Goal: Information Seeking & Learning: Learn about a topic

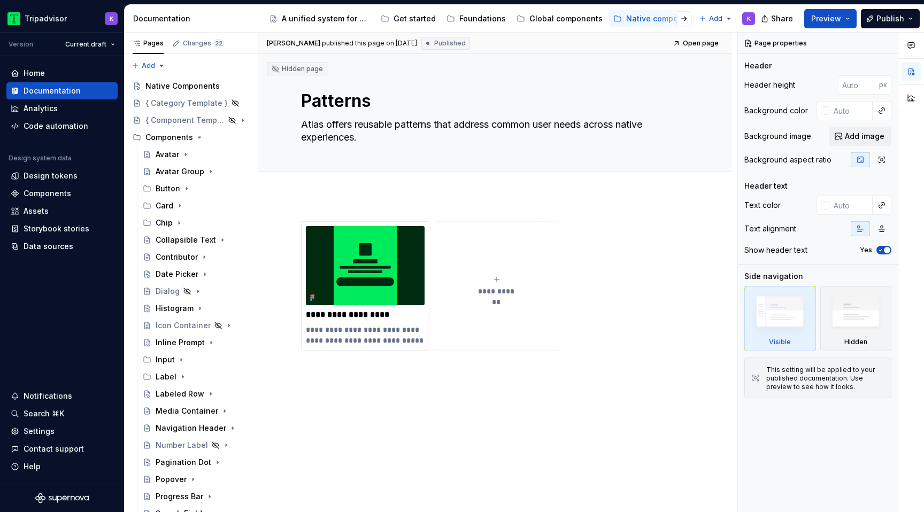
scroll to position [196, 0]
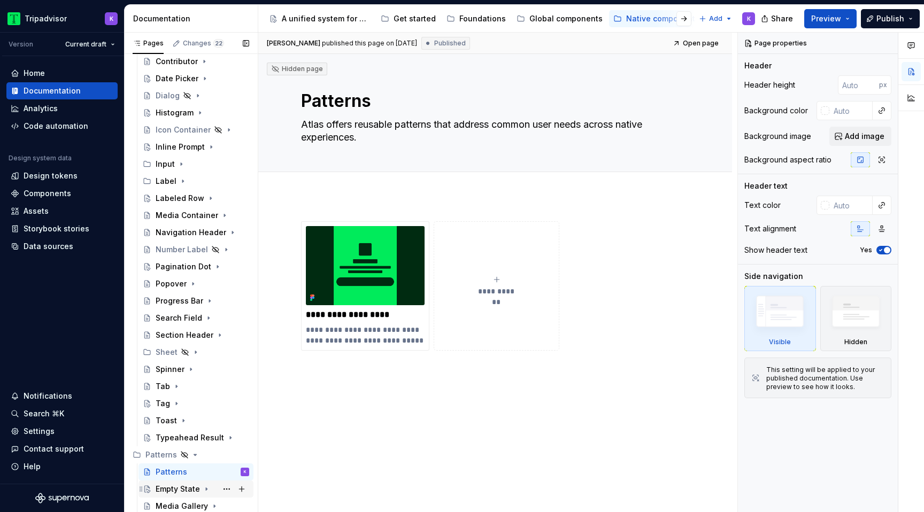
click at [182, 489] on div "Empty State" at bounding box center [178, 489] width 44 height 11
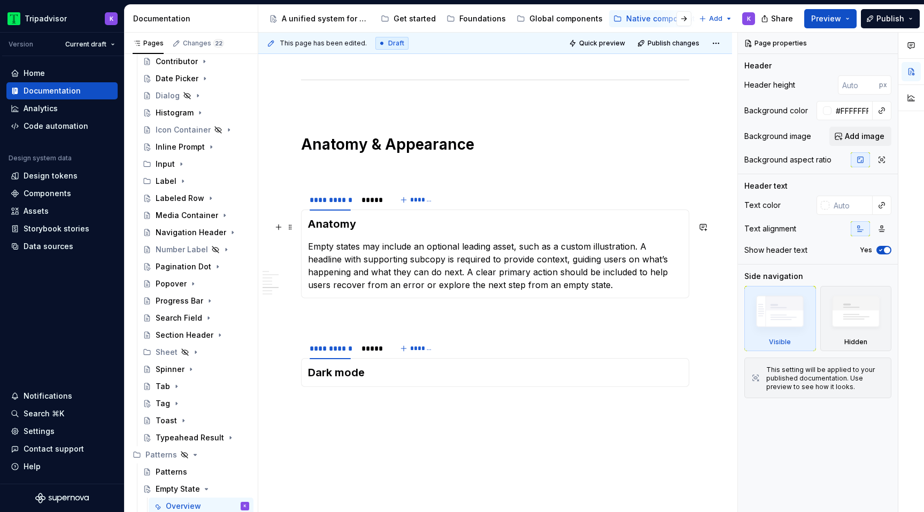
scroll to position [785, 0]
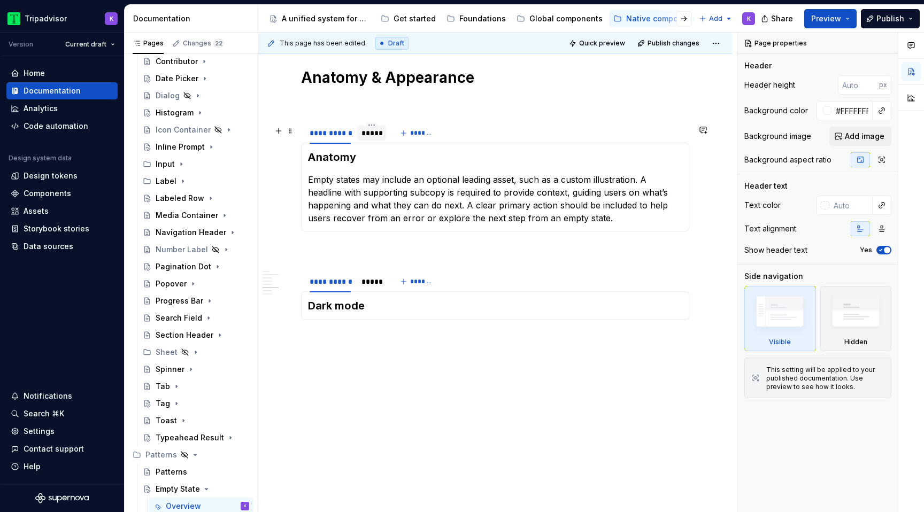
click at [372, 134] on div "*****" at bounding box center [371, 133] width 20 height 11
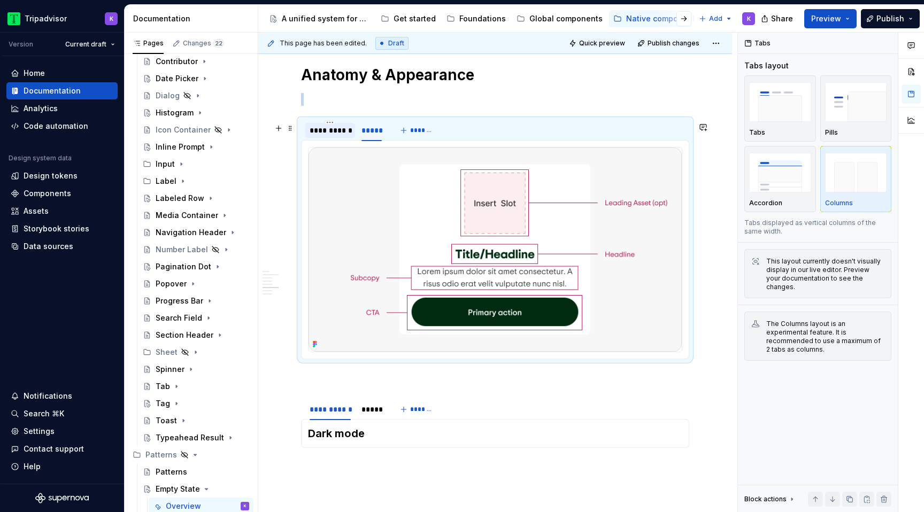
click at [321, 136] on div "**********" at bounding box center [330, 130] width 41 height 11
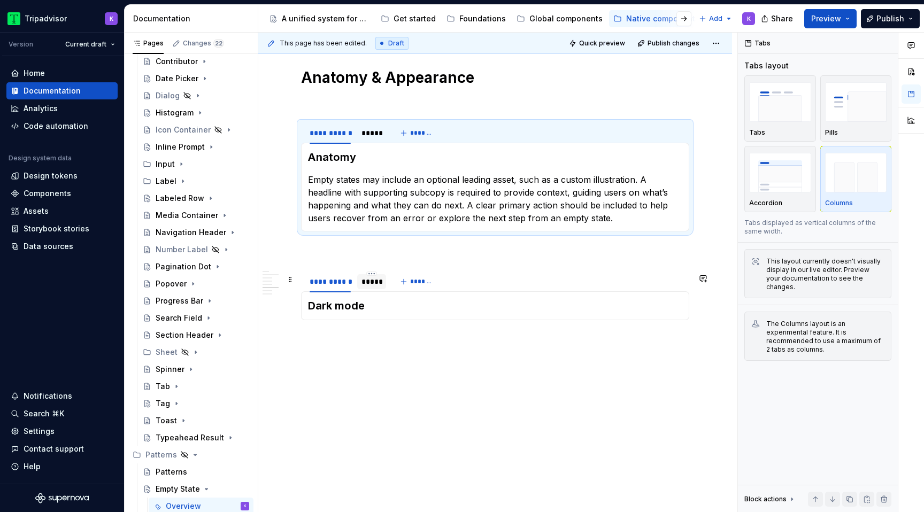
click at [371, 283] on div "*****" at bounding box center [371, 281] width 20 height 11
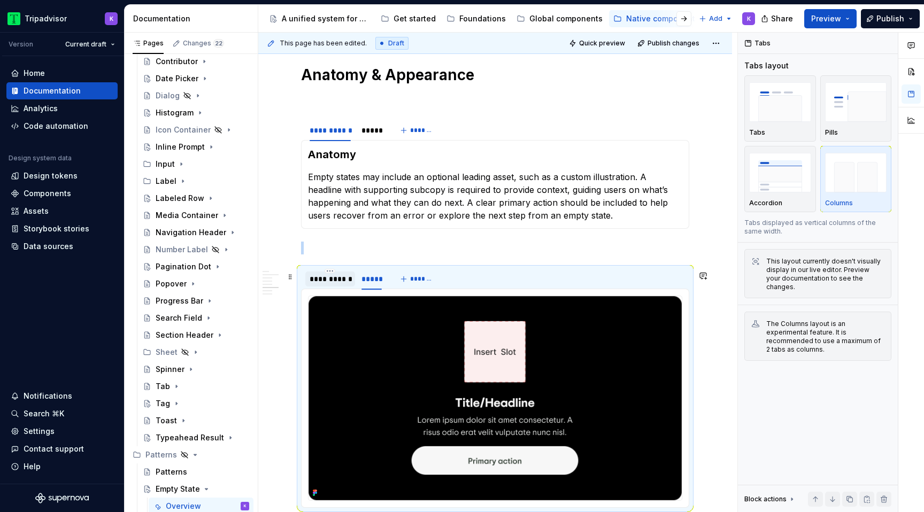
click at [326, 284] on div "**********" at bounding box center [330, 279] width 41 height 11
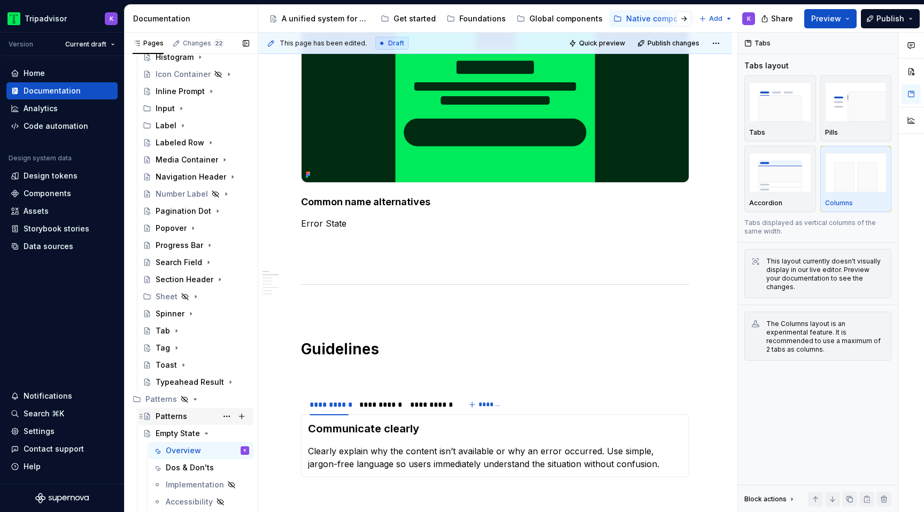
scroll to position [264, 0]
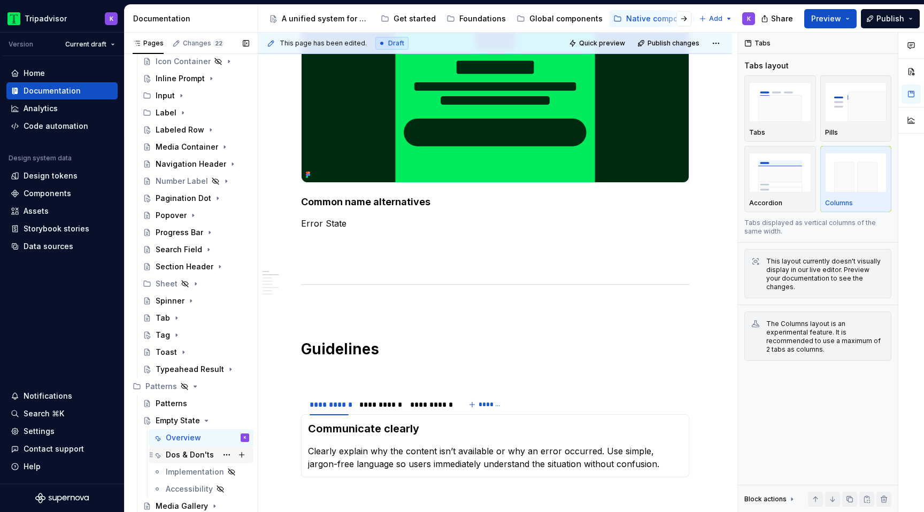
click at [187, 458] on div "Dos & Don'ts" at bounding box center [190, 455] width 48 height 11
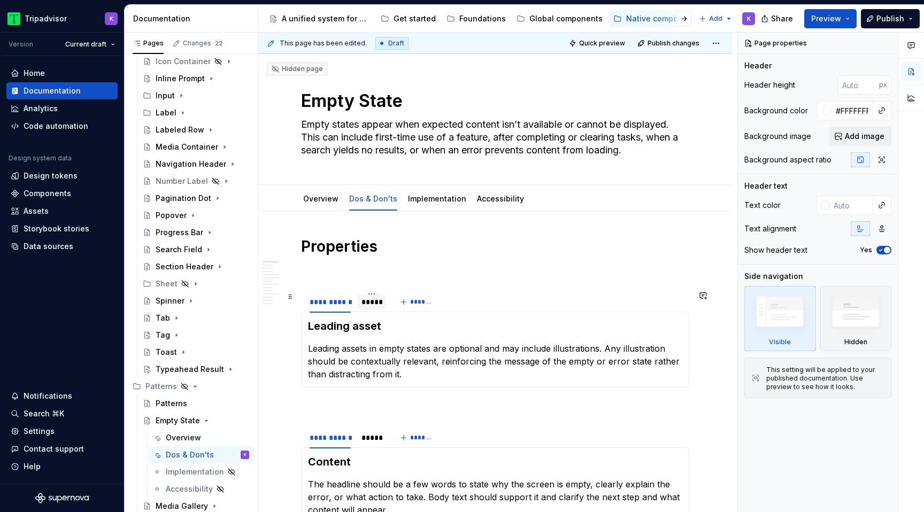
click at [373, 305] on div "*****" at bounding box center [371, 302] width 20 height 11
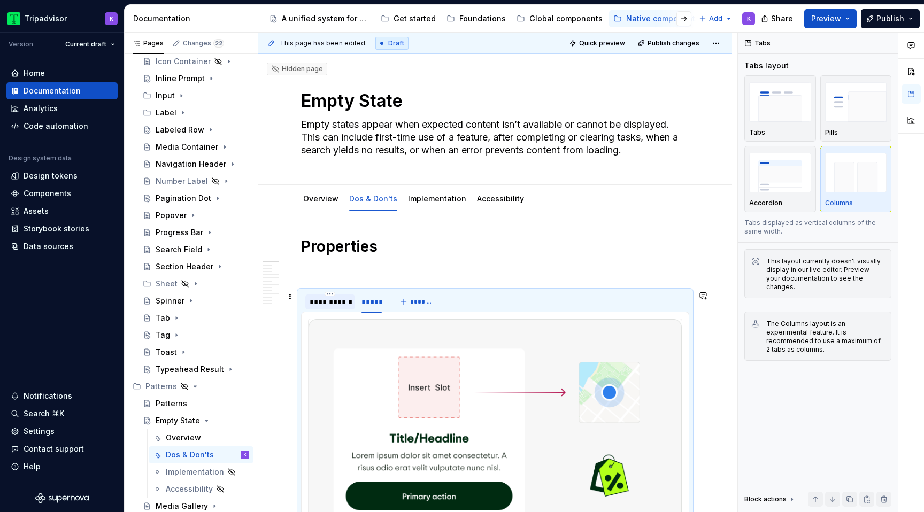
click at [321, 303] on div "**********" at bounding box center [330, 302] width 41 height 11
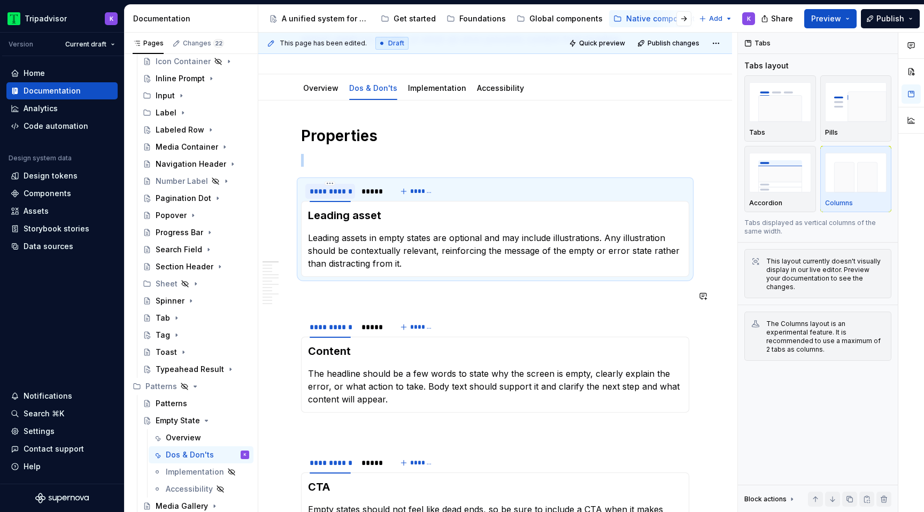
scroll to position [144, 0]
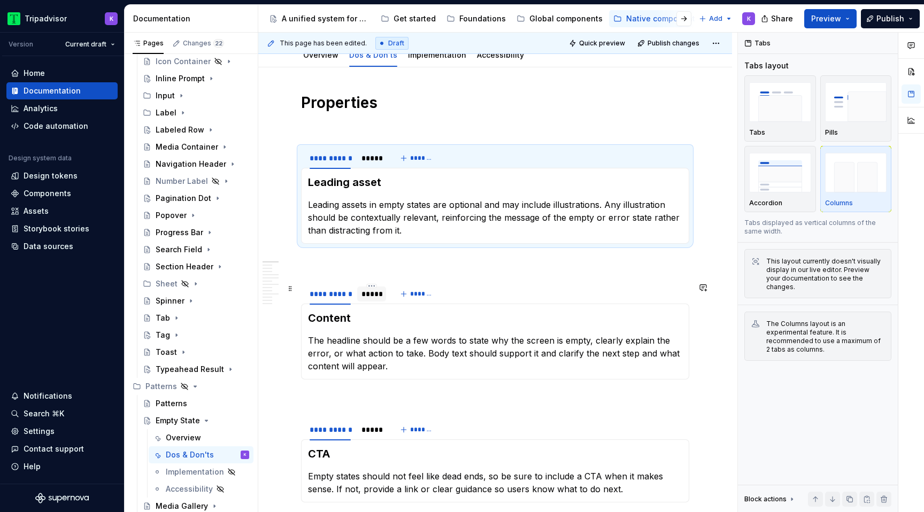
click at [367, 300] on div "*****" at bounding box center [371, 294] width 29 height 15
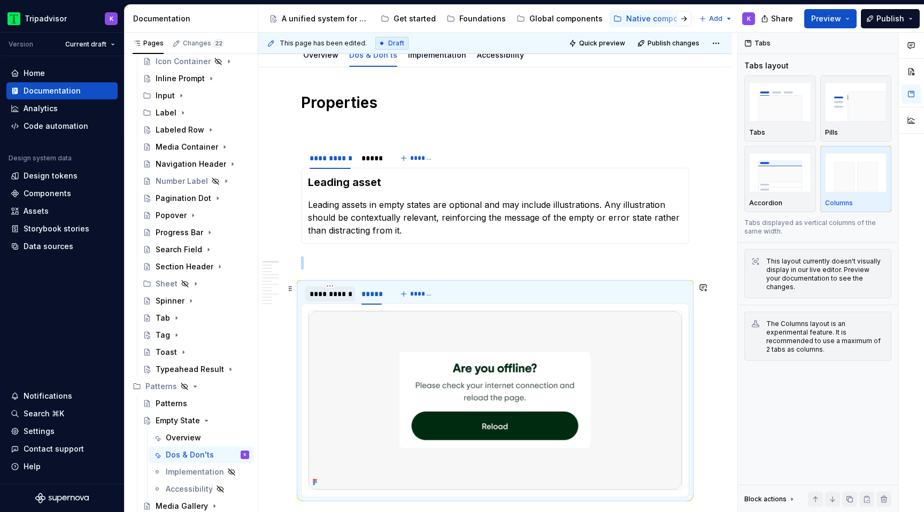
click at [333, 297] on div "**********" at bounding box center [330, 294] width 41 height 11
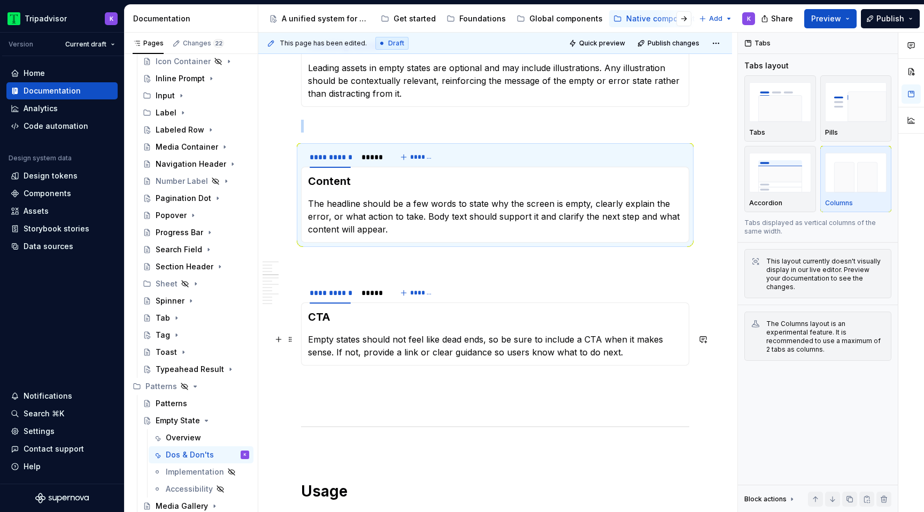
scroll to position [312, 0]
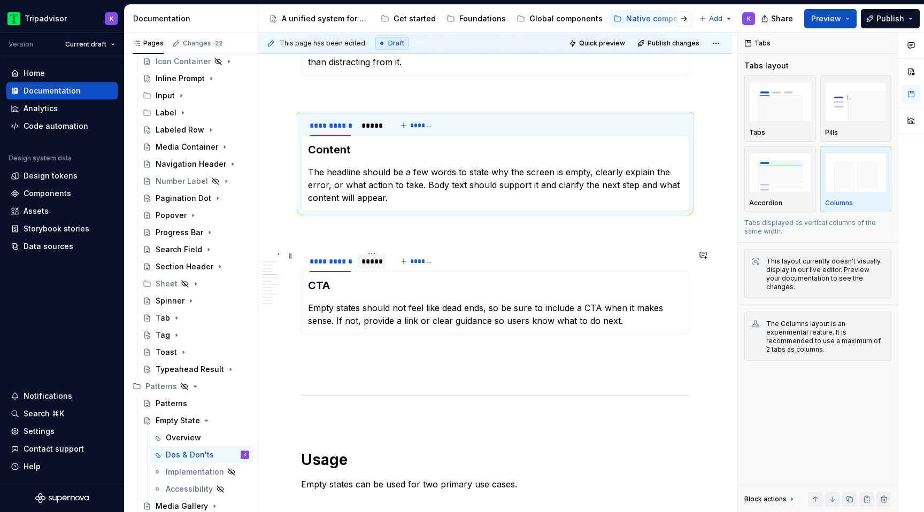
click at [373, 261] on div "*****" at bounding box center [371, 261] width 20 height 11
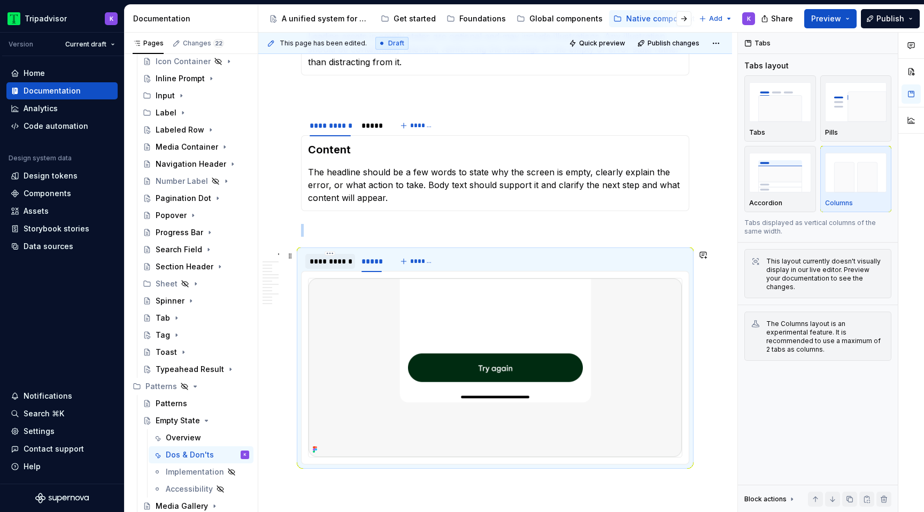
click at [335, 268] on div "**********" at bounding box center [330, 261] width 50 height 15
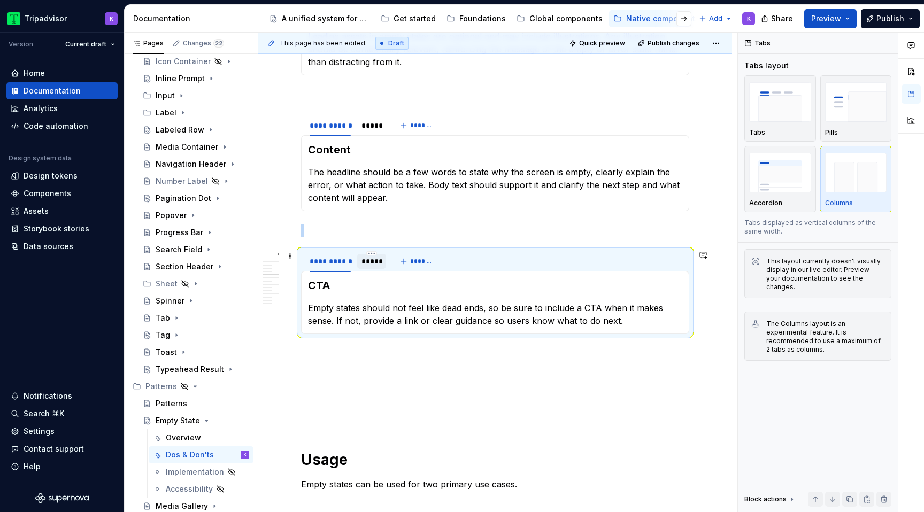
click at [371, 266] on div "*****" at bounding box center [371, 261] width 20 height 11
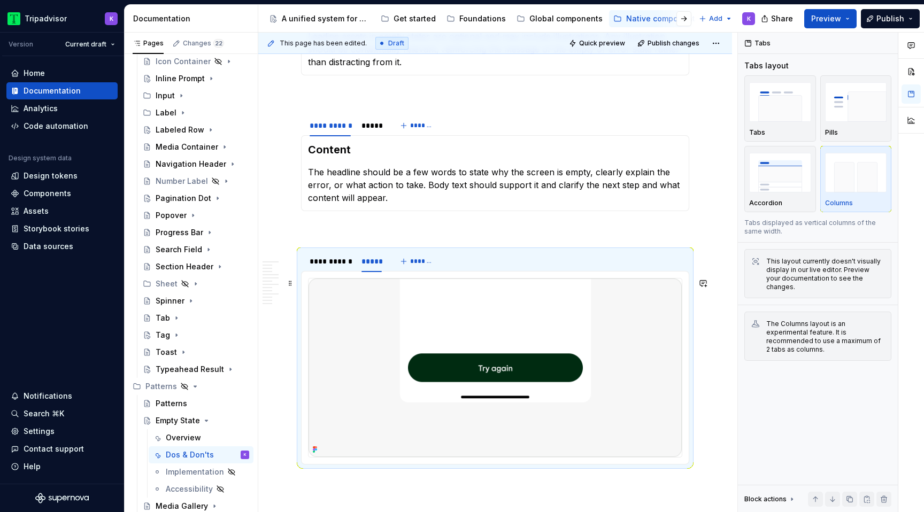
click at [476, 326] on img at bounding box center [494, 368] width 373 height 179
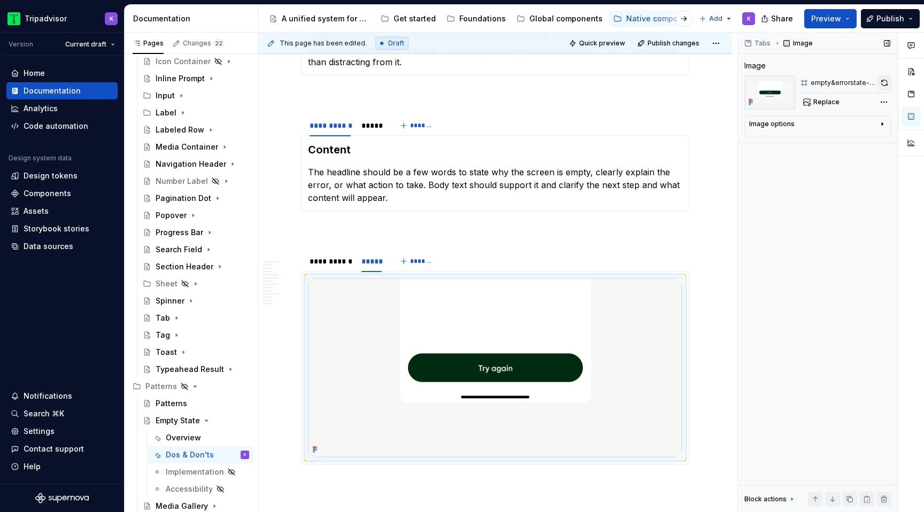
click at [882, 85] on button "button" at bounding box center [884, 82] width 14 height 15
click at [365, 129] on div "*****" at bounding box center [371, 125] width 20 height 11
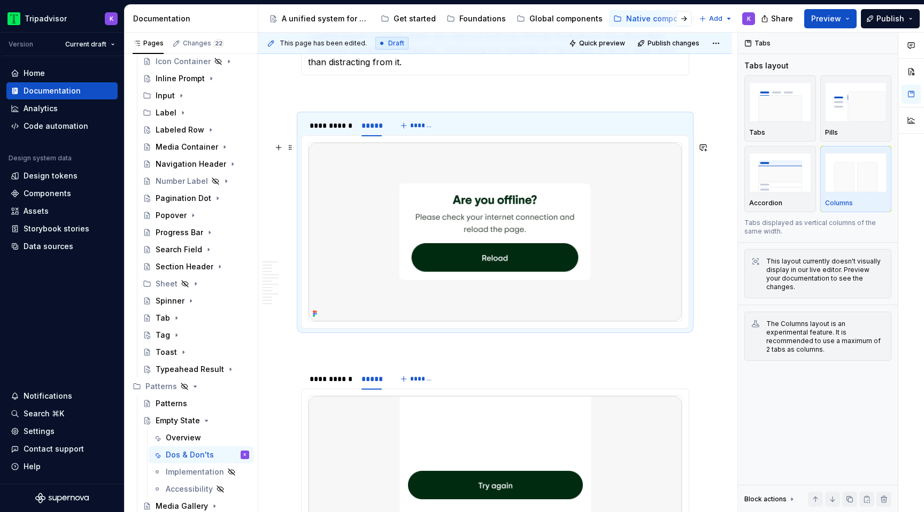
click at [483, 231] on img at bounding box center [494, 232] width 373 height 179
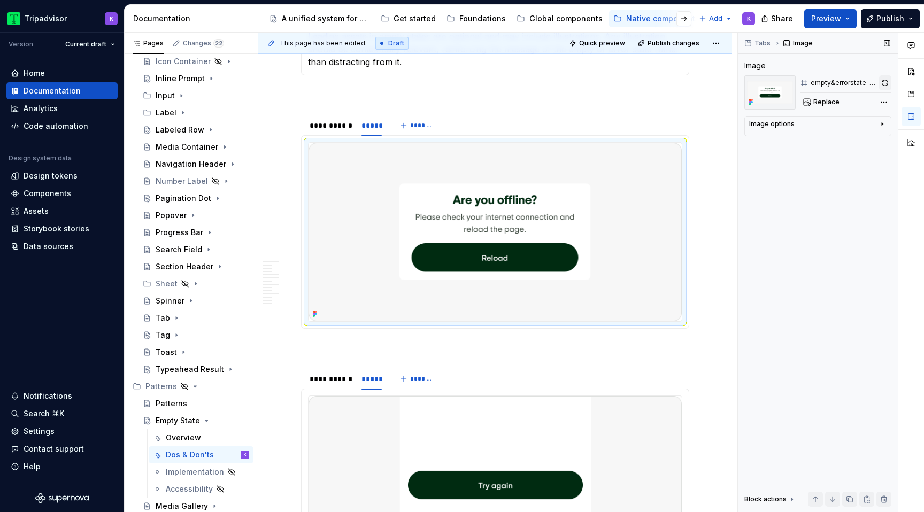
click at [885, 87] on button "button" at bounding box center [885, 82] width 12 height 15
click at [326, 130] on div "**********" at bounding box center [330, 125] width 41 height 11
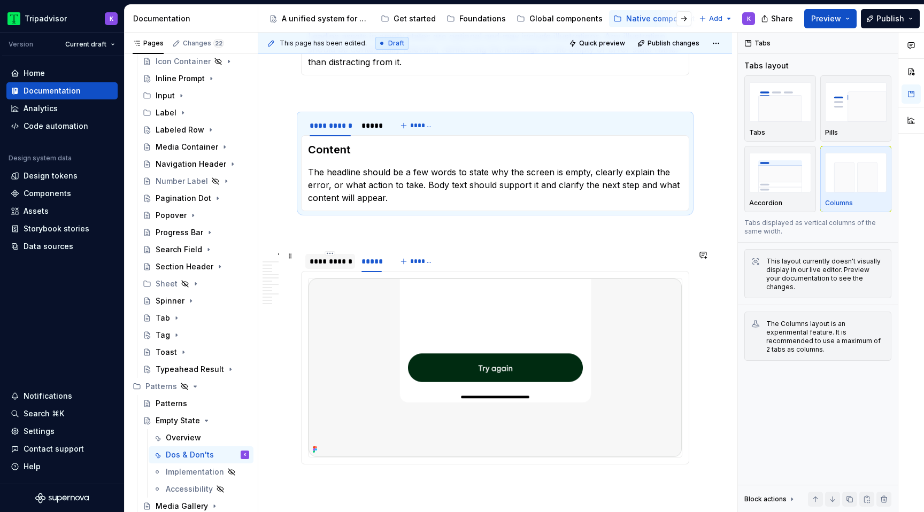
click at [332, 264] on div "**********" at bounding box center [330, 261] width 41 height 11
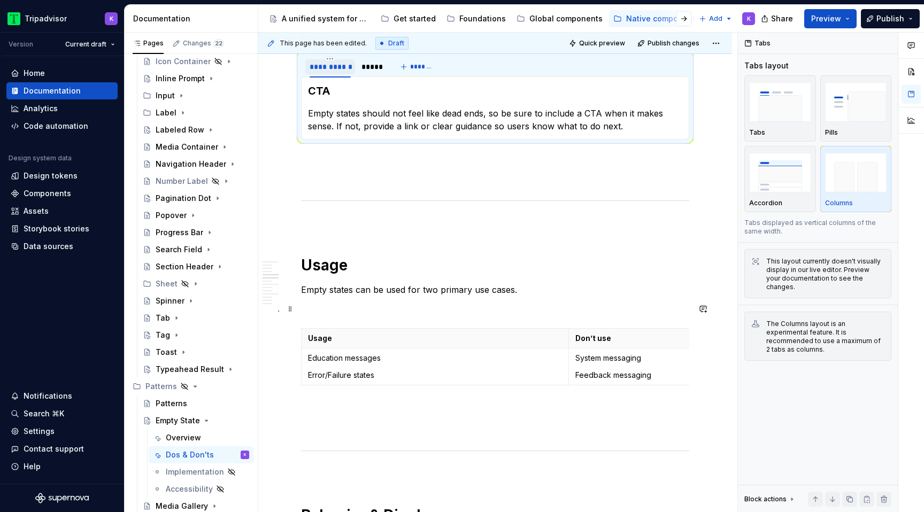
scroll to position [599, 0]
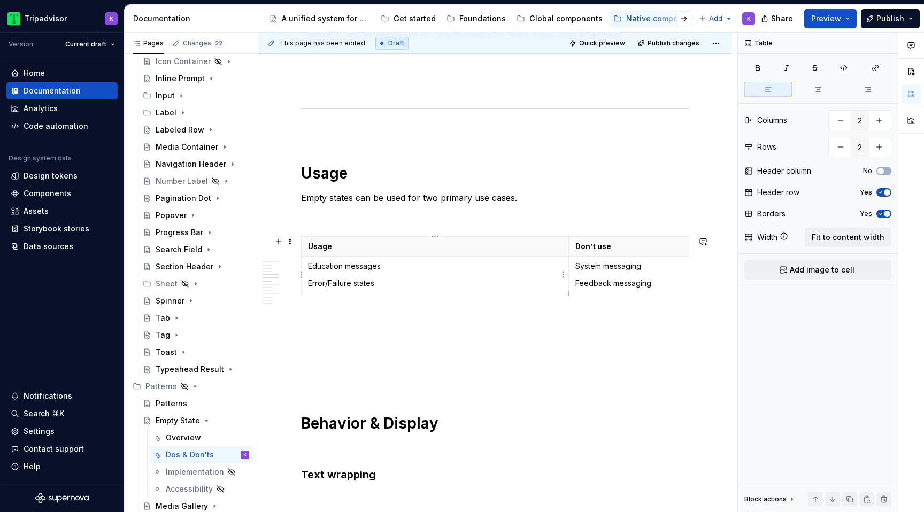
click at [308, 265] on p "Education messages" at bounding box center [435, 266] width 254 height 11
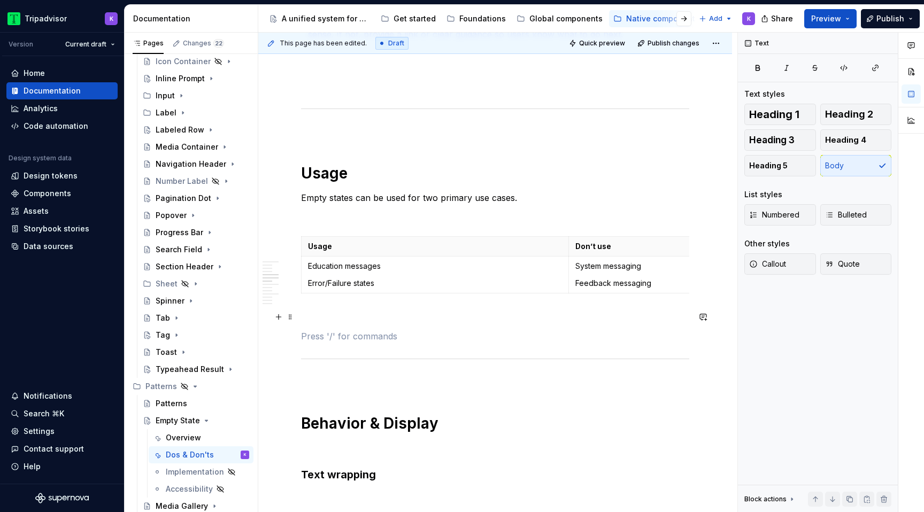
click at [383, 317] on p at bounding box center [495, 317] width 388 height 13
click at [383, 337] on p at bounding box center [495, 336] width 388 height 13
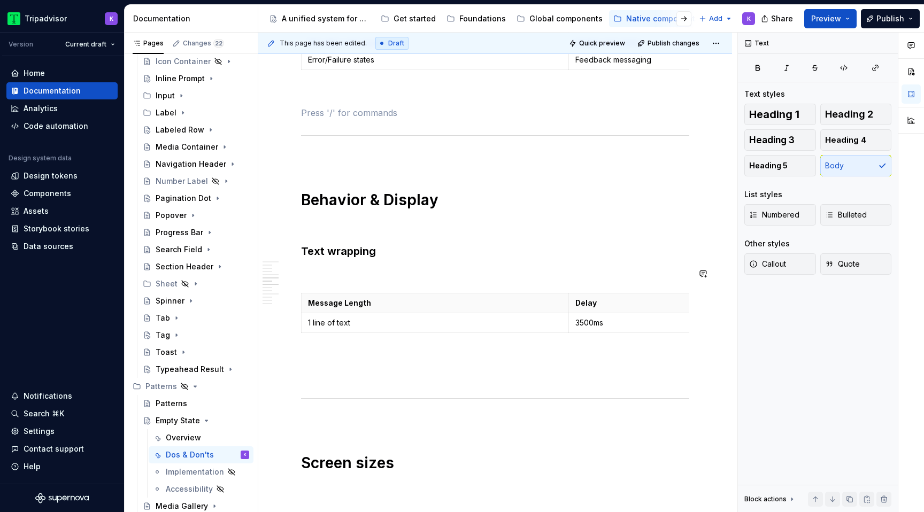
scroll to position [830, 0]
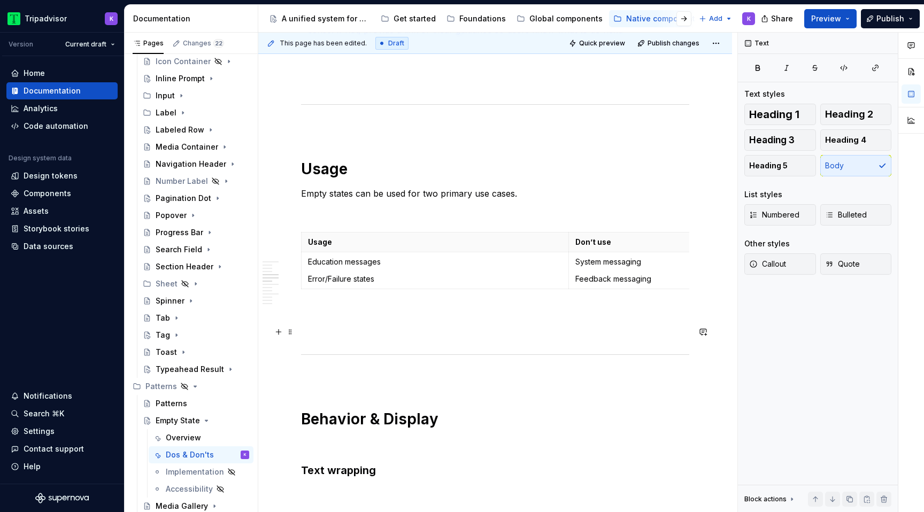
scroll to position [602, 0]
click at [383, 337] on p at bounding box center [495, 333] width 388 height 13
click at [376, 307] on p at bounding box center [495, 313] width 388 height 13
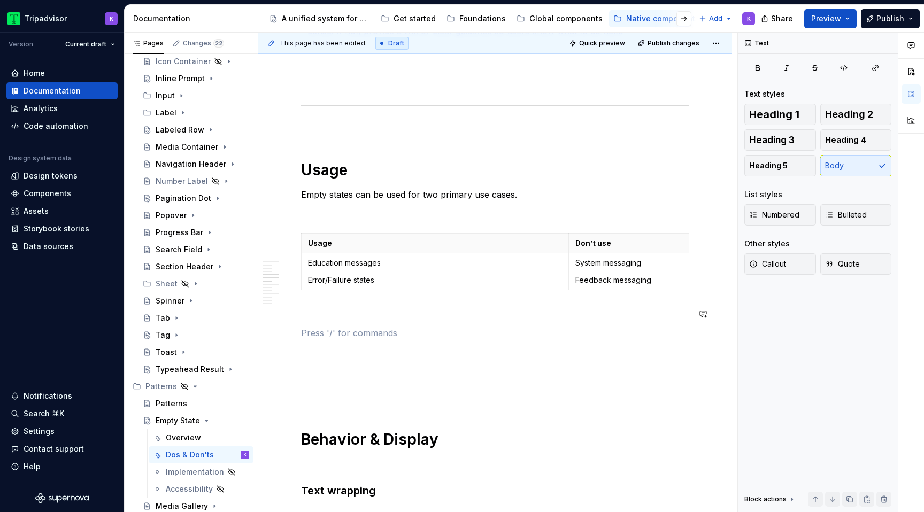
scroll to position [425, 0]
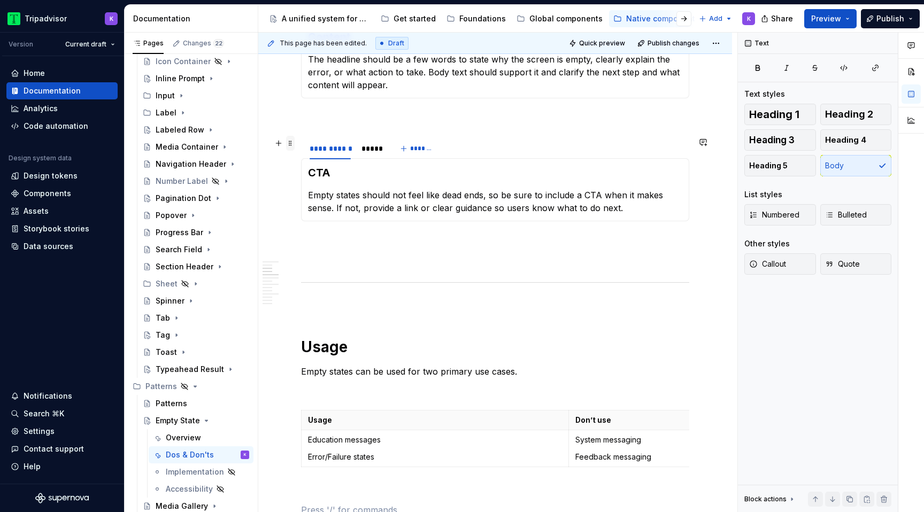
click at [293, 146] on span at bounding box center [290, 143] width 9 height 15
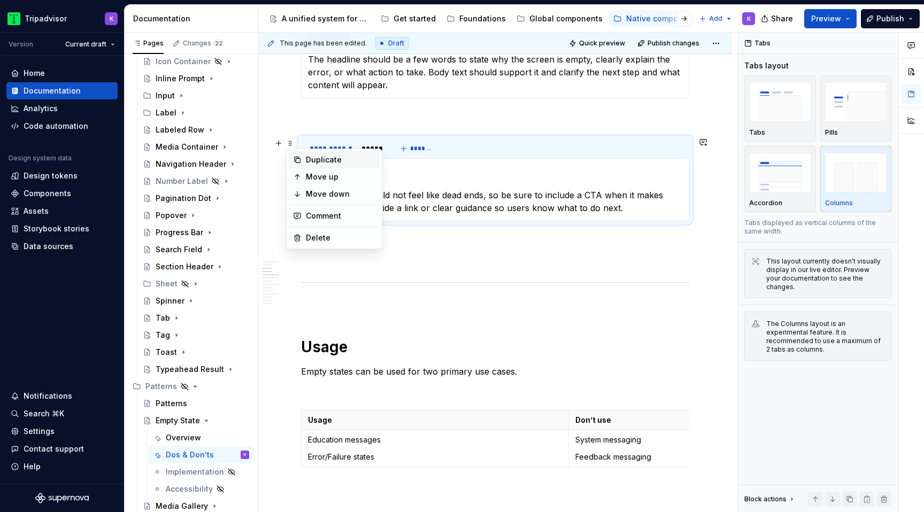
click at [334, 163] on div "Duplicate" at bounding box center [341, 160] width 70 height 11
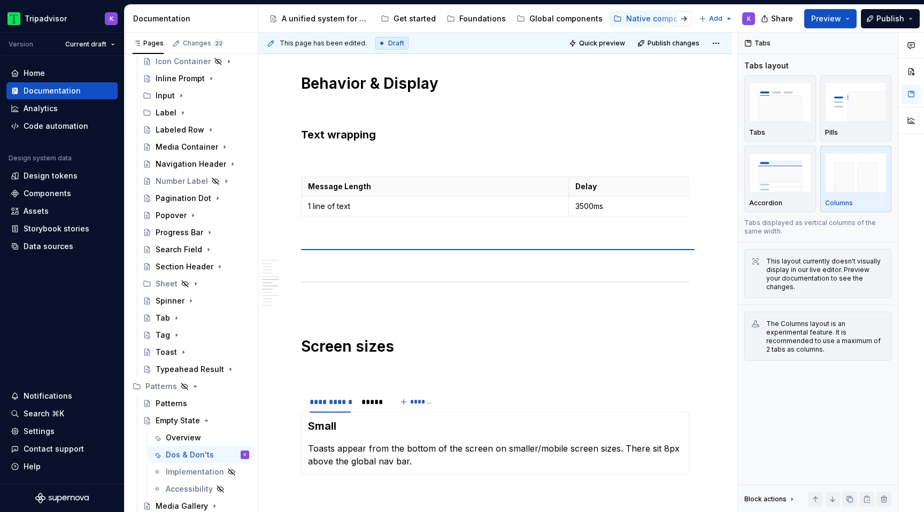
scroll to position [958, 0]
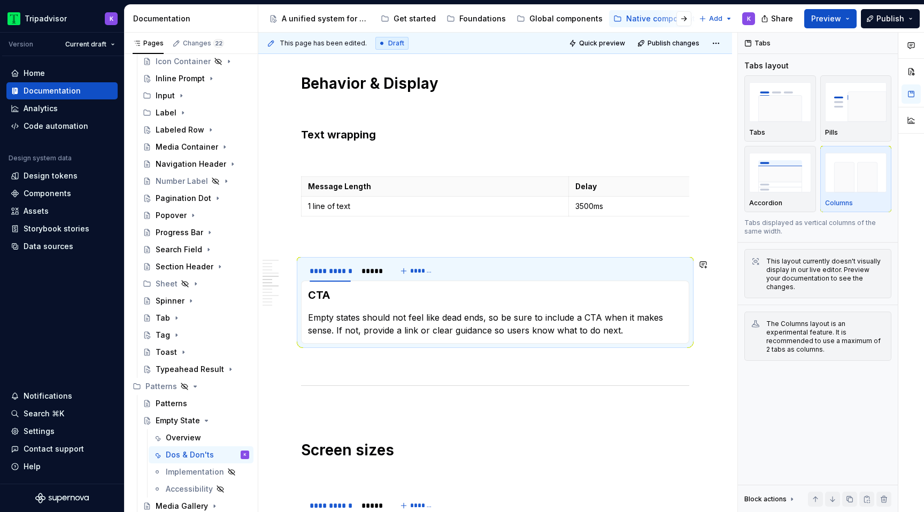
click at [325, 344] on section "**********" at bounding box center [495, 301] width 388 height 84
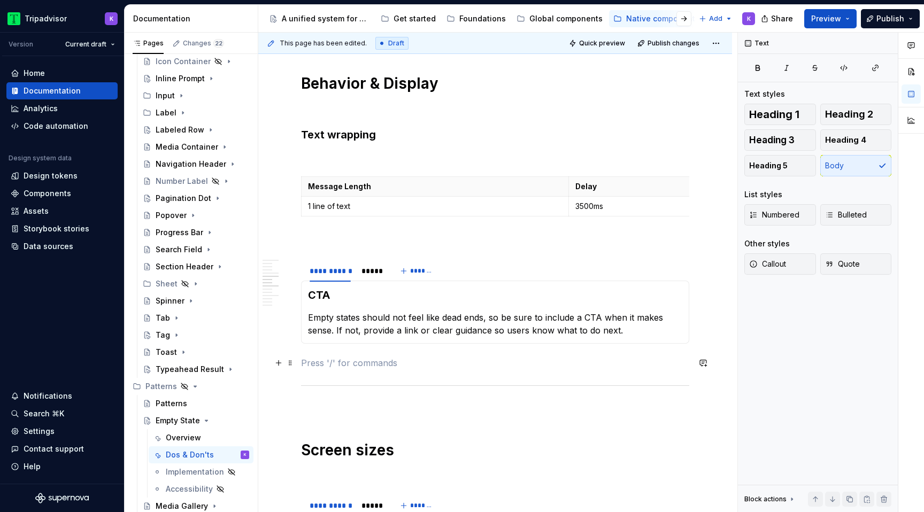
click at [323, 358] on p at bounding box center [495, 363] width 388 height 13
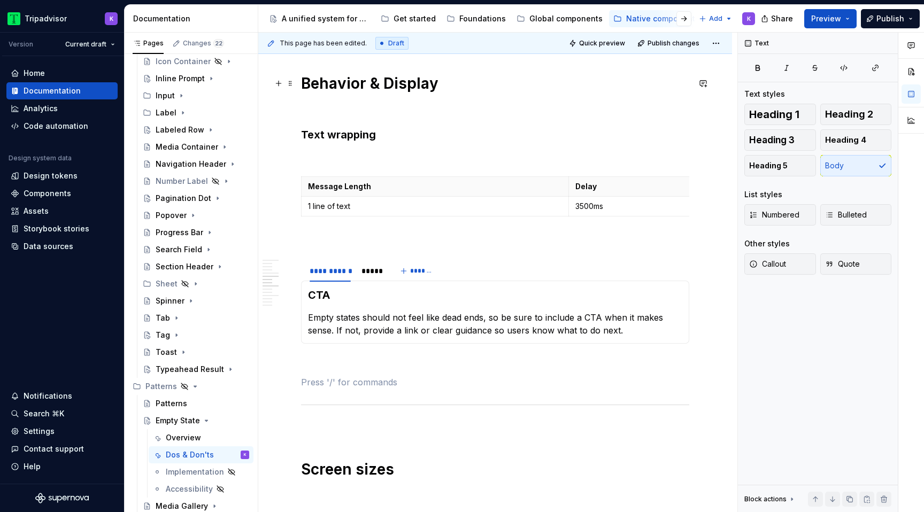
type textarea "*"
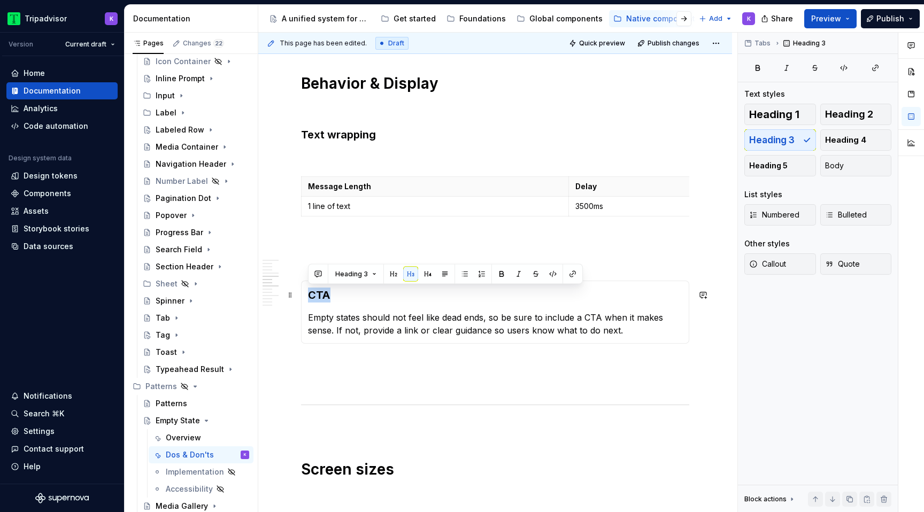
drag, startPoint x: 334, startPoint y: 295, endPoint x: 304, endPoint y: 295, distance: 30.5
click at [304, 295] on div "CTA Empty states should not feel like dead ends, so be sure to include a CTA wh…" at bounding box center [495, 312] width 388 height 63
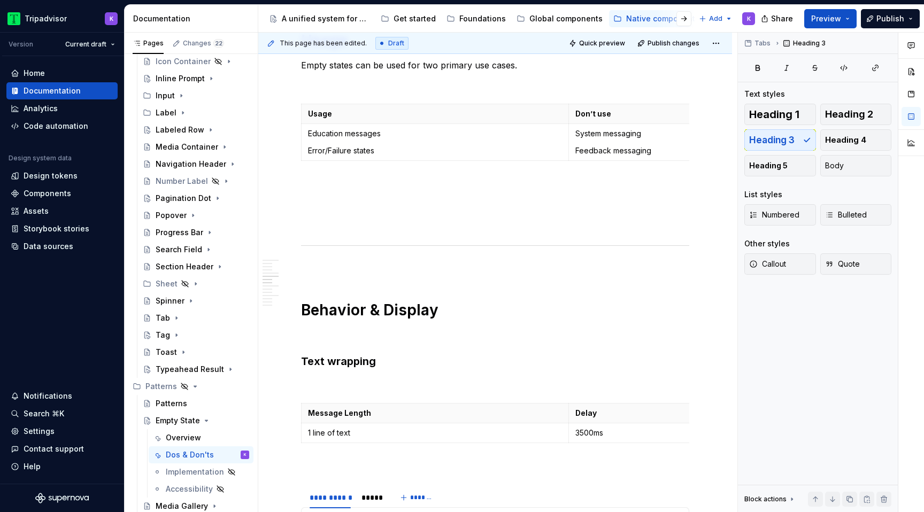
scroll to position [900, 0]
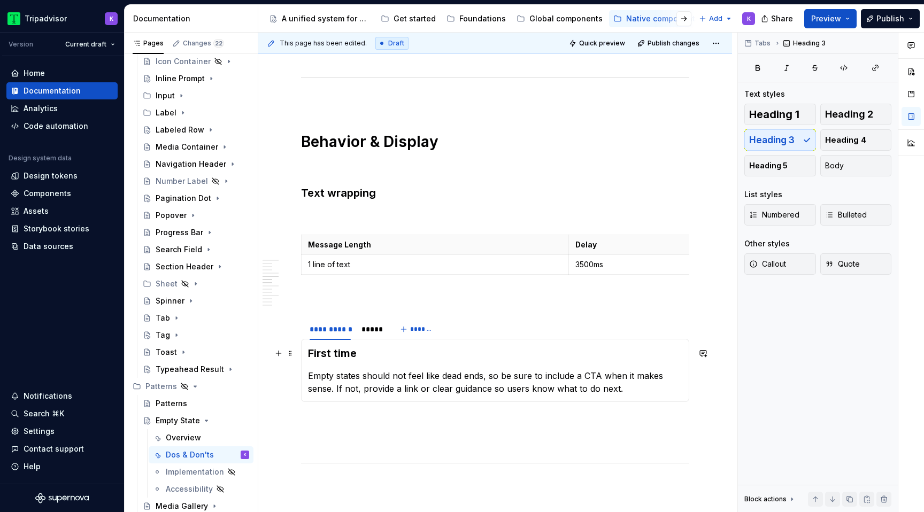
click at [334, 352] on h3 "First time" at bounding box center [495, 353] width 374 height 15
click at [385, 356] on h3 "First-time" at bounding box center [495, 353] width 374 height 15
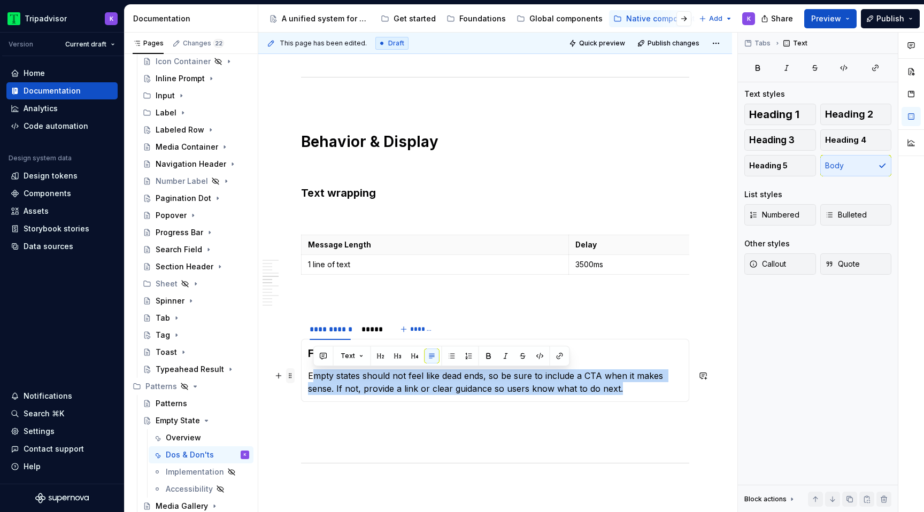
drag, startPoint x: 625, startPoint y: 391, endPoint x: 293, endPoint y: 370, distance: 332.7
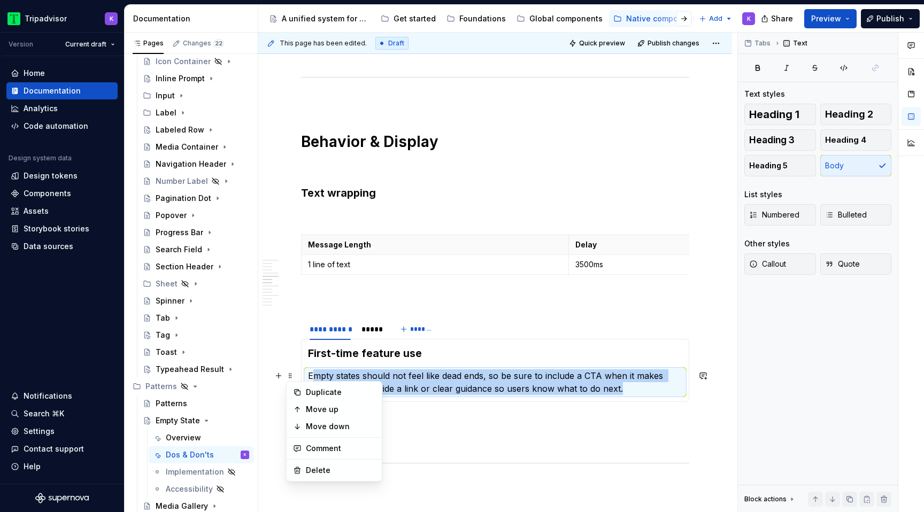
click at [484, 381] on p "Empty states should not feel like dead ends, so be sure to include a CTA when i…" at bounding box center [495, 382] width 374 height 26
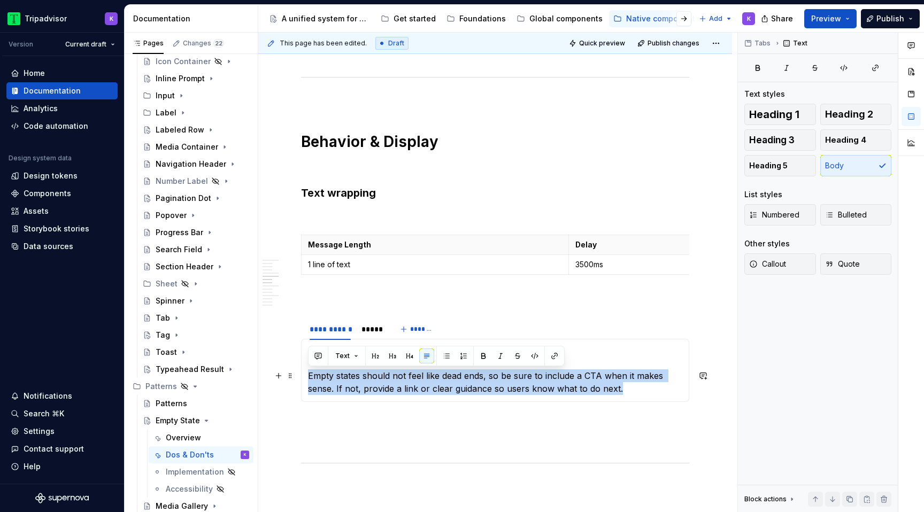
drag, startPoint x: 649, startPoint y: 396, endPoint x: 264, endPoint y: 367, distance: 386.0
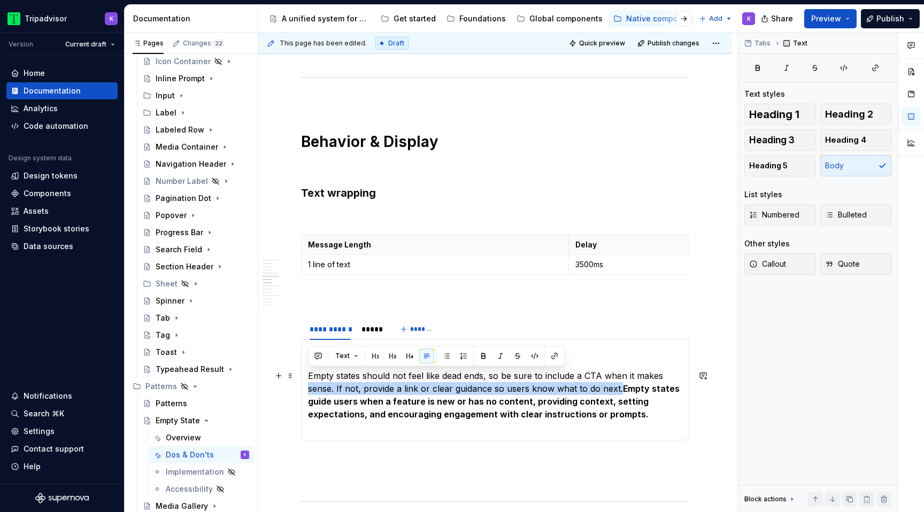
drag, startPoint x: 619, startPoint y: 389, endPoint x: 305, endPoint y: 382, distance: 313.4
click at [305, 382] on div "First-time feature use Empty states should not feel like dead ends, so be sure …" at bounding box center [495, 390] width 388 height 102
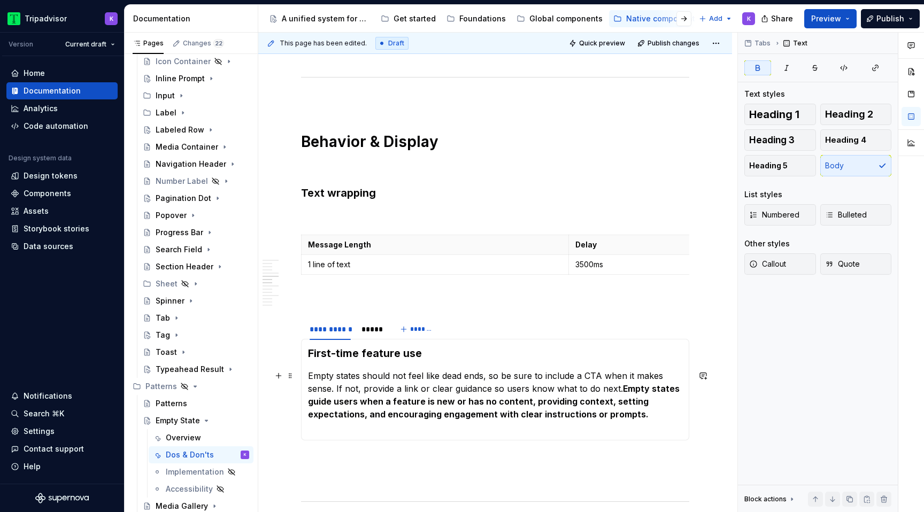
click at [566, 398] on strong "Empty states guide users when a feature is new or has no content, providing con…" at bounding box center [495, 401] width 374 height 36
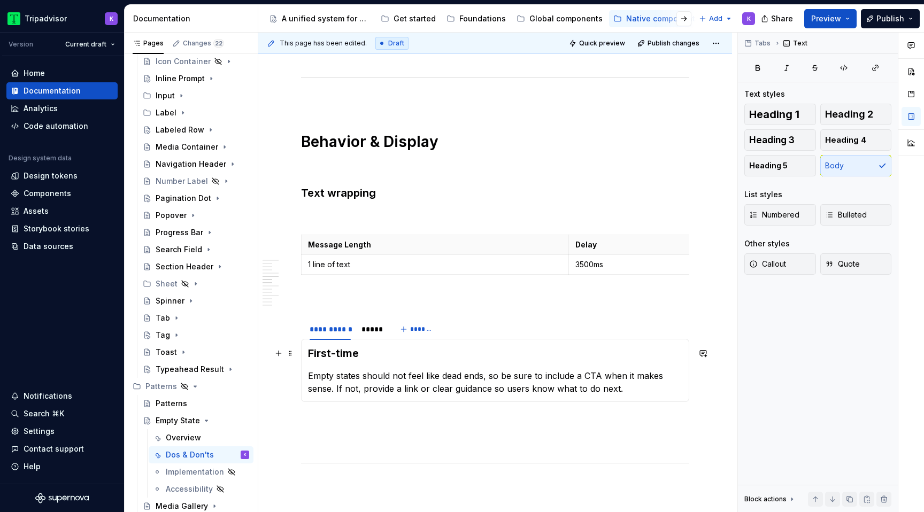
click at [402, 351] on h3 "First-time" at bounding box center [495, 353] width 374 height 15
drag, startPoint x: 628, startPoint y: 395, endPoint x: 316, endPoint y: 376, distance: 312.8
click at [316, 377] on div "First-time feature use Empty states should not feel like dead ends, so be sure …" at bounding box center [495, 370] width 388 height 63
click at [637, 388] on p "Empty states should not feel like dead ends, so be sure to include a CTA when i…" at bounding box center [495, 382] width 374 height 26
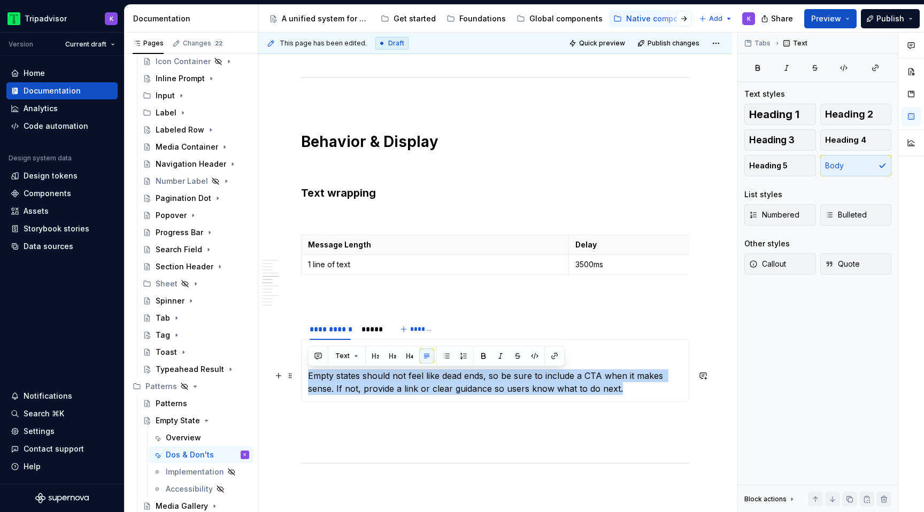
drag, startPoint x: 634, startPoint y: 385, endPoint x: 323, endPoint y: 367, distance: 311.1
click at [323, 367] on section-item-column "First-time feature use Empty states should not feel like dead ends, so be sure …" at bounding box center [495, 370] width 374 height 49
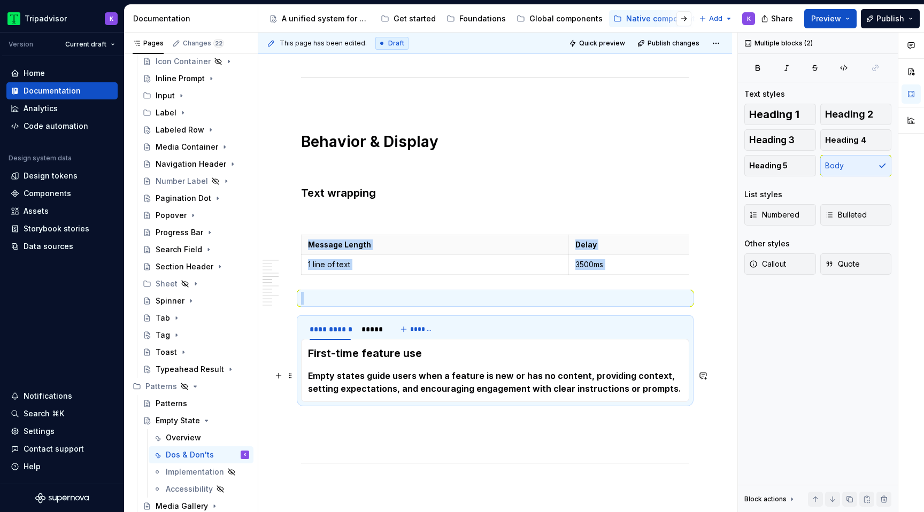
drag, startPoint x: 307, startPoint y: 375, endPoint x: 661, endPoint y: 387, distance: 354.7
click at [661, 387] on div "First-time feature use Empty states guide users when a feature is new or has no…" at bounding box center [495, 370] width 388 height 63
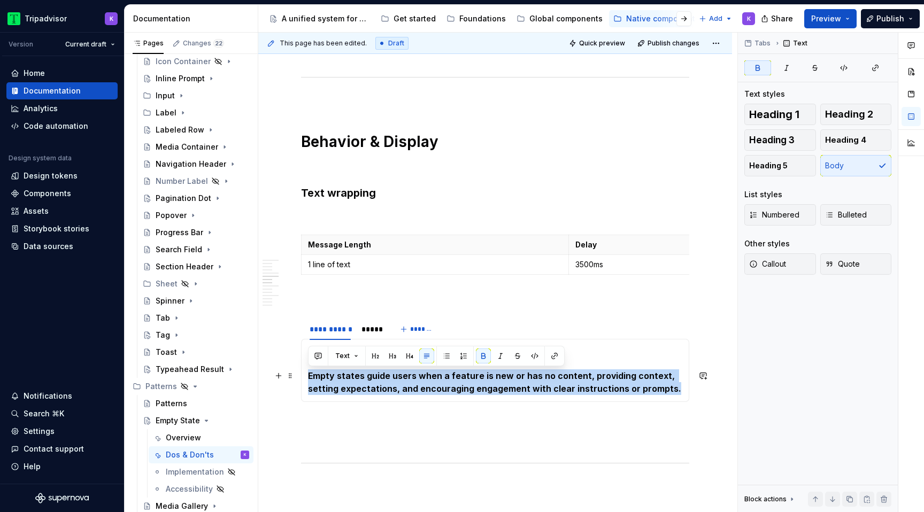
drag, startPoint x: 670, startPoint y: 387, endPoint x: 307, endPoint y: 374, distance: 363.2
click at [307, 374] on div "First-time feature use Empty states guide users when a feature is new or has no…" at bounding box center [495, 370] width 388 height 63
click at [478, 355] on button "button" at bounding box center [483, 356] width 15 height 15
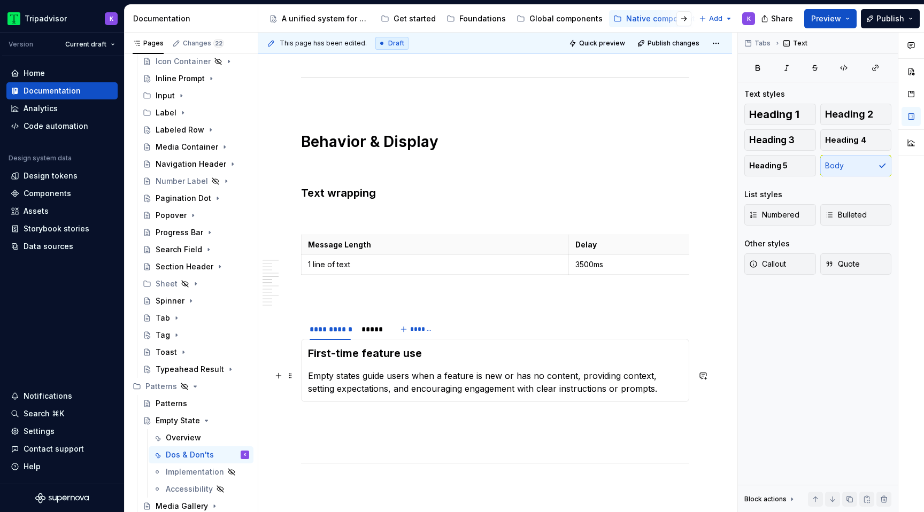
click at [649, 389] on p "Empty states guide users when a feature is new or has no content, providing con…" at bounding box center [495, 382] width 374 height 26
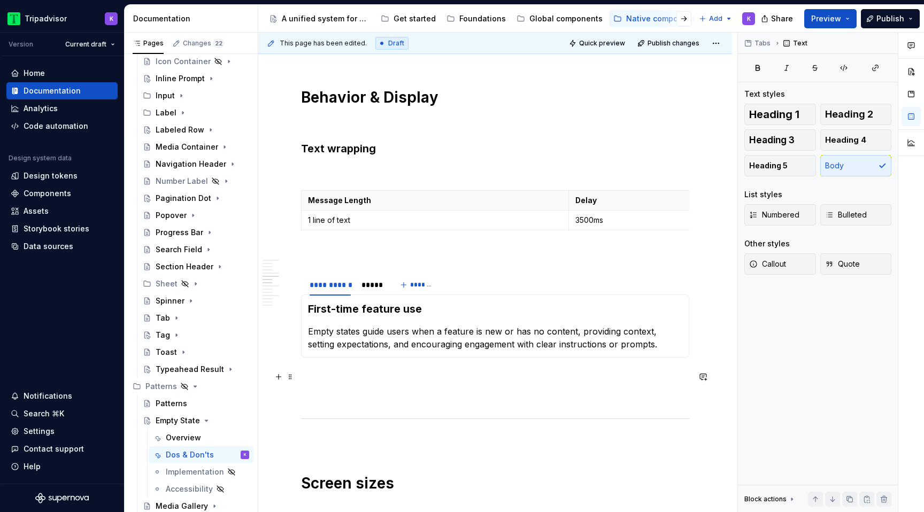
scroll to position [950, 0]
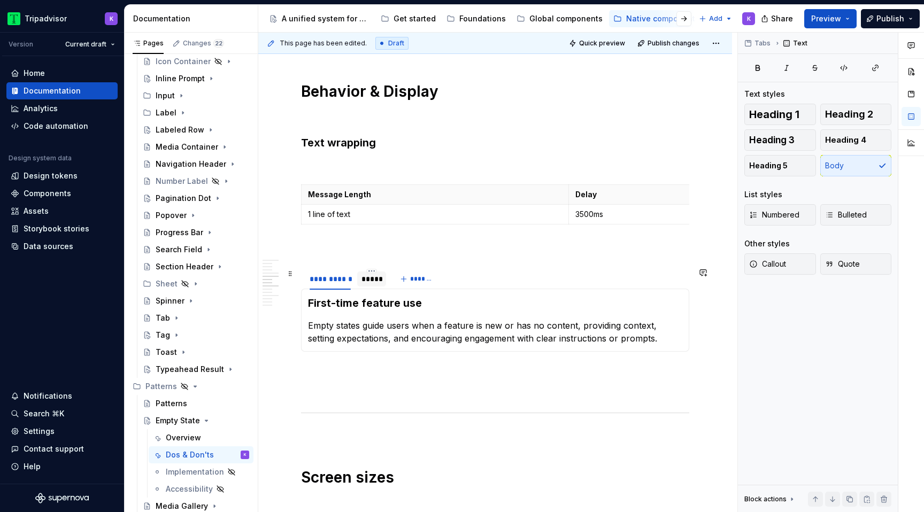
click at [375, 280] on div "*****" at bounding box center [371, 279] width 20 height 11
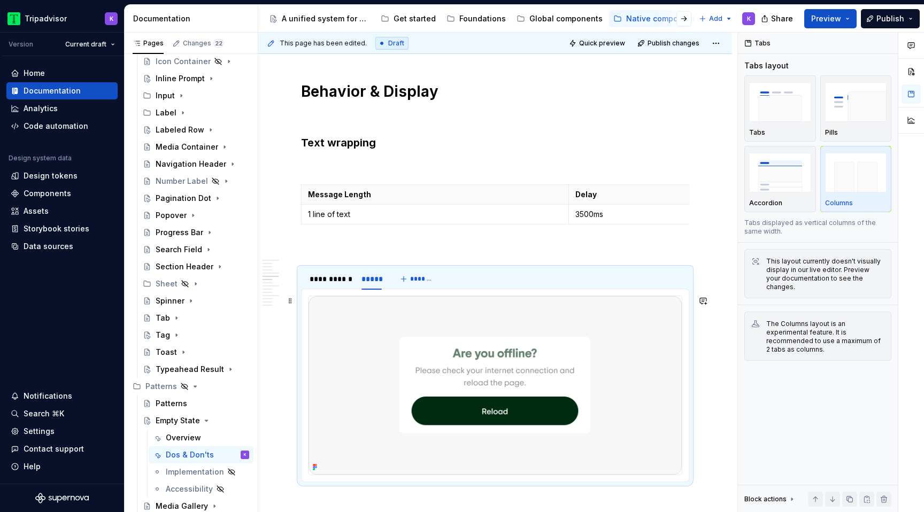
click at [530, 359] on img at bounding box center [494, 385] width 373 height 179
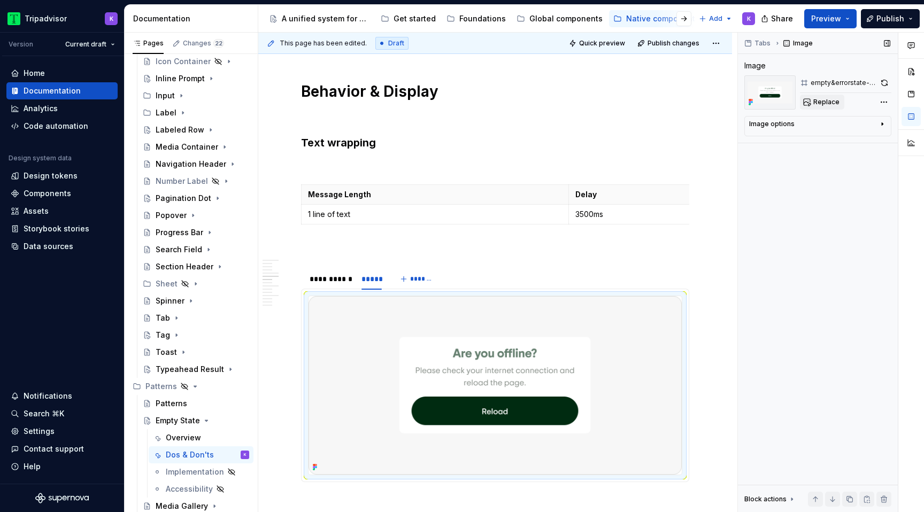
click at [807, 103] on button "Replace" at bounding box center [822, 102] width 44 height 15
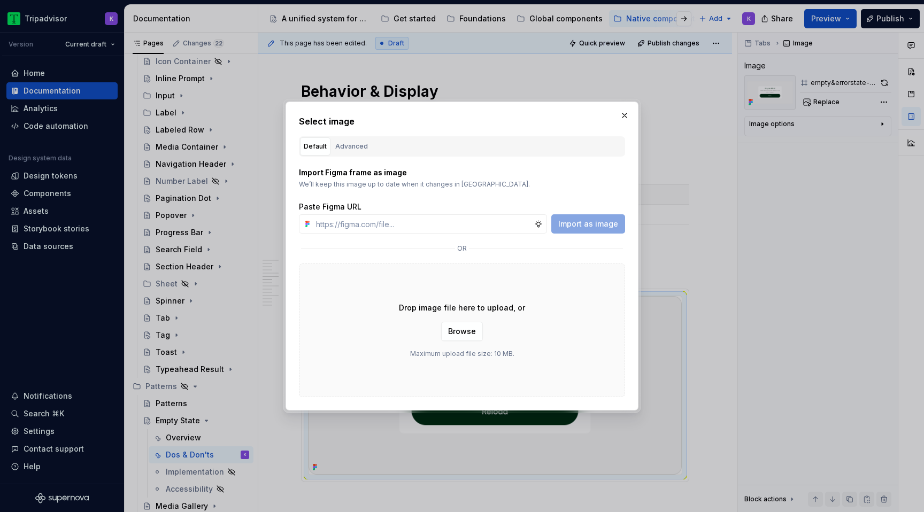
type textarea "*"
type input "[URL][DOMAIN_NAME]"
click at [587, 224] on span "Import as image" at bounding box center [588, 224] width 60 height 11
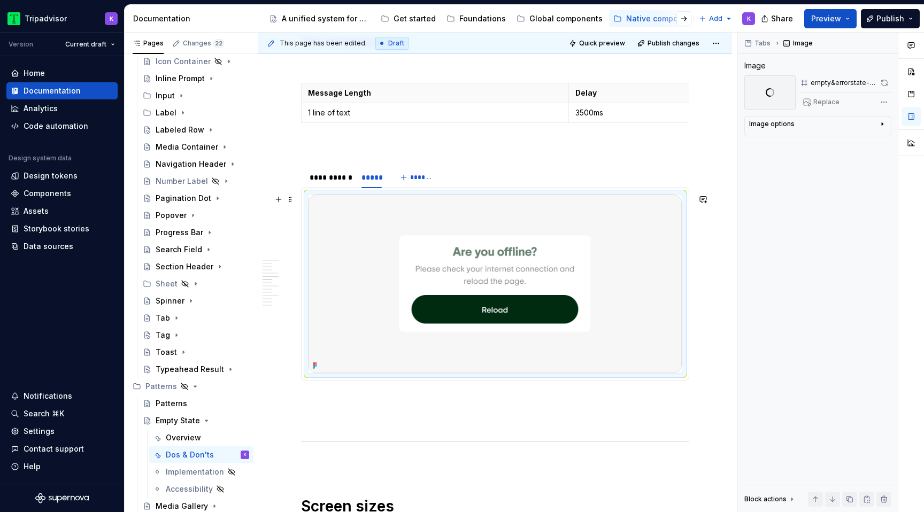
scroll to position [1059, 0]
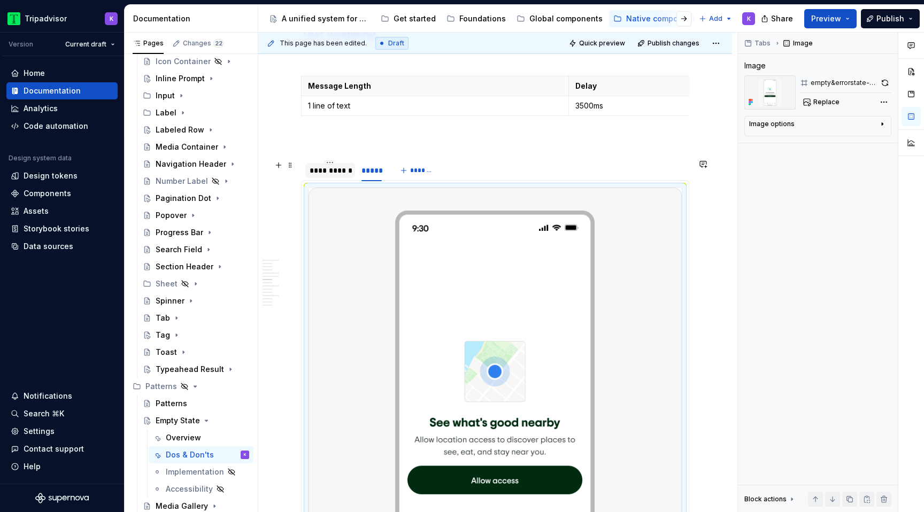
type textarea "*"
click at [339, 164] on div "**********" at bounding box center [330, 170] width 50 height 15
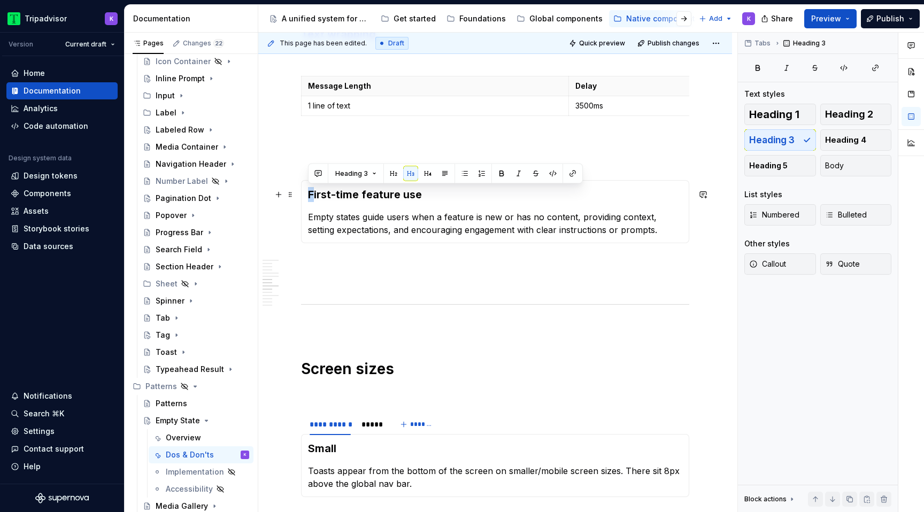
drag, startPoint x: 640, startPoint y: 237, endPoint x: 314, endPoint y: 199, distance: 328.8
click at [314, 199] on div "First-time feature use Empty states guide users when a feature is new or has no…" at bounding box center [495, 211] width 388 height 63
click at [603, 234] on p "Empty states guide users when a feature is new or has no content, providing con…" at bounding box center [495, 224] width 374 height 26
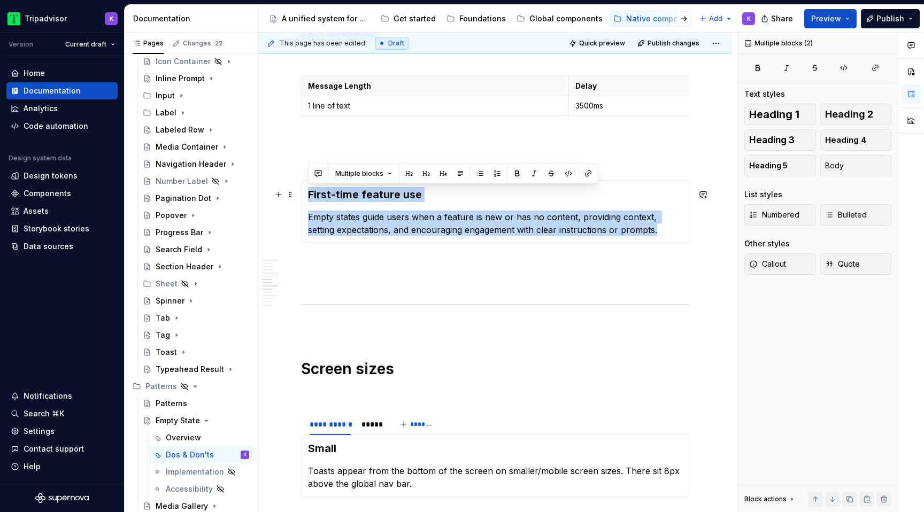
drag, startPoint x: 629, startPoint y: 234, endPoint x: 308, endPoint y: 195, distance: 323.6
click at [308, 195] on section-item-column "First-time feature use Empty states guide users when a feature is new or has no…" at bounding box center [495, 211] width 374 height 49
copy section-item-column "First-time feature use Empty states guide users when a feature is new or has no…"
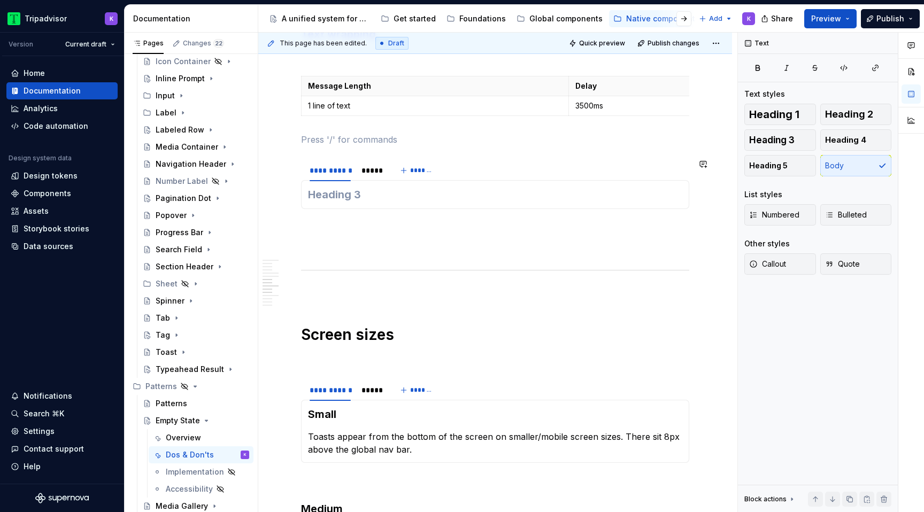
click at [331, 147] on div "**********" at bounding box center [495, 520] width 388 height 2684
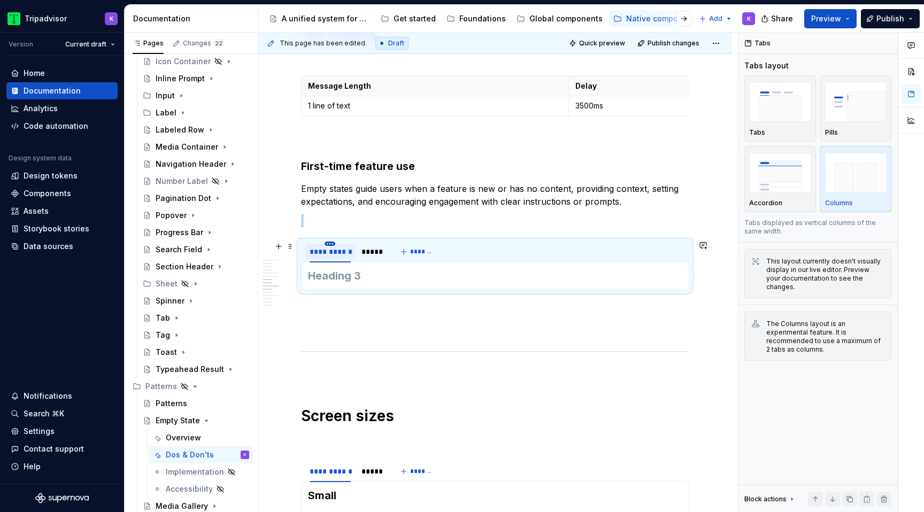
click at [330, 244] on html "Tripadvisor K Version Current draft Home Documentation Analytics Code automatio…" at bounding box center [462, 256] width 924 height 512
click at [362, 254] on div "Edit name" at bounding box center [380, 259] width 70 height 11
type input "*******"
click at [355, 244] on html "Tripadvisor K Version Current draft Home Documentation Analytics Code automatio…" at bounding box center [462, 256] width 924 height 512
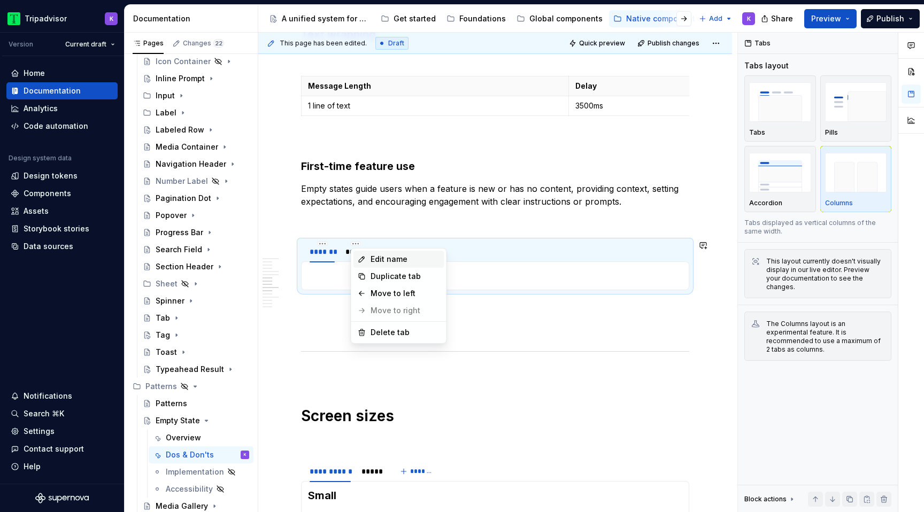
click at [379, 258] on div "Edit name" at bounding box center [406, 259] width 70 height 11
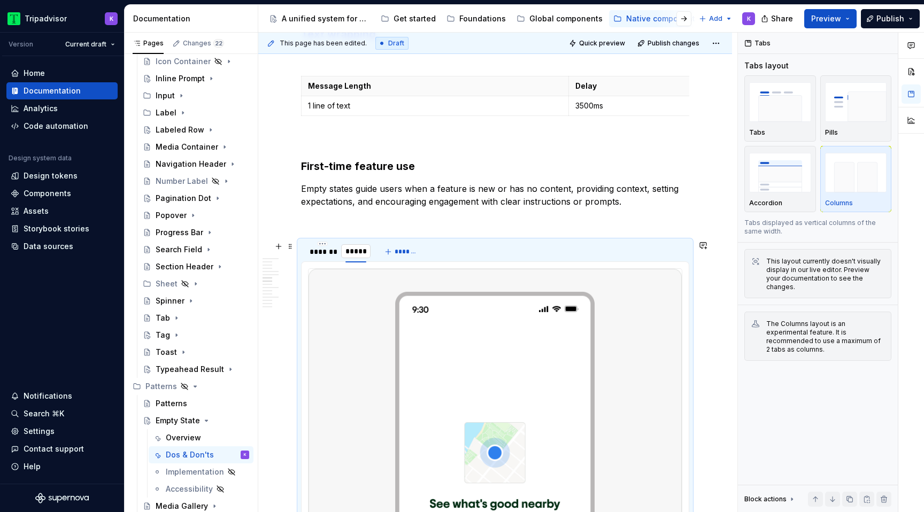
click at [365, 251] on input "*****" at bounding box center [355, 251] width 29 height 19
type input "*******"
click at [331, 261] on div at bounding box center [322, 260] width 34 height 1
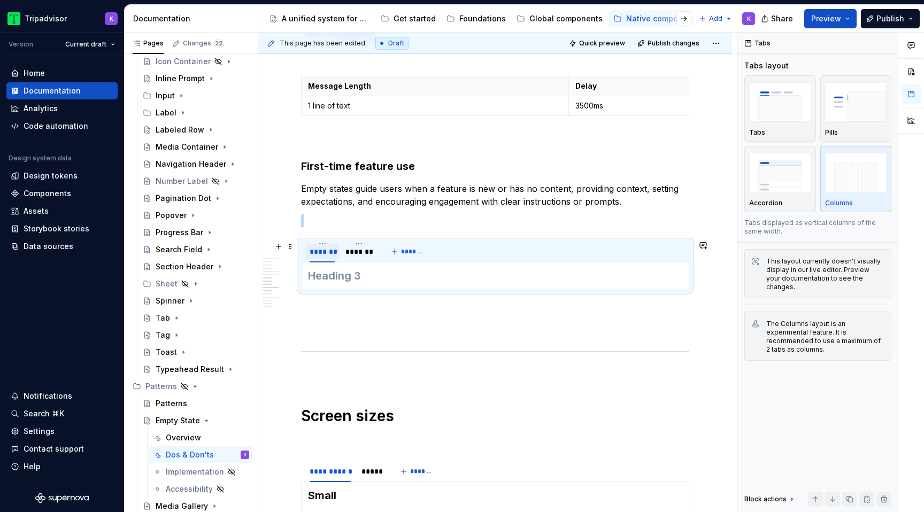
click at [331, 255] on div "*******" at bounding box center [322, 251] width 25 height 11
click at [353, 283] on div at bounding box center [495, 275] width 388 height 29
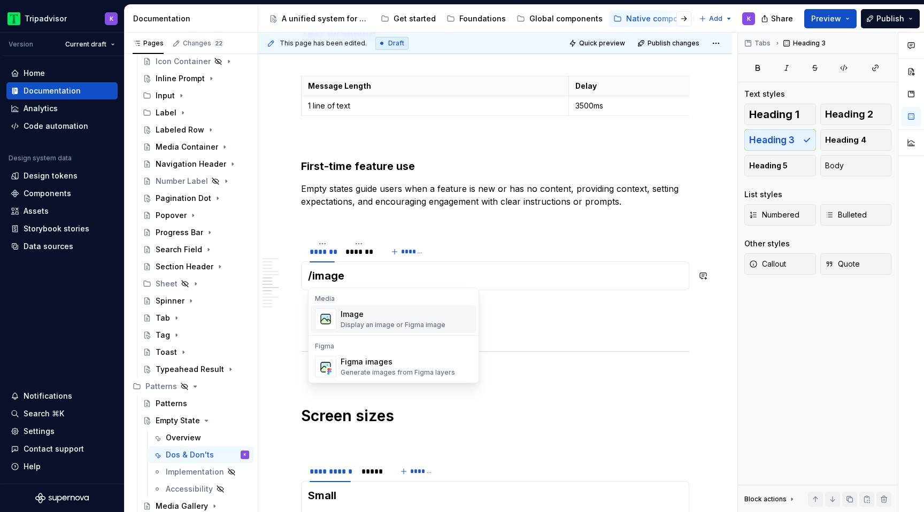
click at [358, 314] on div "Image" at bounding box center [393, 314] width 105 height 11
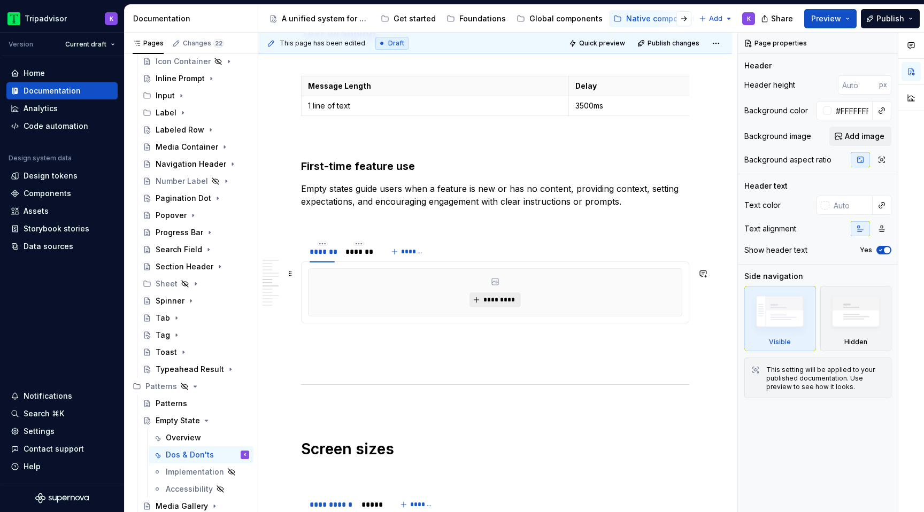
click at [510, 302] on span "*********" at bounding box center [499, 300] width 33 height 9
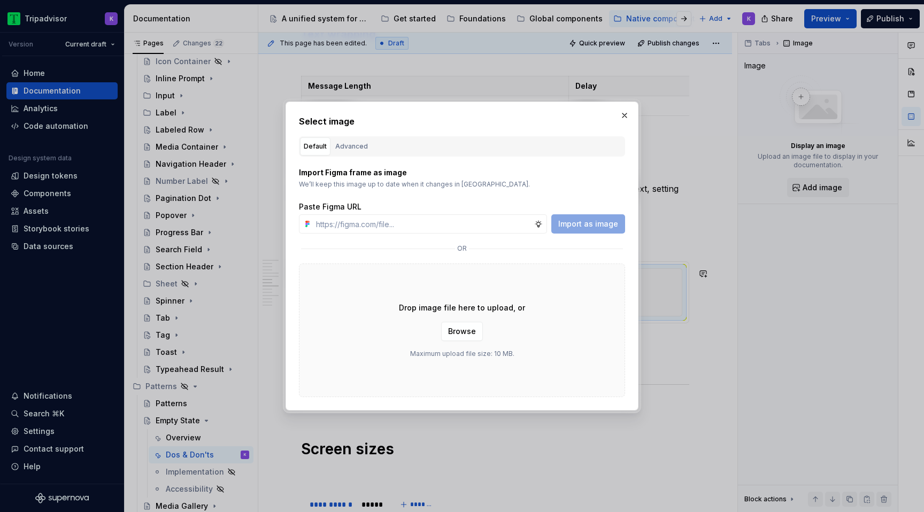
type textarea "*"
type input "[URL][DOMAIN_NAME]"
type textarea "*"
type input "[URL][DOMAIN_NAME]"
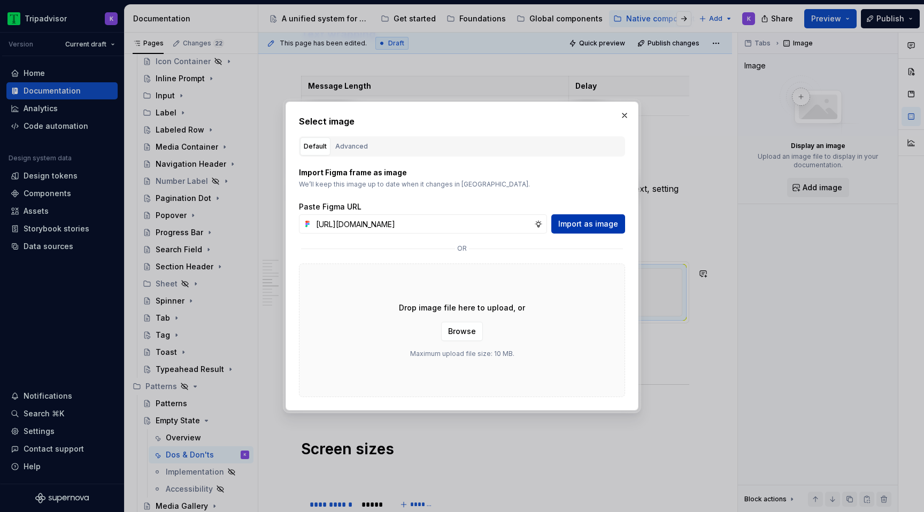
click at [591, 222] on span "Import as image" at bounding box center [588, 224] width 60 height 11
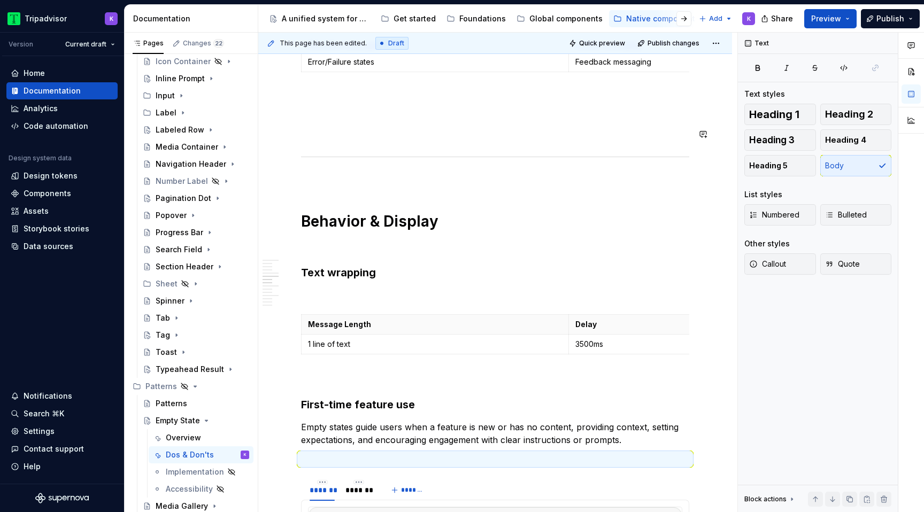
scroll to position [869, 0]
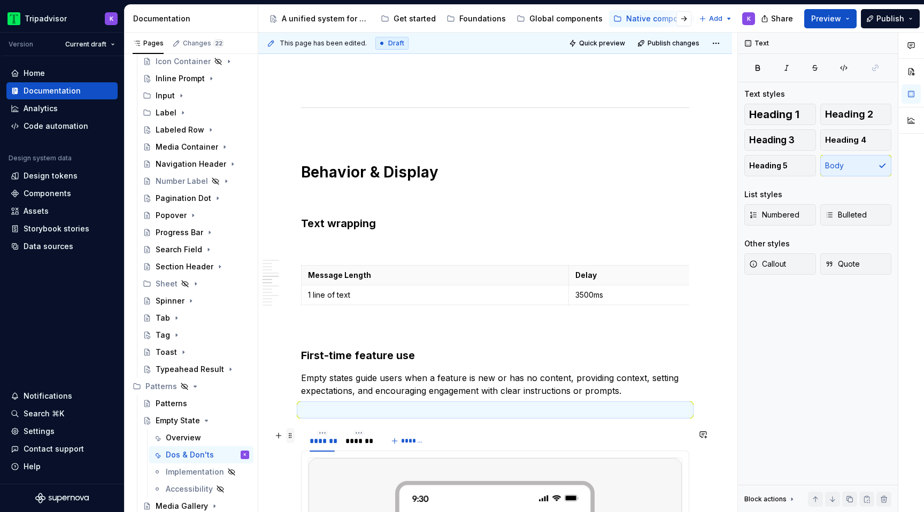
click at [291, 434] on span at bounding box center [290, 435] width 9 height 15
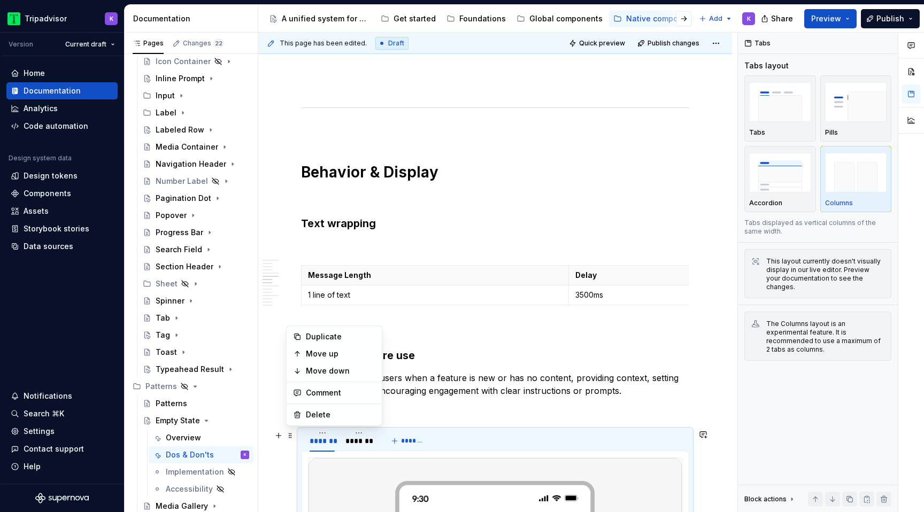
click at [421, 405] on p at bounding box center [495, 410] width 388 height 13
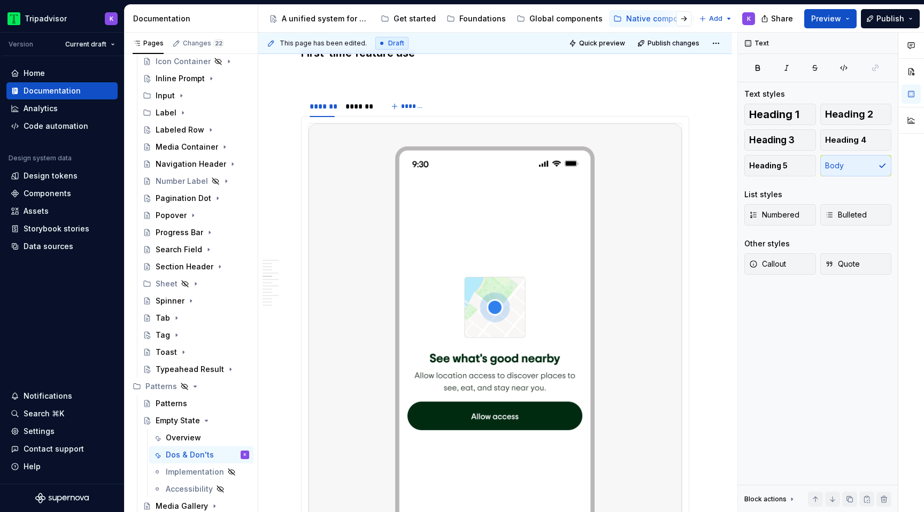
scroll to position [839, 0]
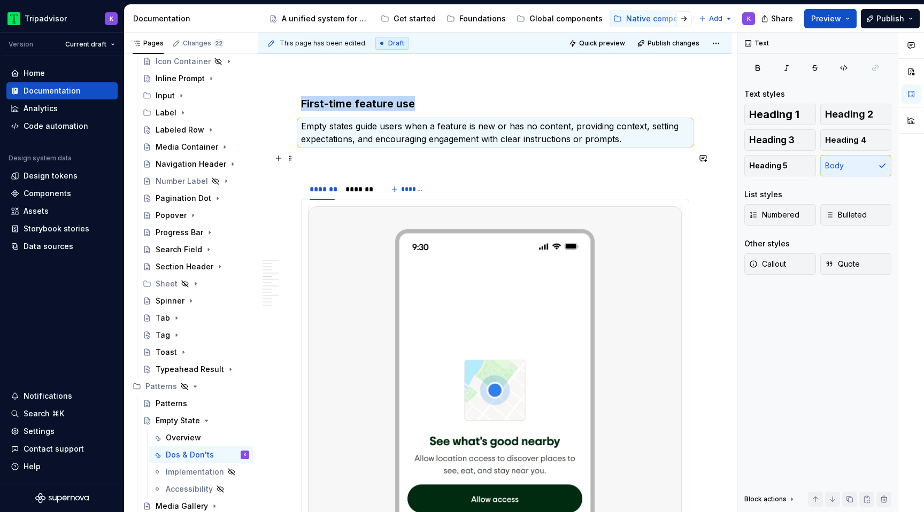
click at [342, 163] on p at bounding box center [495, 158] width 388 height 13
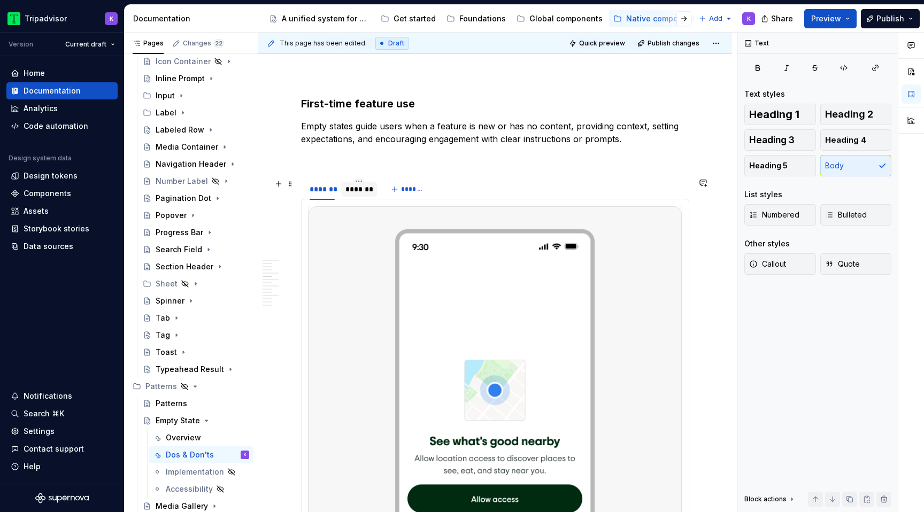
click at [359, 193] on div "*******" at bounding box center [358, 189] width 27 height 11
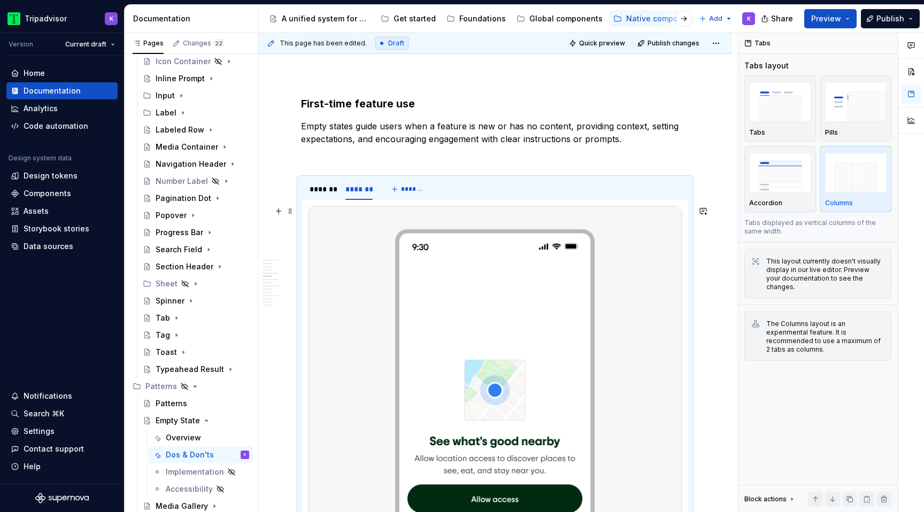
click at [444, 307] on img at bounding box center [494, 439] width 373 height 467
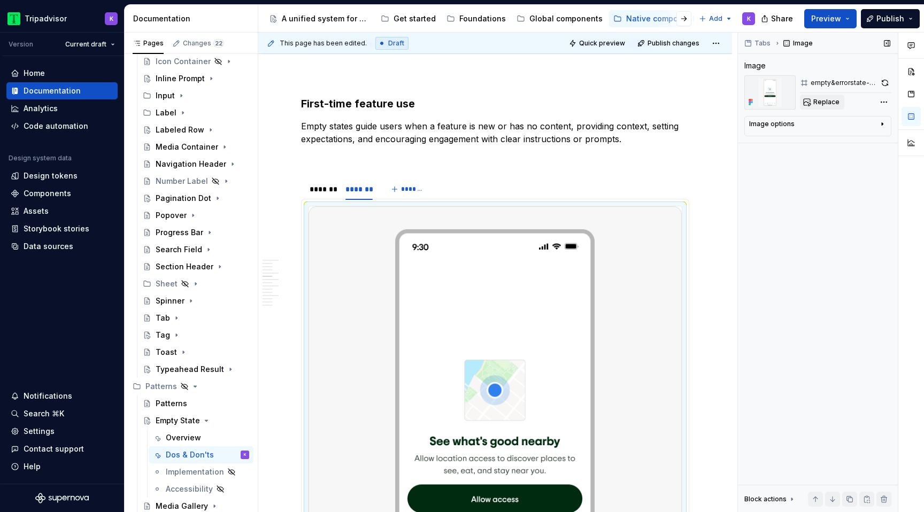
click at [809, 108] on button "Replace" at bounding box center [822, 102] width 44 height 15
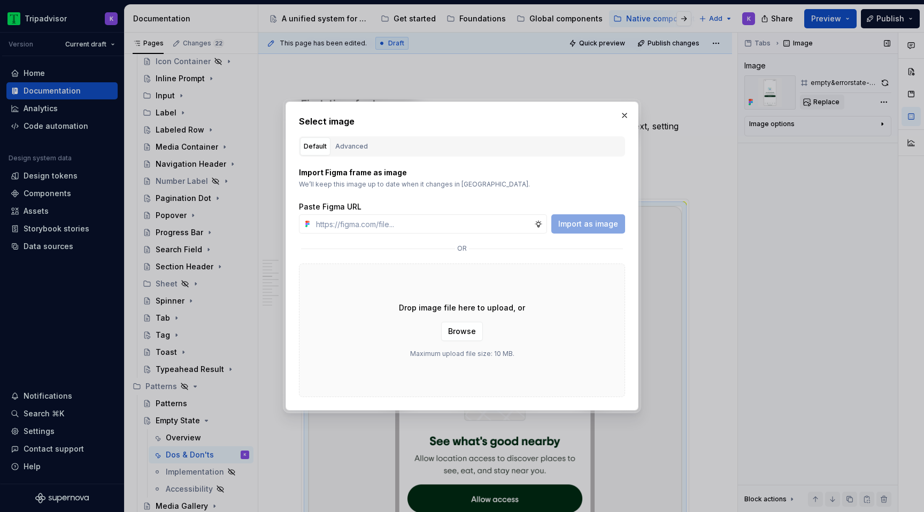
type textarea "*"
type input "[URL][DOMAIN_NAME]"
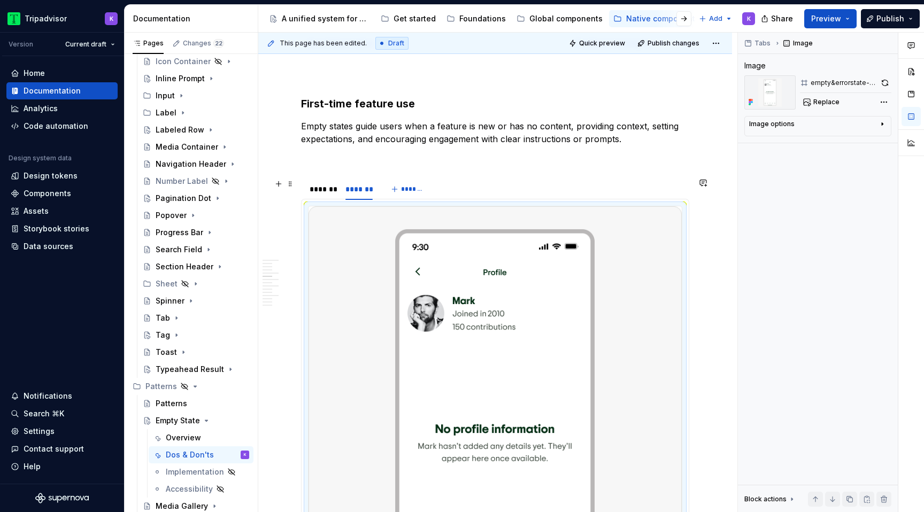
click at [318, 199] on div "******* *******" at bounding box center [341, 192] width 80 height 27
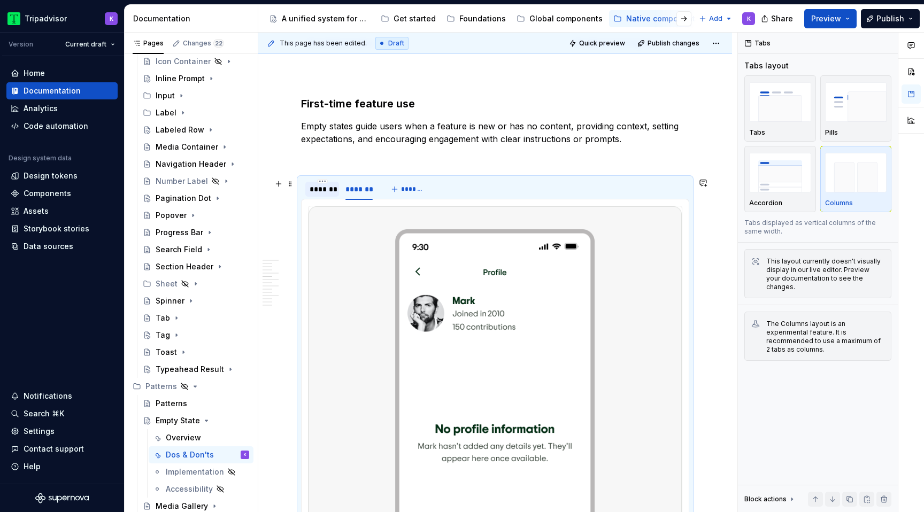
click at [319, 191] on div "*******" at bounding box center [322, 189] width 25 height 11
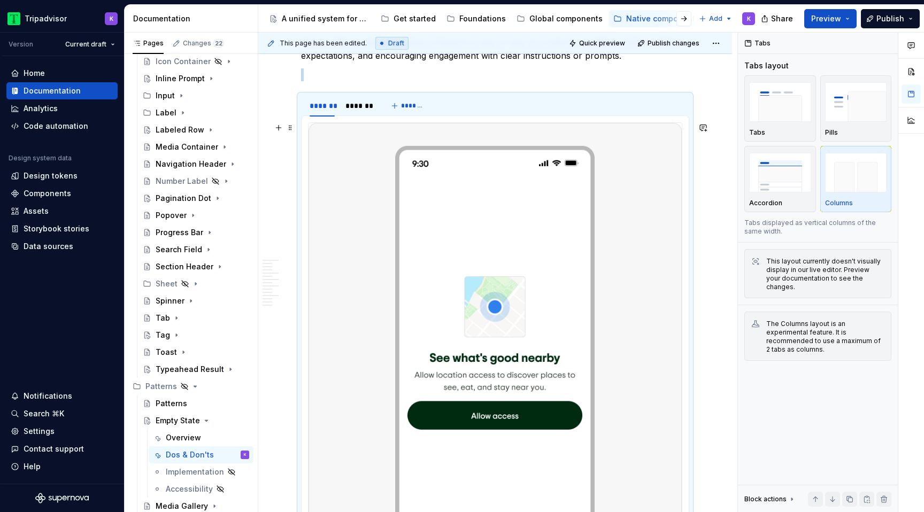
scroll to position [933, 0]
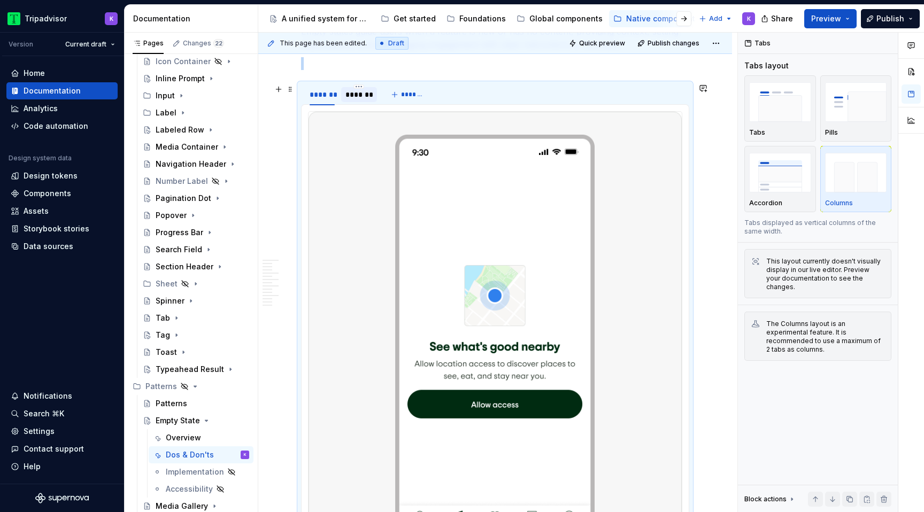
click at [350, 100] on div "*******" at bounding box center [358, 94] width 35 height 15
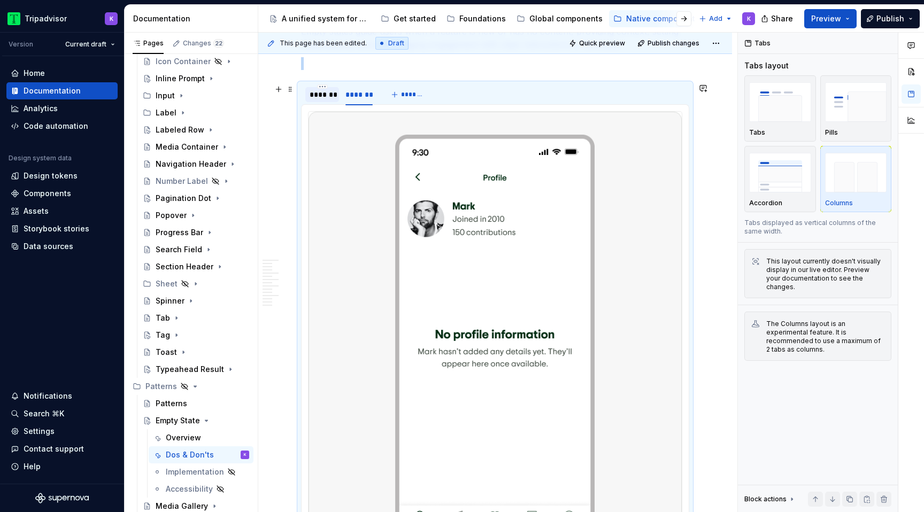
click at [327, 100] on div "*******" at bounding box center [322, 94] width 34 height 15
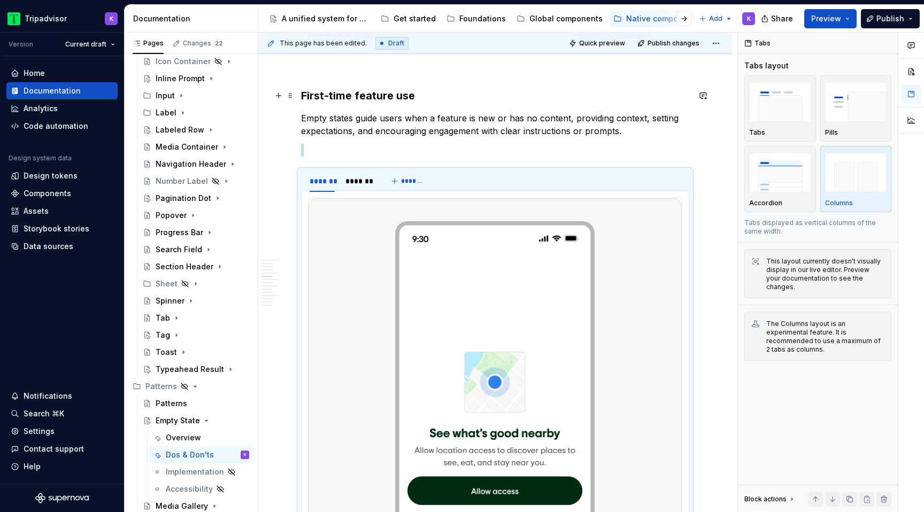
scroll to position [820, 0]
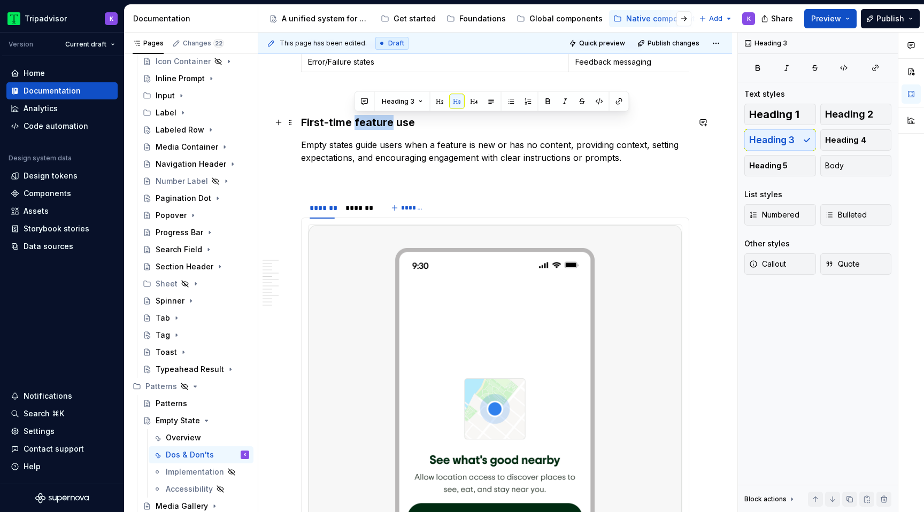
drag, startPoint x: 354, startPoint y: 123, endPoint x: 390, endPoint y: 123, distance: 35.3
click at [390, 123] on h3 "First-time feature use" at bounding box center [495, 122] width 388 height 15
click at [380, 116] on h3 "First-time use" at bounding box center [495, 122] width 388 height 15
drag, startPoint x: 448, startPoint y: 129, endPoint x: 302, endPoint y: 126, distance: 146.5
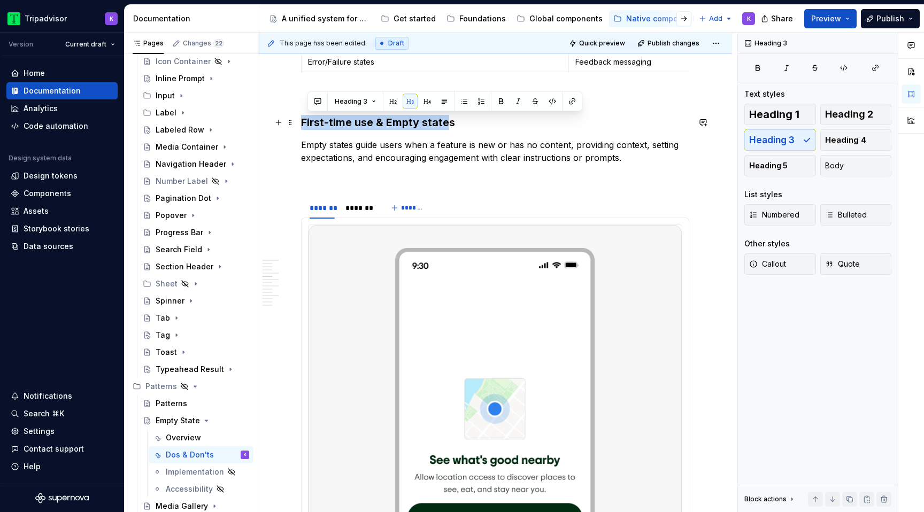
click at [302, 126] on h3 "First-time use & Empty states" at bounding box center [495, 122] width 388 height 15
click at [302, 124] on h3 "First-time use & Empty states" at bounding box center [495, 122] width 388 height 15
drag, startPoint x: 329, startPoint y: 124, endPoint x: 469, endPoint y: 124, distance: 139.5
click at [469, 124] on h3 "First-time use & Empty states" at bounding box center [495, 122] width 388 height 15
copy h3 "First-time use & Empty states"
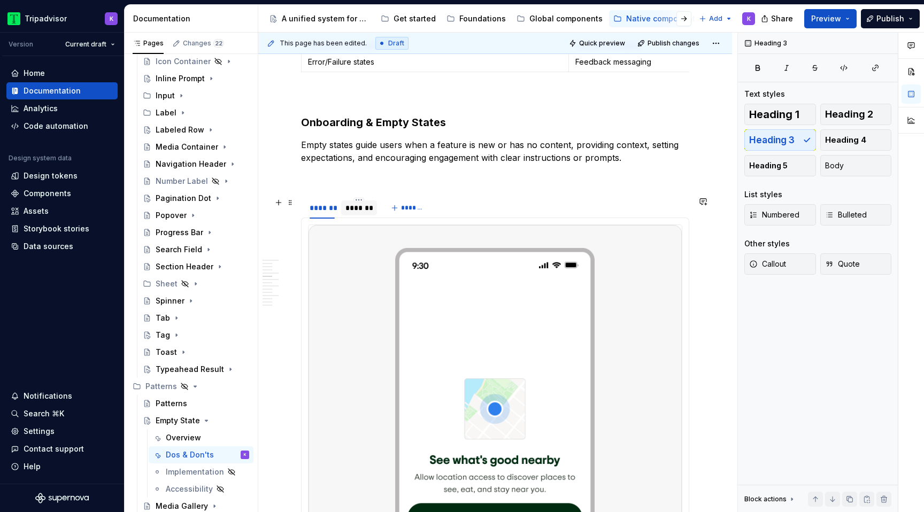
click at [361, 210] on div "*******" at bounding box center [358, 208] width 27 height 11
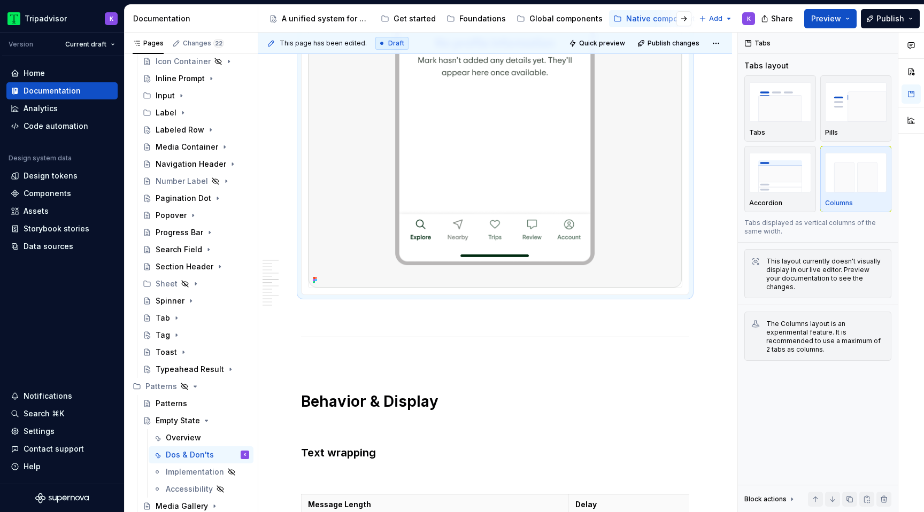
scroll to position [1181, 0]
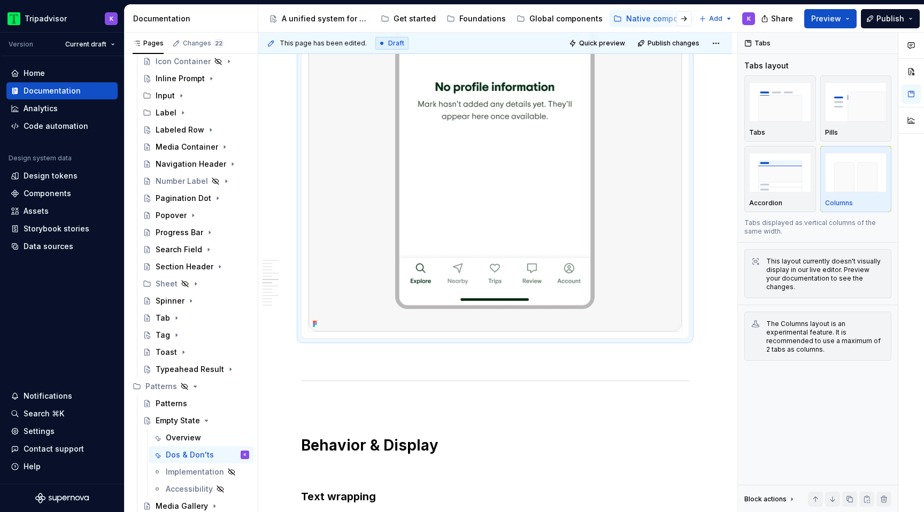
click at [416, 358] on p at bounding box center [495, 358] width 388 height 13
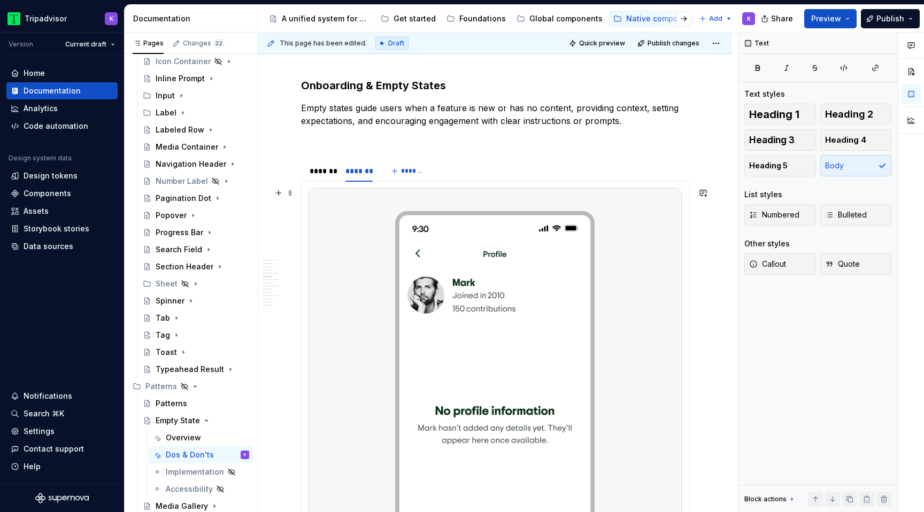
scroll to position [848, 0]
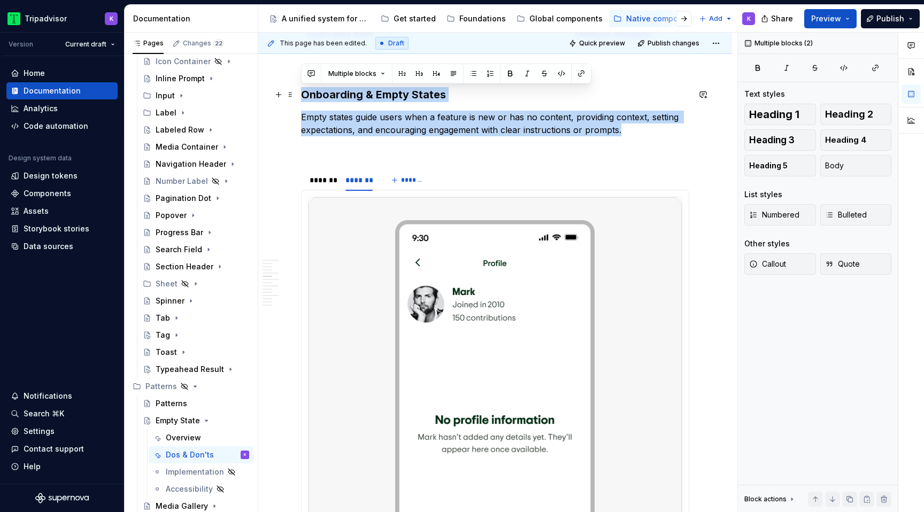
drag, startPoint x: 626, startPoint y: 134, endPoint x: 300, endPoint y: 96, distance: 327.7
copy div "Onboarding & Empty States Empty states guide users when a feature is new or has…"
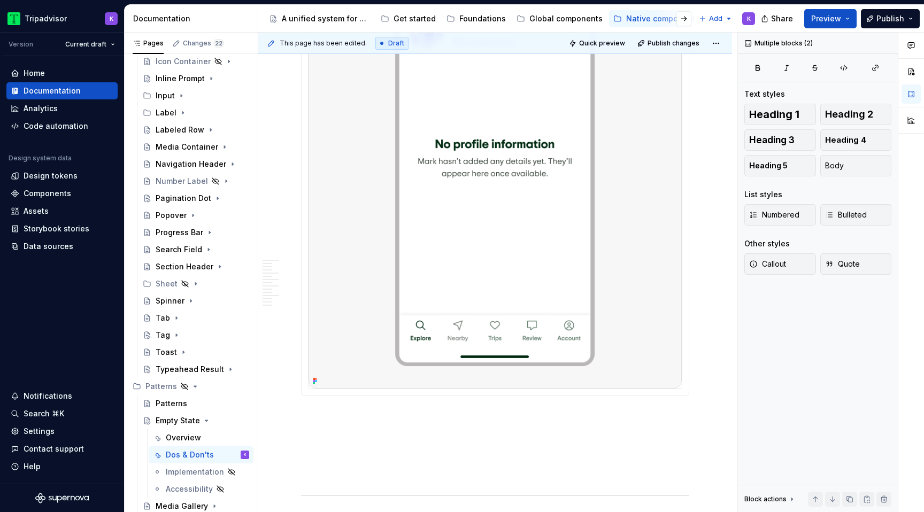
scroll to position [1229, 0]
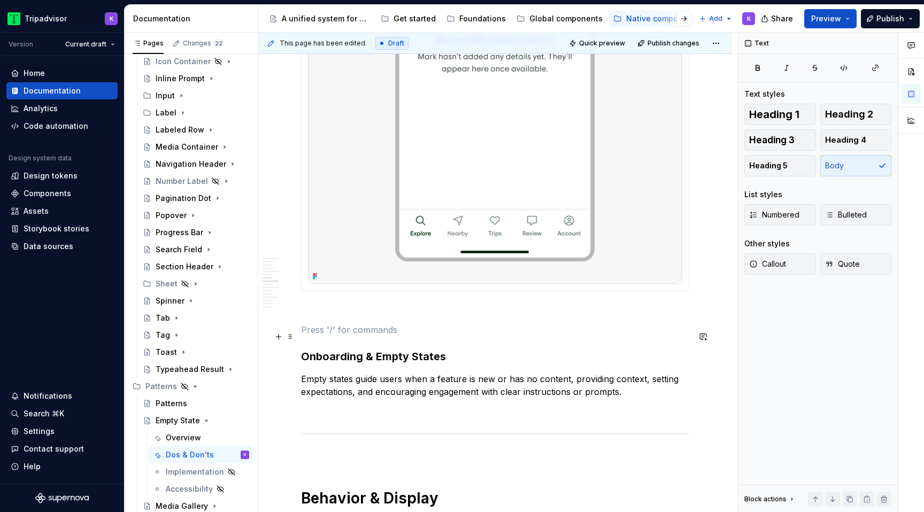
click at [345, 334] on p at bounding box center [495, 329] width 388 height 13
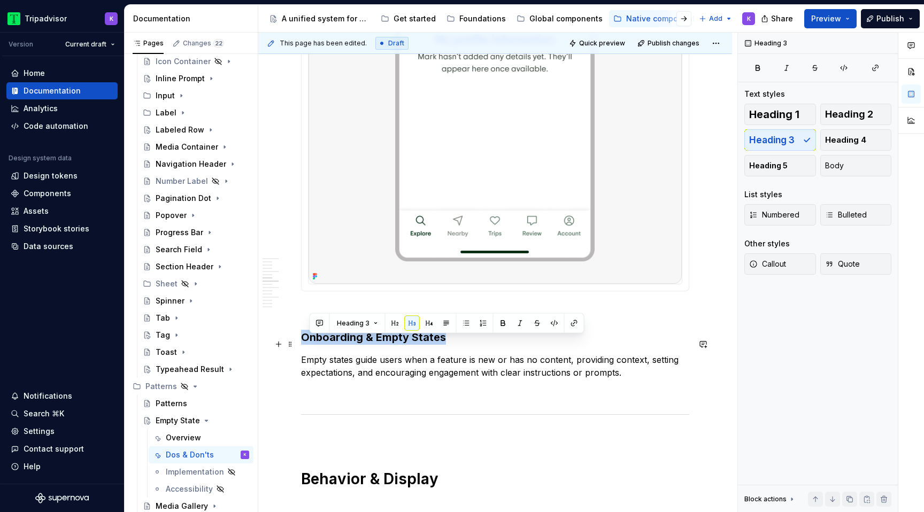
drag, startPoint x: 446, startPoint y: 343, endPoint x: 303, endPoint y: 343, distance: 143.3
click at [303, 343] on h3 "Onboarding & Empty States" at bounding box center [495, 337] width 388 height 15
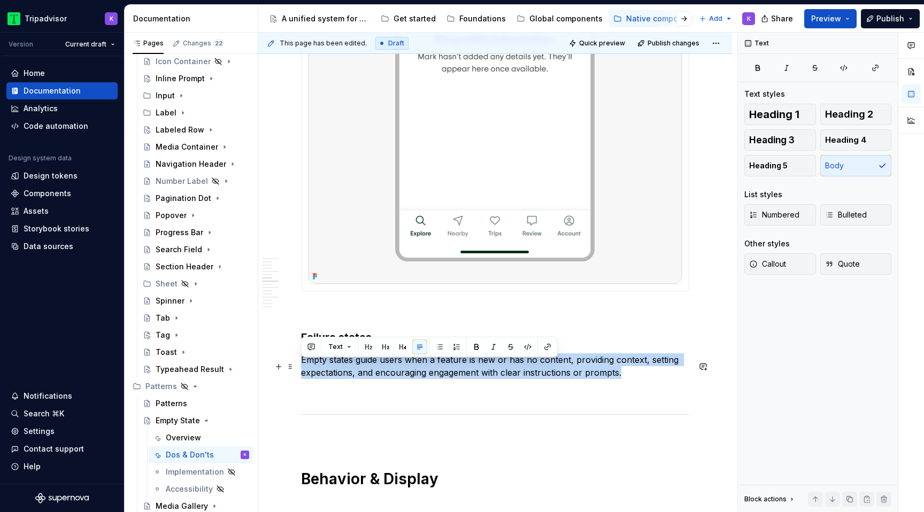
drag, startPoint x: 302, startPoint y: 367, endPoint x: 630, endPoint y: 381, distance: 329.1
click at [630, 379] on p "Empty states guide users when a feature is new or has no content, providing con…" at bounding box center [495, 366] width 388 height 26
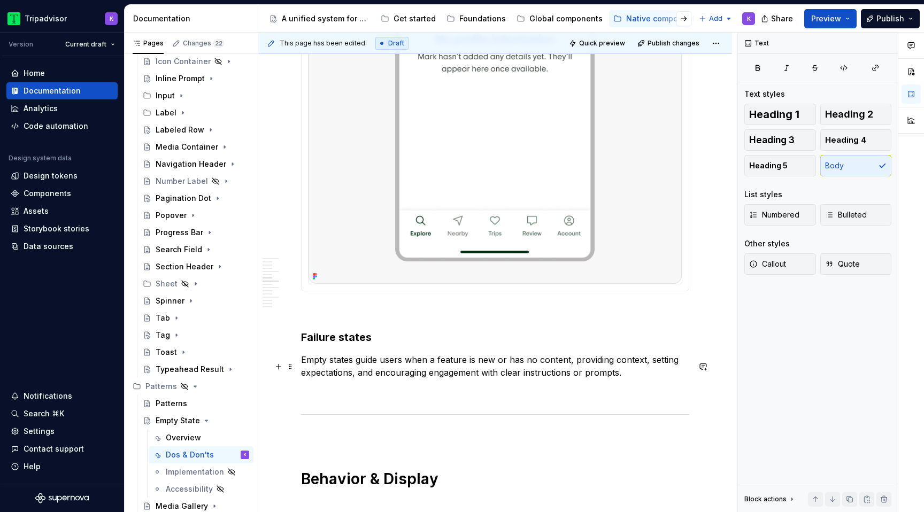
click at [410, 373] on p "Empty states guide users when a feature is new or has no content, providing con…" at bounding box center [495, 366] width 388 height 26
drag, startPoint x: 406, startPoint y: 366, endPoint x: 629, endPoint y: 384, distance: 223.7
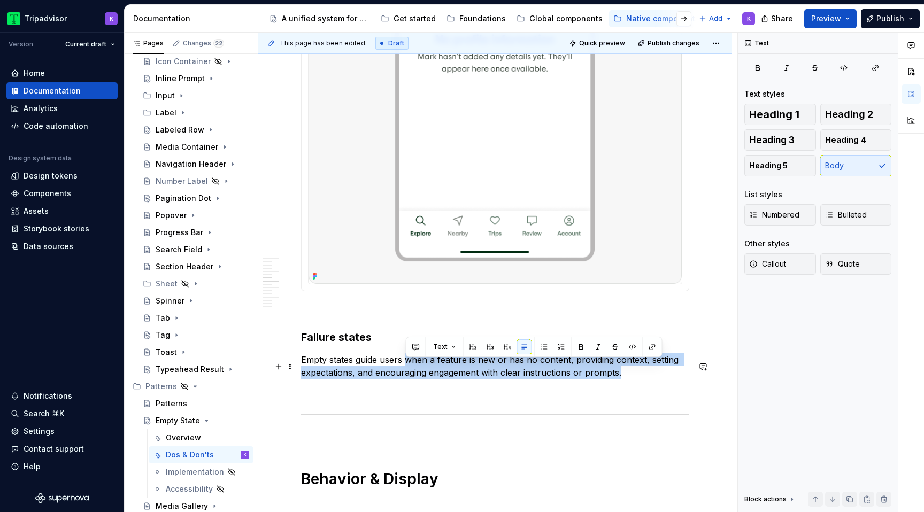
drag, startPoint x: 624, startPoint y: 383, endPoint x: 407, endPoint y: 362, distance: 218.1
click at [407, 362] on p "Empty states guide users when a feature is new or has no content, providing con…" at bounding box center [495, 366] width 388 height 26
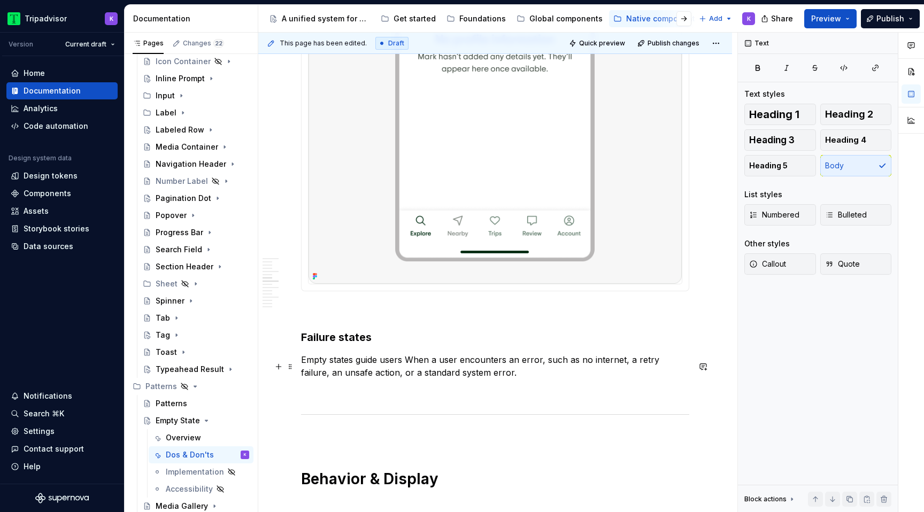
click at [412, 364] on p "Empty states guide users When a user encounters an error, such as no internet, …" at bounding box center [495, 366] width 388 height 26
drag, startPoint x: 456, startPoint y: 364, endPoint x: 431, endPoint y: 362, distance: 24.6
click at [431, 362] on p "Empty states guide users when a user encounters an error, such as no internet, …" at bounding box center [495, 366] width 388 height 26
click at [489, 379] on p "Empty states guide users when they encounters an error, such as no internet, a …" at bounding box center [495, 366] width 388 height 26
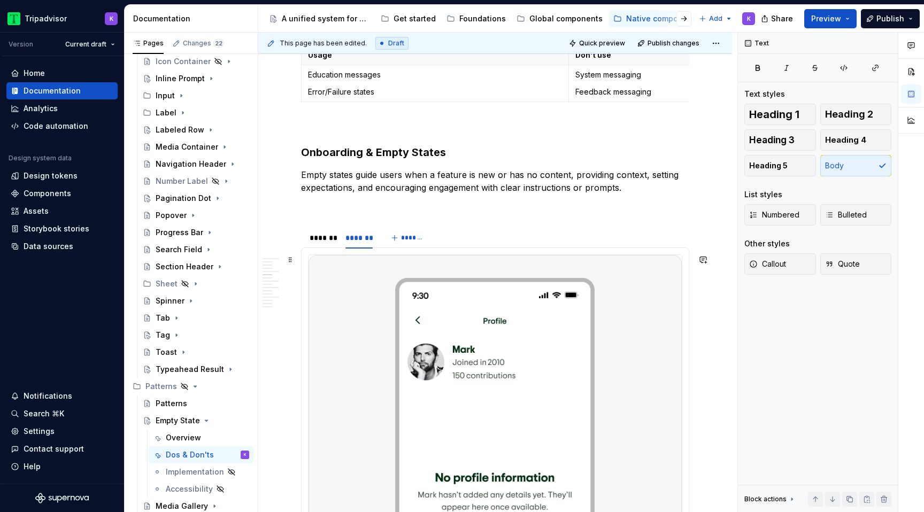
scroll to position [771, 0]
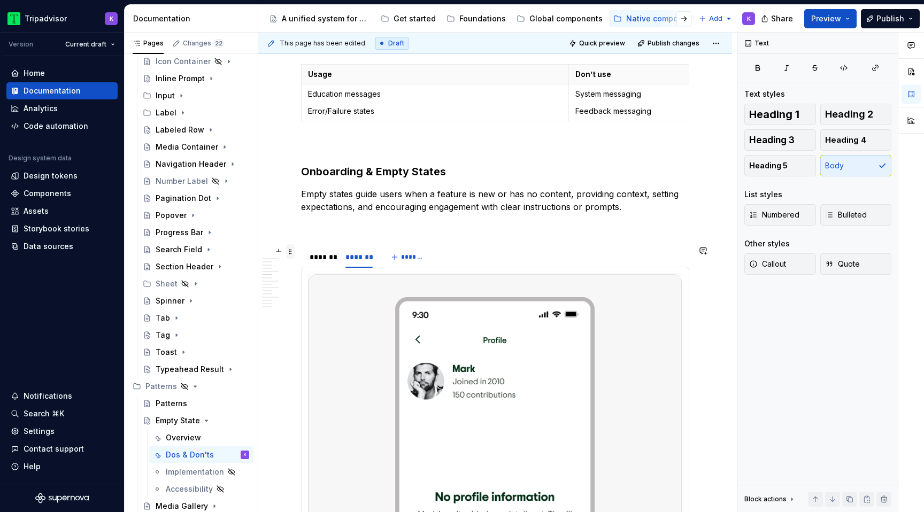
click at [291, 248] on span at bounding box center [290, 251] width 9 height 15
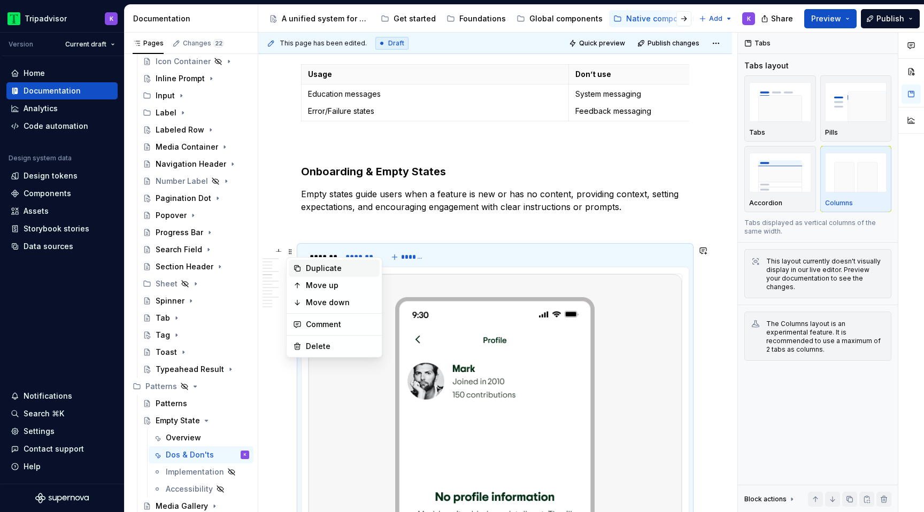
click at [332, 271] on div "Duplicate" at bounding box center [341, 268] width 70 height 11
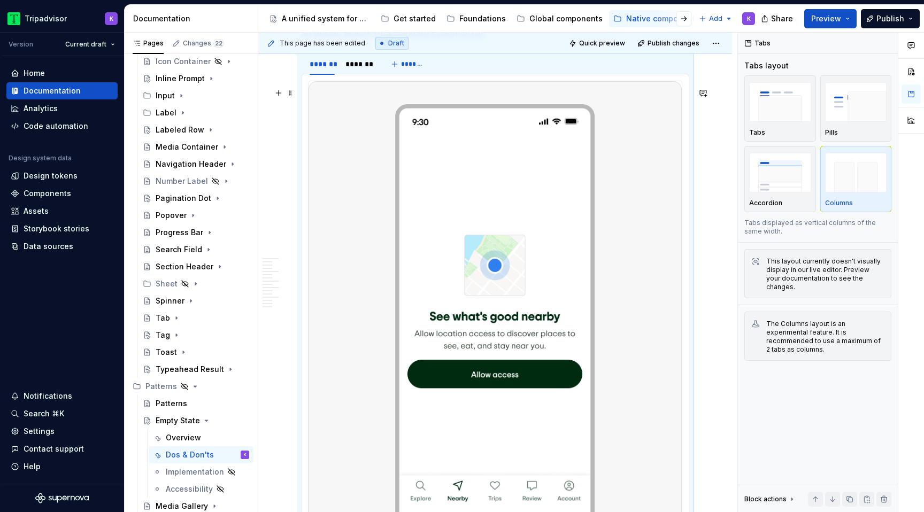
scroll to position [1661, 0]
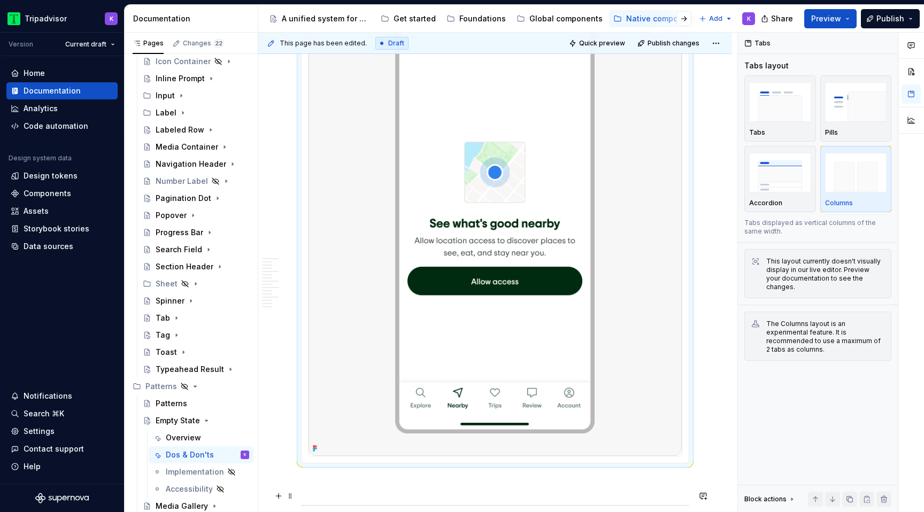
click at [366, 489] on p at bounding box center [495, 482] width 388 height 13
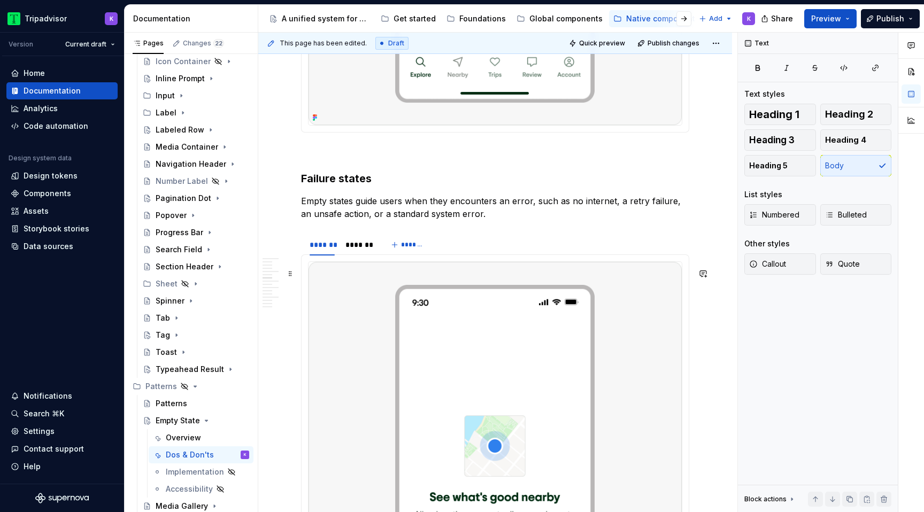
scroll to position [1343, 0]
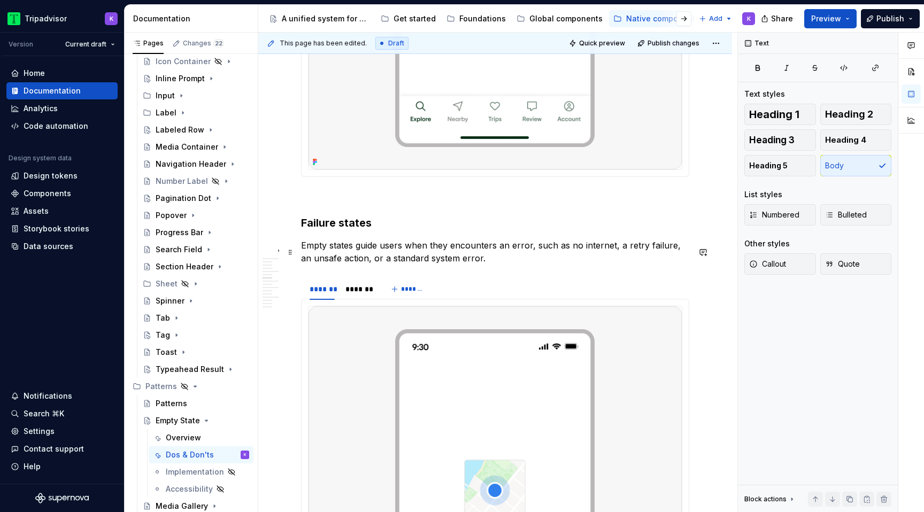
click at [491, 261] on p "Empty states guide users when they encounters an error, such as no internet, a …" at bounding box center [495, 252] width 388 height 26
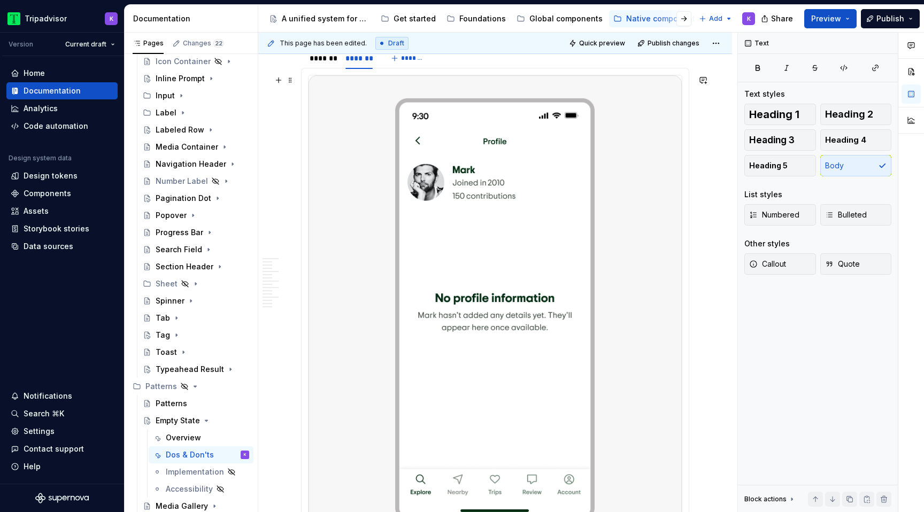
scroll to position [969, 0]
click at [325, 59] on div "*******" at bounding box center [322, 59] width 25 height 11
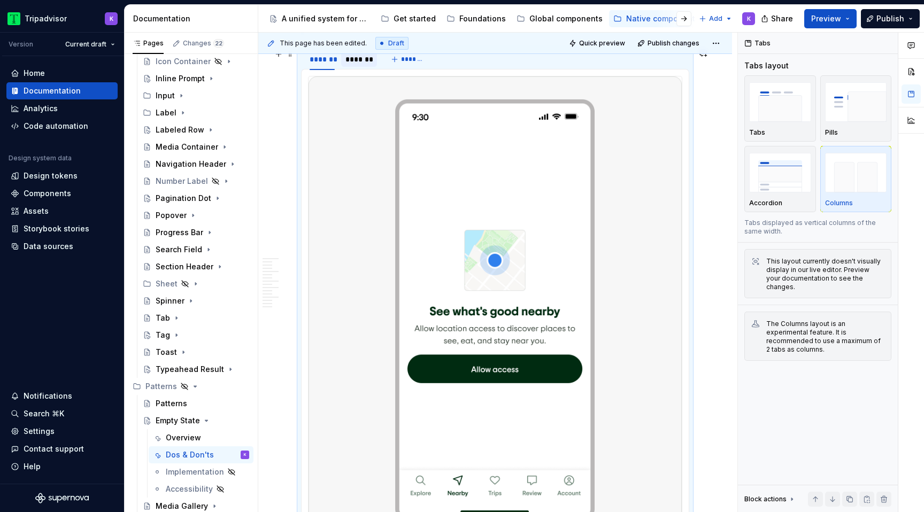
click at [360, 61] on div "*******" at bounding box center [358, 59] width 27 height 11
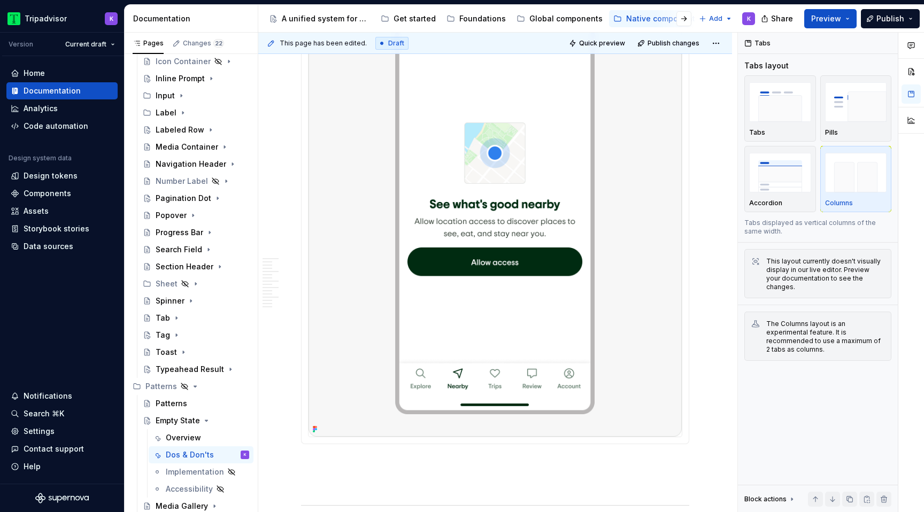
scroll to position [1584, 0]
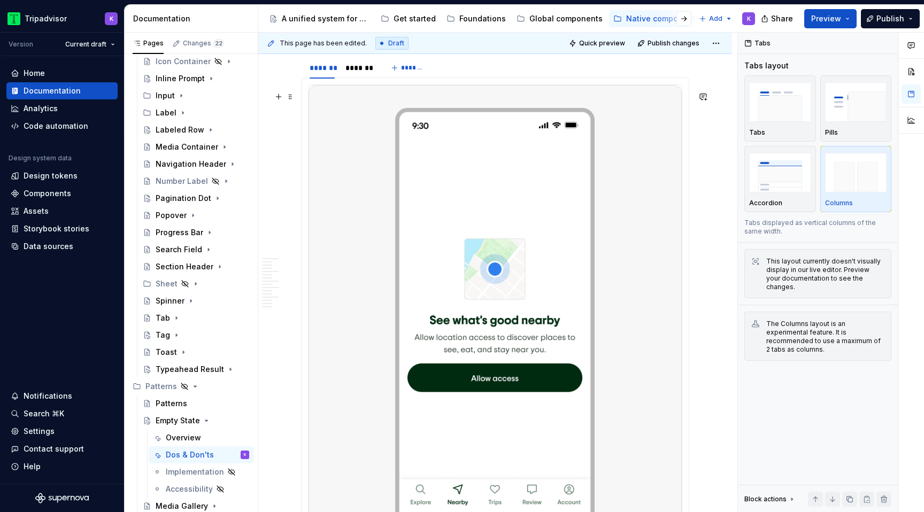
click at [434, 229] on img at bounding box center [494, 318] width 373 height 467
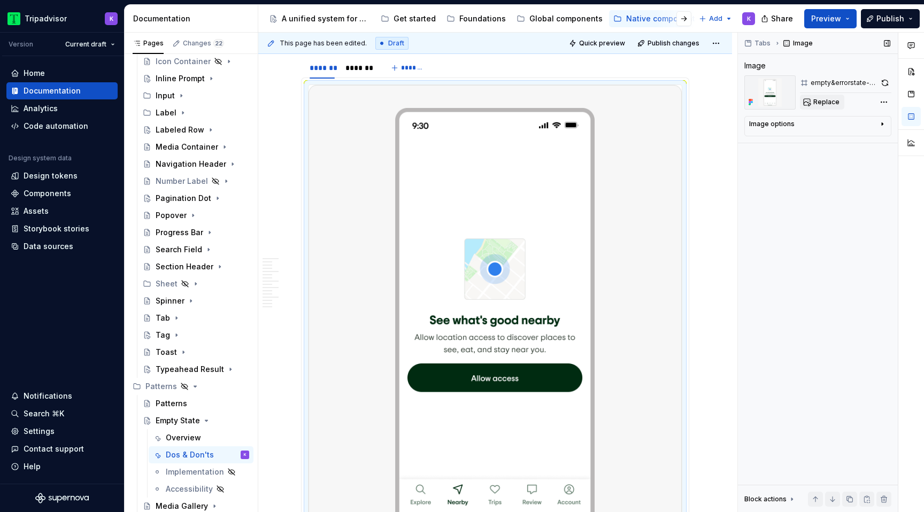
click at [813, 104] on button "Replace" at bounding box center [822, 102] width 44 height 15
type textarea "*"
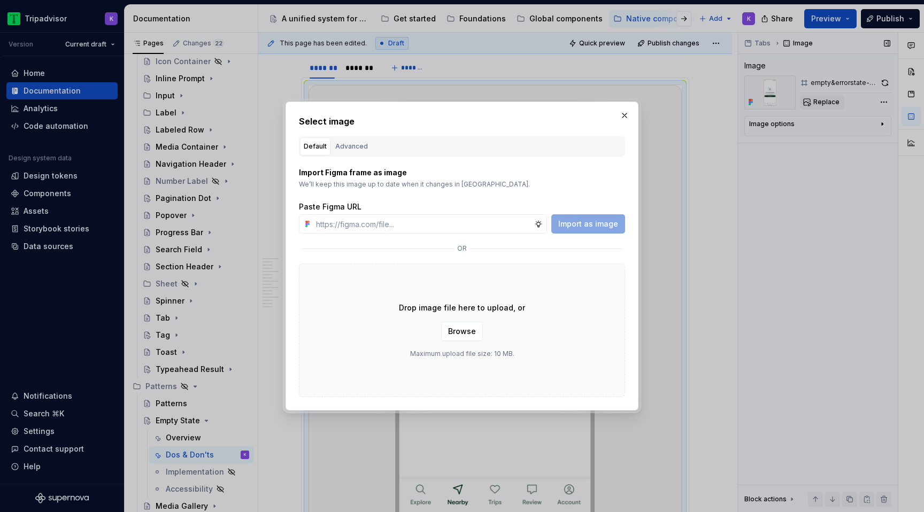
type input "[URL][DOMAIN_NAME]"
type textarea "*"
type input "[URL][DOMAIN_NAME]"
click at [576, 218] on button "Import as image" at bounding box center [588, 223] width 74 height 19
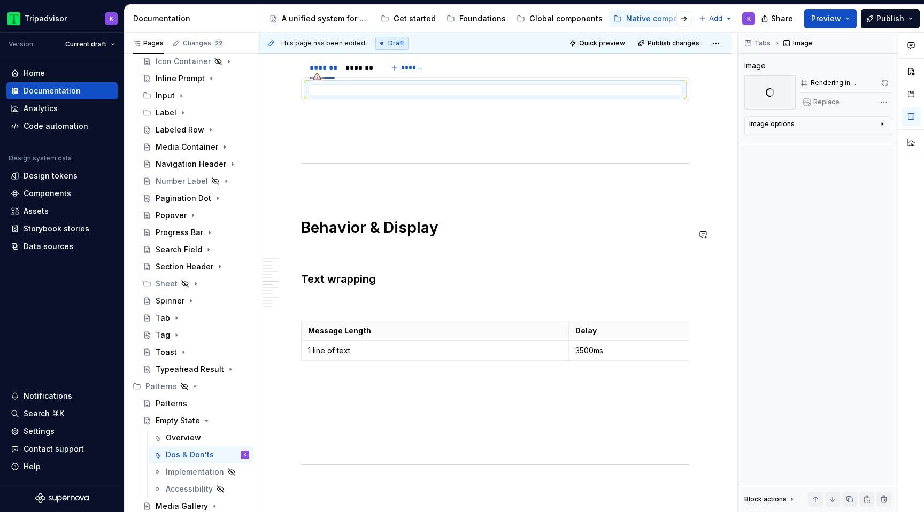
scroll to position [1477, 0]
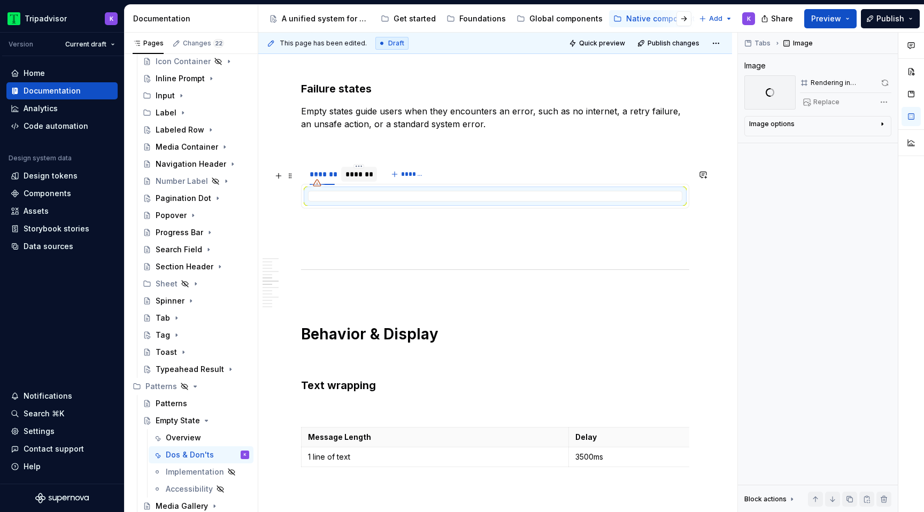
click at [357, 180] on div "*******" at bounding box center [358, 174] width 27 height 11
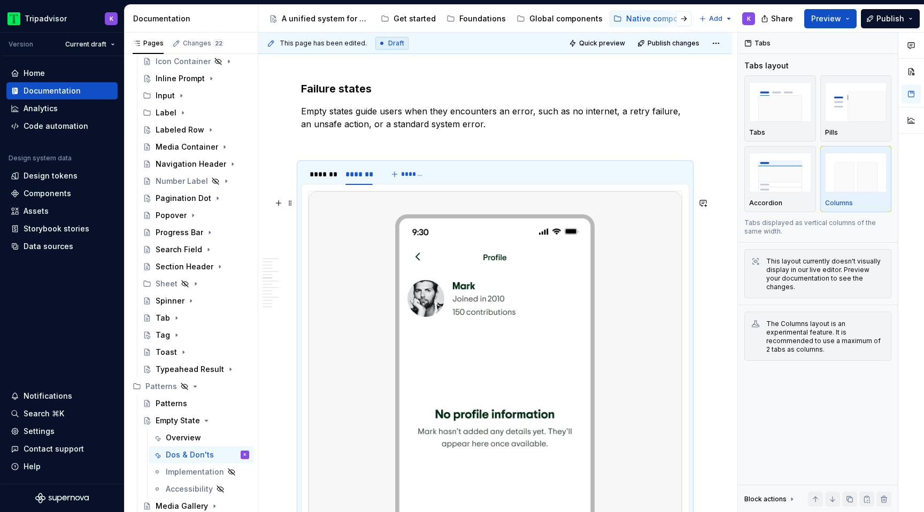
click at [499, 313] on img at bounding box center [494, 424] width 373 height 467
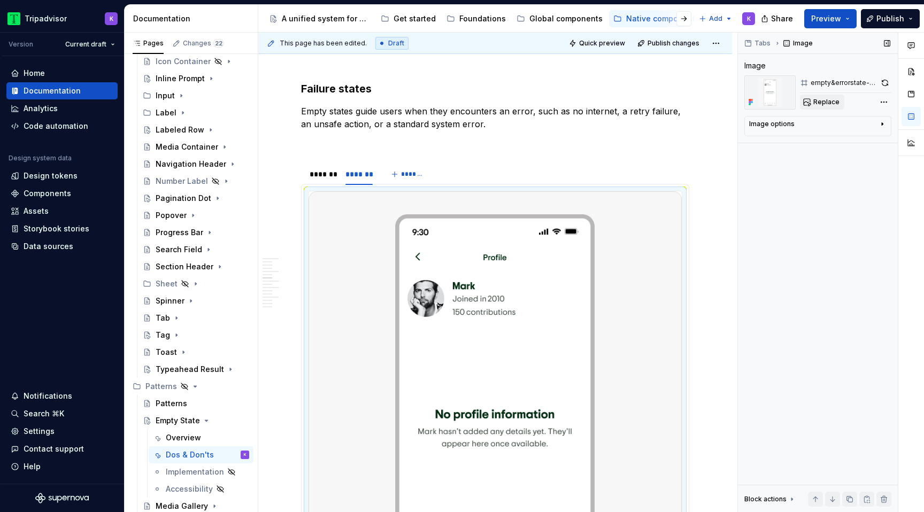
click at [805, 103] on button "Replace" at bounding box center [822, 102] width 44 height 15
type textarea "*"
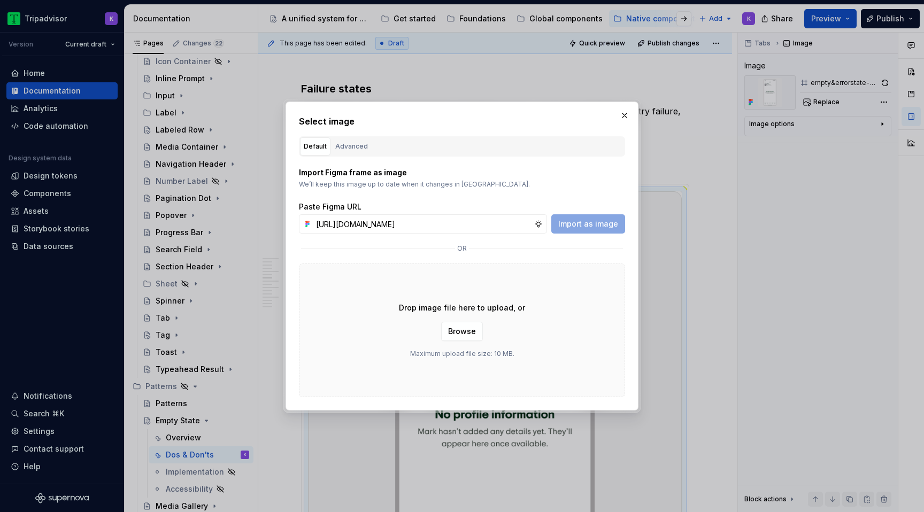
scroll to position [0, 276]
type input "[URL][DOMAIN_NAME]"
click at [588, 219] on span "Import as image" at bounding box center [588, 224] width 60 height 11
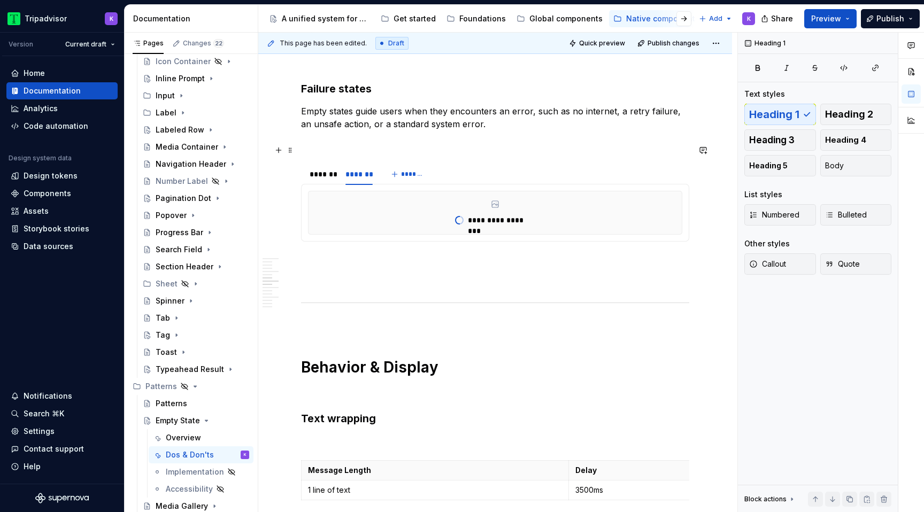
click at [526, 150] on p at bounding box center [495, 143] width 388 height 13
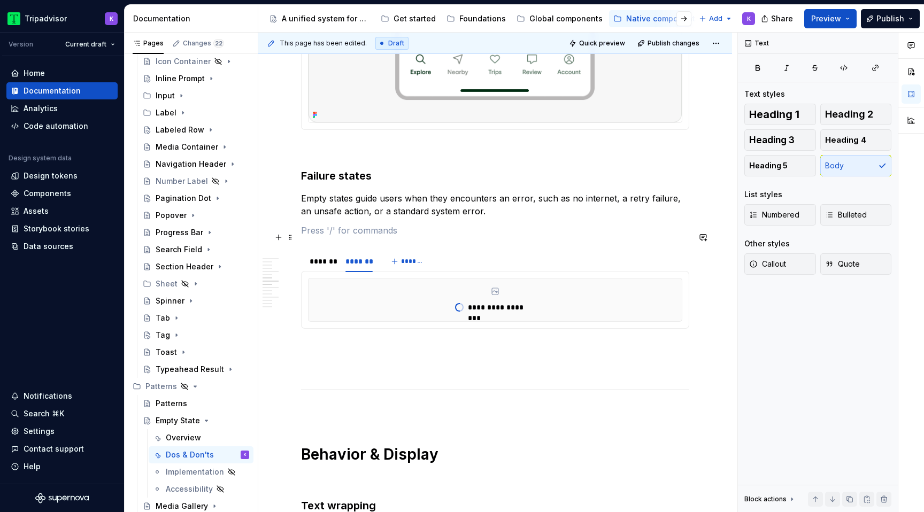
scroll to position [1373, 0]
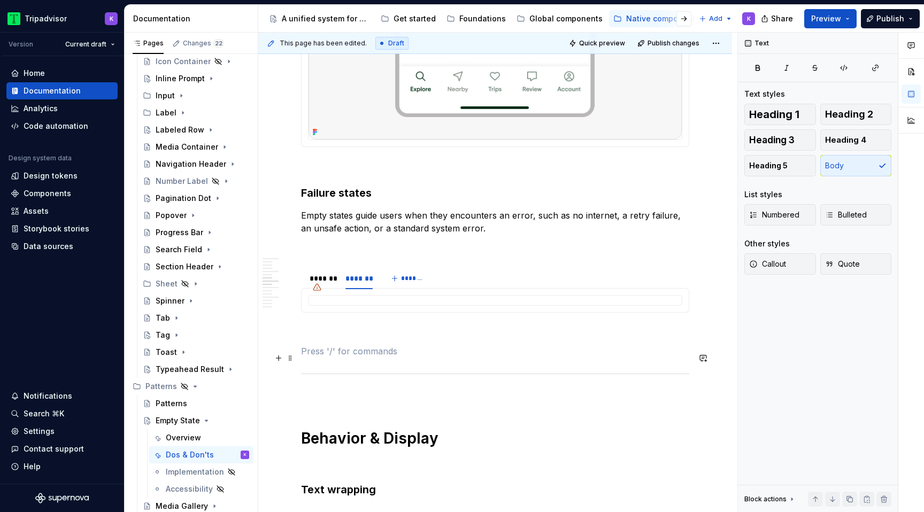
click at [475, 358] on p at bounding box center [495, 351] width 388 height 13
click at [462, 172] on p at bounding box center [495, 166] width 388 height 13
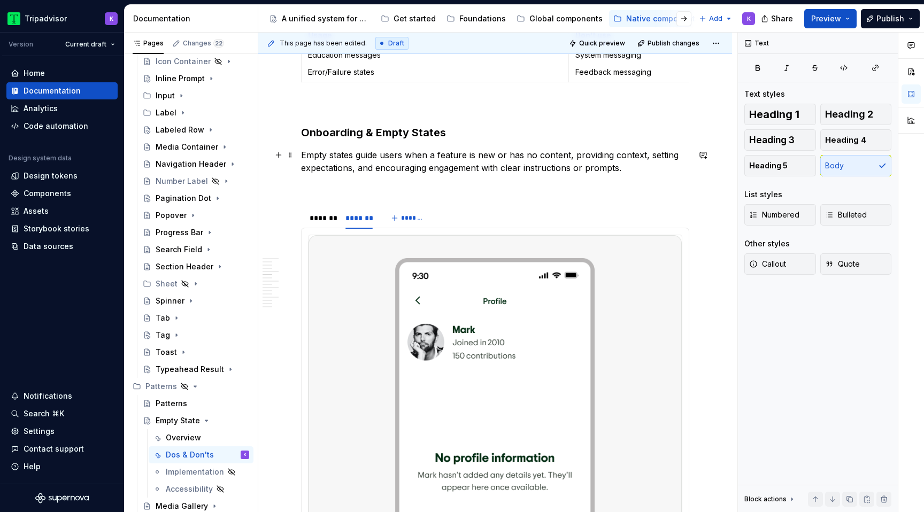
scroll to position [774, 0]
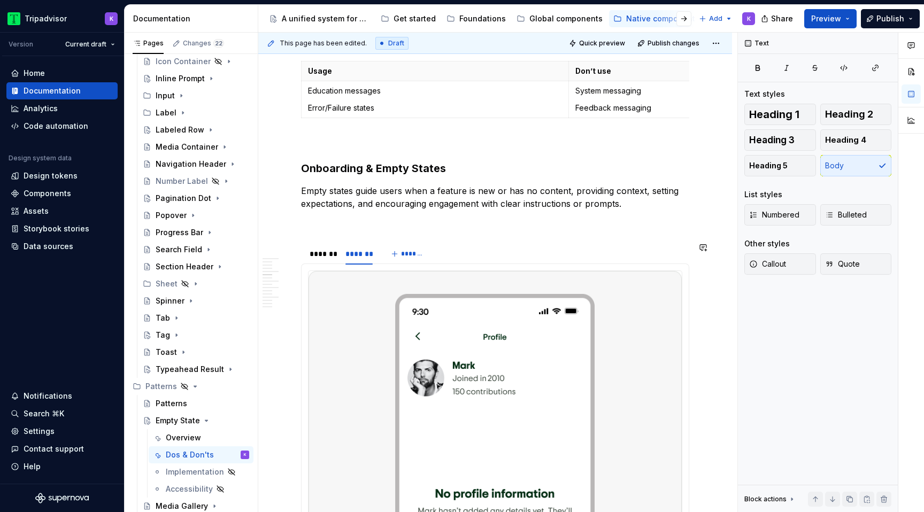
click at [446, 228] on p at bounding box center [495, 223] width 388 height 13
click at [446, 135] on p at bounding box center [495, 141] width 388 height 13
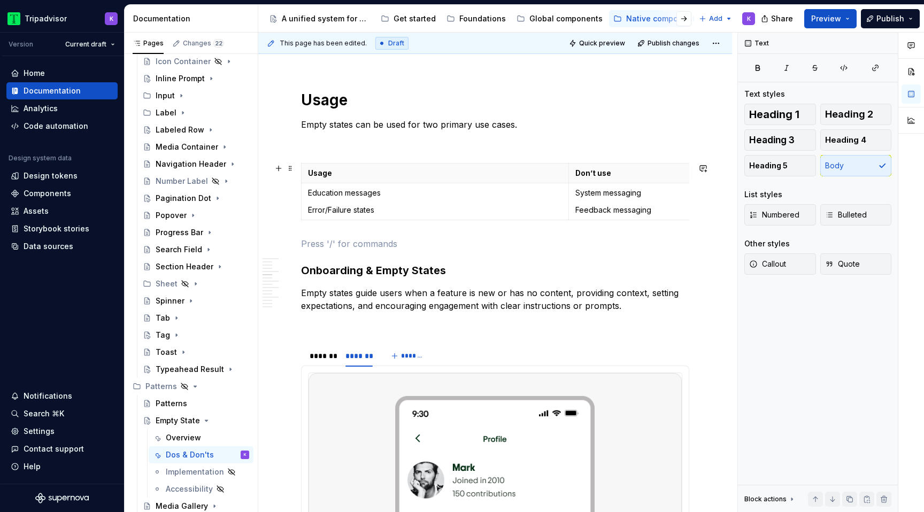
scroll to position [592, 0]
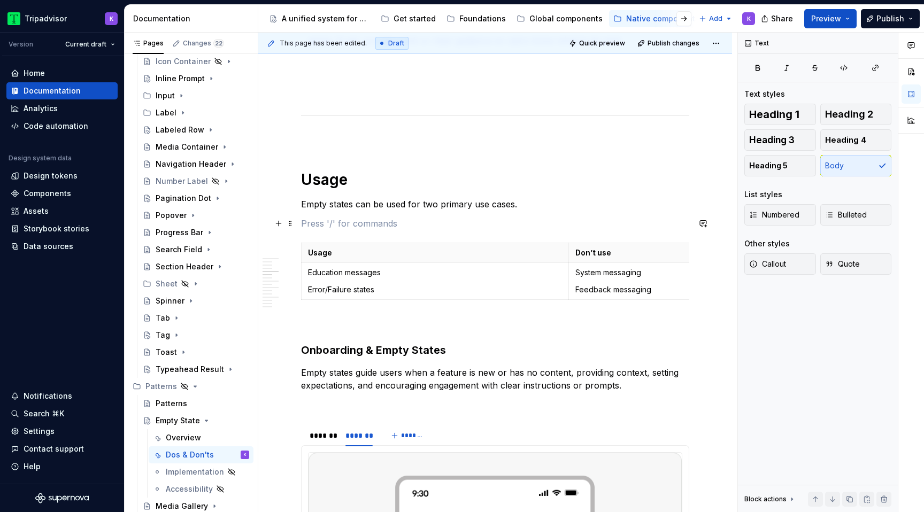
click at [437, 221] on p at bounding box center [495, 223] width 388 height 13
click at [434, 134] on p at bounding box center [495, 138] width 388 height 13
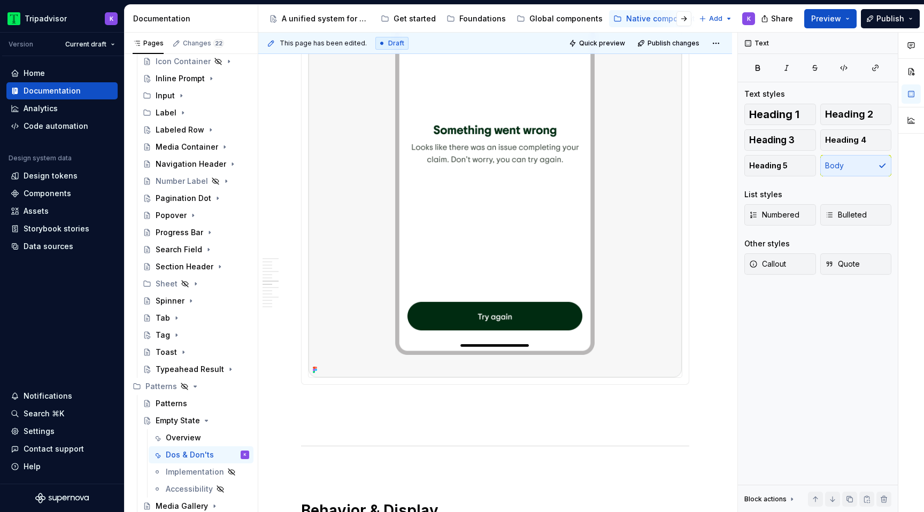
scroll to position [1472, 0]
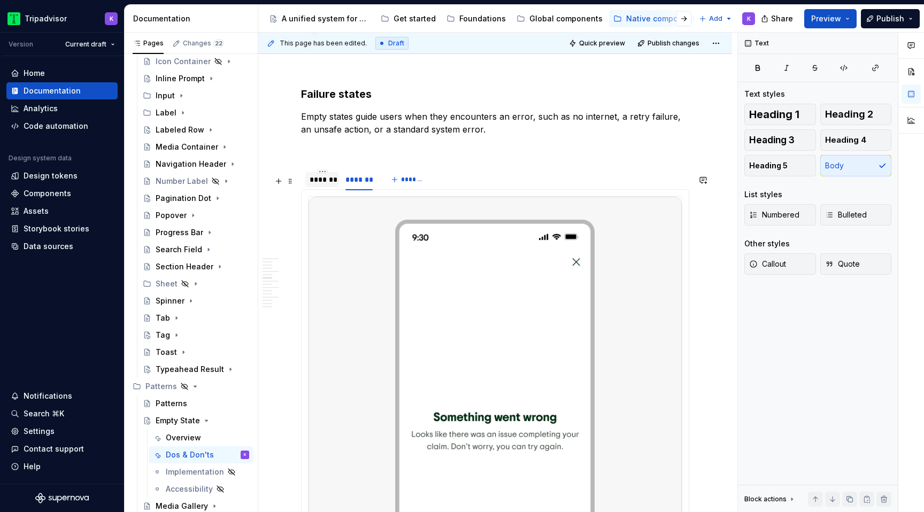
click at [325, 185] on div "*******" at bounding box center [322, 179] width 25 height 11
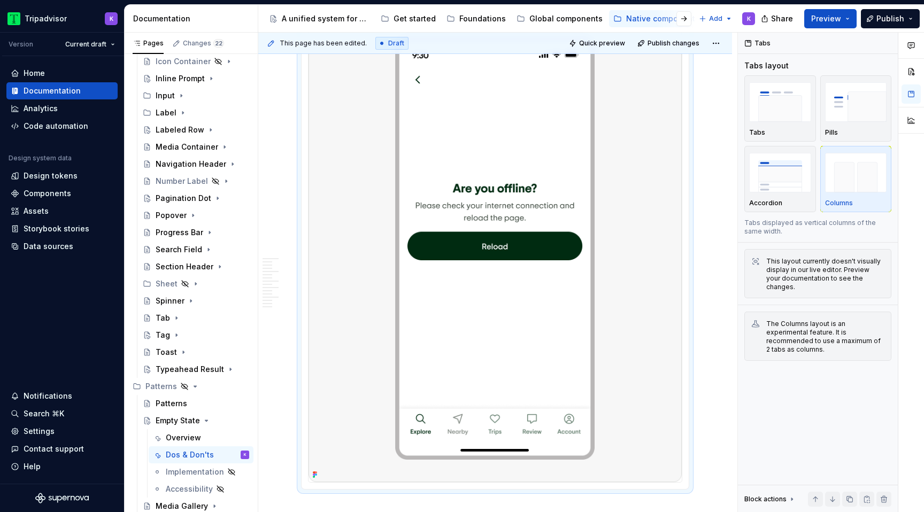
scroll to position [1677, 0]
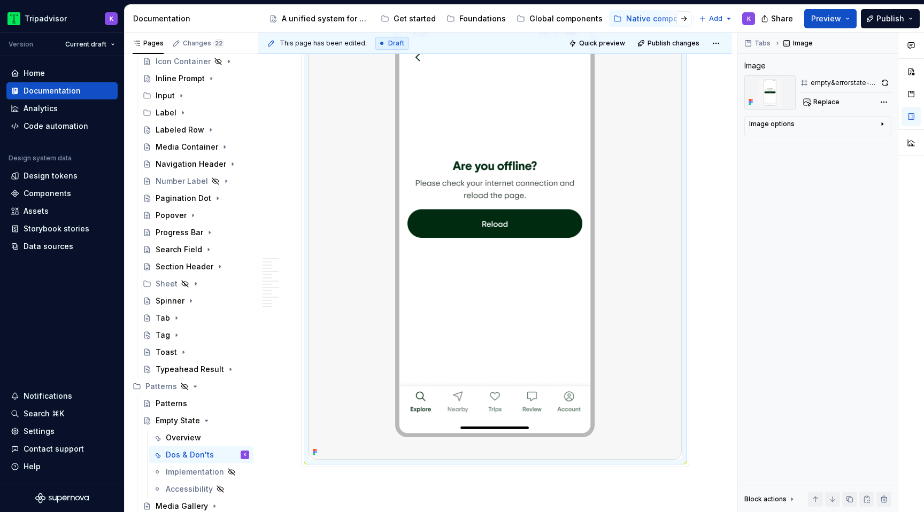
click at [493, 220] on img at bounding box center [494, 225] width 373 height 467
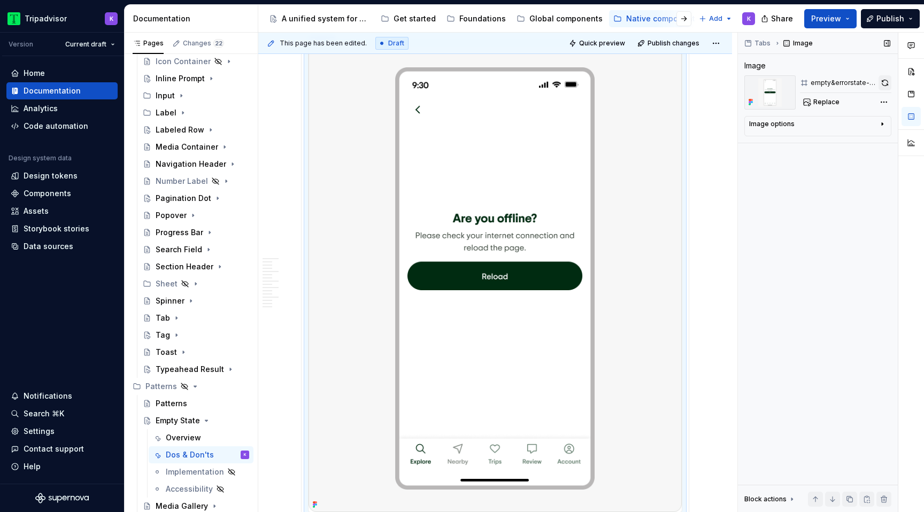
click at [878, 80] on button "button" at bounding box center [884, 82] width 13 height 15
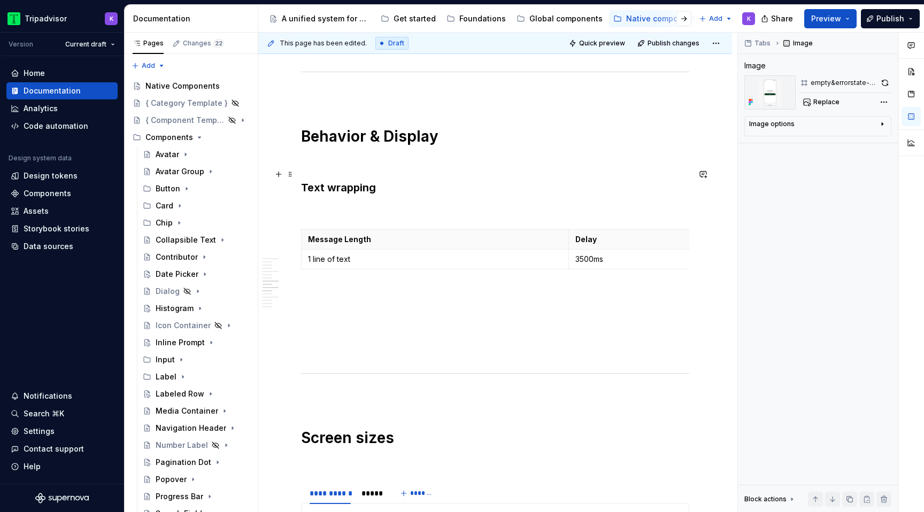
scroll to position [2108, 0]
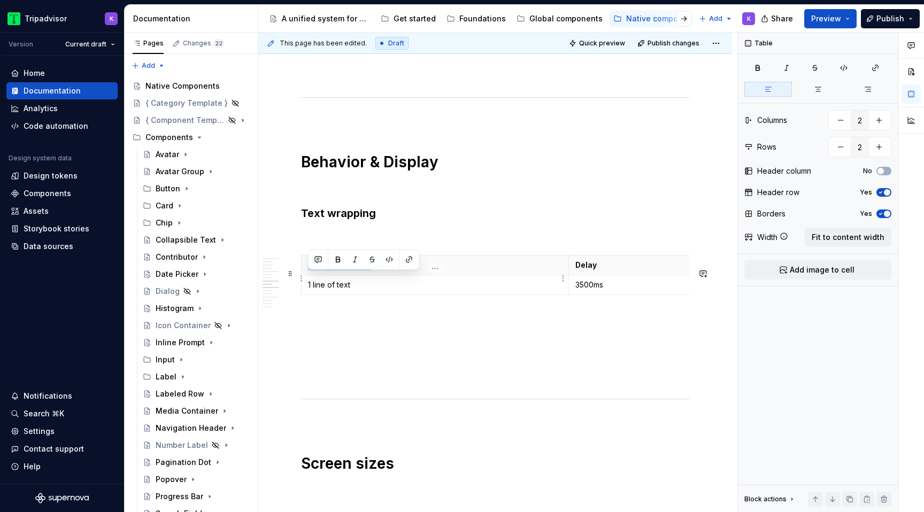
drag, startPoint x: 378, startPoint y: 286, endPoint x: 307, endPoint y: 273, distance: 71.7
click at [307, 273] on th "Message Length" at bounding box center [435, 265] width 267 height 20
click at [598, 271] on p "Delay" at bounding box center [702, 265] width 254 height 11
drag, startPoint x: 361, startPoint y: 296, endPoint x: 308, endPoint y: 295, distance: 53.5
click at [308, 290] on p "1 line of text" at bounding box center [435, 285] width 254 height 11
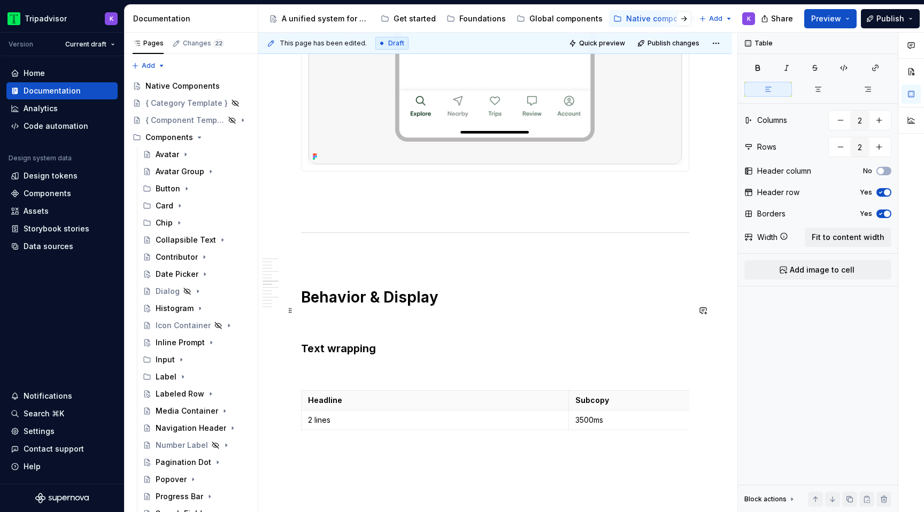
scroll to position [1982, 0]
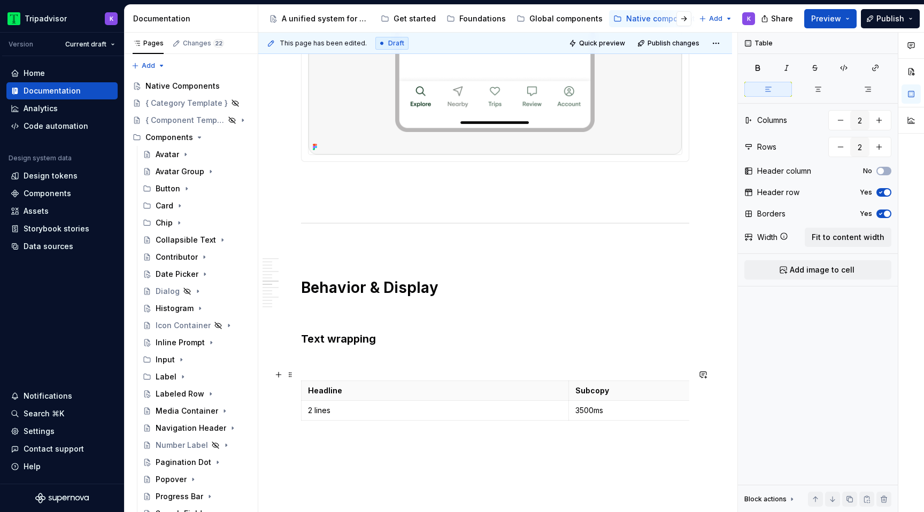
click at [319, 368] on p at bounding box center [495, 361] width 388 height 13
drag, startPoint x: 624, startPoint y: 425, endPoint x: 575, endPoint y: 423, distance: 48.7
click at [575, 416] on p "3500ms" at bounding box center [702, 410] width 254 height 11
click at [526, 451] on p at bounding box center [495, 444] width 388 height 13
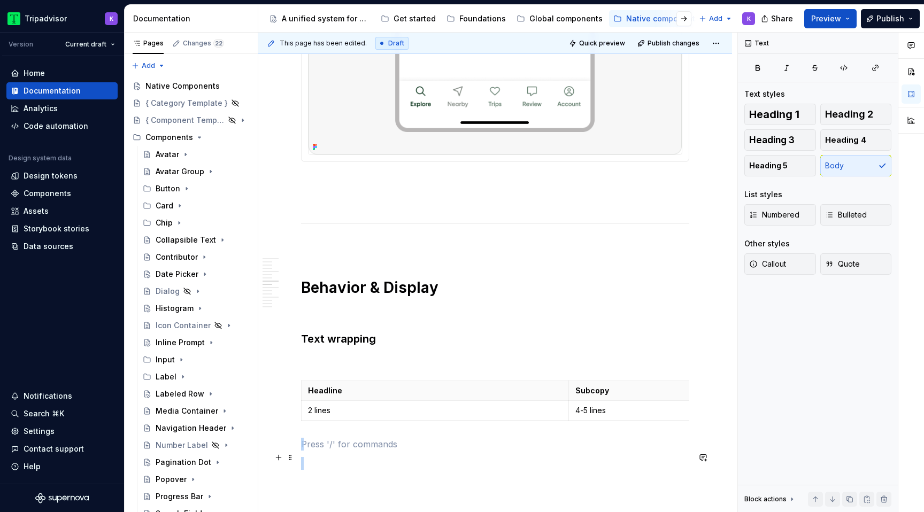
click at [526, 451] on p at bounding box center [495, 444] width 388 height 13
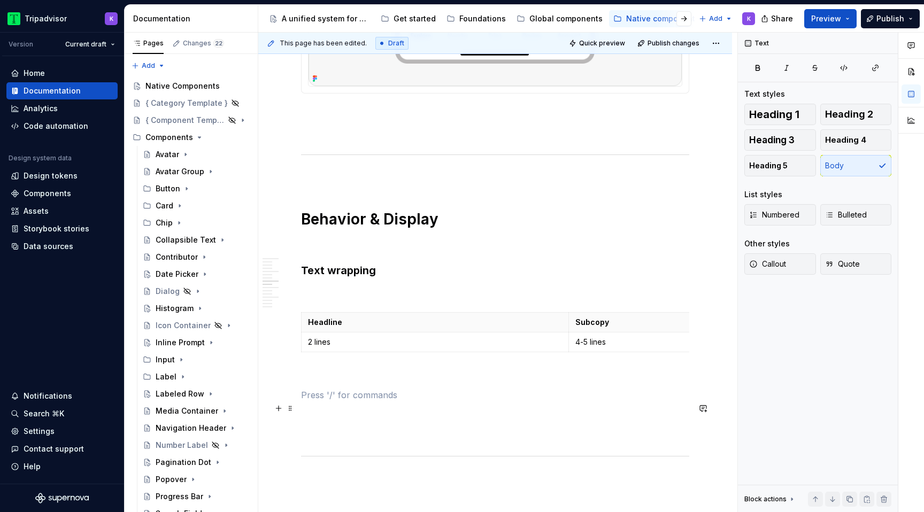
click at [485, 402] on p at bounding box center [495, 395] width 388 height 13
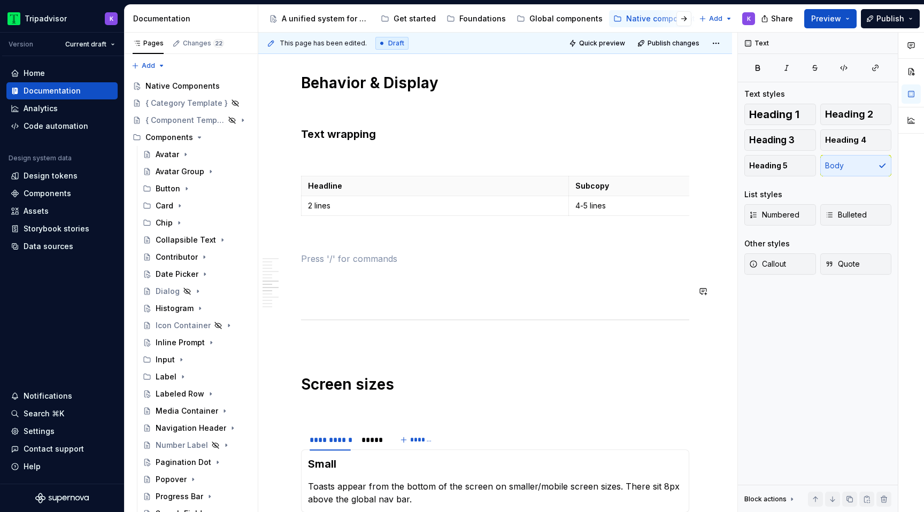
scroll to position [2186, 0]
click at [587, 212] on p "4-5 lines" at bounding box center [702, 207] width 254 height 11
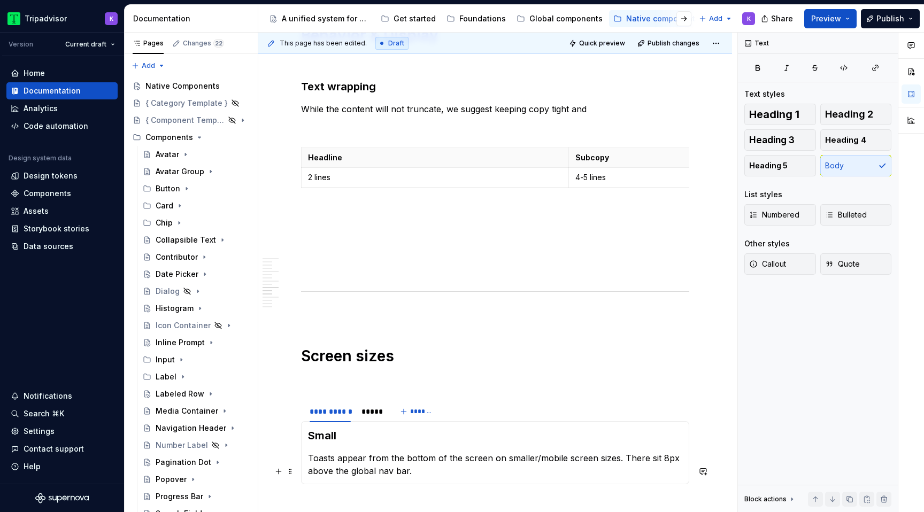
scroll to position [2173, 0]
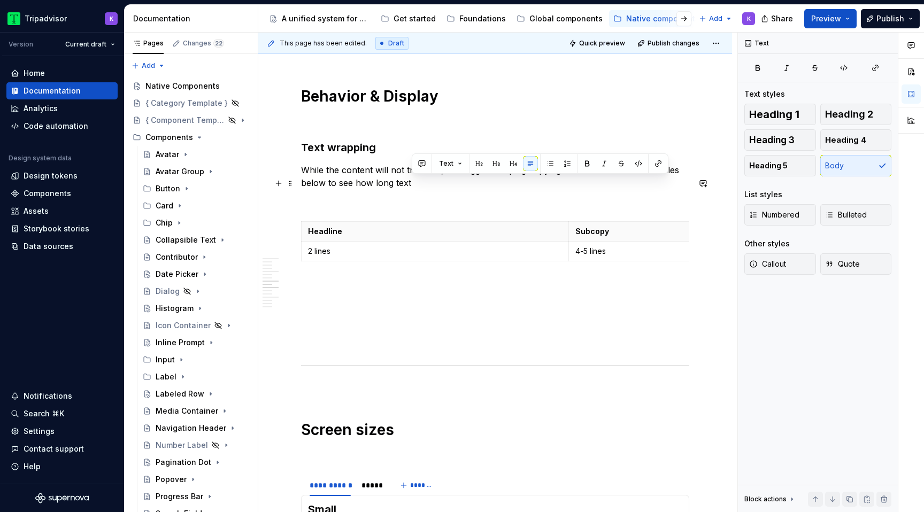
drag, startPoint x: 418, startPoint y: 197, endPoint x: 612, endPoint y: 188, distance: 194.3
click at [612, 188] on p "While the content will not truncate, we suggest keeping copy tight and clear. F…" at bounding box center [495, 177] width 388 height 26
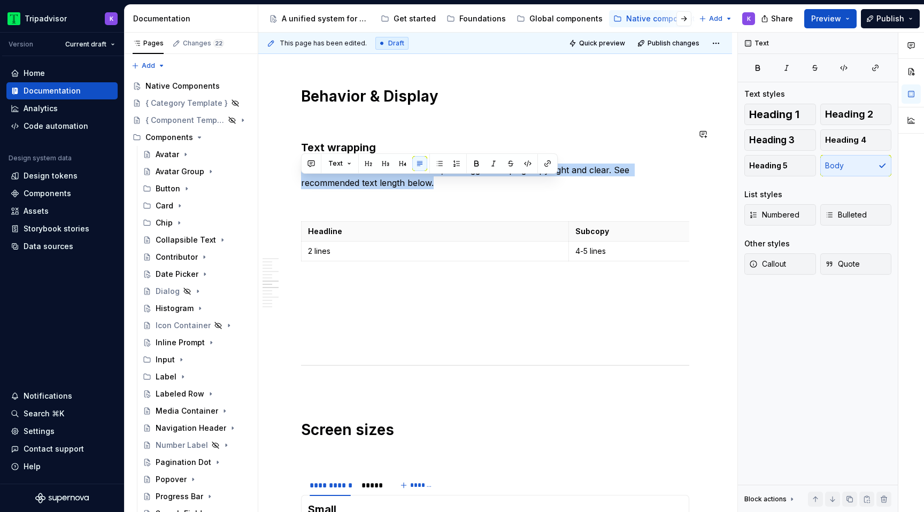
copy p "While the content will not truncate, we suggest keeping copy tight and clear. S…"
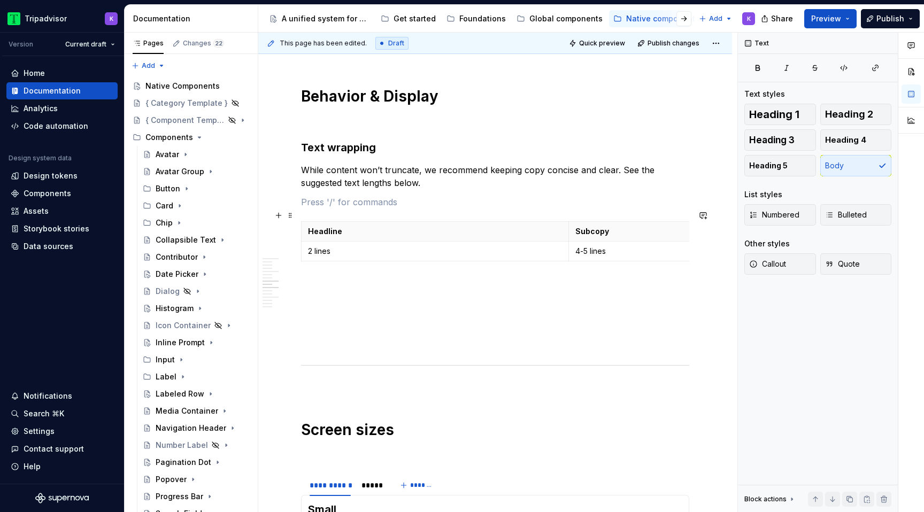
click at [390, 209] on p at bounding box center [495, 202] width 388 height 13
click at [385, 325] on div "**********" at bounding box center [495, 11] width 388 height 3894
click at [380, 311] on p at bounding box center [495, 304] width 388 height 13
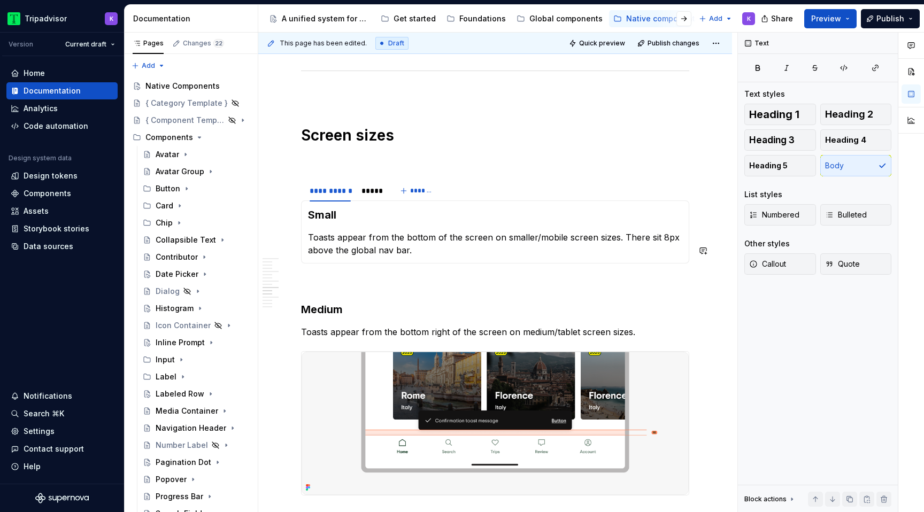
scroll to position [2671, 0]
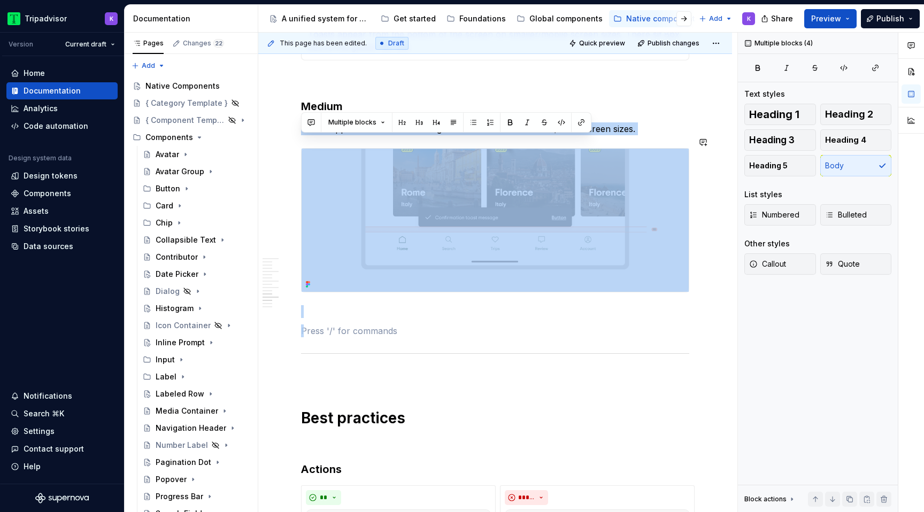
drag, startPoint x: 336, startPoint y: 344, endPoint x: 323, endPoint y: 131, distance: 213.7
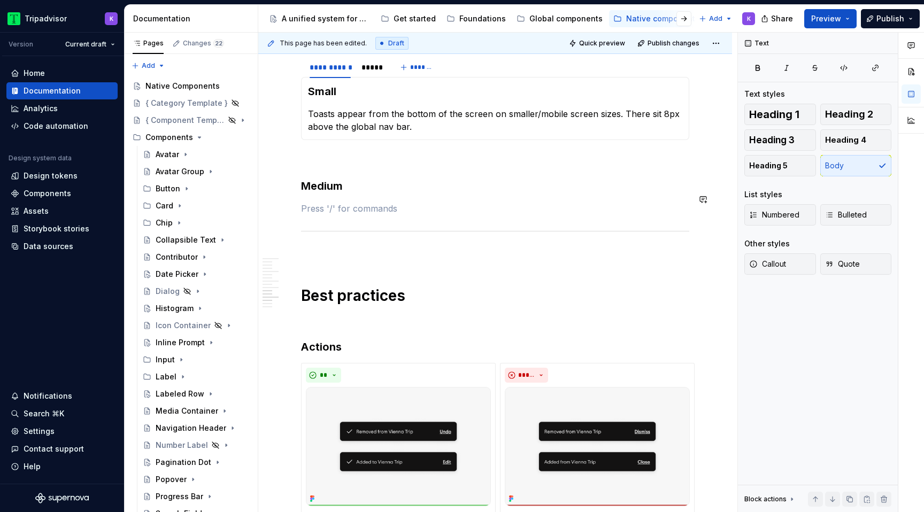
scroll to position [2582, 0]
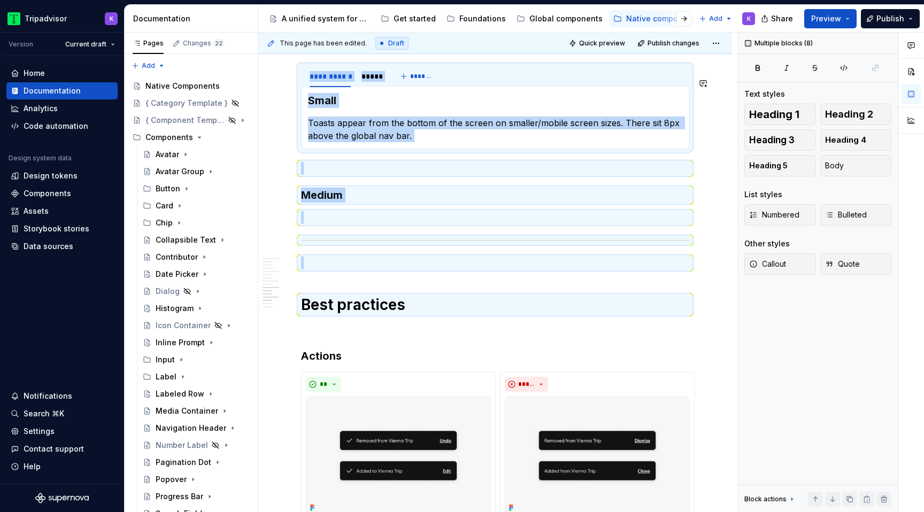
drag, startPoint x: 315, startPoint y: 258, endPoint x: 314, endPoint y: 163, distance: 95.2
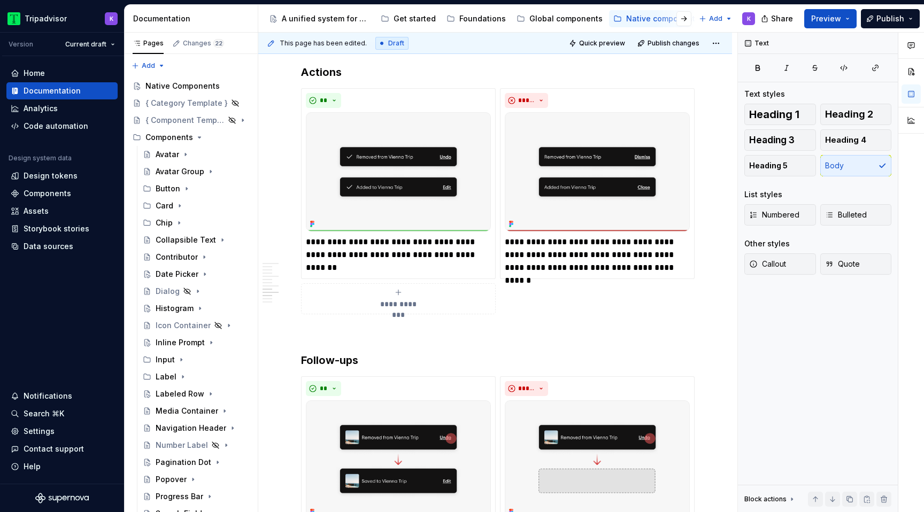
scroll to position [2298, 0]
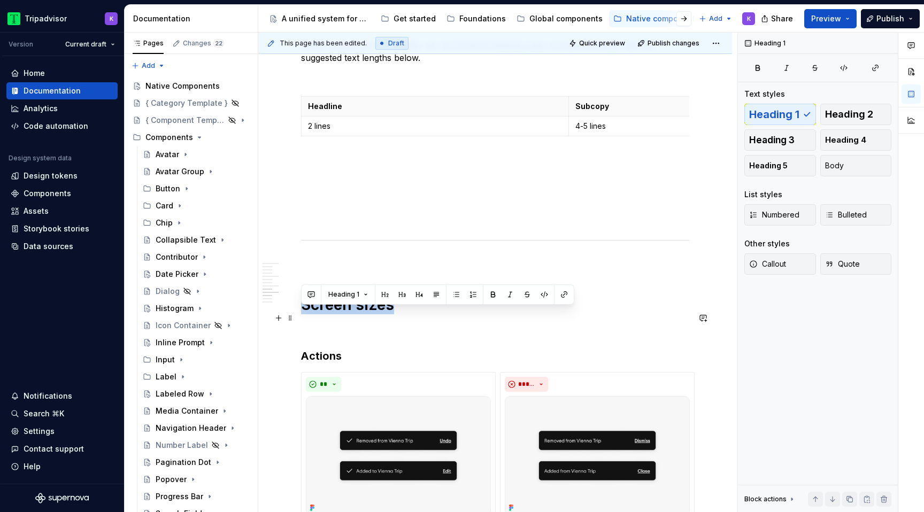
drag, startPoint x: 413, startPoint y: 327, endPoint x: 301, endPoint y: 322, distance: 111.8
click at [301, 314] on h1 "Screen sizes" at bounding box center [495, 304] width 388 height 19
click at [325, 269] on p at bounding box center [495, 263] width 388 height 13
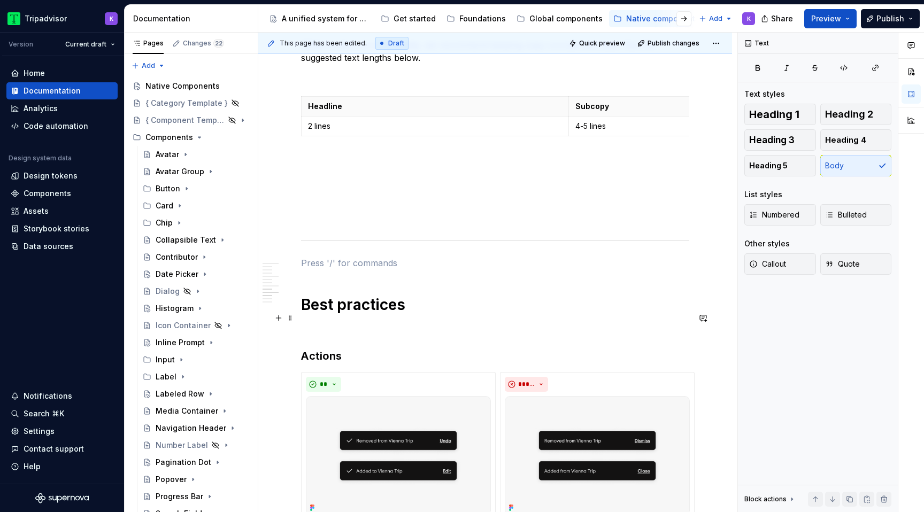
click at [345, 186] on p at bounding box center [495, 179] width 388 height 13
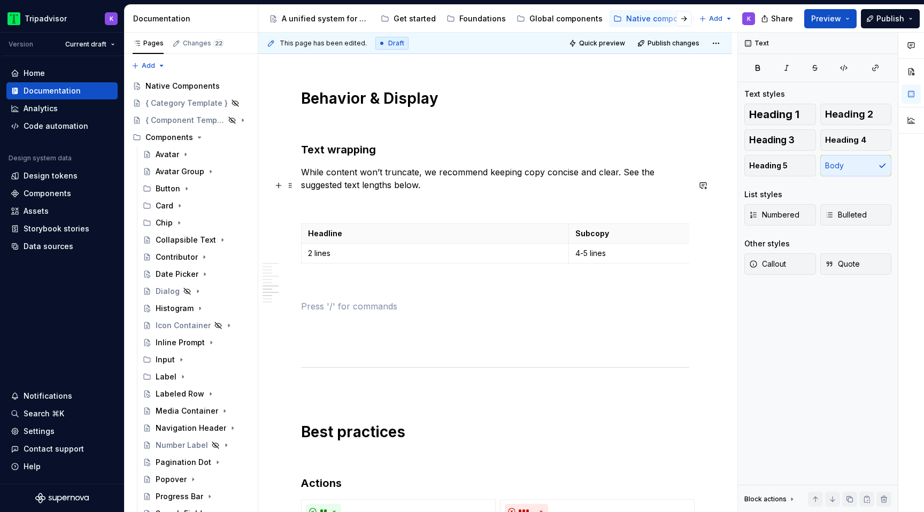
scroll to position [2171, 0]
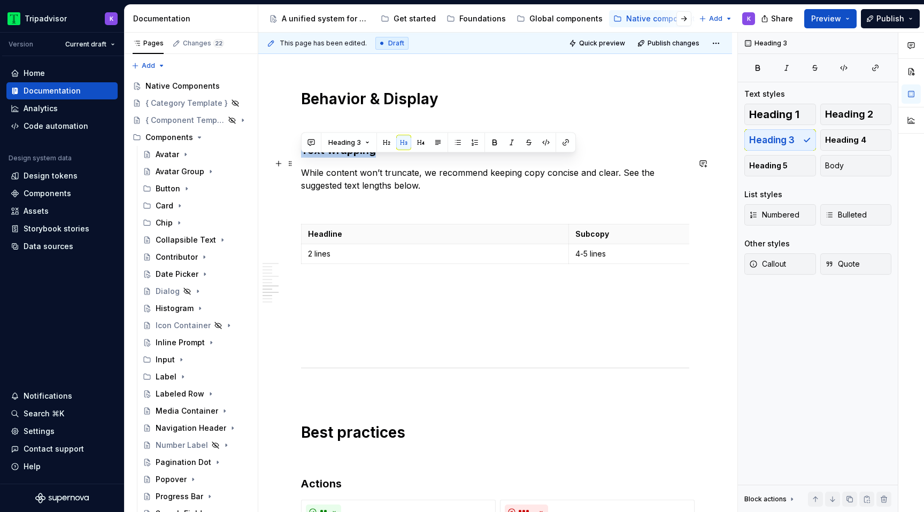
drag, startPoint x: 380, startPoint y: 168, endPoint x: 303, endPoint y: 167, distance: 76.5
click at [303, 158] on h3 "Text wrapping" at bounding box center [495, 150] width 388 height 15
copy h3 "Text wrapping"
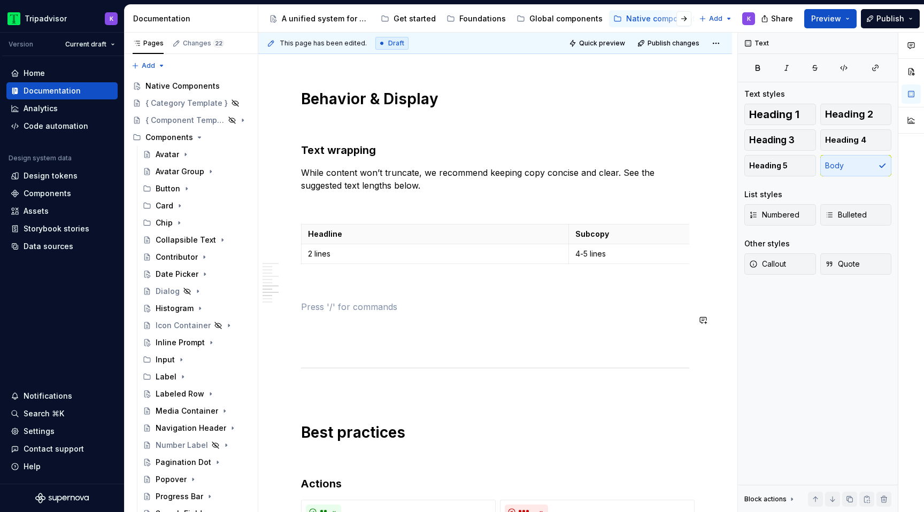
drag, startPoint x: 371, startPoint y: 323, endPoint x: 301, endPoint y: 323, distance: 70.0
click at [301, 313] on p "Text wrapping" at bounding box center [495, 306] width 388 height 13
click at [765, 136] on span "Heading 3" at bounding box center [771, 140] width 45 height 11
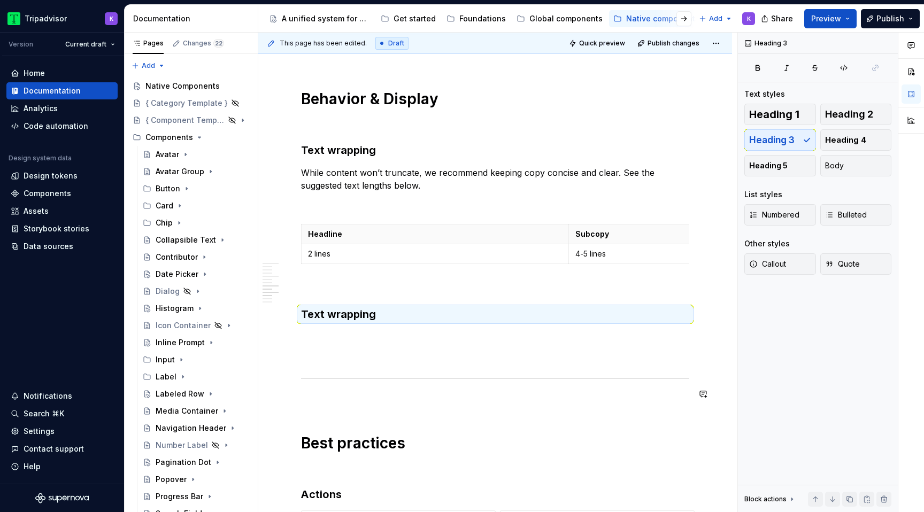
click at [371, 362] on p at bounding box center [495, 356] width 388 height 13
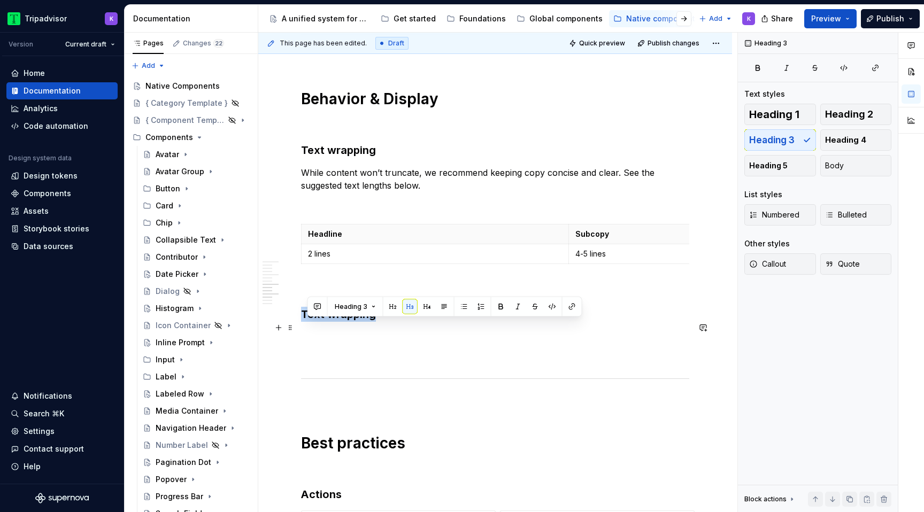
drag, startPoint x: 379, startPoint y: 330, endPoint x: 301, endPoint y: 322, distance: 78.5
click at [301, 322] on h3 "Text wrapping" at bounding box center [495, 314] width 388 height 15
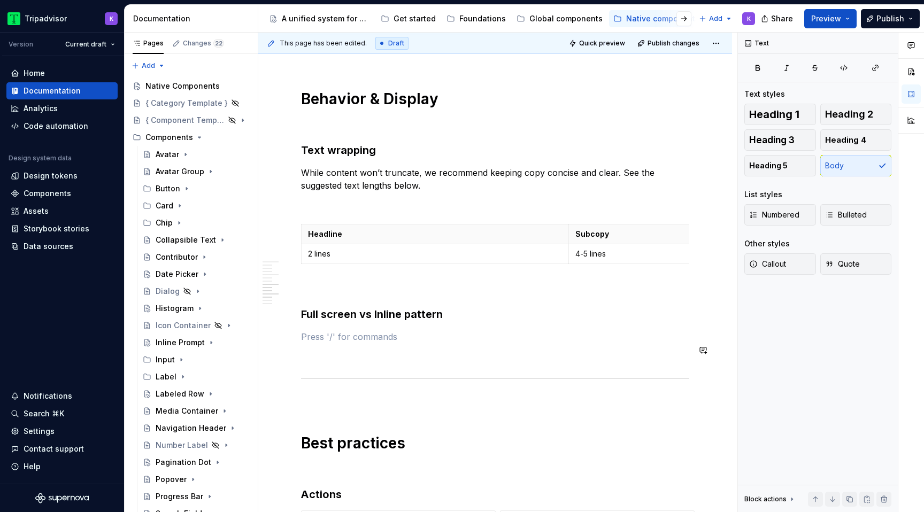
click at [304, 343] on p at bounding box center [495, 336] width 388 height 13
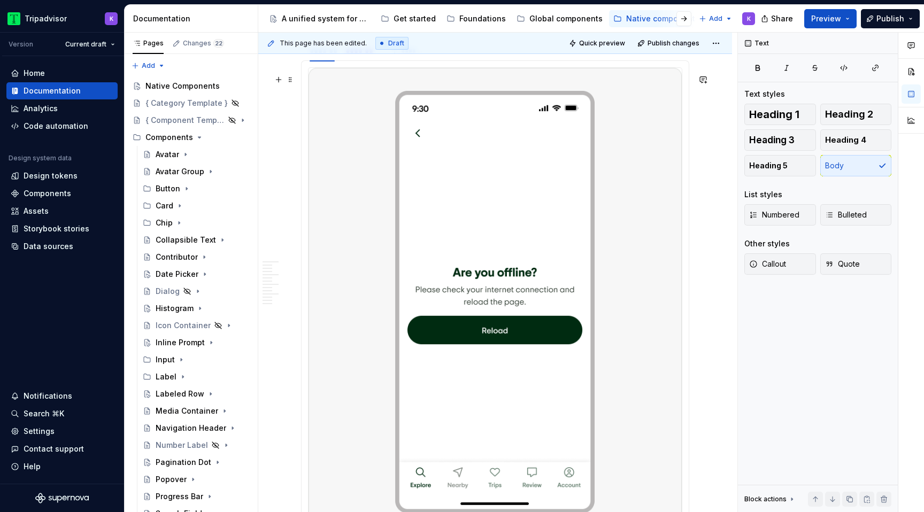
scroll to position [1549, 0]
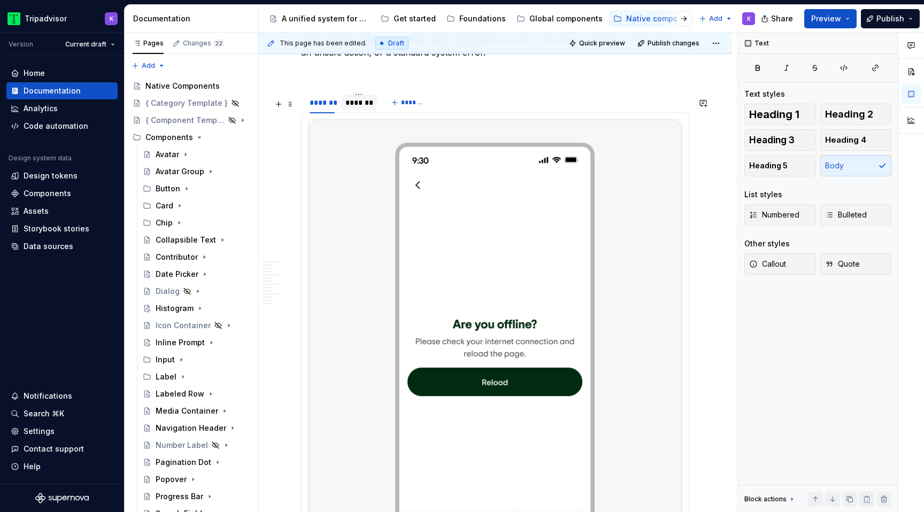
click at [352, 101] on div "*******" at bounding box center [358, 102] width 35 height 17
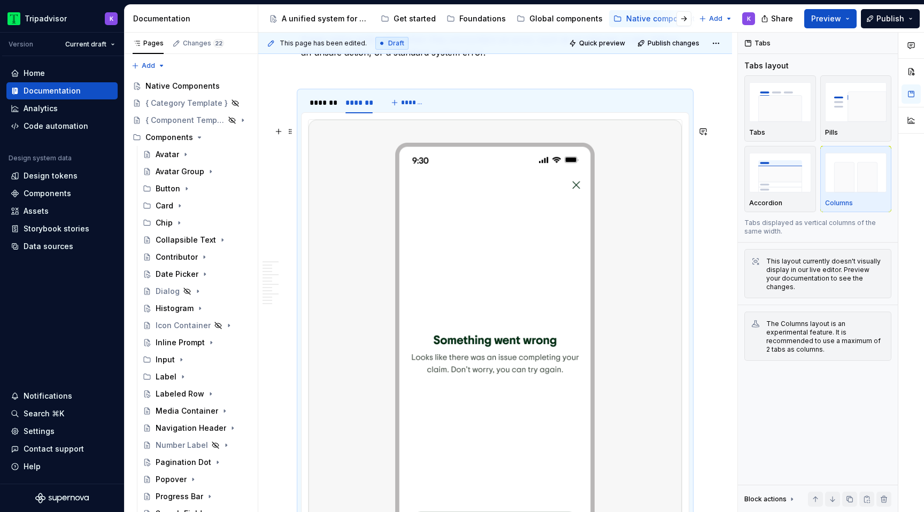
click at [449, 273] on img at bounding box center [494, 353] width 373 height 467
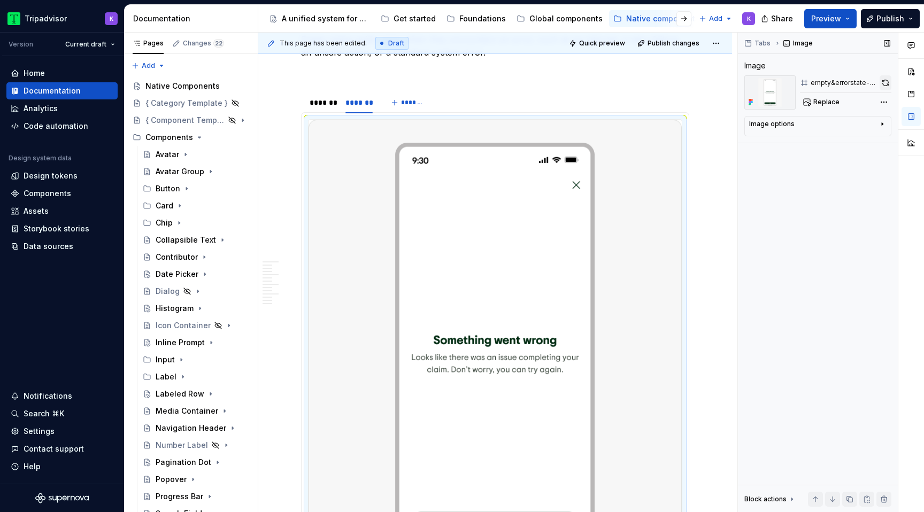
click at [883, 81] on button "button" at bounding box center [885, 82] width 12 height 15
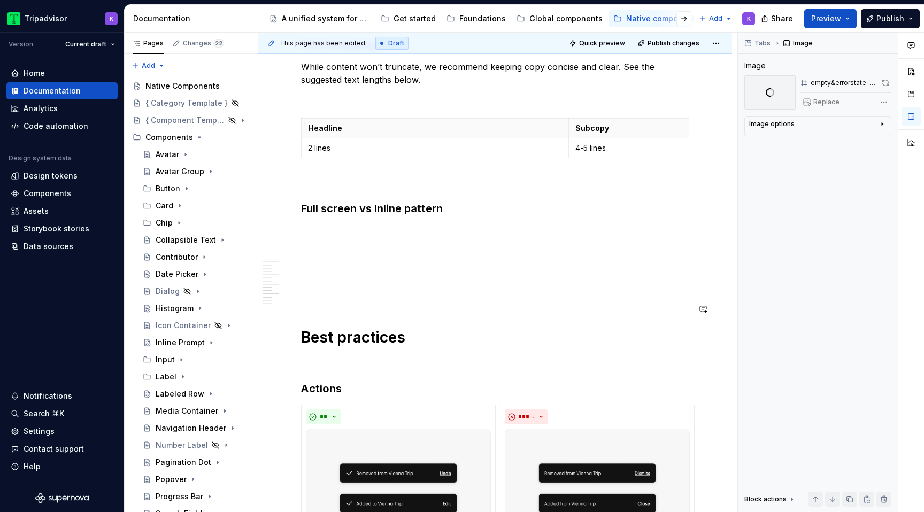
scroll to position [2282, 0]
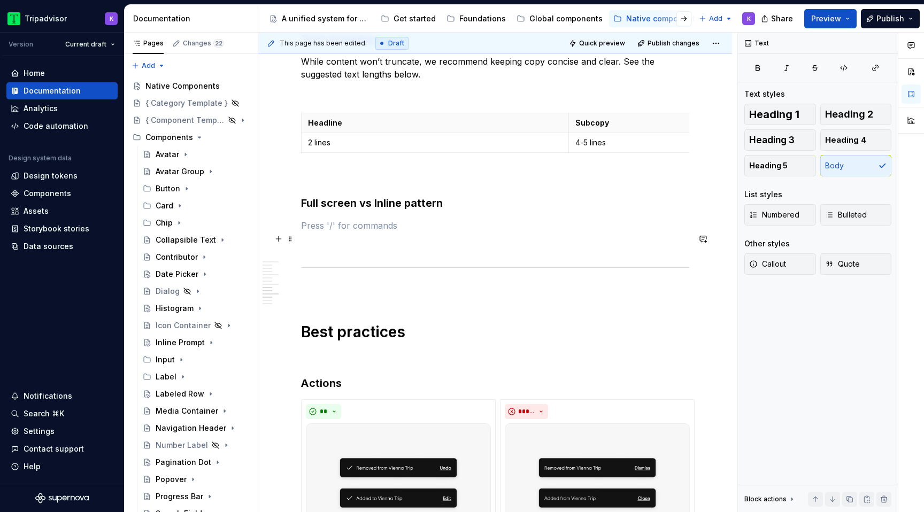
click at [410, 232] on p at bounding box center [495, 225] width 388 height 13
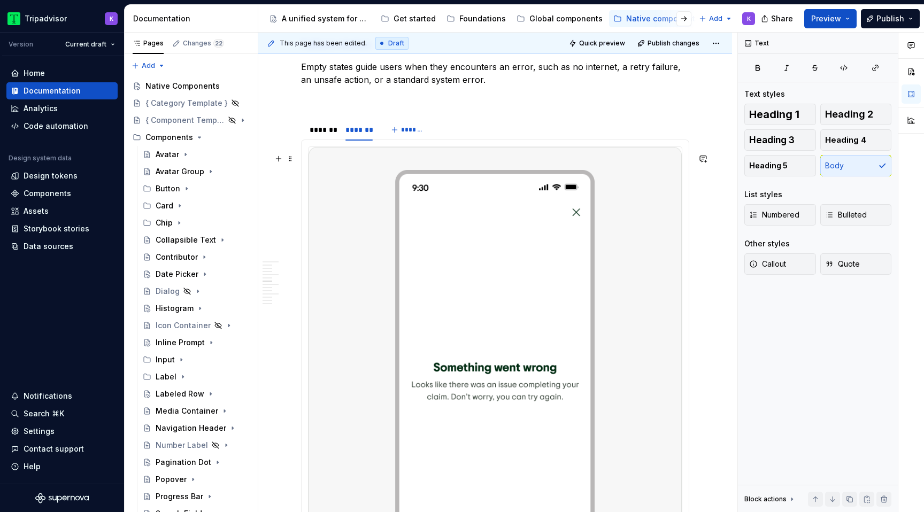
scroll to position [1469, 0]
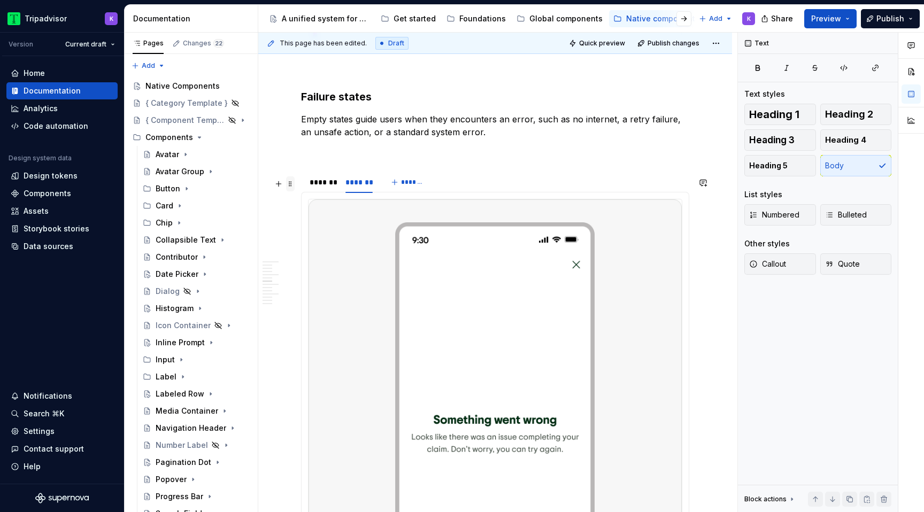
click at [288, 187] on span at bounding box center [290, 183] width 9 height 15
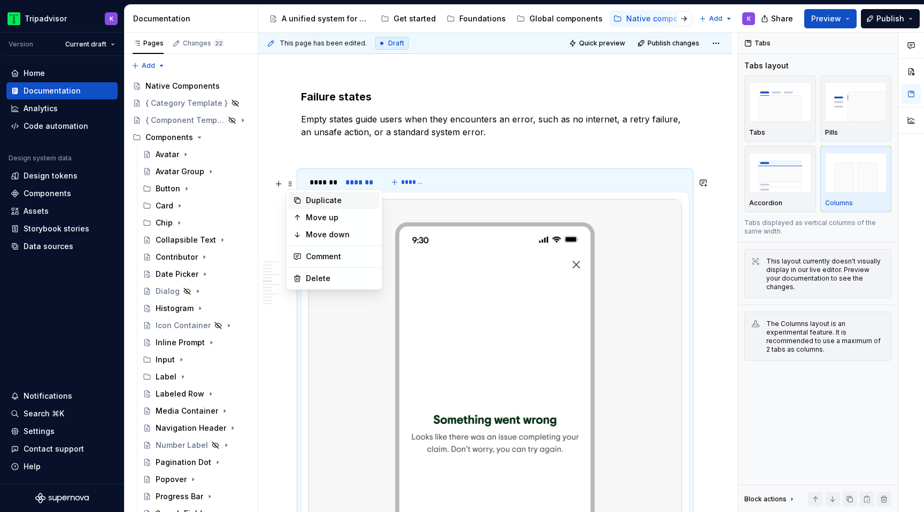
click at [336, 198] on div "Duplicate" at bounding box center [341, 200] width 70 height 11
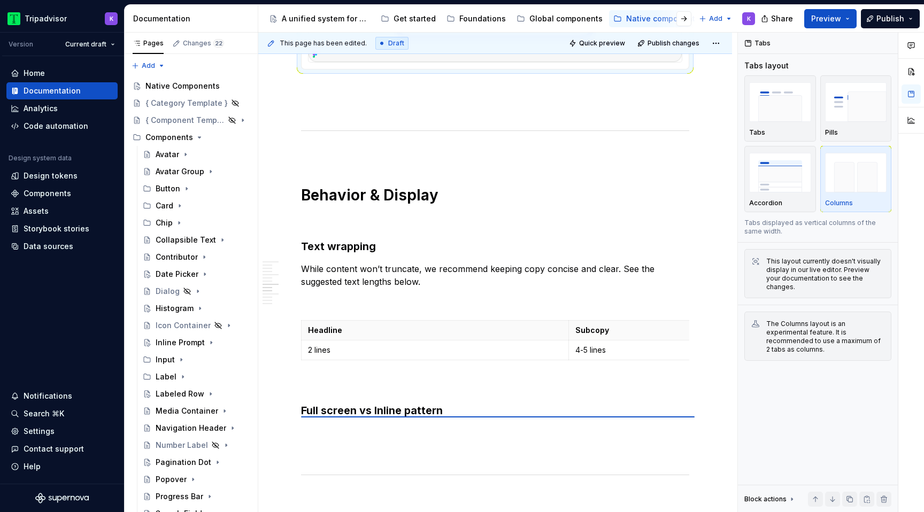
scroll to position [2607, 0]
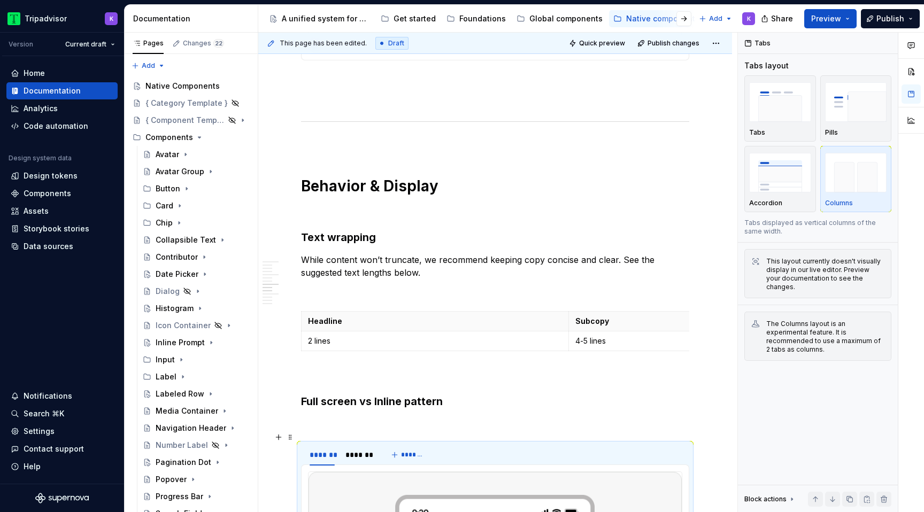
click at [335, 430] on p at bounding box center [495, 424] width 388 height 13
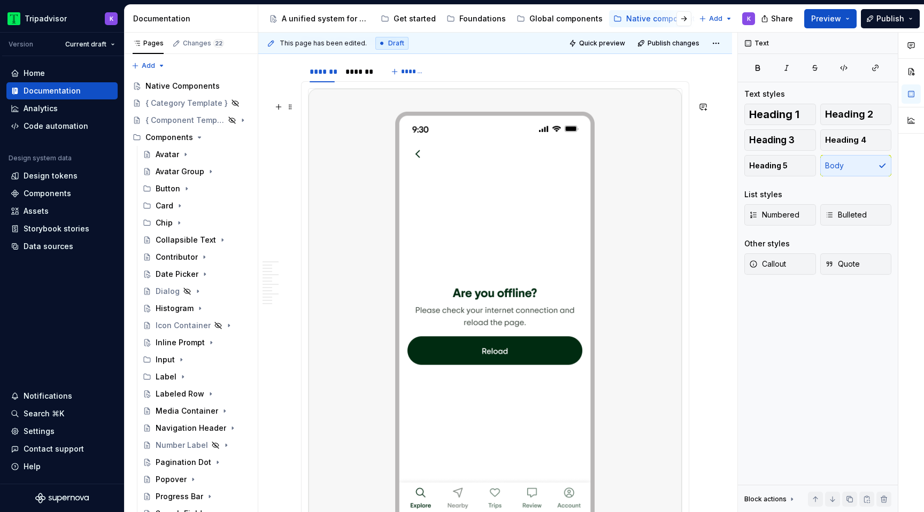
scroll to position [2637, 0]
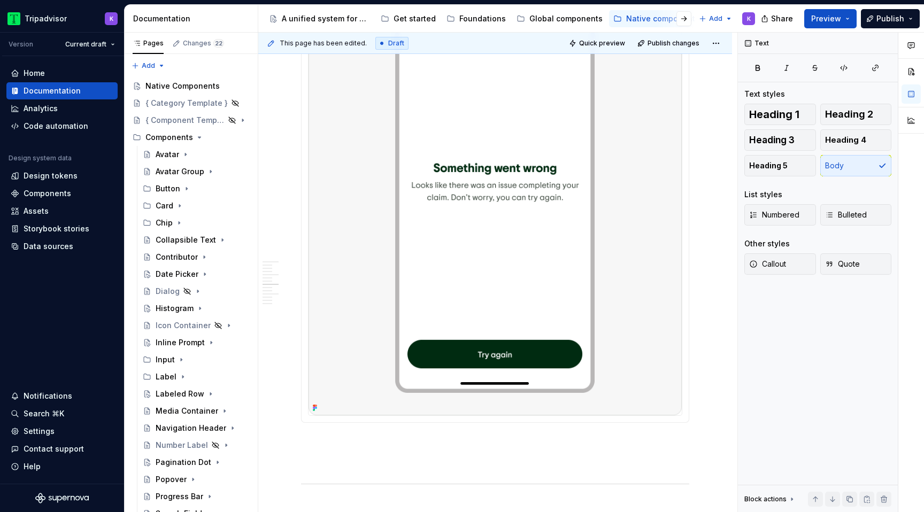
scroll to position [1861, 0]
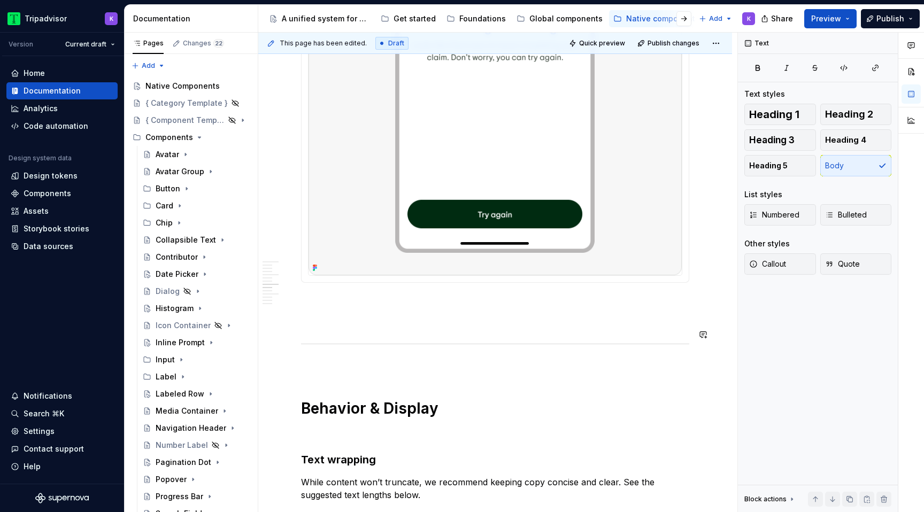
click at [354, 328] on p at bounding box center [495, 321] width 388 height 13
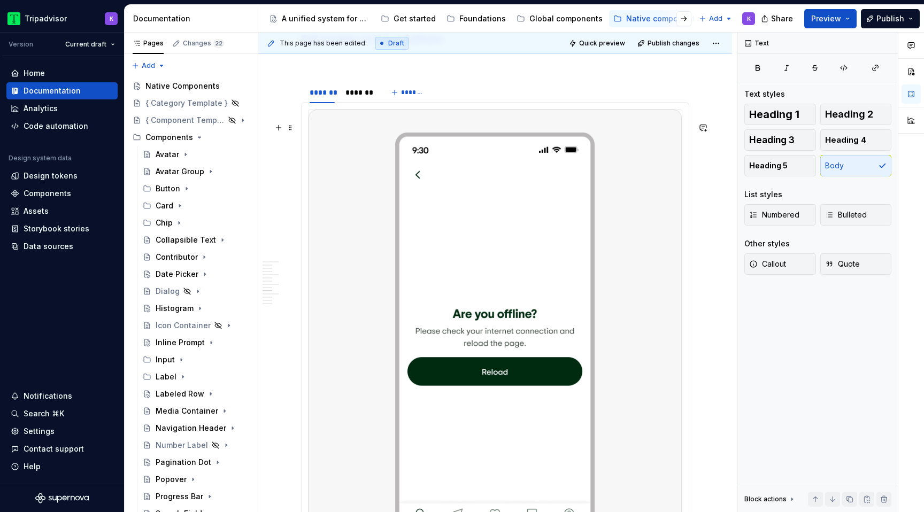
scroll to position [2476, 0]
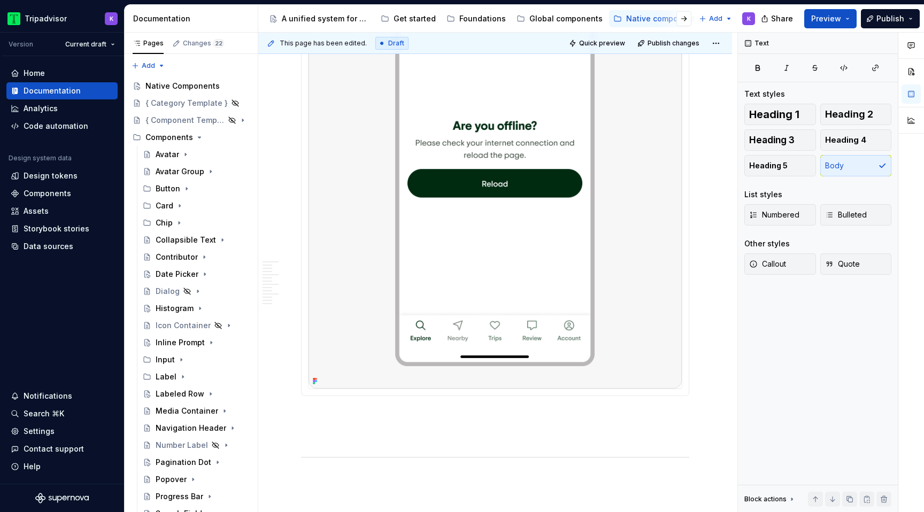
click at [484, 330] on img at bounding box center [494, 154] width 373 height 467
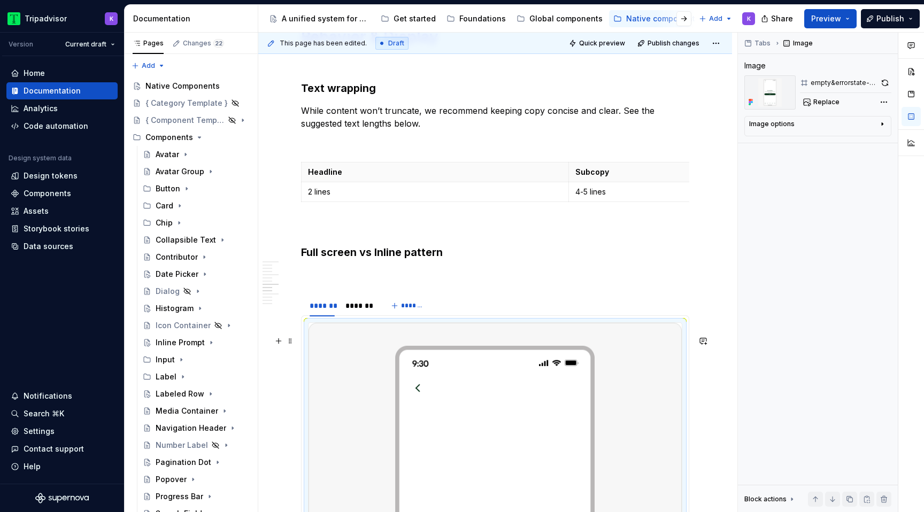
scroll to position [2230, 0]
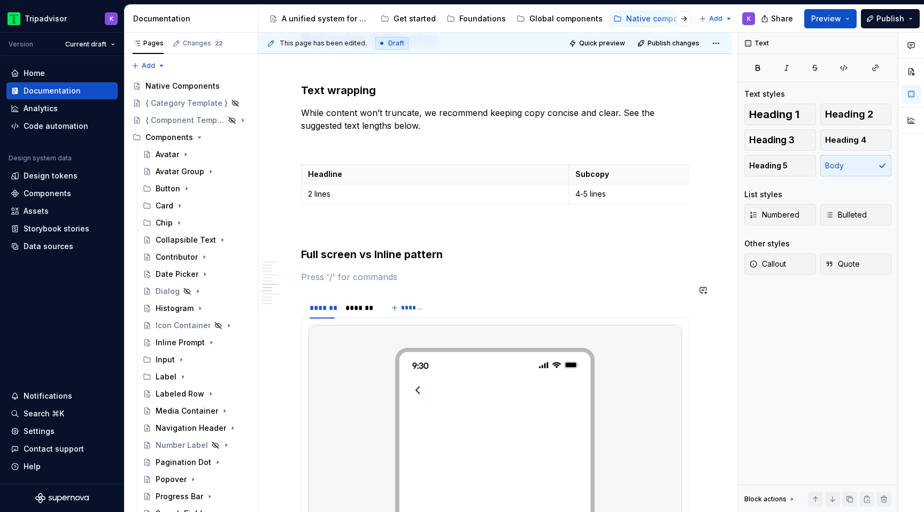
click at [385, 283] on p "dsf" at bounding box center [495, 277] width 388 height 13
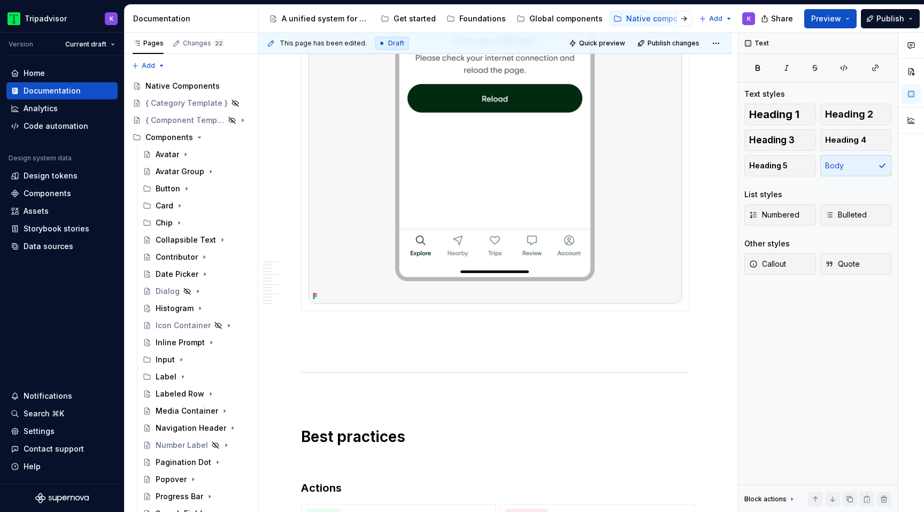
scroll to position [2791, 0]
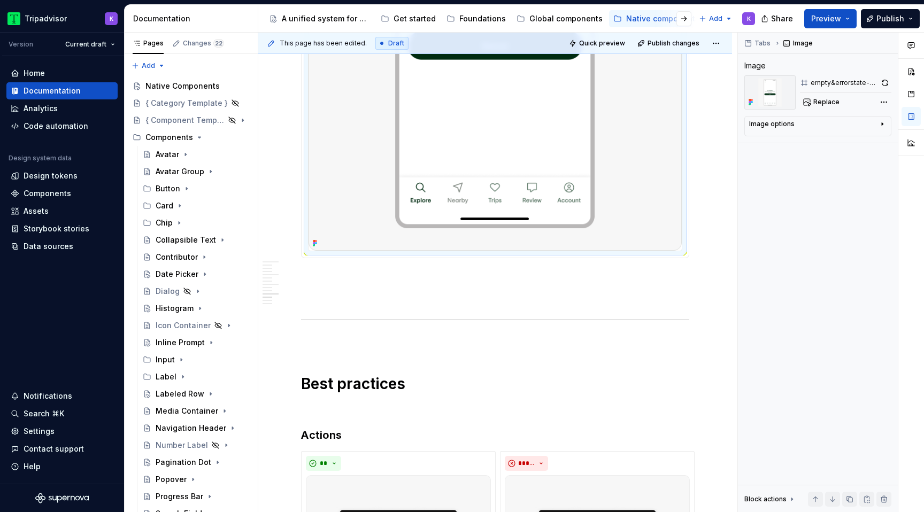
click at [374, 251] on img at bounding box center [494, 16] width 373 height 467
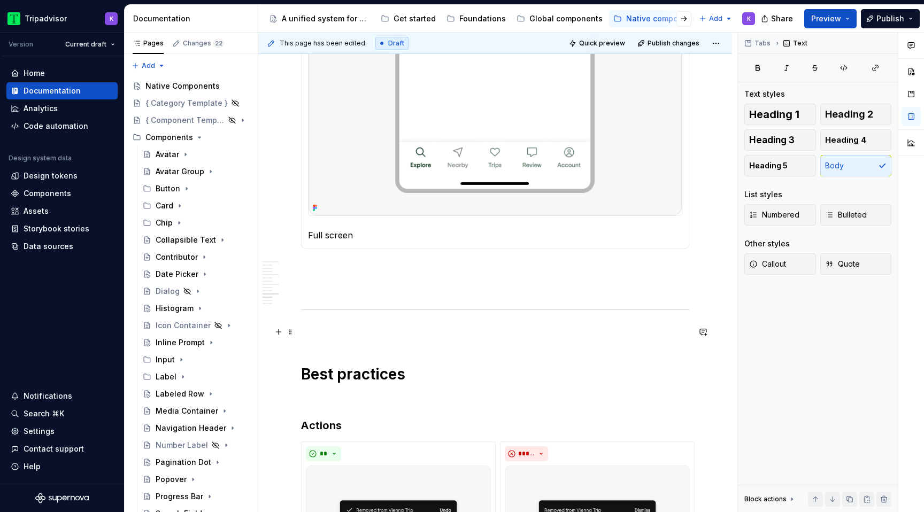
scroll to position [2734, 0]
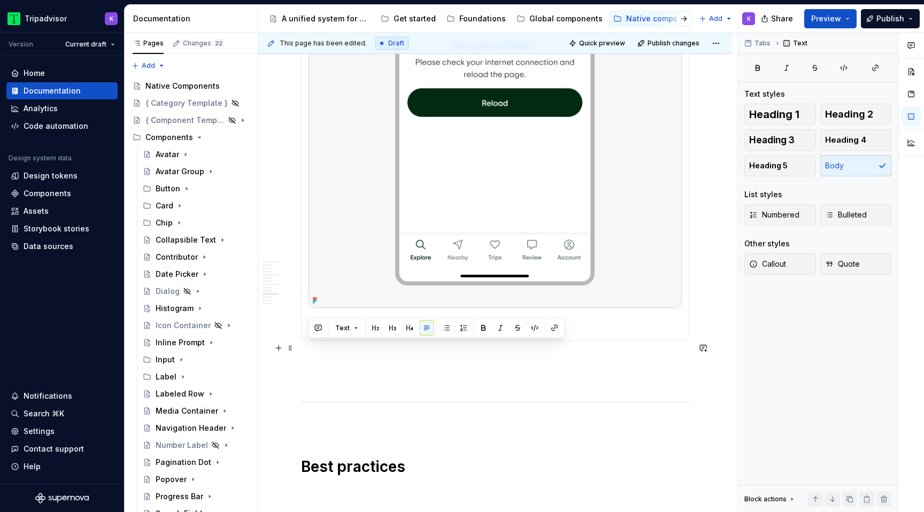
drag, startPoint x: 405, startPoint y: 344, endPoint x: 308, endPoint y: 344, distance: 97.3
click at [308, 334] on p "Full screen pattern" at bounding box center [495, 327] width 374 height 13
click at [790, 136] on span "Heading 3" at bounding box center [771, 140] width 45 height 11
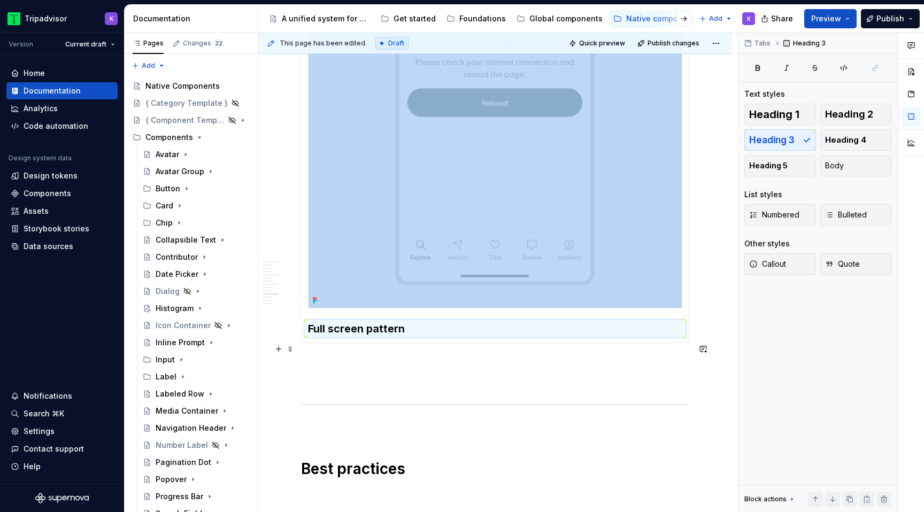
click at [420, 336] on h3 "Full screen pattern" at bounding box center [495, 328] width 374 height 15
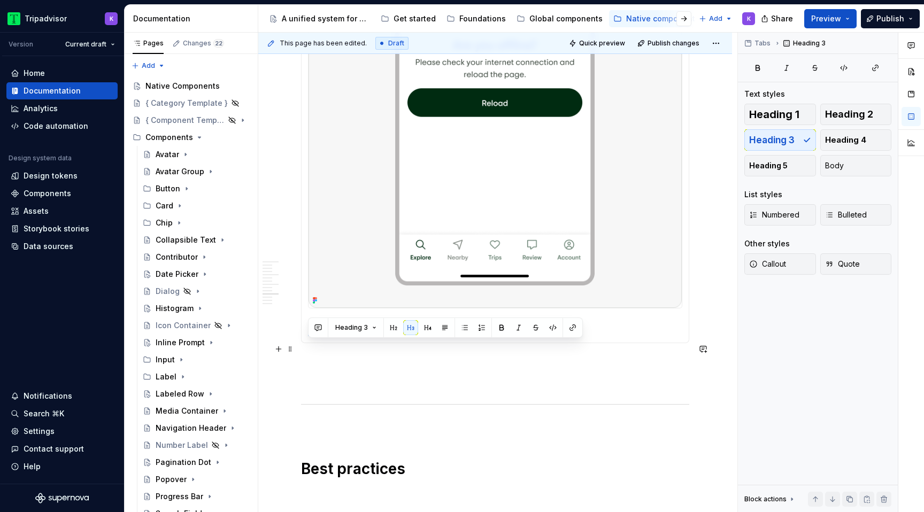
drag, startPoint x: 444, startPoint y: 352, endPoint x: 306, endPoint y: 348, distance: 138.0
click at [306, 343] on div "Full screen pattern" at bounding box center [495, 88] width 388 height 510
copy h3 "Full screen pattern"
click at [180, 223] on icon "Page tree" at bounding box center [179, 223] width 9 height 9
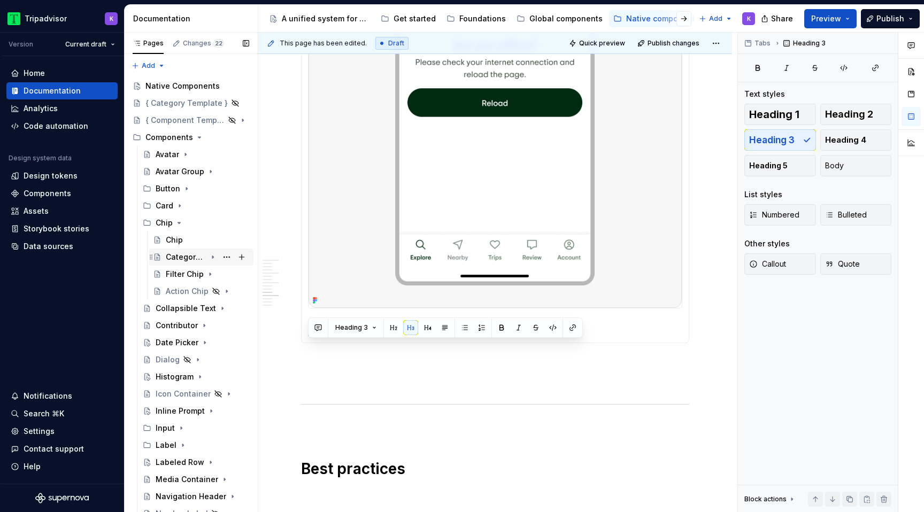
click at [200, 252] on div "Category Chip" at bounding box center [186, 257] width 41 height 11
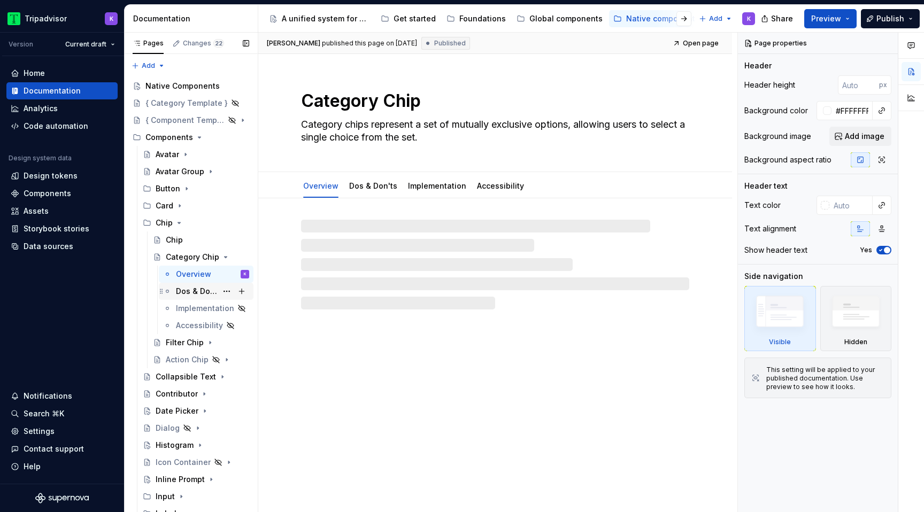
click at [200, 292] on div "Dos & Don'ts" at bounding box center [196, 291] width 41 height 11
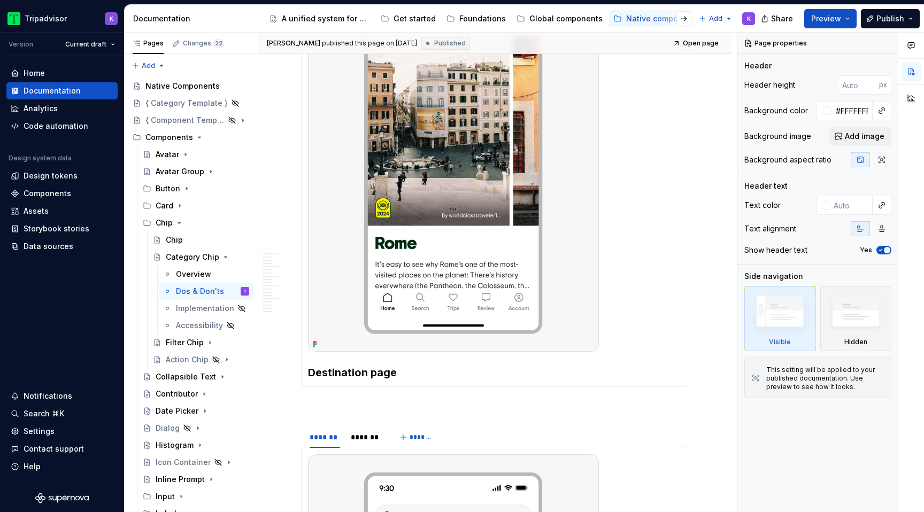
scroll to position [2687, 0]
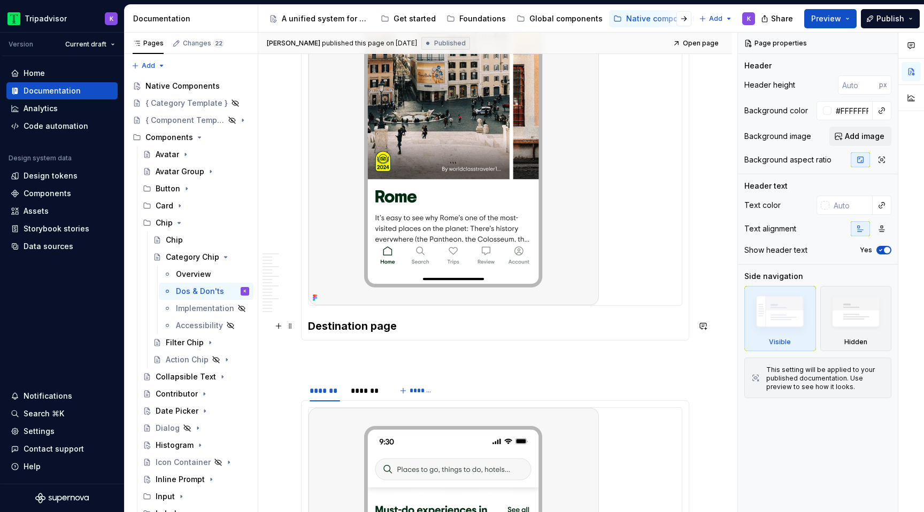
click at [375, 330] on h3 "Destination page" at bounding box center [495, 326] width 374 height 15
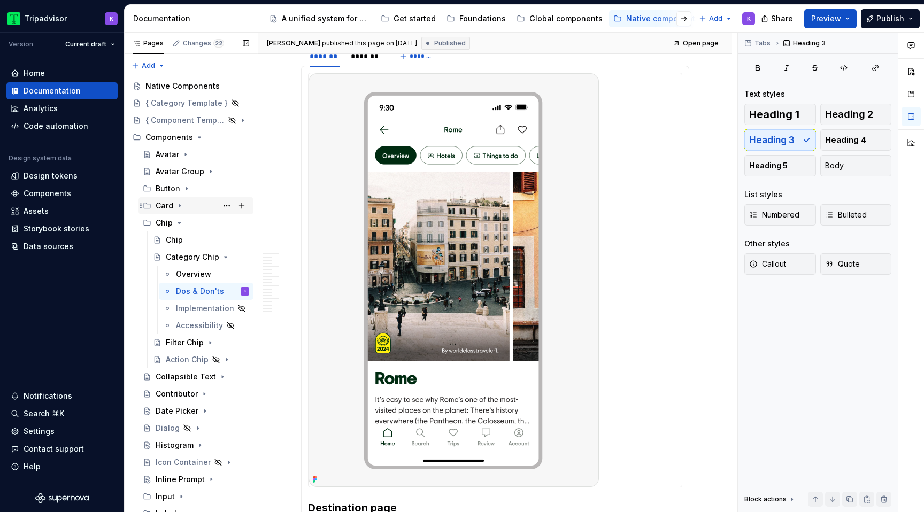
scroll to position [401, 0]
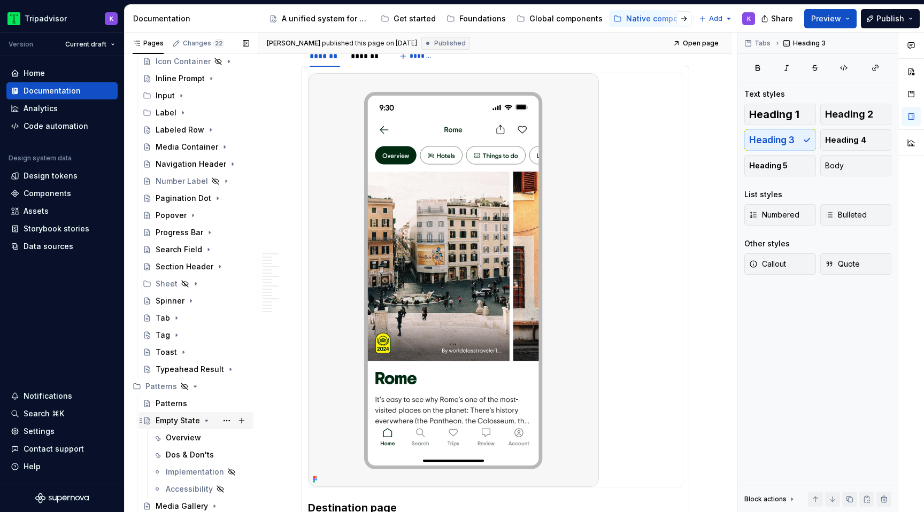
click at [196, 424] on div "Empty State" at bounding box center [178, 420] width 44 height 11
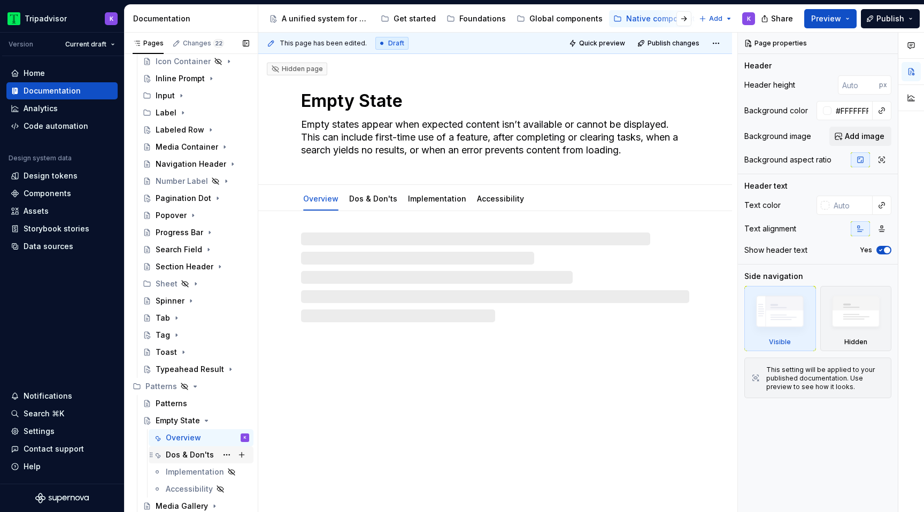
click at [198, 452] on div "Dos & Don'ts" at bounding box center [190, 455] width 48 height 11
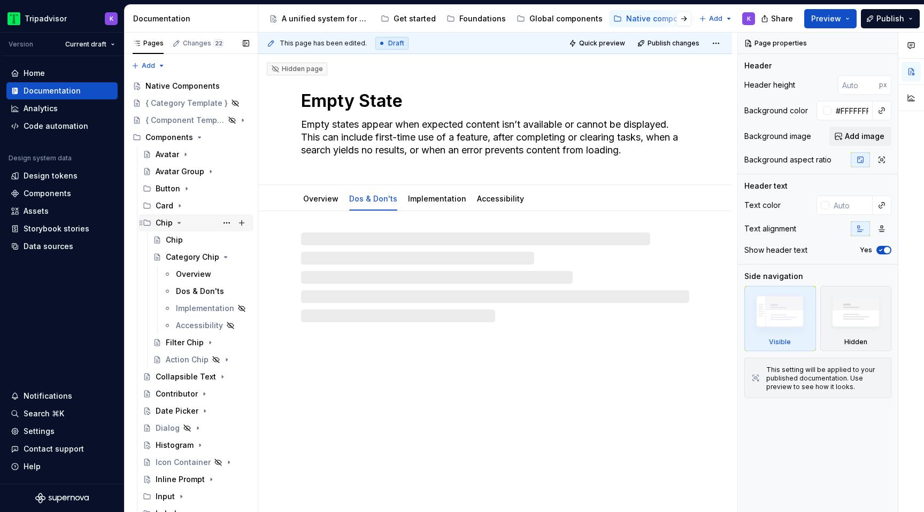
click at [177, 221] on icon "Page tree" at bounding box center [179, 223] width 9 height 9
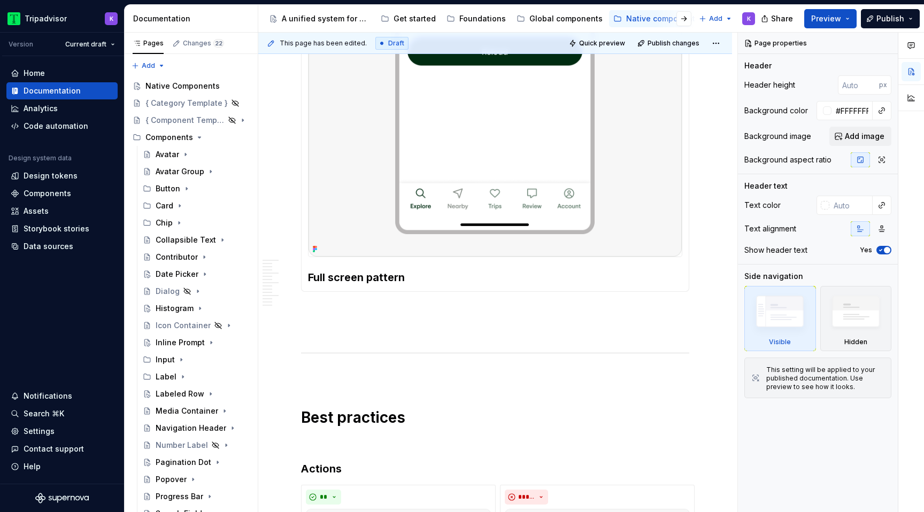
scroll to position [2885, 0]
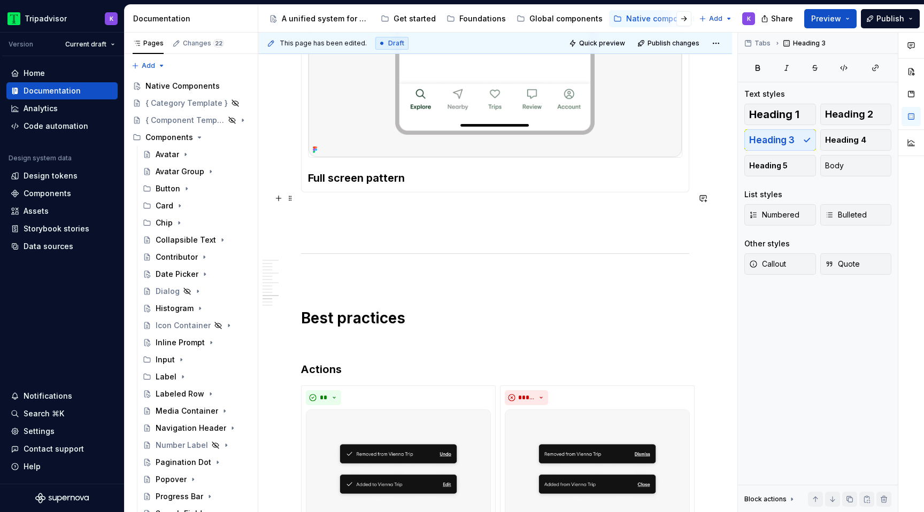
click at [415, 186] on h3 "Full screen pattern" at bounding box center [495, 178] width 374 height 15
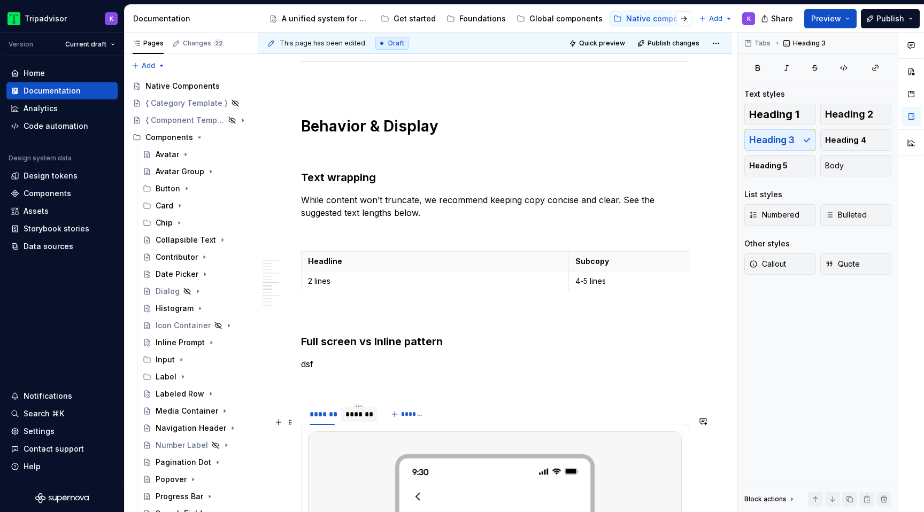
click at [357, 420] on div "*******" at bounding box center [358, 414] width 27 height 11
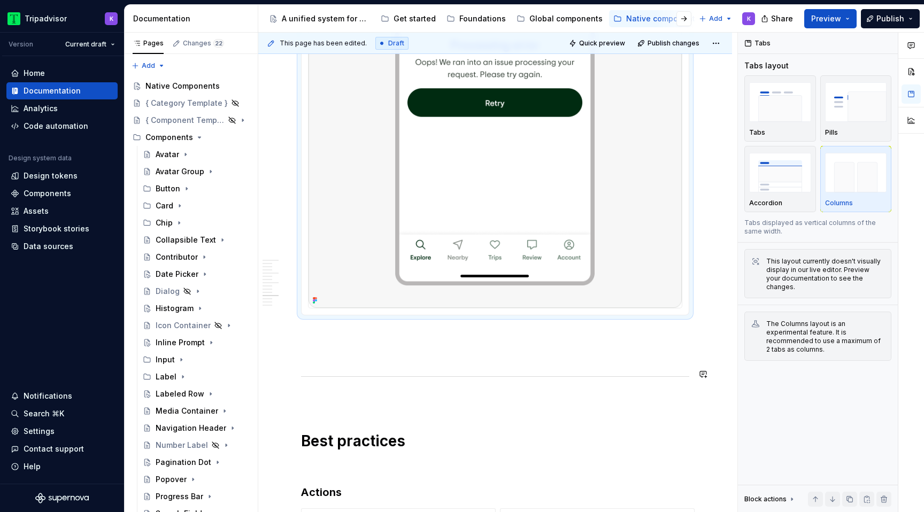
scroll to position [2858, 0]
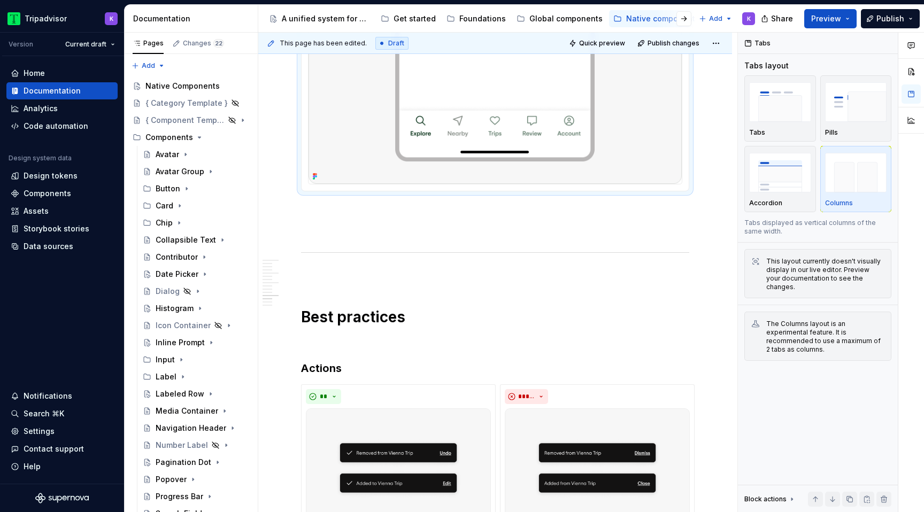
type textarea "*"
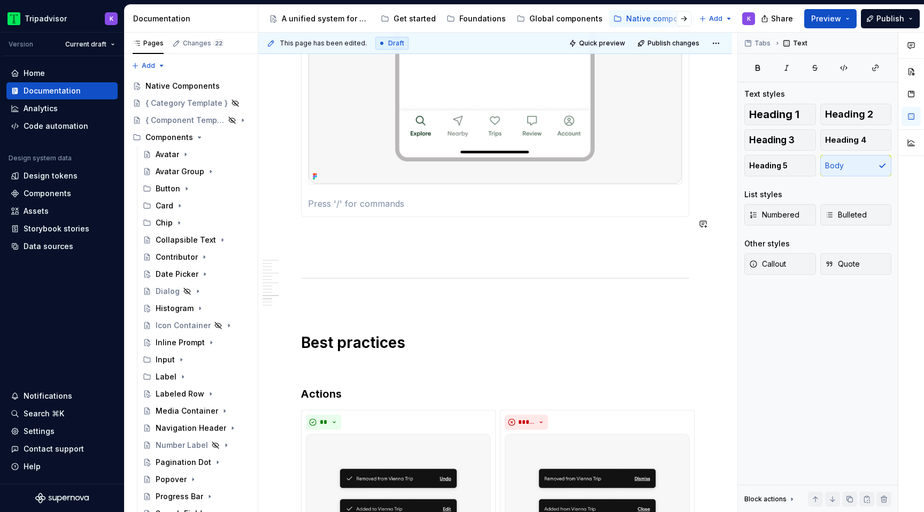
paste div
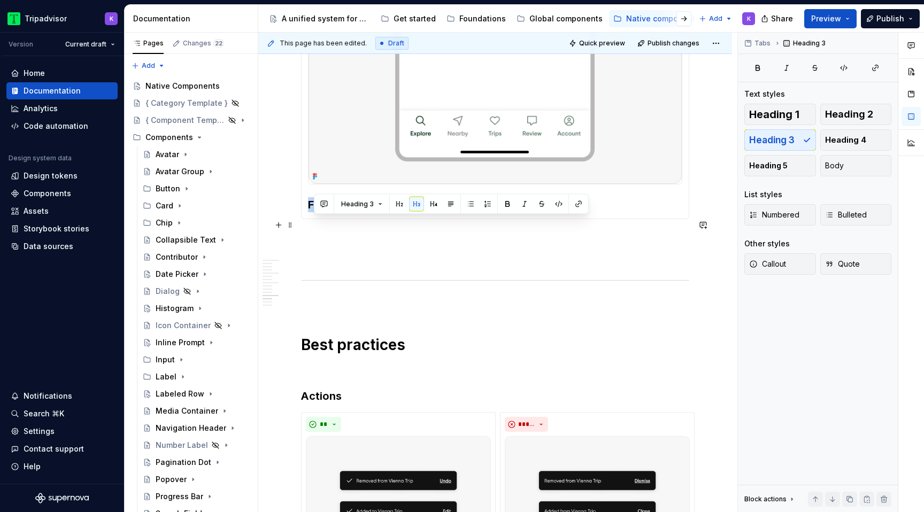
drag, startPoint x: 412, startPoint y: 228, endPoint x: 310, endPoint y: 226, distance: 101.6
click at [310, 212] on h3 "Full screen pattern" at bounding box center [495, 204] width 374 height 15
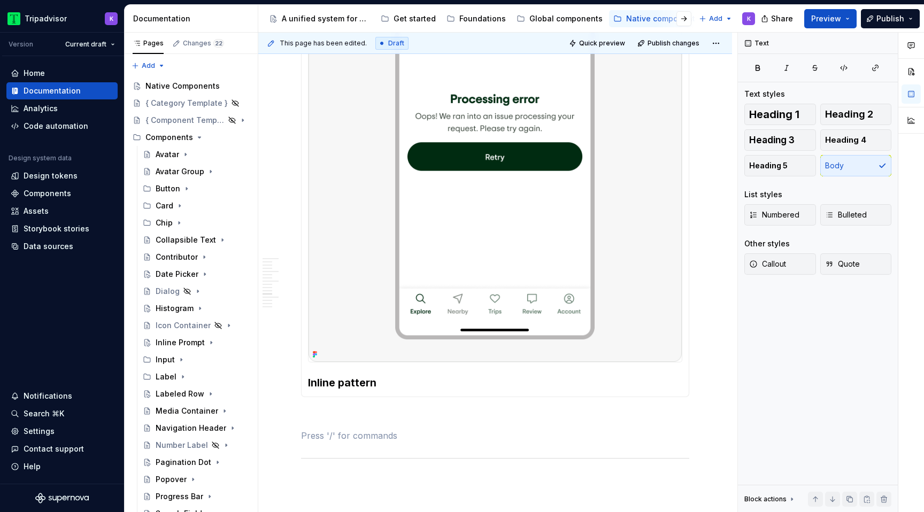
scroll to position [2676, 0]
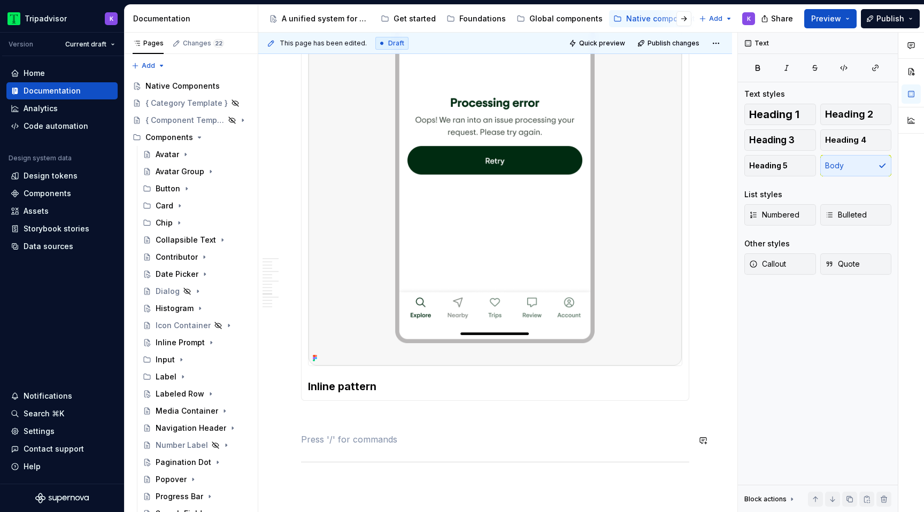
click at [368, 401] on div "Full screen pattern Inline pattern" at bounding box center [495, 146] width 388 height 510
click at [366, 427] on p at bounding box center [495, 420] width 388 height 13
click at [366, 446] on p at bounding box center [495, 439] width 388 height 13
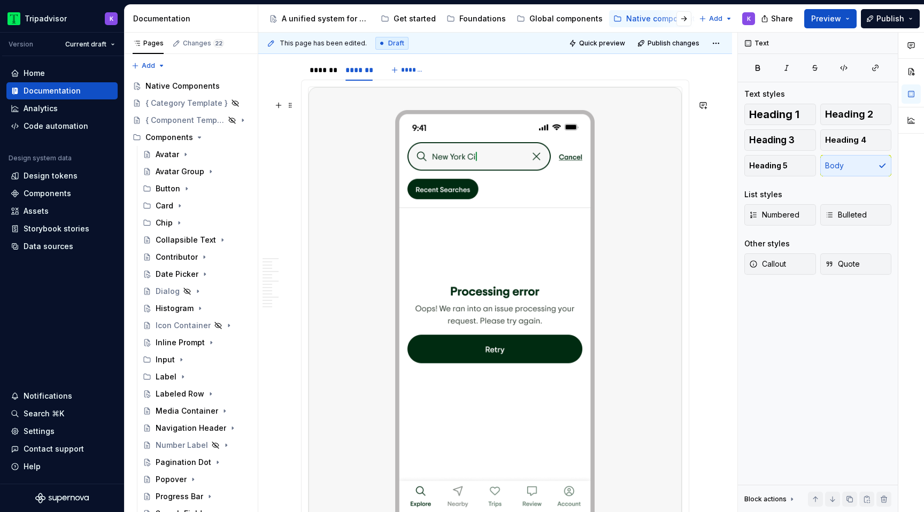
scroll to position [2487, 0]
click at [320, 79] on div "*******" at bounding box center [322, 71] width 34 height 15
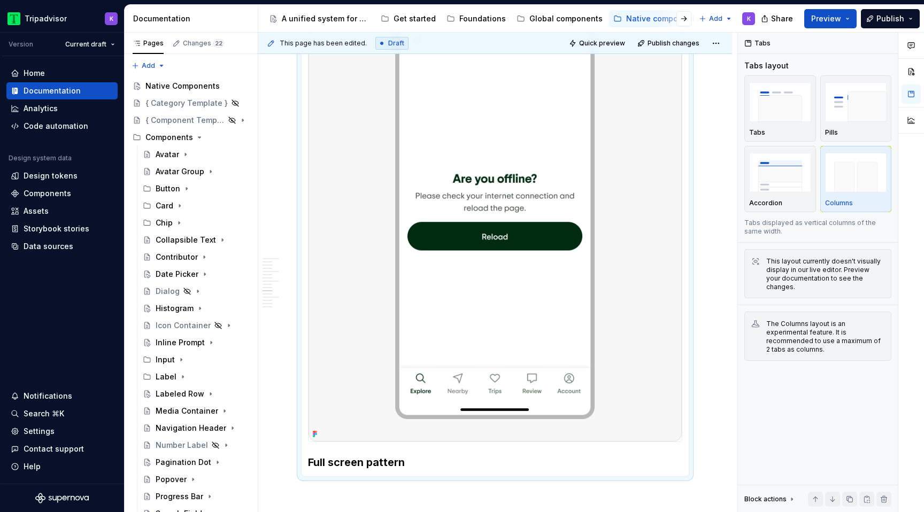
scroll to position [2601, 0]
click at [447, 204] on img at bounding box center [494, 207] width 373 height 467
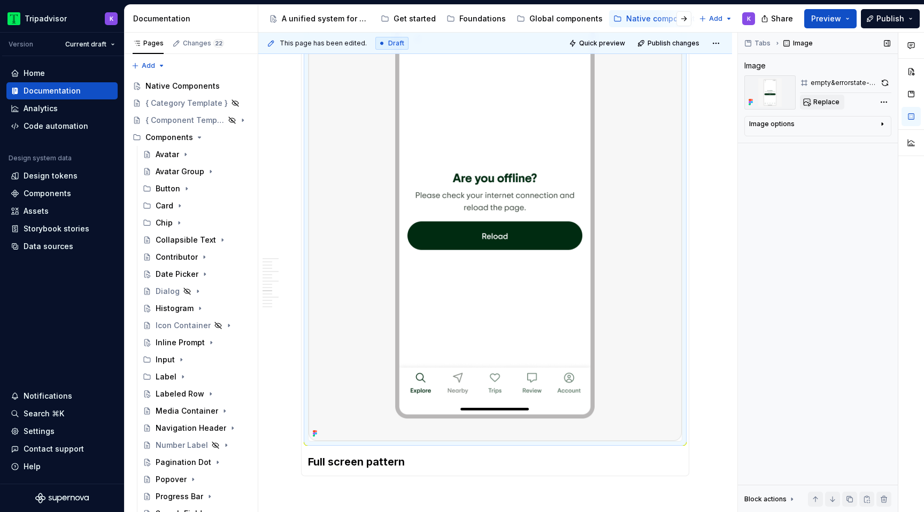
type textarea "*"
click at [829, 95] on div "Replace" at bounding box center [845, 102] width 91 height 15
click at [822, 104] on span "Replace" at bounding box center [826, 102] width 26 height 9
type textarea "*"
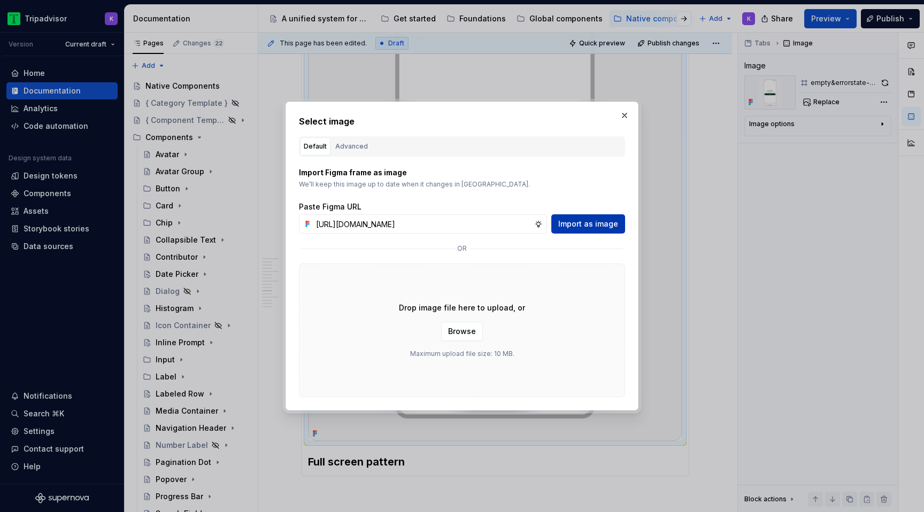
scroll to position [0, 277]
type input "[URL][DOMAIN_NAME]"
click at [601, 221] on span "Import as image" at bounding box center [588, 224] width 60 height 11
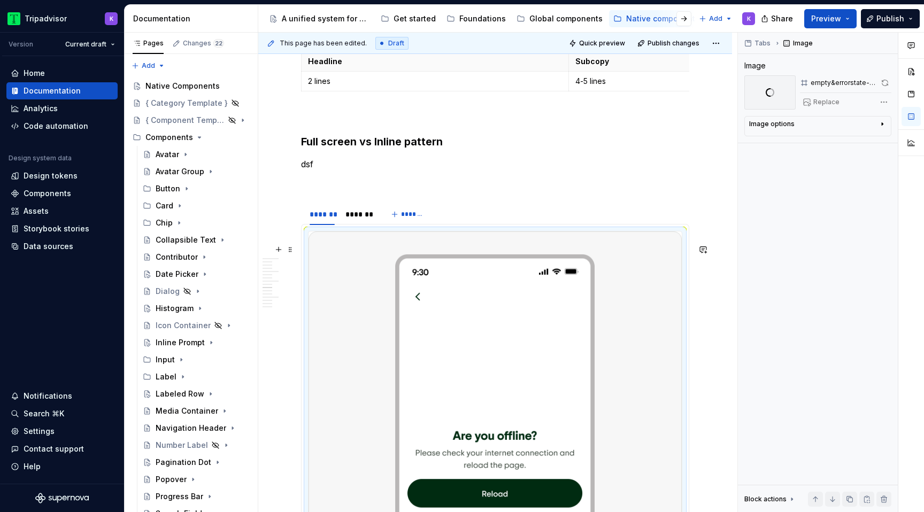
scroll to position [2256, 0]
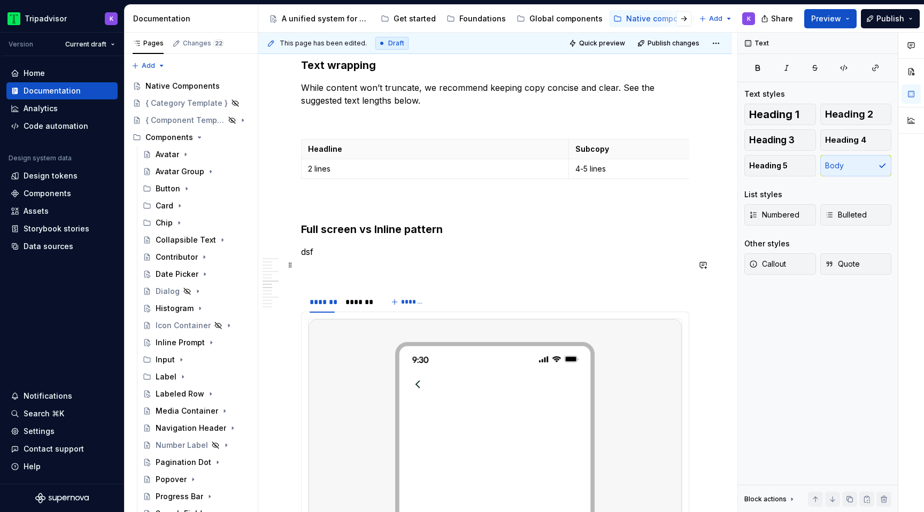
click at [339, 258] on p "dsf" at bounding box center [495, 251] width 388 height 13
type textarea "*"
drag, startPoint x: 321, startPoint y: 263, endPoint x: 301, endPoint y: 263, distance: 20.3
click at [301, 258] on p "dsf" at bounding box center [495, 251] width 388 height 13
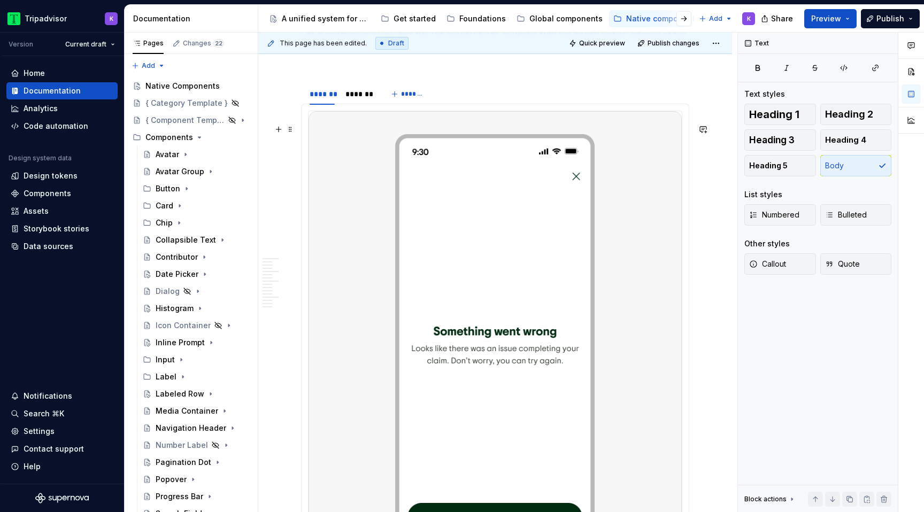
scroll to position [2328, 0]
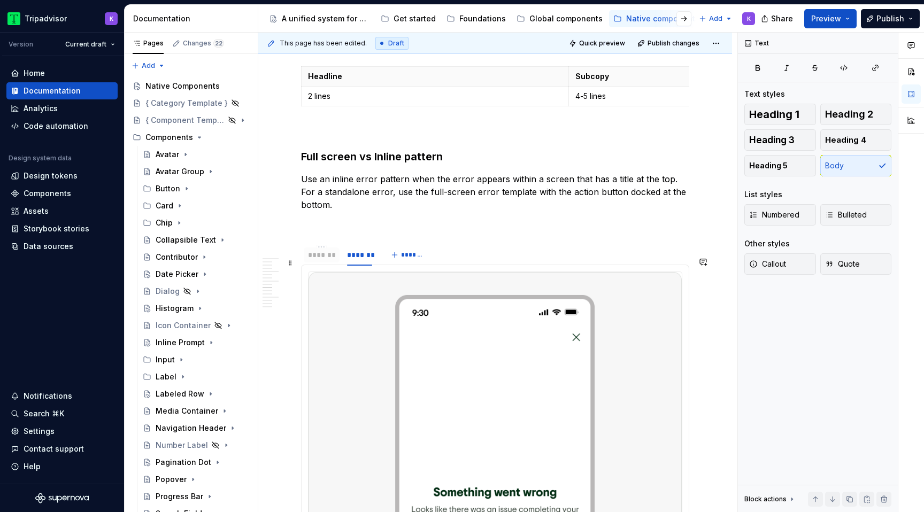
drag, startPoint x: 361, startPoint y: 269, endPoint x: 323, endPoint y: 269, distance: 38.0
click at [323, 260] on div "*******" at bounding box center [321, 255] width 27 height 11
click at [326, 260] on html "Tripadvisor K Version Current draft Home Documentation Analytics Code automatio…" at bounding box center [462, 256] width 924 height 512
click at [346, 274] on div "Edit name" at bounding box center [372, 276] width 70 height 11
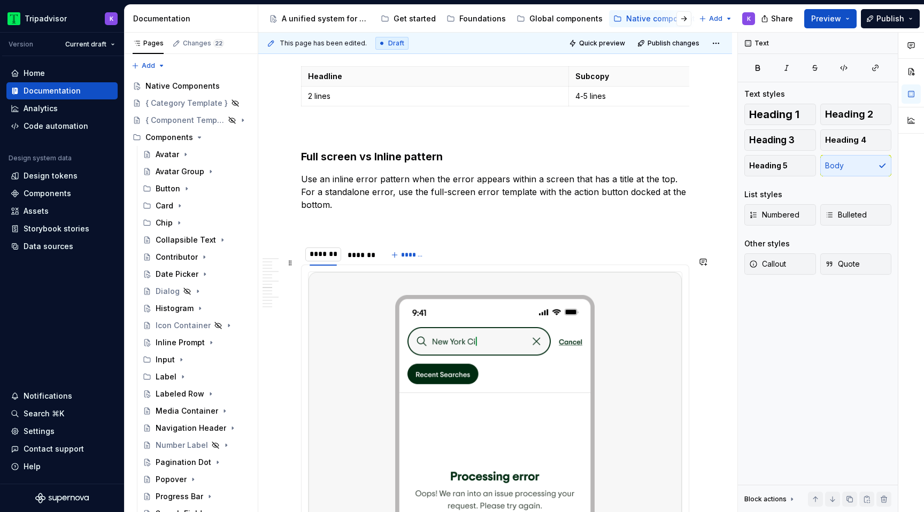
click at [338, 264] on input "*******" at bounding box center [323, 254] width 36 height 19
type input "*******"
click at [364, 254] on section "******* ******* ******* ******* Inline pattern Full screen pattern" at bounding box center [495, 508] width 388 height 531
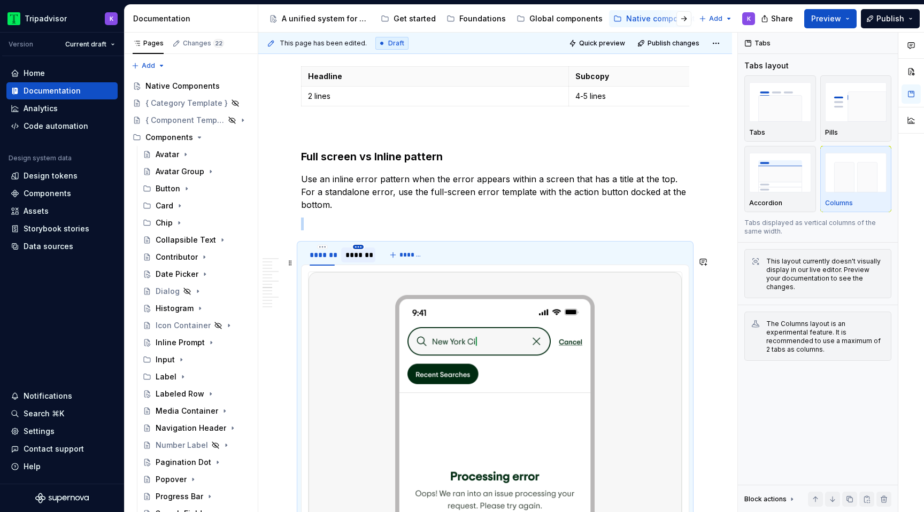
click at [362, 260] on html "Tripadvisor K Version Current draft Home Documentation Analytics Code automatio…" at bounding box center [462, 256] width 924 height 512
click at [382, 271] on div "Edit name" at bounding box center [408, 276] width 70 height 11
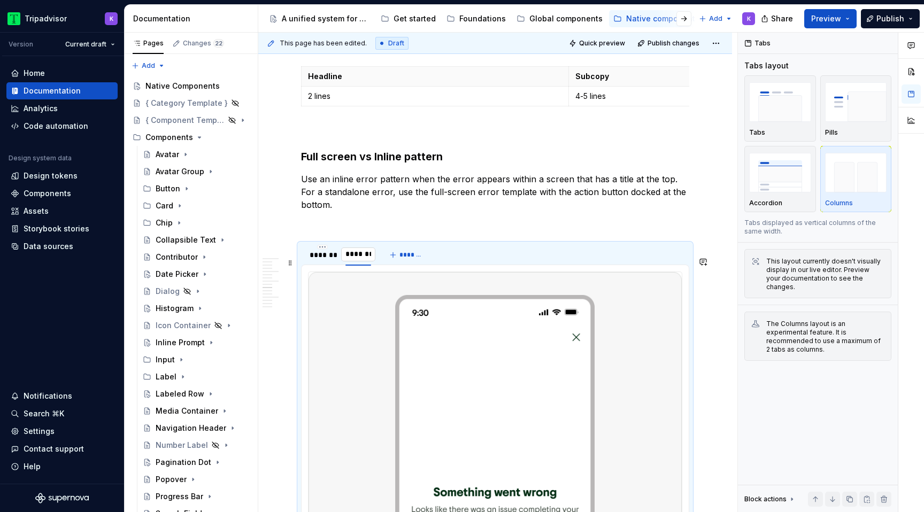
click at [371, 264] on input "*******" at bounding box center [358, 254] width 34 height 19
type input "*******"
click at [379, 230] on p at bounding box center [495, 224] width 388 height 13
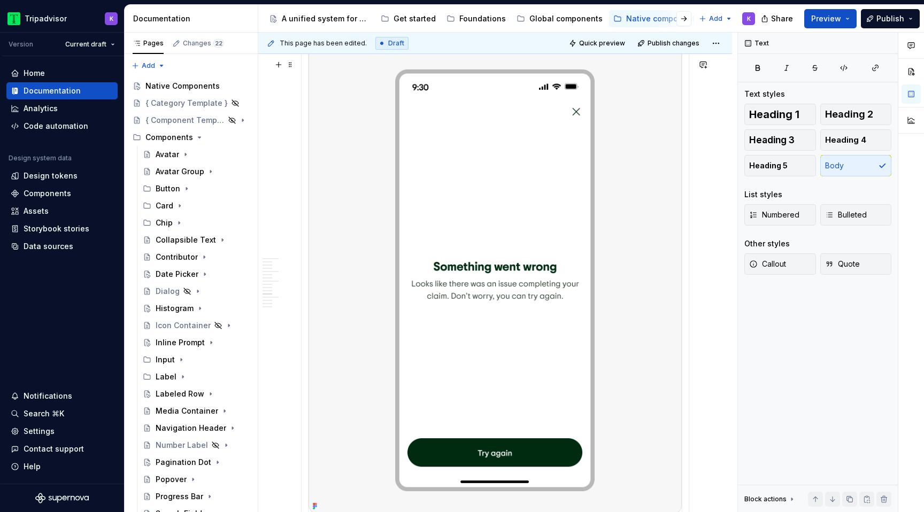
scroll to position [2494, 0]
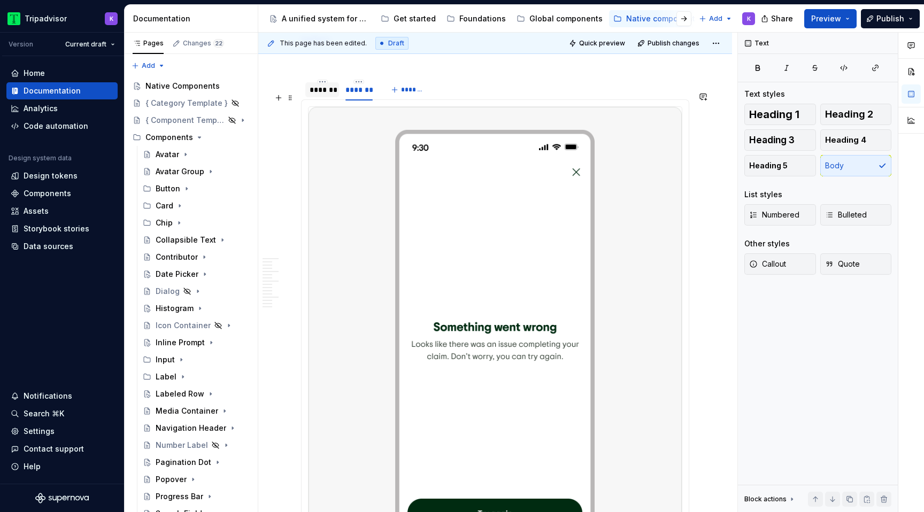
click at [320, 97] on div "*******" at bounding box center [322, 89] width 34 height 15
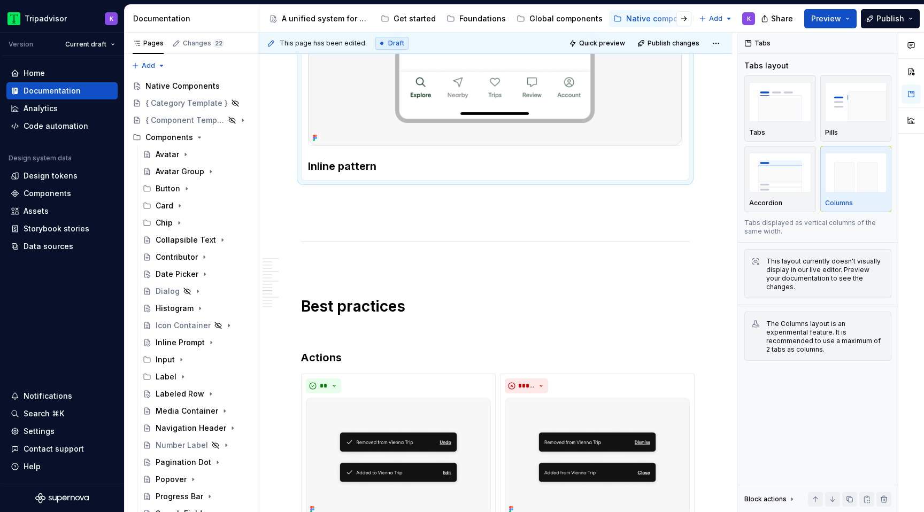
scroll to position [2990, 0]
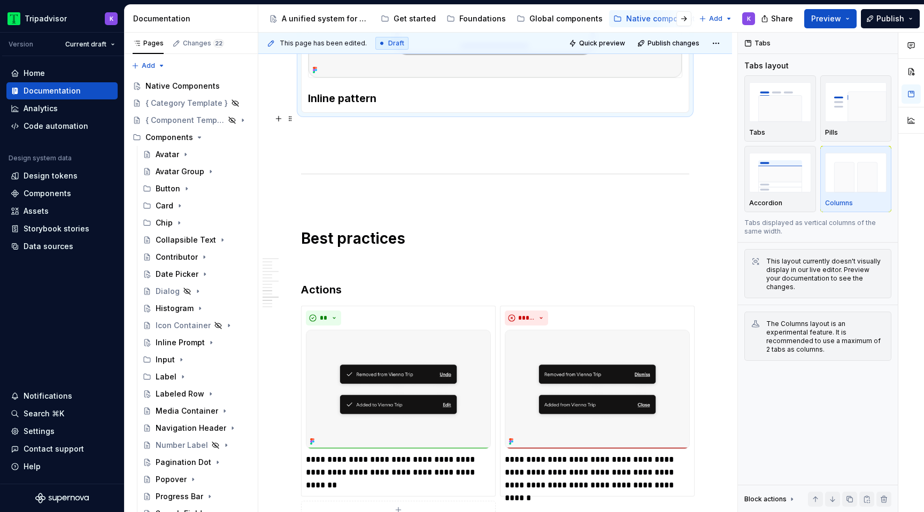
click at [398, 106] on h3 "Inline pattern" at bounding box center [495, 98] width 374 height 15
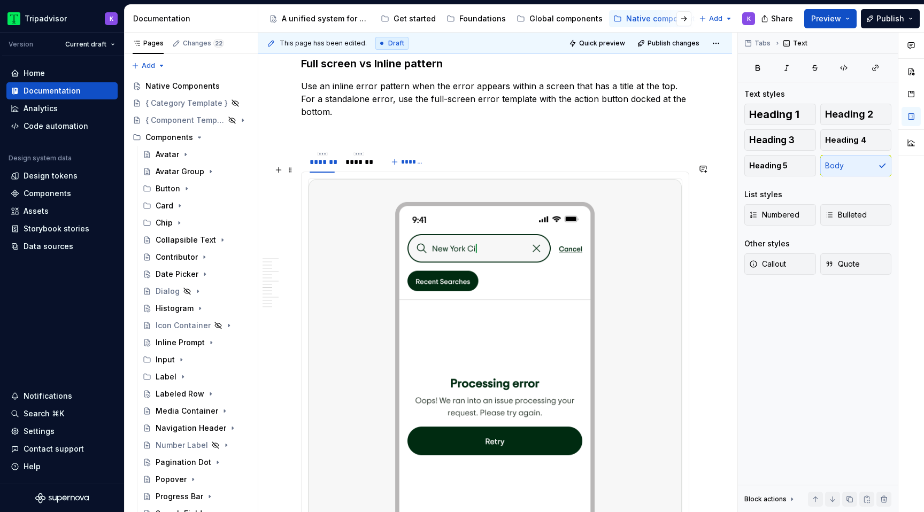
scroll to position [2420, 0]
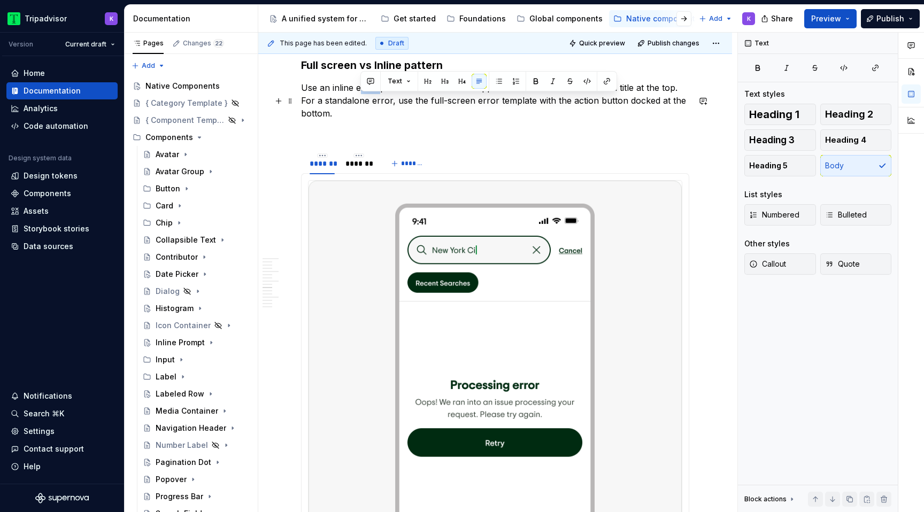
drag, startPoint x: 377, startPoint y: 98, endPoint x: 359, endPoint y: 98, distance: 17.6
click at [359, 98] on p "Use an inline error pattern when the error appears within a screen that has a t…" at bounding box center [495, 100] width 388 height 38
click at [411, 102] on p "Use an inline empty pattern when the error appears within a screen that has a t…" at bounding box center [495, 100] width 388 height 38
drag, startPoint x: 389, startPoint y: 114, endPoint x: 373, endPoint y: 114, distance: 16.6
click at [373, 114] on p "Use an inline empty patterns when the error appears within a screen that has a …" at bounding box center [495, 100] width 388 height 38
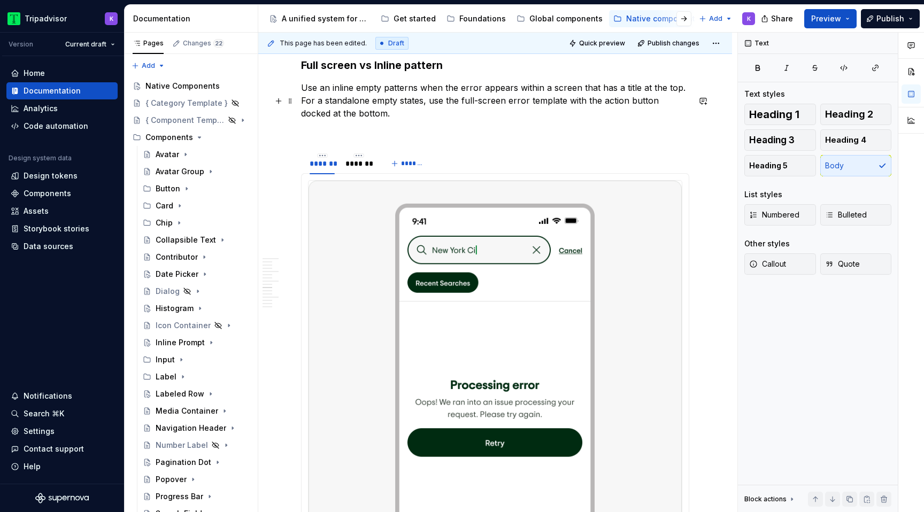
click at [446, 120] on p "Use an inline empty patterns when the error appears within a screen that has a …" at bounding box center [495, 100] width 388 height 38
drag, startPoint x: 525, startPoint y: 115, endPoint x: 506, endPoint y: 115, distance: 19.2
click at [506, 115] on p "Use an inline empty patterns when the error appears within a screen that has a …" at bounding box center [495, 100] width 388 height 38
click at [513, 120] on p "Use an inline empty patterns when the error appears within a screen that has a …" at bounding box center [495, 100] width 388 height 38
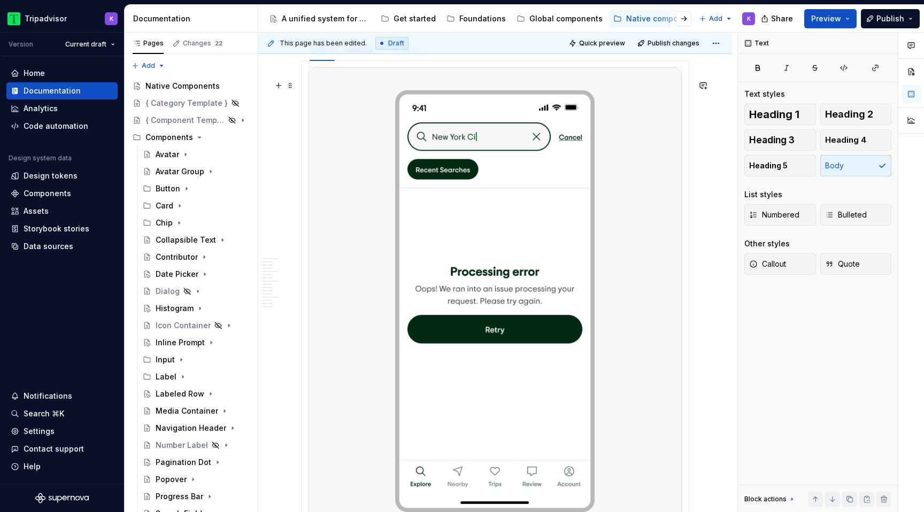
scroll to position [2533, 0]
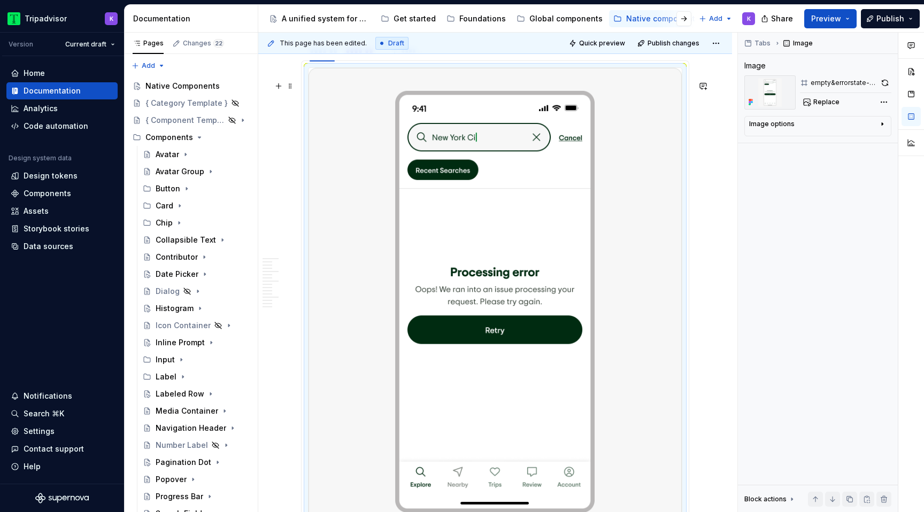
click at [508, 265] on img at bounding box center [494, 301] width 373 height 467
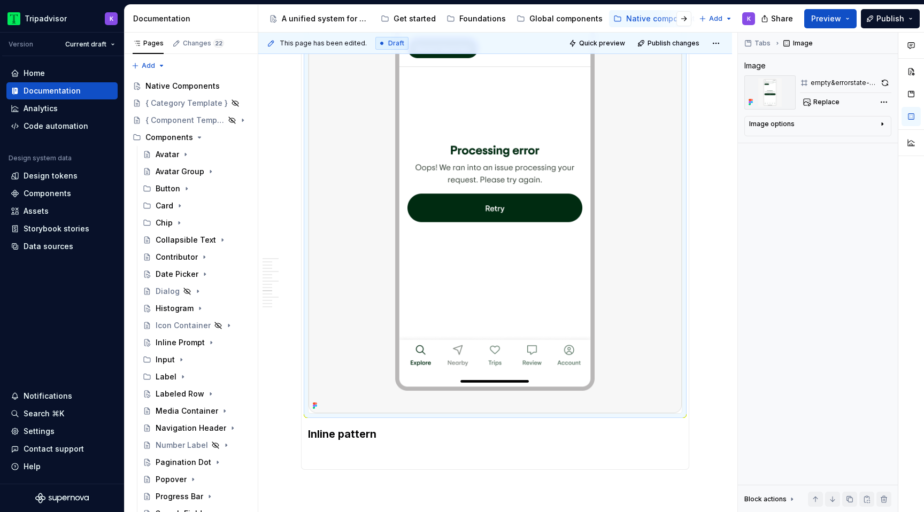
scroll to position [2656, 0]
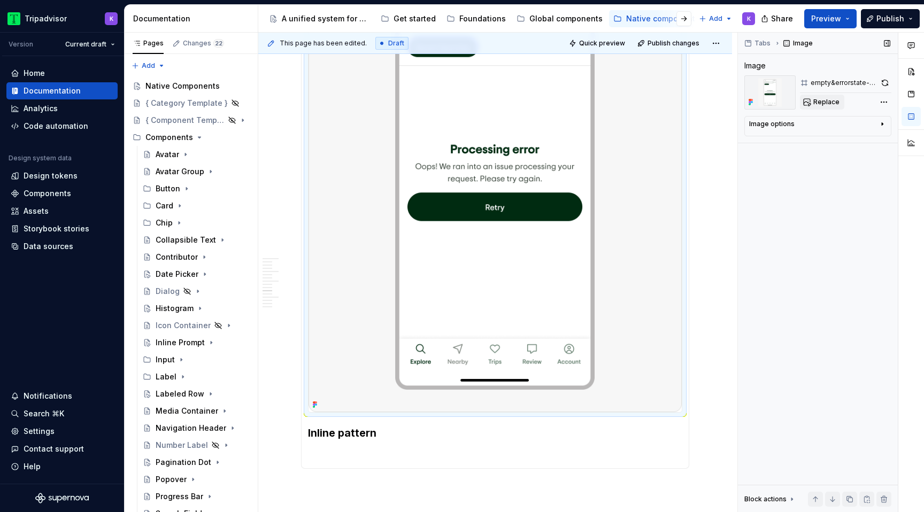
click at [820, 99] on span "Replace" at bounding box center [826, 102] width 26 height 9
type textarea "*"
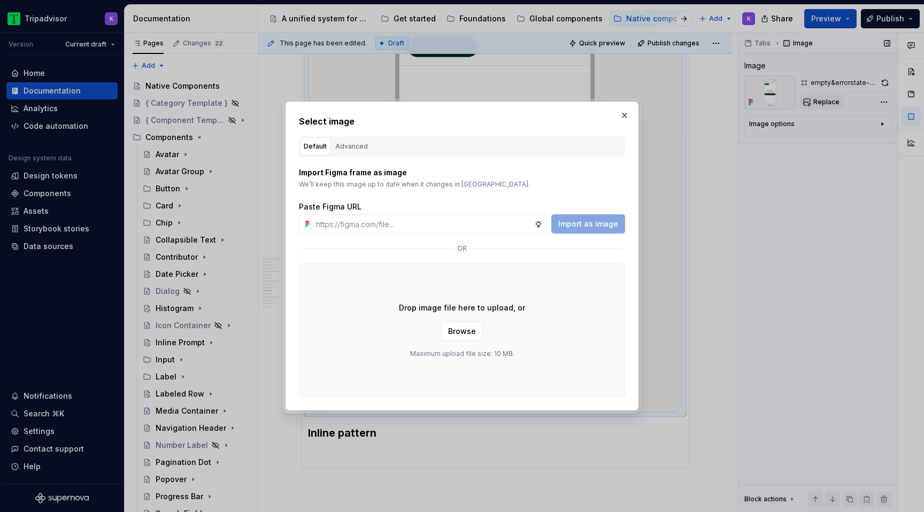
type input "[URL][DOMAIN_NAME]"
type textarea "*"
type input "[URL][DOMAIN_NAME]"
click at [576, 233] on button "Import as image" at bounding box center [588, 223] width 74 height 19
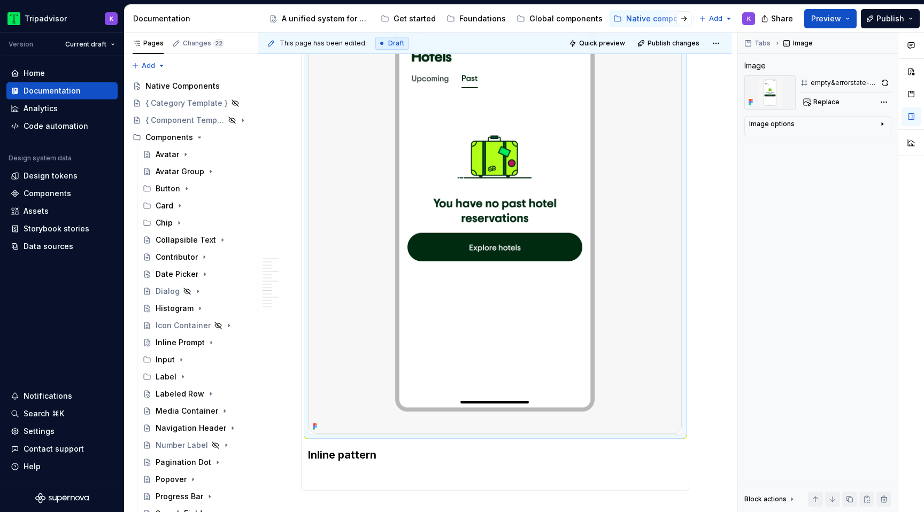
scroll to position [2727, 0]
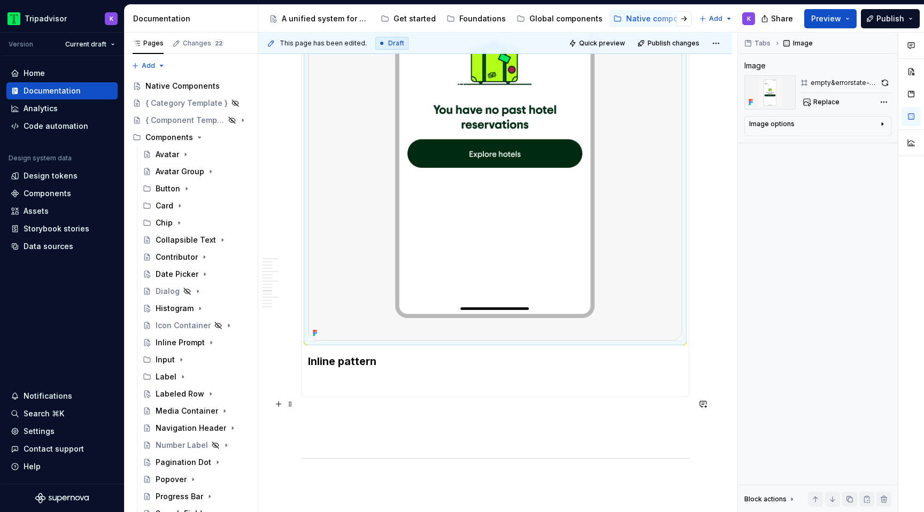
click at [381, 369] on h3 "Inline pattern" at bounding box center [495, 361] width 374 height 15
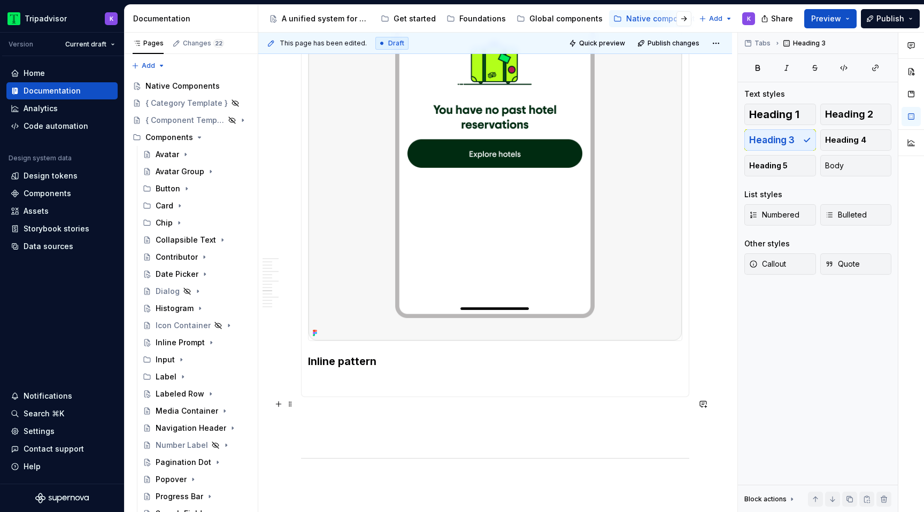
click at [374, 390] on p at bounding box center [495, 383] width 374 height 13
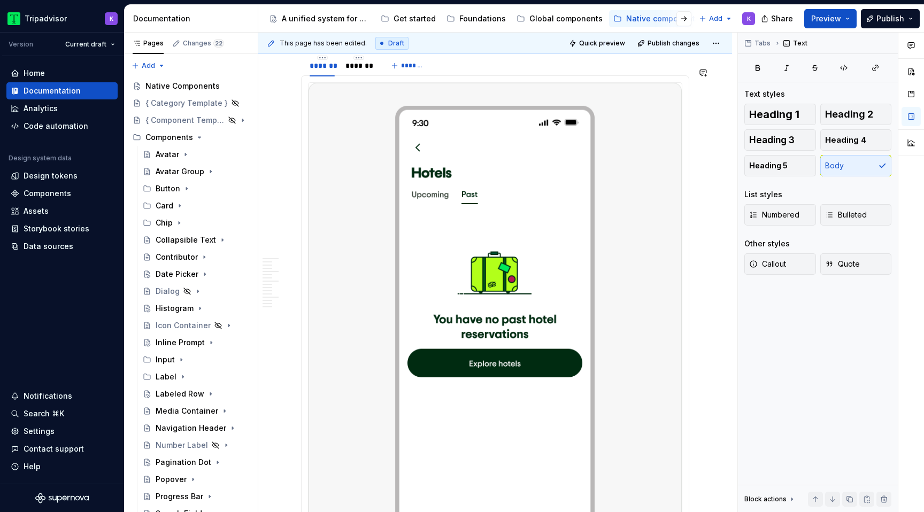
scroll to position [2501, 0]
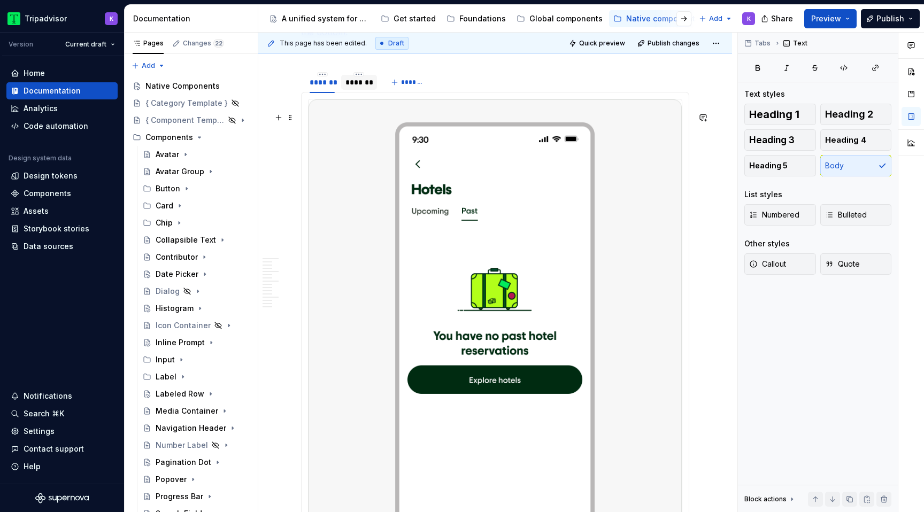
click at [357, 88] on div "*******" at bounding box center [358, 82] width 27 height 11
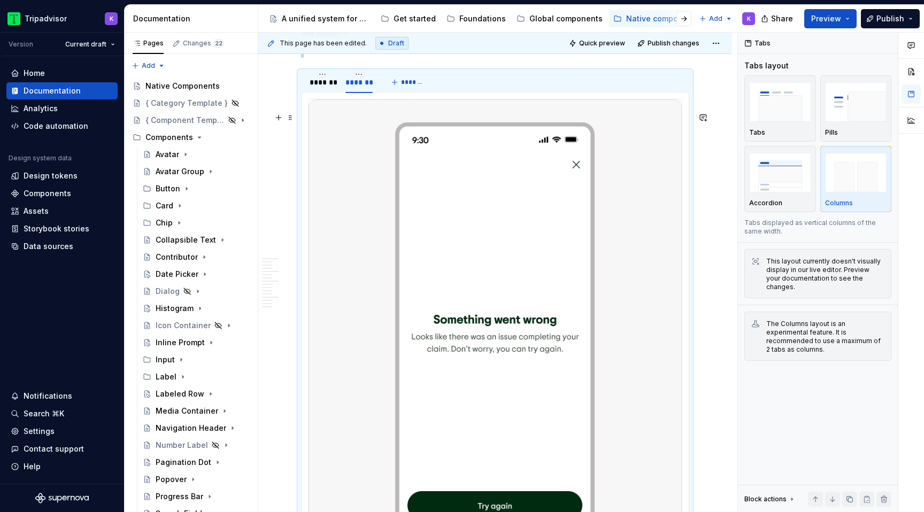
scroll to position [2836, 0]
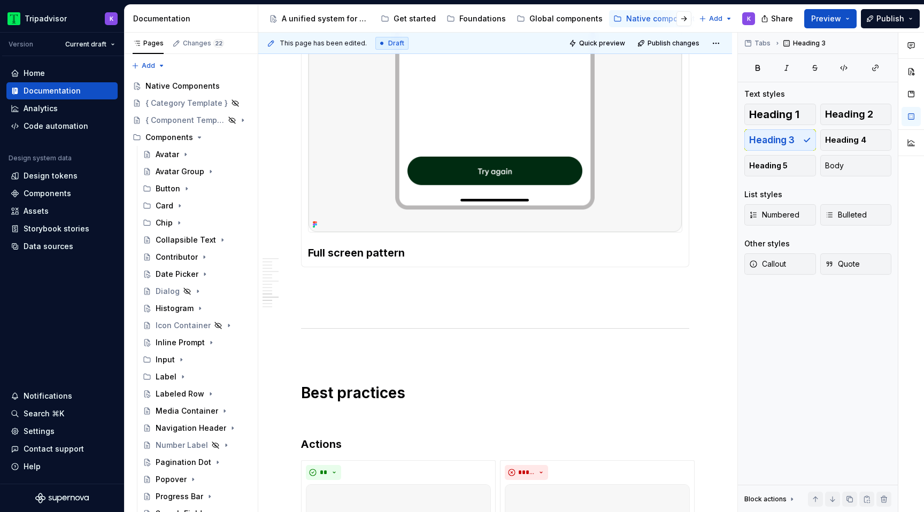
click at [423, 267] on div "Inline pattern Used when placed within another screen that has a title at the t…" at bounding box center [495, 12] width 388 height 510
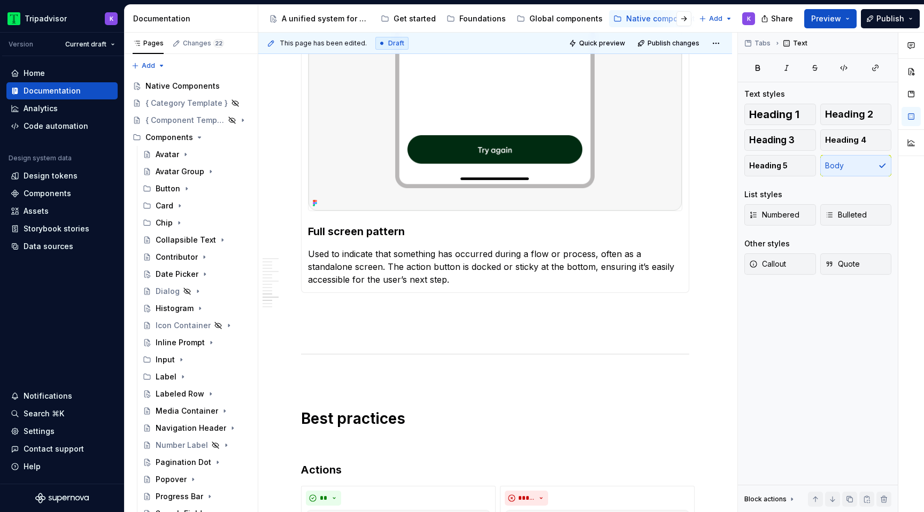
scroll to position [2856, 0]
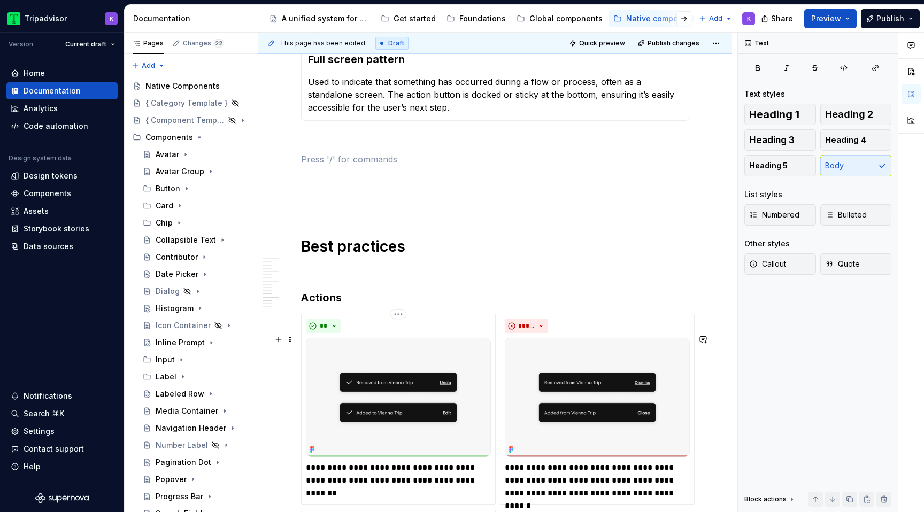
scroll to position [3043, 0]
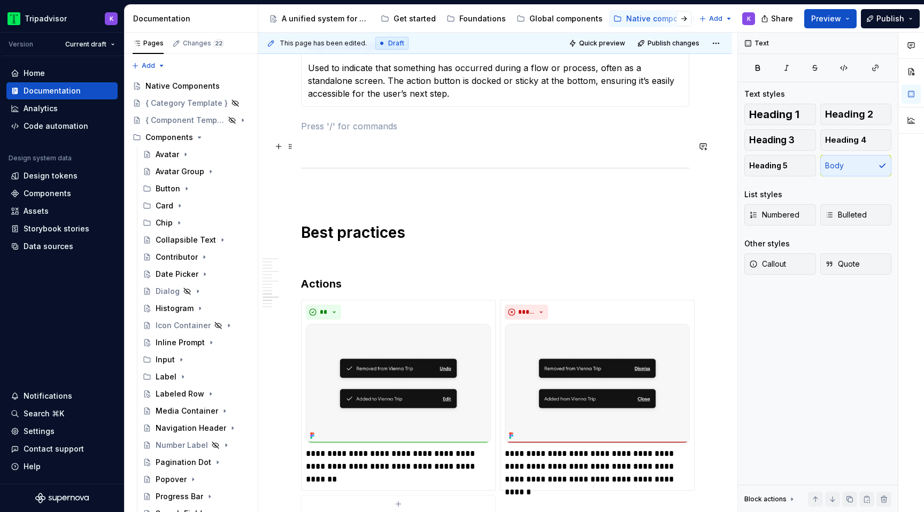
click at [403, 133] on p at bounding box center [495, 126] width 388 height 13
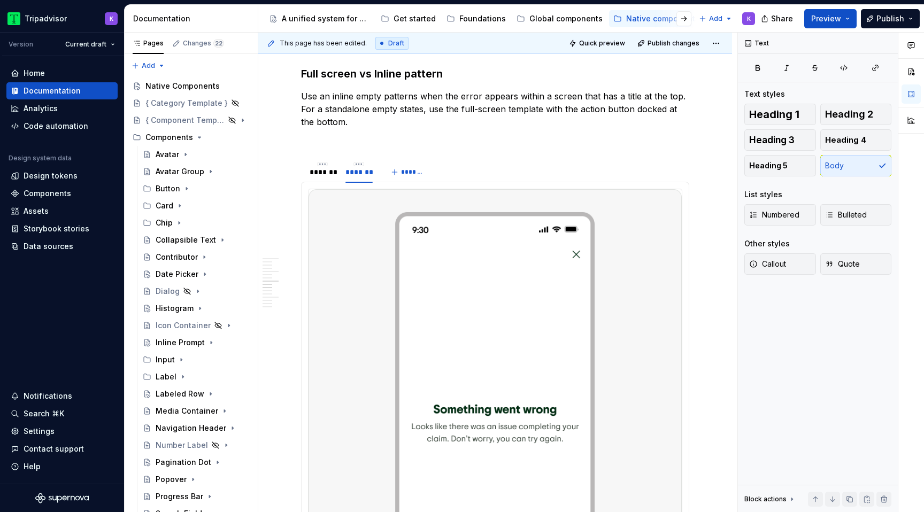
scroll to position [2528, 0]
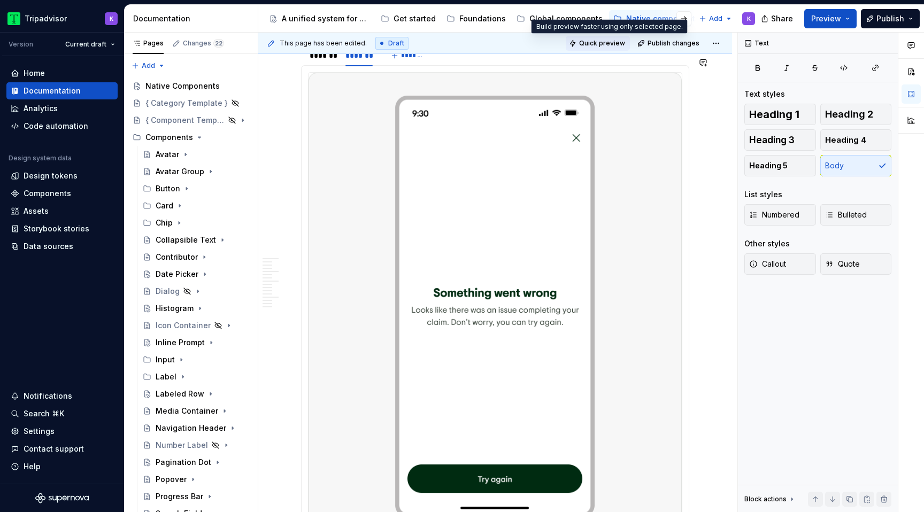
click at [594, 42] on span "Quick preview" at bounding box center [602, 43] width 46 height 9
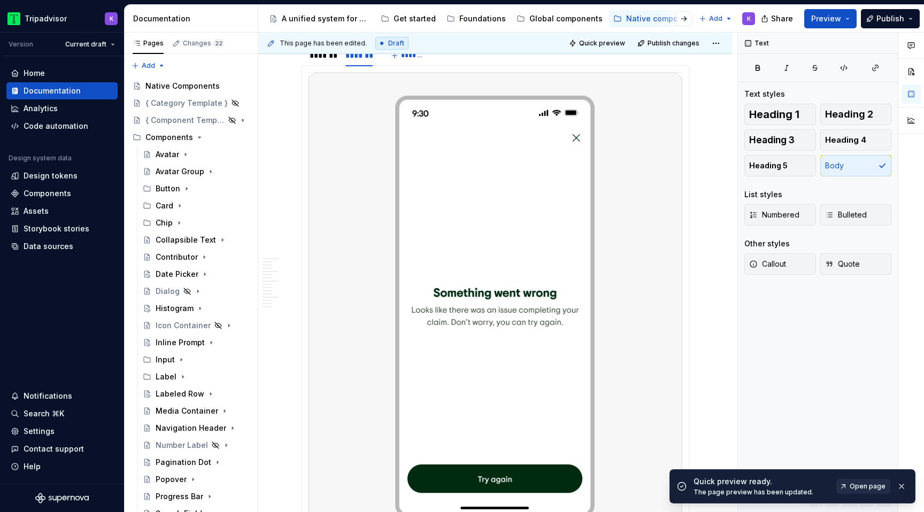
click at [870, 492] on link "Open page" at bounding box center [863, 486] width 54 height 15
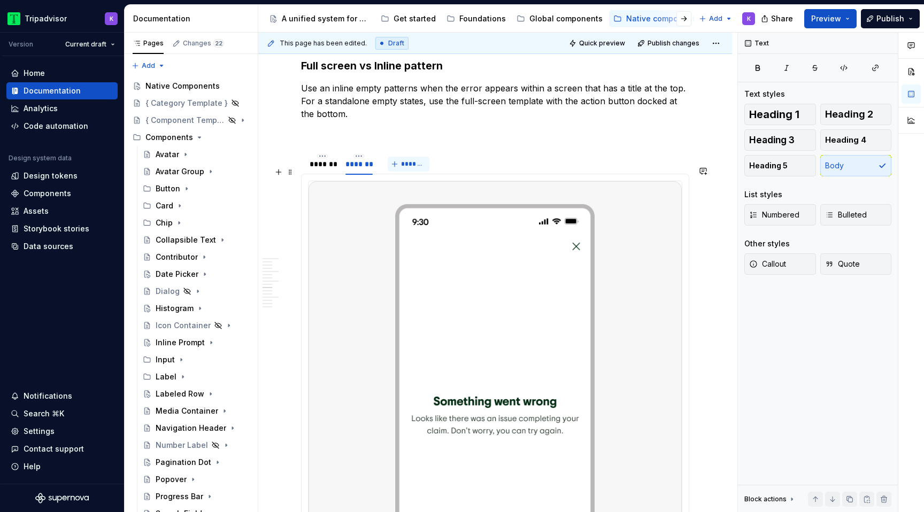
scroll to position [2336, 0]
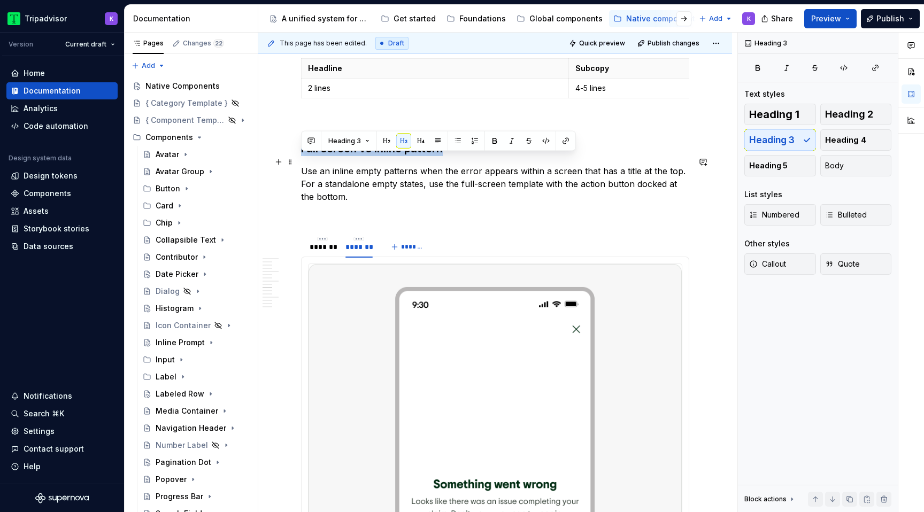
drag, startPoint x: 403, startPoint y: 164, endPoint x: 302, endPoint y: 163, distance: 100.5
click at [302, 156] on h3 "Full screen vs Inline pattern" at bounding box center [495, 148] width 388 height 15
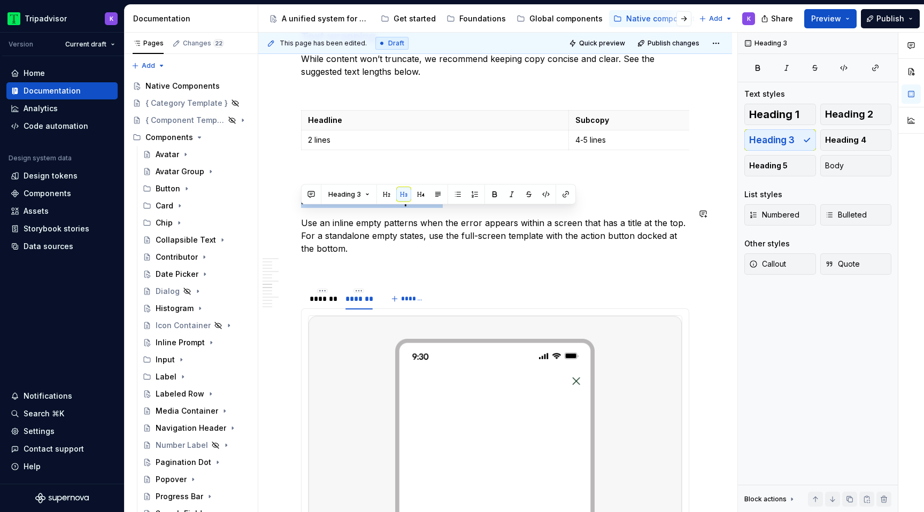
scroll to position [2280, 0]
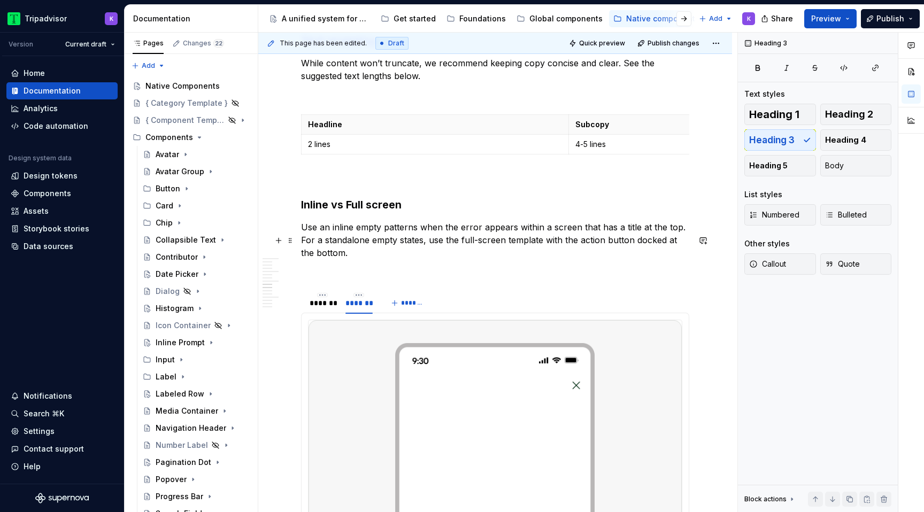
click at [371, 279] on p at bounding box center [495, 272] width 388 height 13
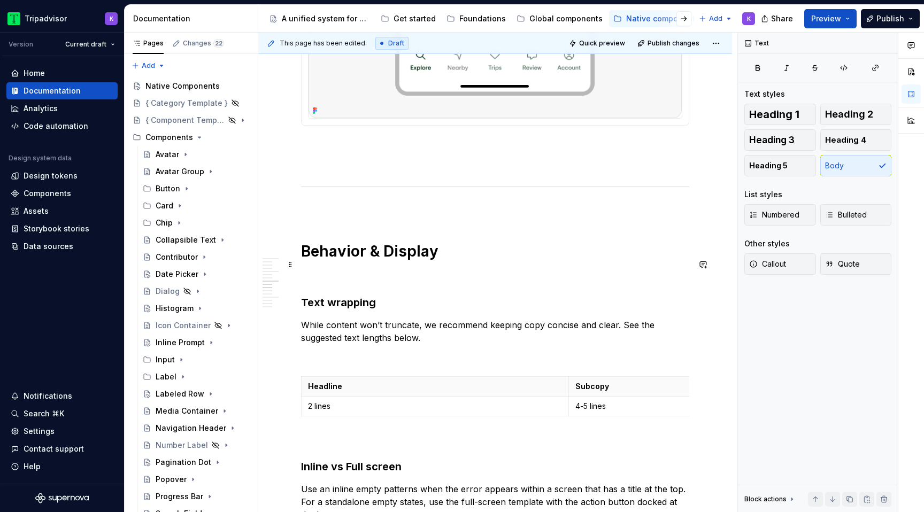
scroll to position [1831, 0]
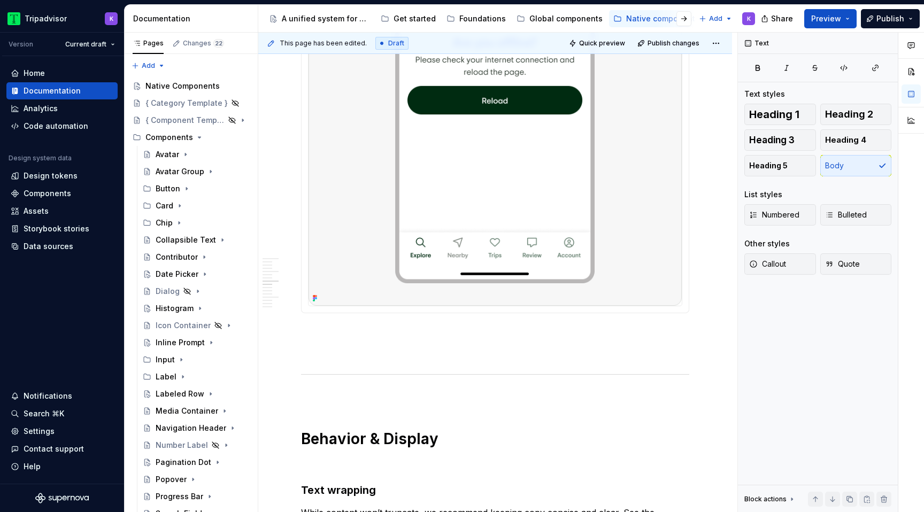
click at [395, 209] on img at bounding box center [494, 71] width 373 height 467
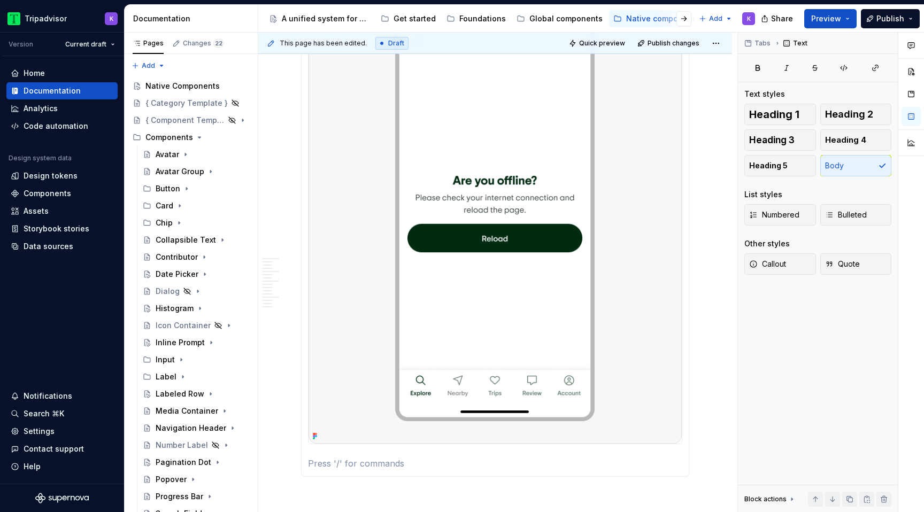
scroll to position [1715, 0]
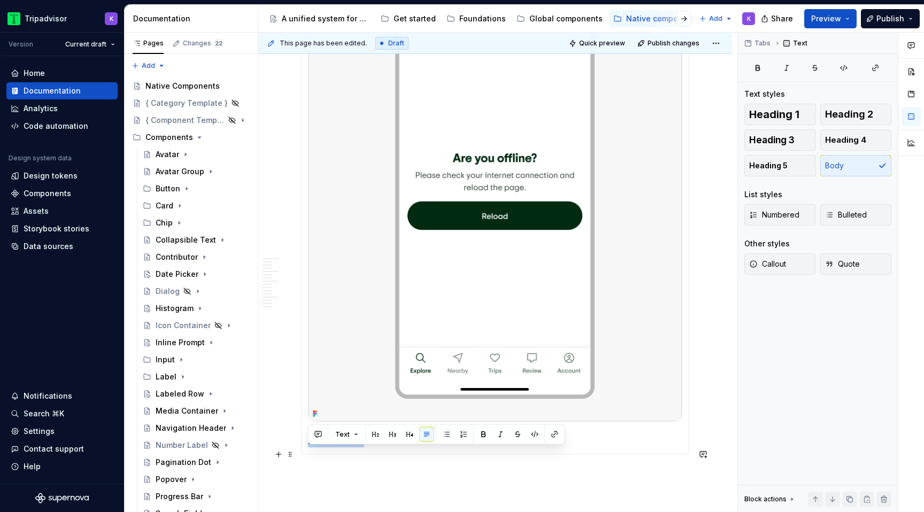
drag, startPoint x: 372, startPoint y: 454, endPoint x: 308, endPoint y: 454, distance: 63.1
click at [308, 447] on p "Internet error" at bounding box center [495, 441] width 374 height 13
click at [790, 142] on span "Heading 3" at bounding box center [771, 140] width 45 height 11
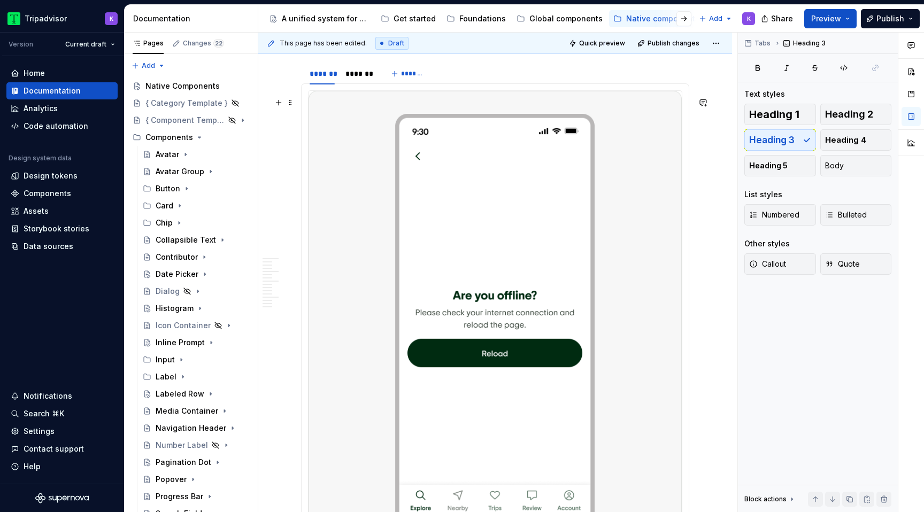
scroll to position [1572, 0]
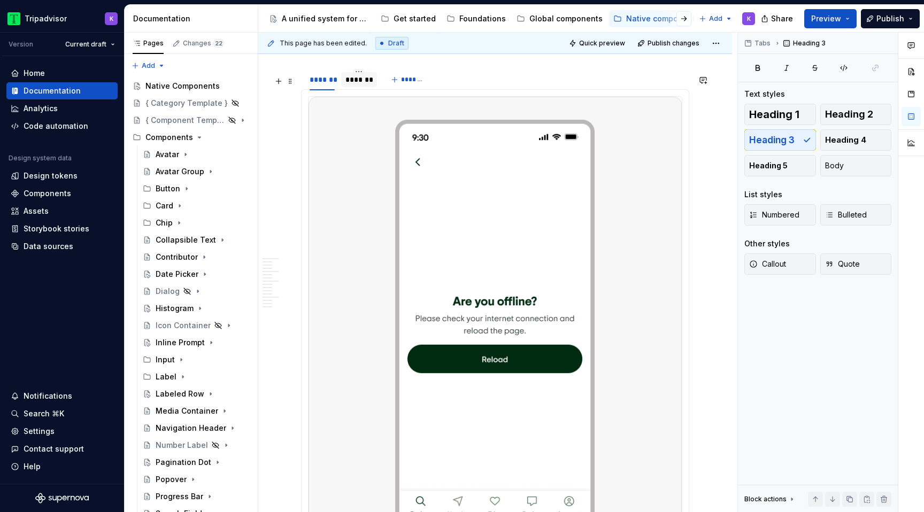
click at [358, 83] on div "*******" at bounding box center [358, 79] width 27 height 11
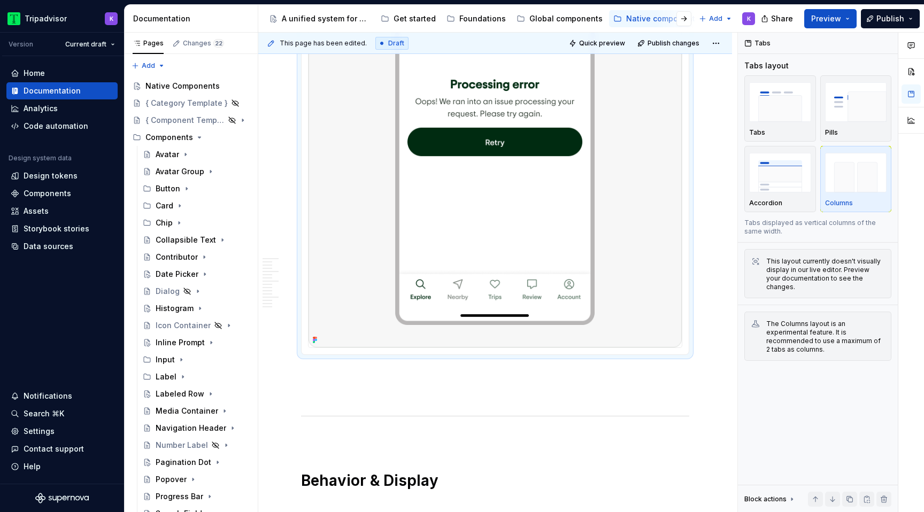
scroll to position [1833, 0]
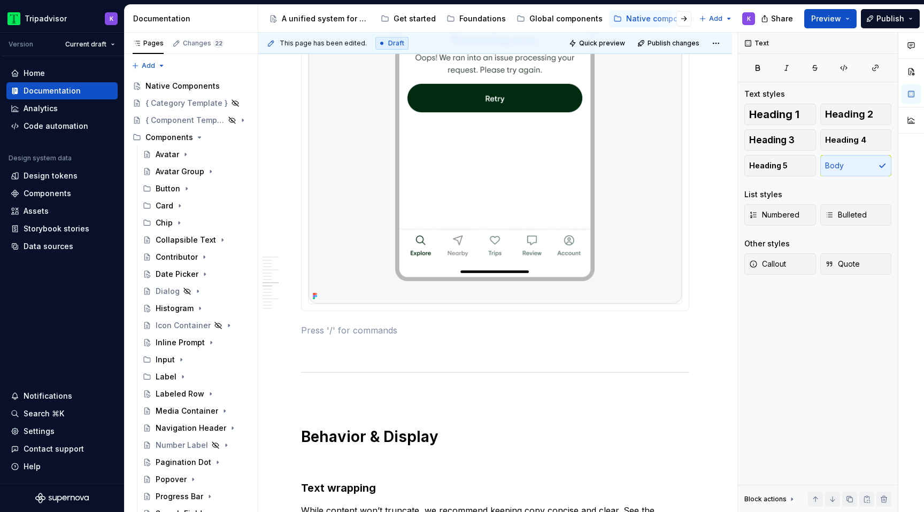
click at [388, 311] on div "Internet error" at bounding box center [495, 69] width 388 height 482
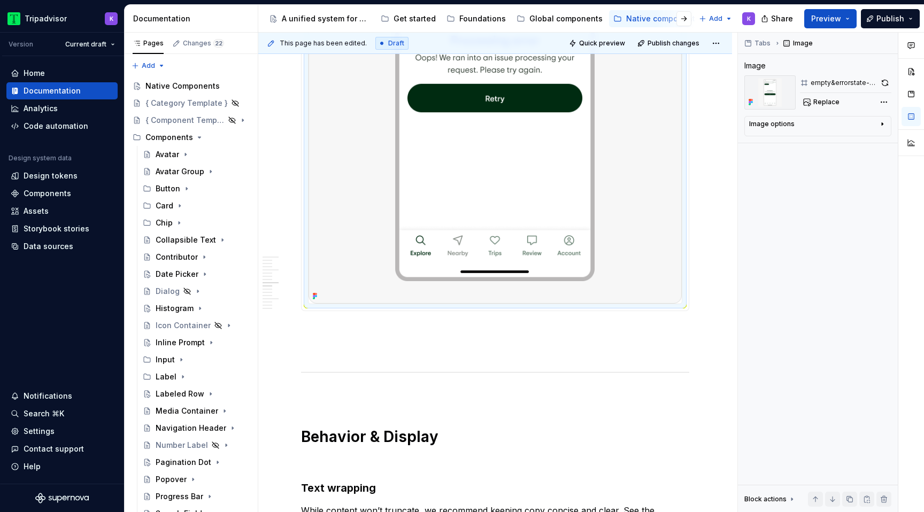
click at [392, 303] on img at bounding box center [494, 69] width 373 height 467
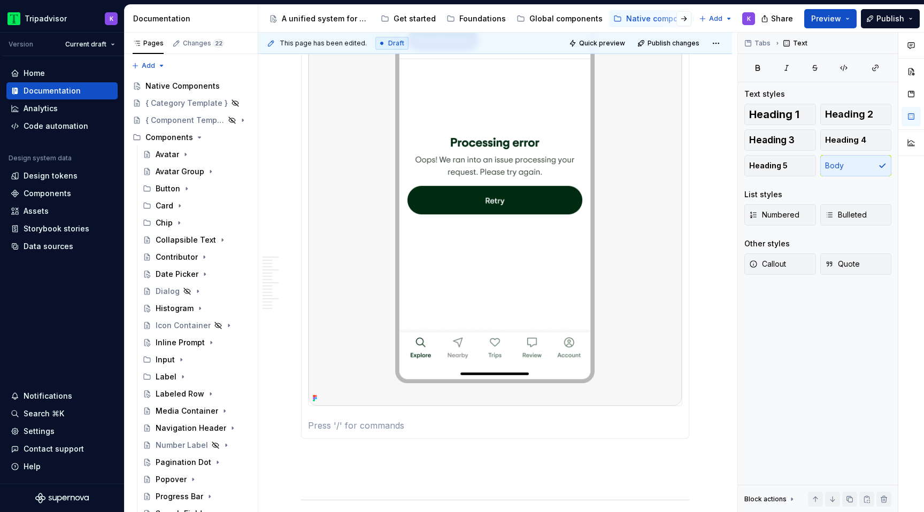
scroll to position [1752, 0]
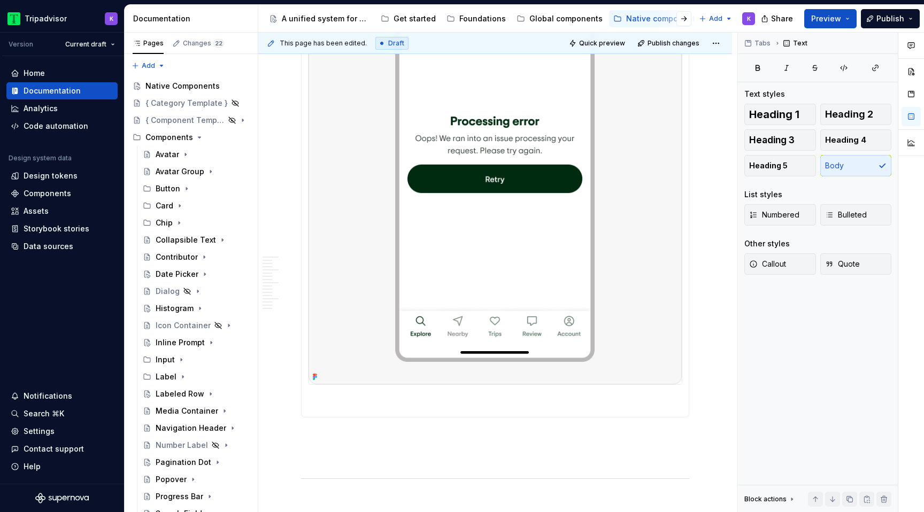
click at [380, 411] on p at bounding box center [495, 404] width 374 height 13
drag, startPoint x: 364, startPoint y: 411, endPoint x: 305, endPoint y: 411, distance: 59.3
click at [305, 411] on div "Internet error Safety retry" at bounding box center [495, 163] width 388 height 508
click at [788, 129] on button "Heading 3" at bounding box center [780, 139] width 72 height 21
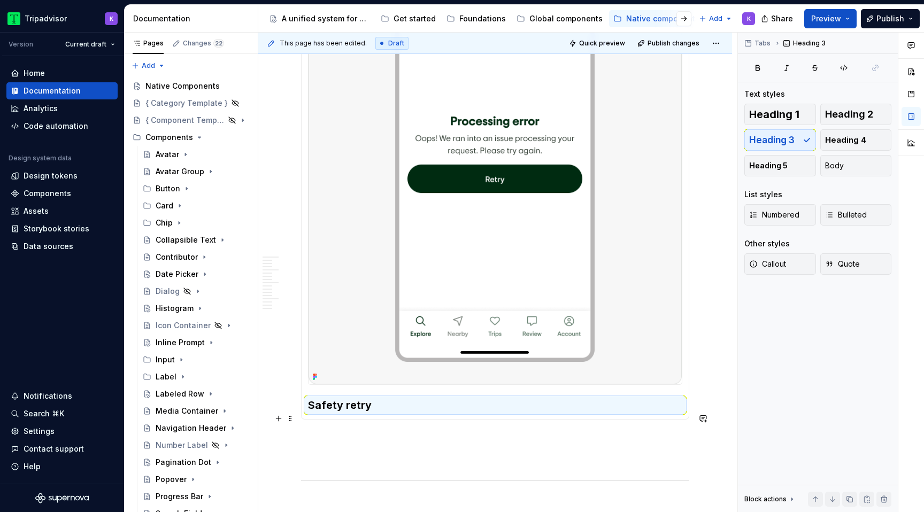
click at [389, 413] on h3 "Safety retry" at bounding box center [495, 405] width 374 height 15
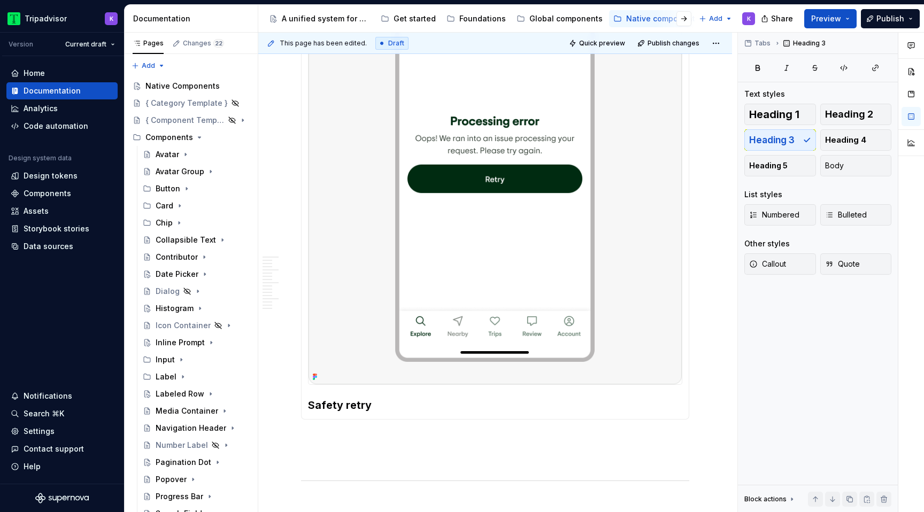
click at [382, 419] on div "Internet error Safety retry" at bounding box center [495, 164] width 388 height 510
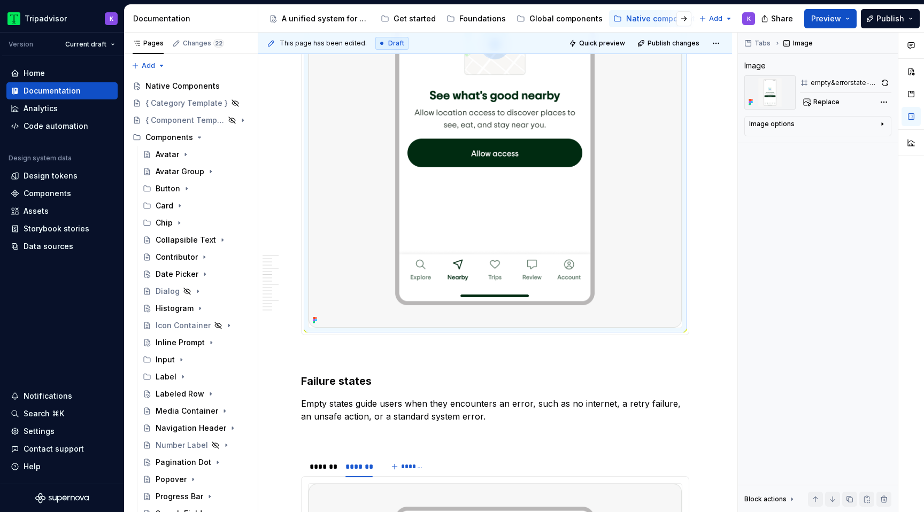
click at [420, 274] on img at bounding box center [494, 93] width 373 height 467
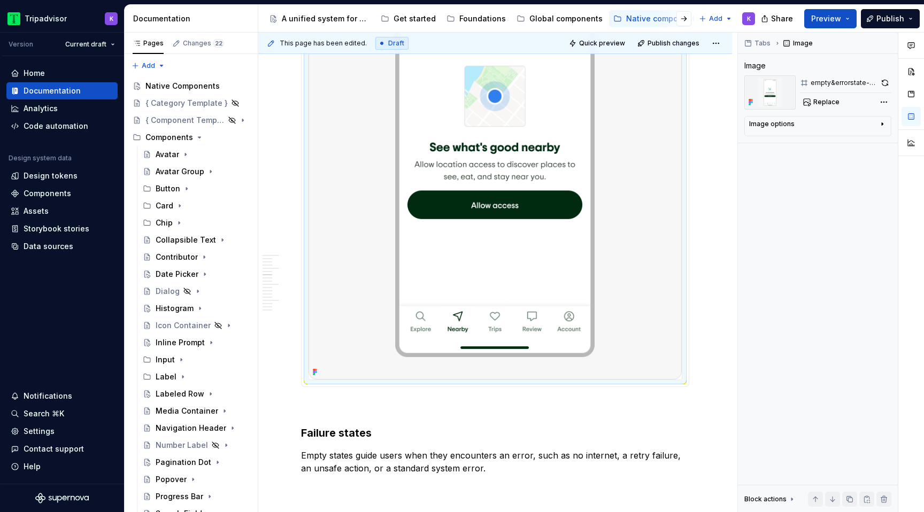
scroll to position [1129, 0]
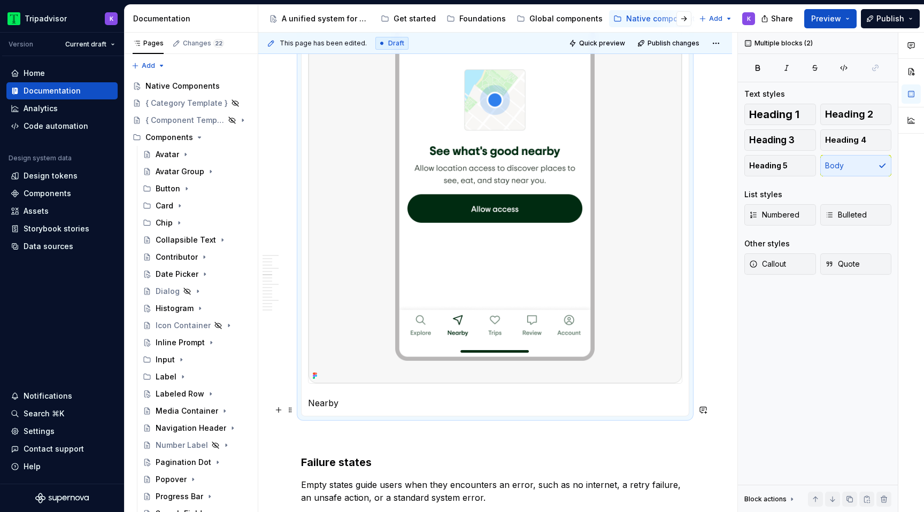
drag, startPoint x: 351, startPoint y: 407, endPoint x: 297, endPoint y: 407, distance: 53.5
click at [301, 407] on section "******* ******* ******* Nearby" at bounding box center [495, 151] width 388 height 529
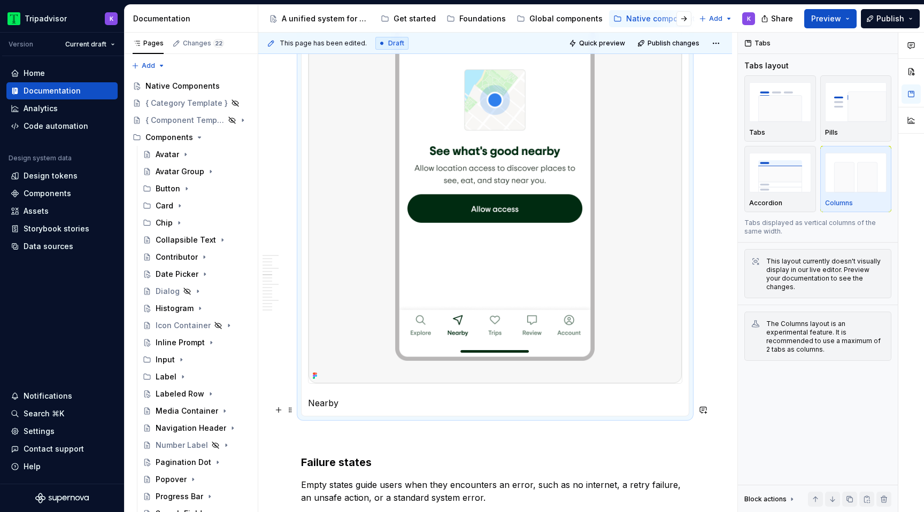
click at [344, 405] on p "Nearby" at bounding box center [495, 403] width 374 height 13
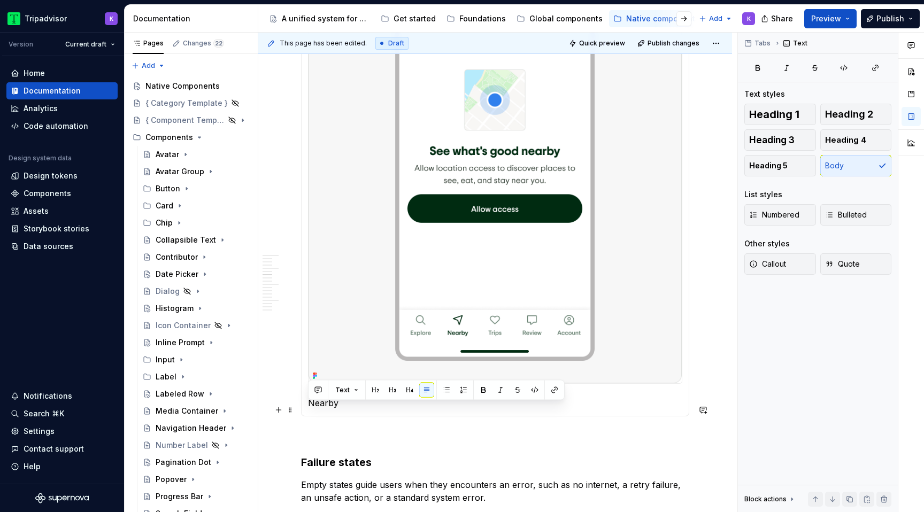
drag, startPoint x: 340, startPoint y: 412, endPoint x: 309, endPoint y: 412, distance: 31.0
click at [309, 410] on p "Nearby" at bounding box center [495, 403] width 374 height 13
drag, startPoint x: 403, startPoint y: 413, endPoint x: 308, endPoint y: 409, distance: 94.7
click at [308, 409] on p "Location permission" at bounding box center [495, 403] width 374 height 13
click at [786, 146] on button "Heading 3" at bounding box center [780, 139] width 72 height 21
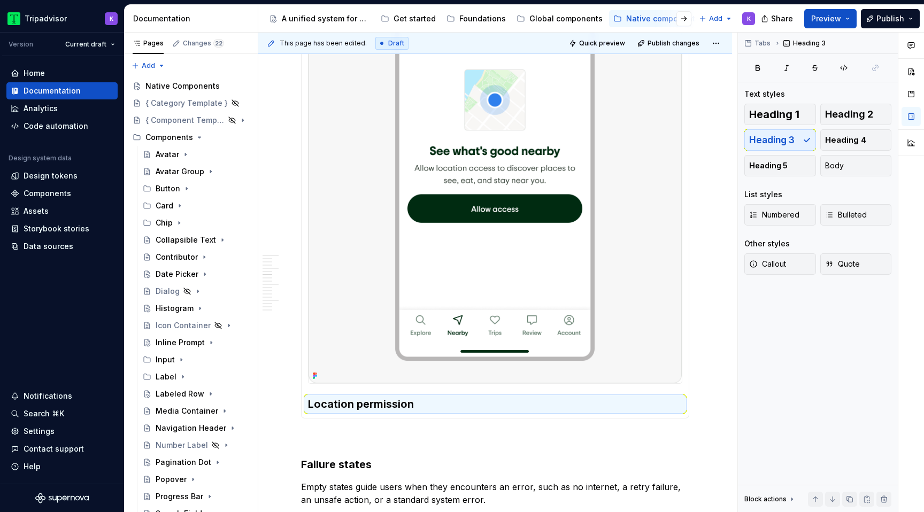
click at [506, 338] on img at bounding box center [494, 149] width 373 height 467
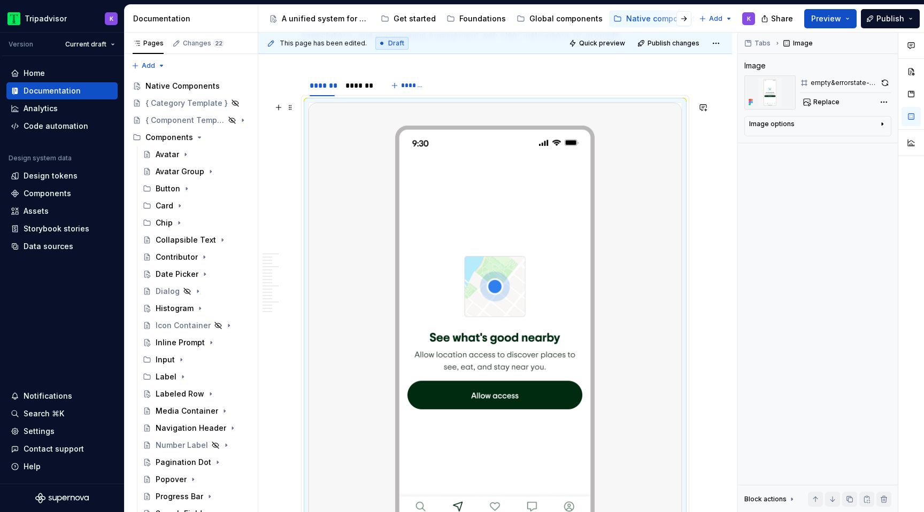
scroll to position [867, 0]
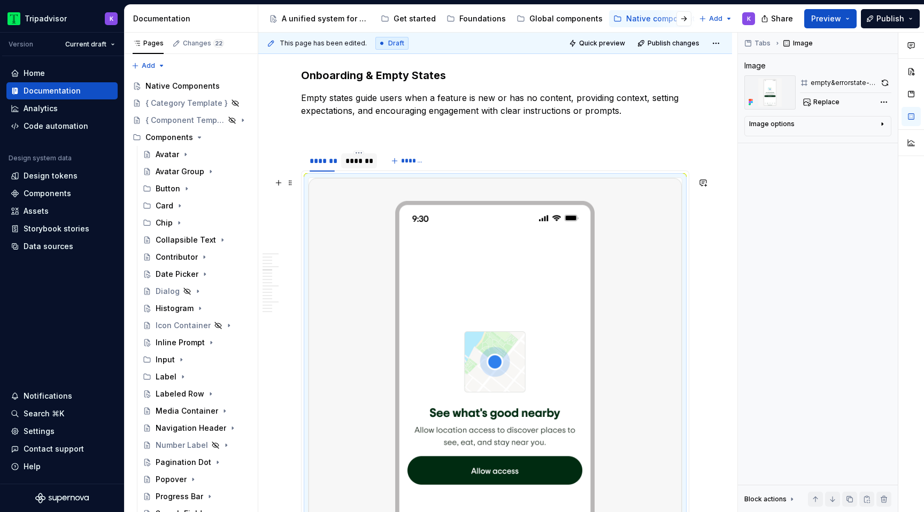
click at [361, 166] on div "*******" at bounding box center [358, 160] width 35 height 15
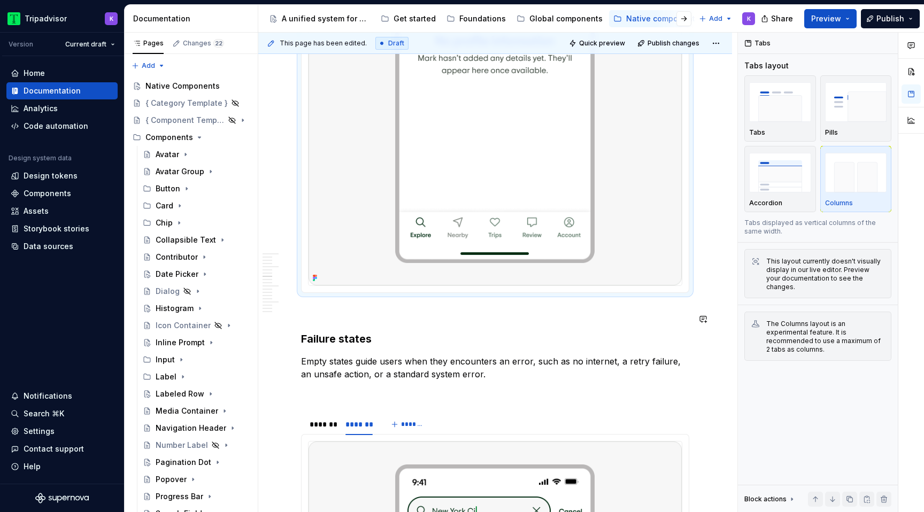
scroll to position [1283, 0]
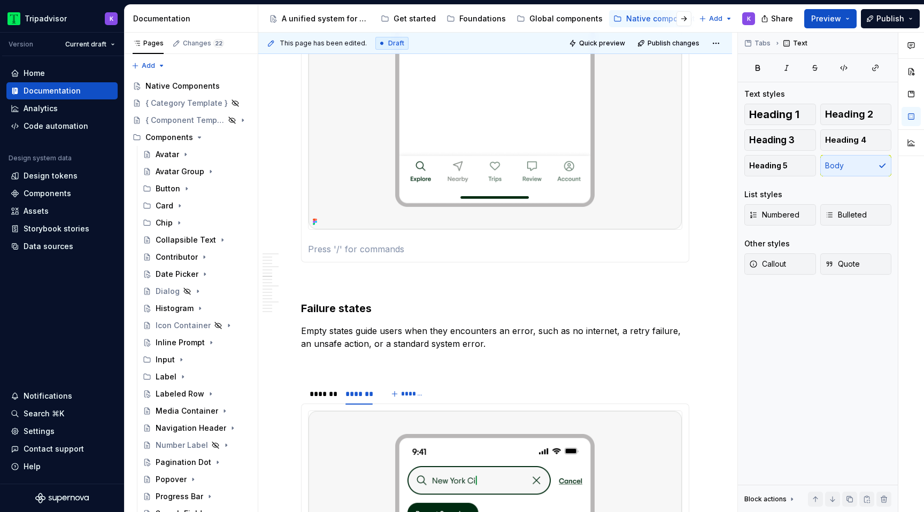
click at [382, 248] on section-item-column at bounding box center [495, 9] width 374 height 494
drag, startPoint x: 451, startPoint y: 246, endPoint x: 306, endPoint y: 246, distance: 145.4
click at [305, 246] on div "Location permission Empty profile information" at bounding box center [495, 9] width 388 height 508
drag, startPoint x: 306, startPoint y: 253, endPoint x: 416, endPoint y: 253, distance: 110.7
click at [418, 253] on div "Location permission Empty profile information" at bounding box center [495, 9] width 388 height 508
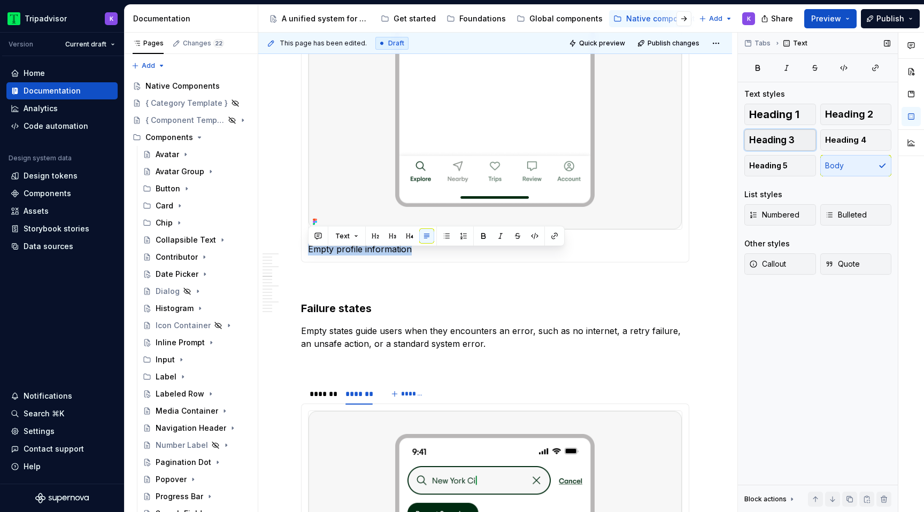
click at [786, 141] on span "Heading 3" at bounding box center [771, 140] width 45 height 11
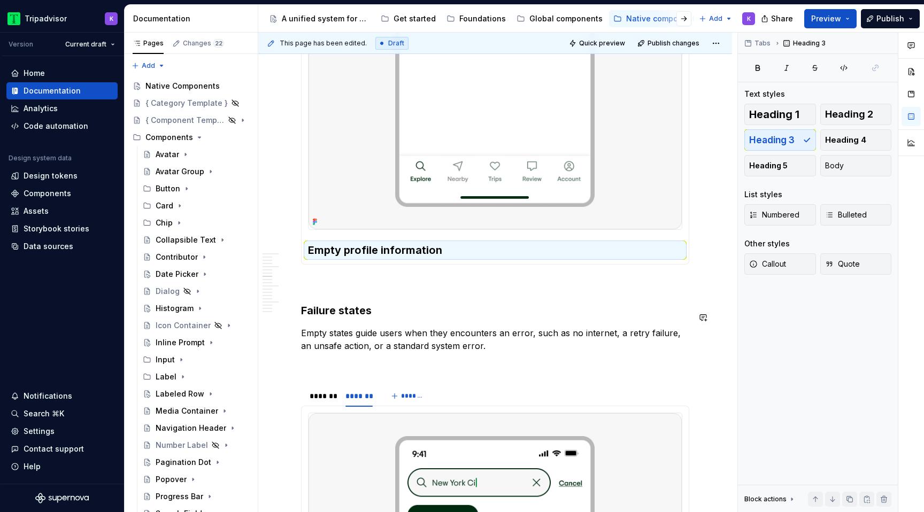
click at [453, 290] on p at bounding box center [495, 283] width 388 height 13
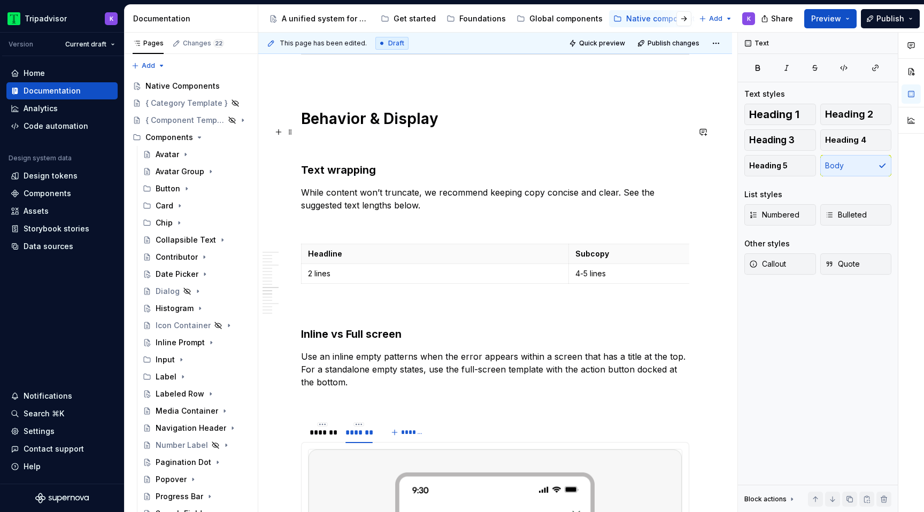
scroll to position [2182, 0]
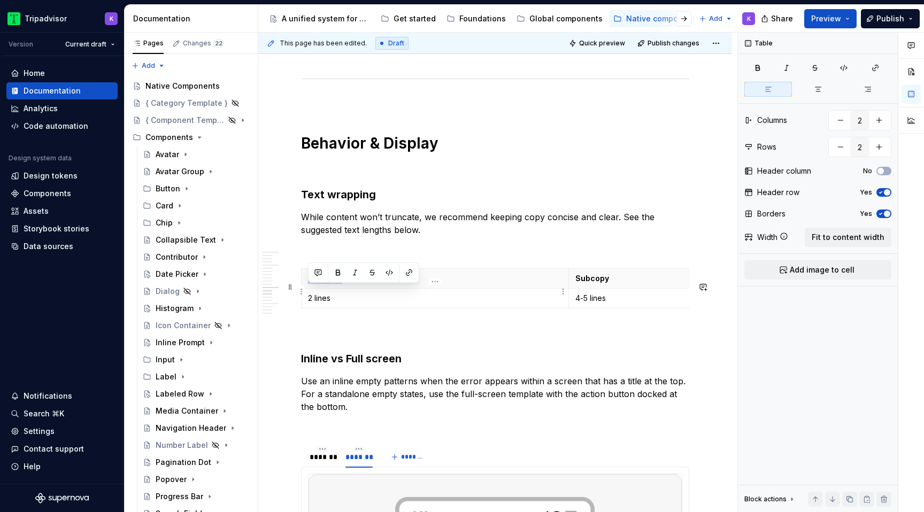
drag, startPoint x: 338, startPoint y: 293, endPoint x: 308, endPoint y: 292, distance: 30.5
click at [308, 284] on p "Headline" at bounding box center [435, 278] width 254 height 11
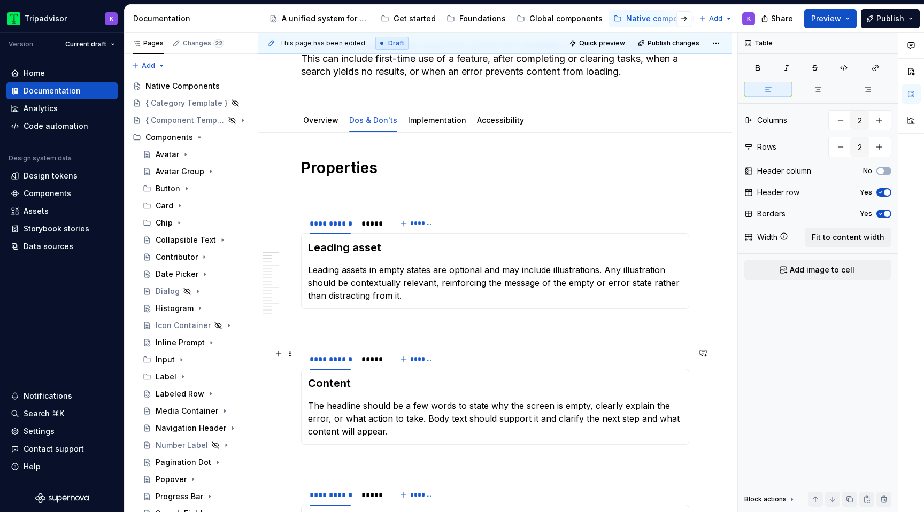
scroll to position [61, 0]
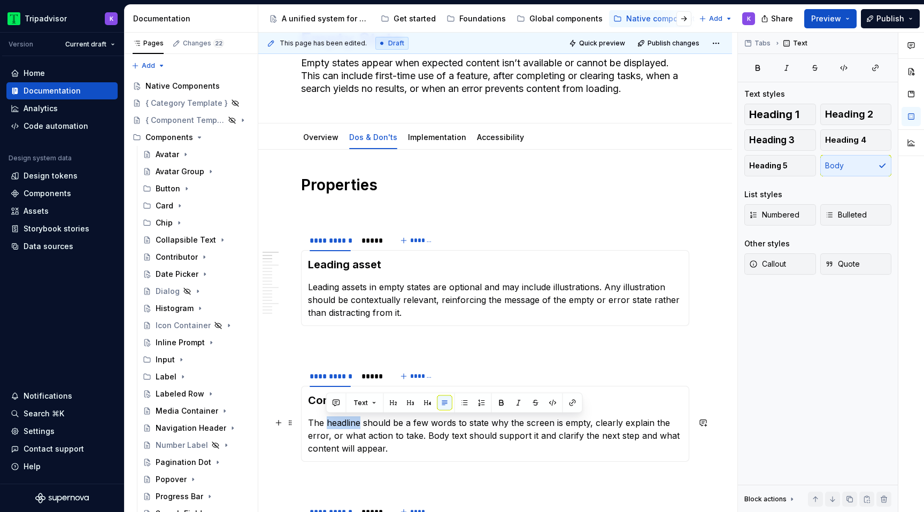
drag, startPoint x: 359, startPoint y: 426, endPoint x: 326, endPoint y: 426, distance: 33.7
click at [326, 426] on p "The headline should be a few words to state why the screen is empty, clearly ex…" at bounding box center [495, 435] width 374 height 38
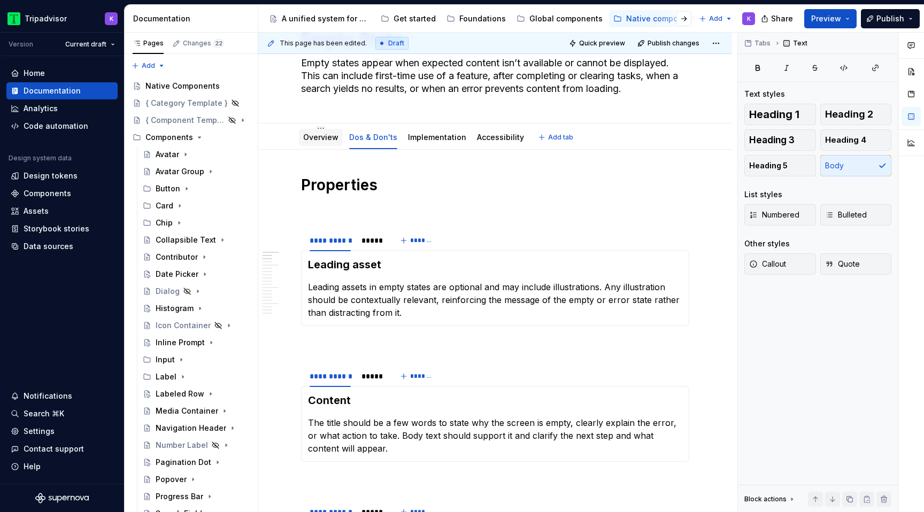
click at [329, 137] on link "Overview" at bounding box center [320, 137] width 35 height 9
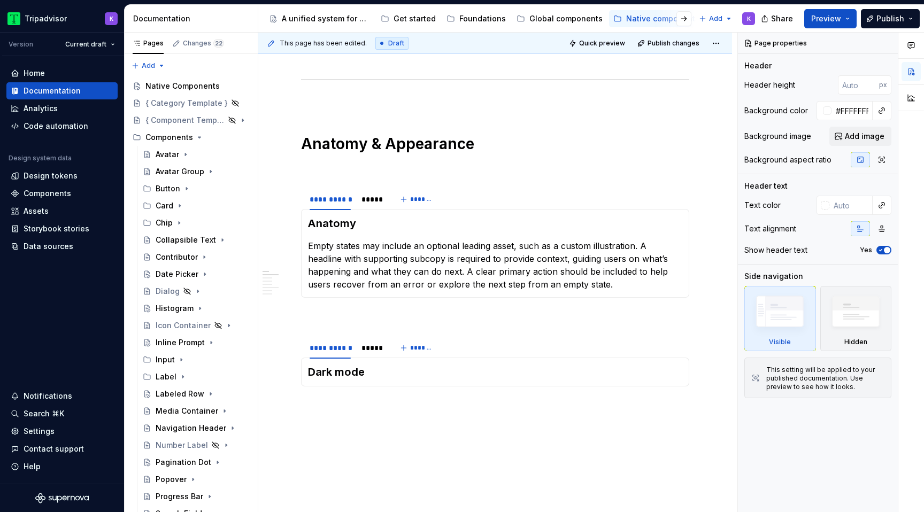
scroll to position [776, 0]
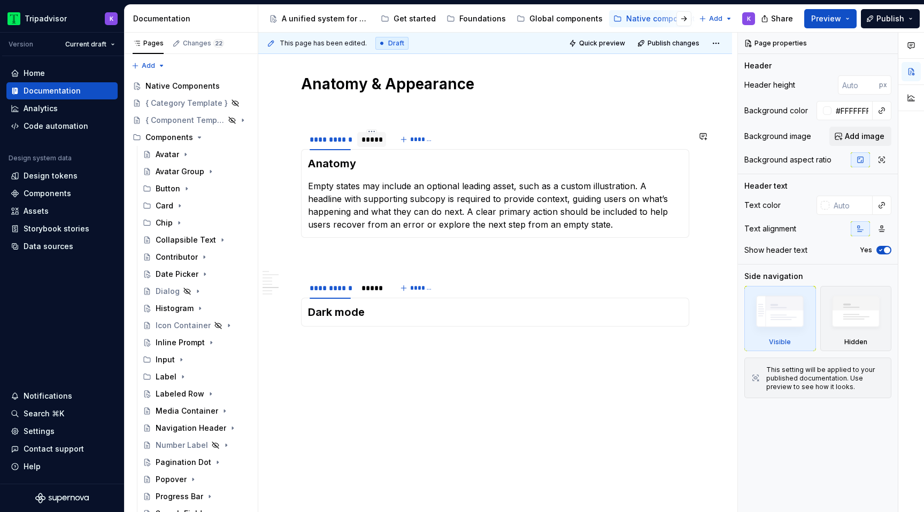
click at [365, 145] on div "*****" at bounding box center [371, 139] width 20 height 11
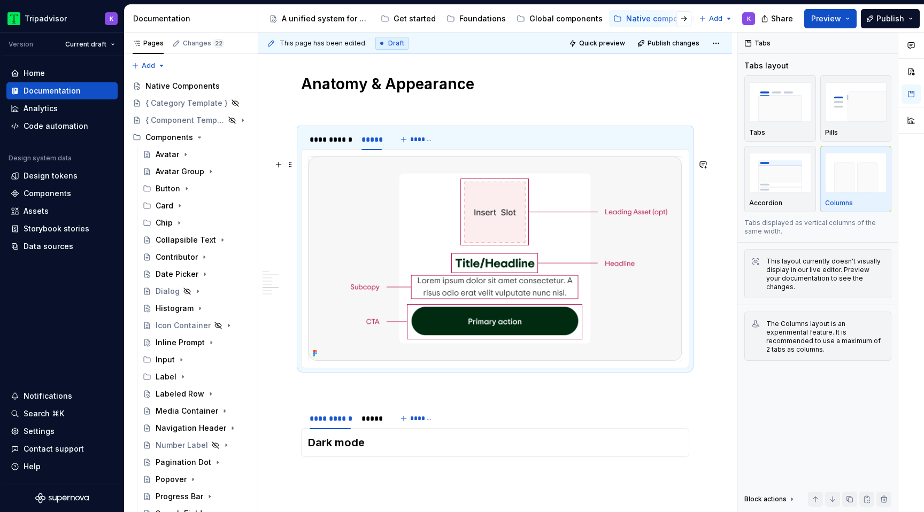
click at [401, 237] on img at bounding box center [494, 259] width 373 height 204
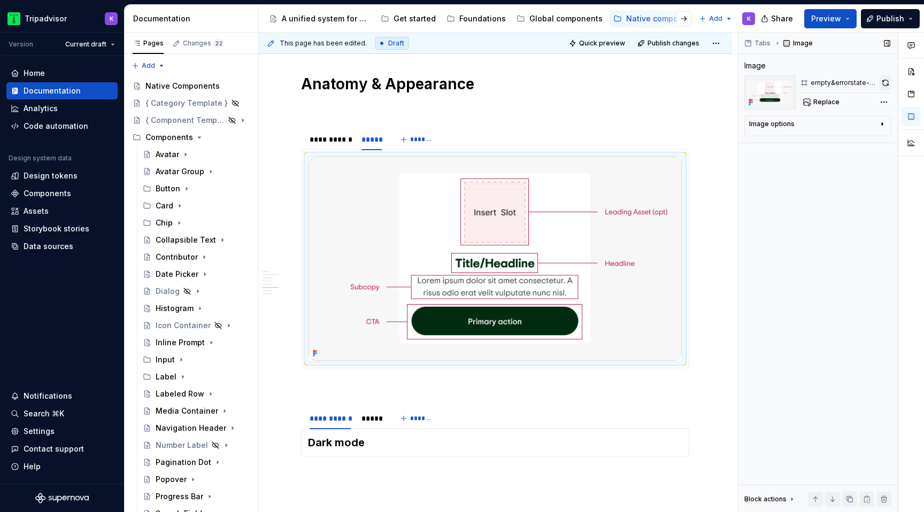
click at [886, 84] on button "button" at bounding box center [885, 82] width 12 height 15
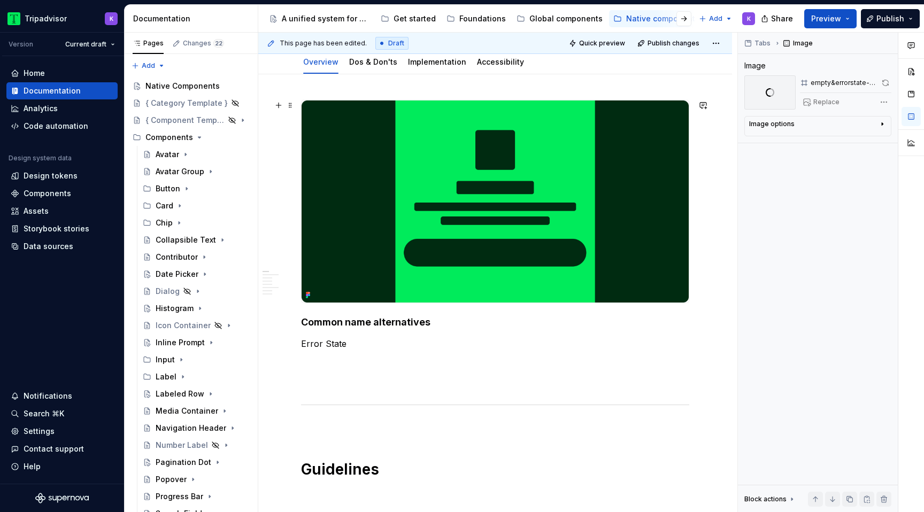
scroll to position [0, 0]
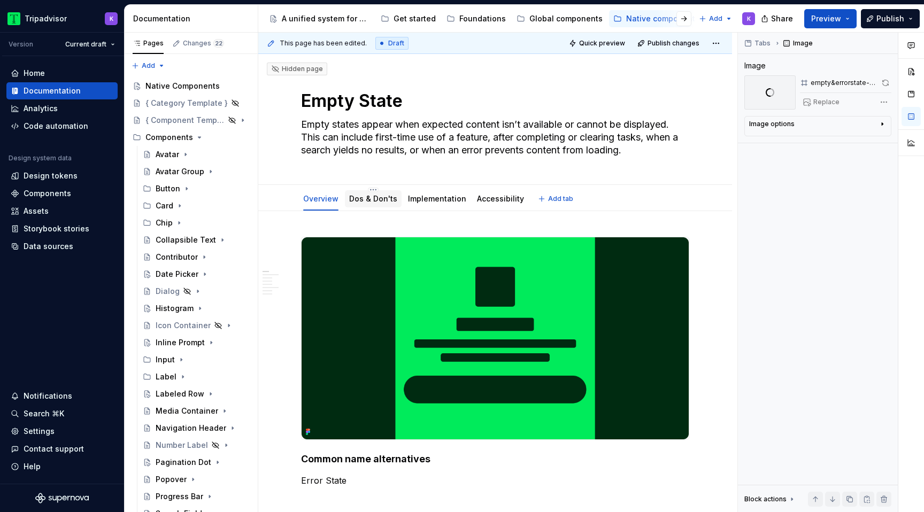
click at [370, 202] on link "Dos & Don'ts" at bounding box center [373, 198] width 48 height 9
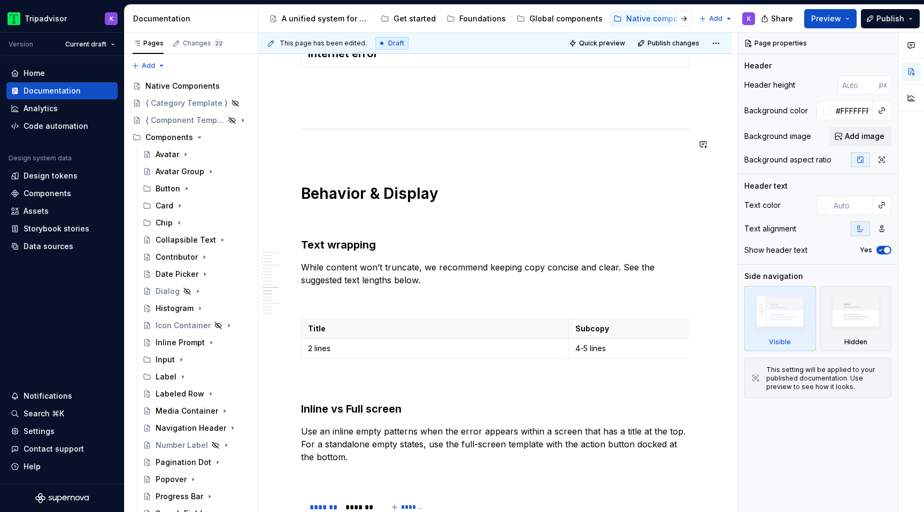
scroll to position [2114, 0]
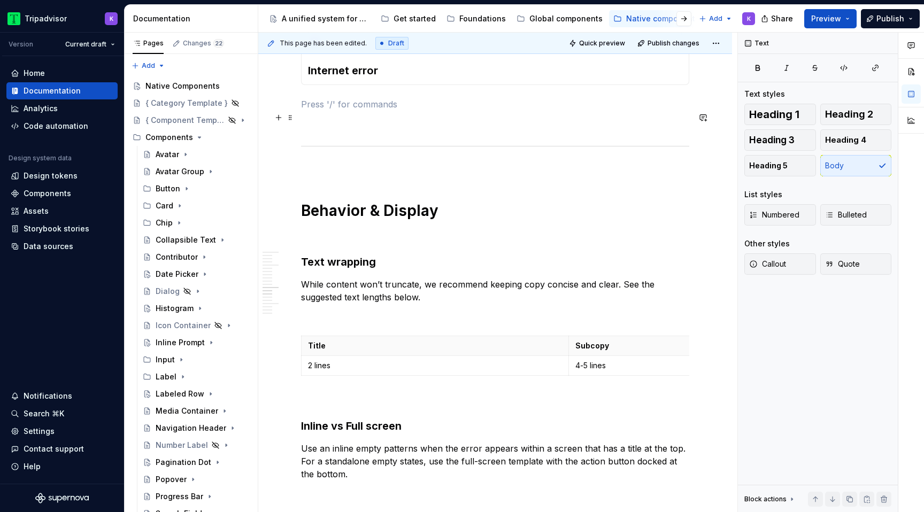
click at [383, 111] on p at bounding box center [495, 104] width 388 height 13
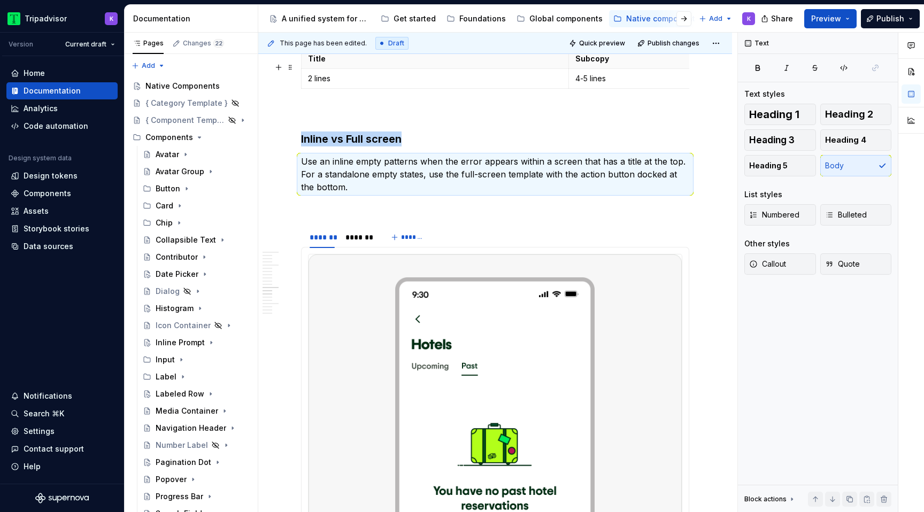
scroll to position [2463, 0]
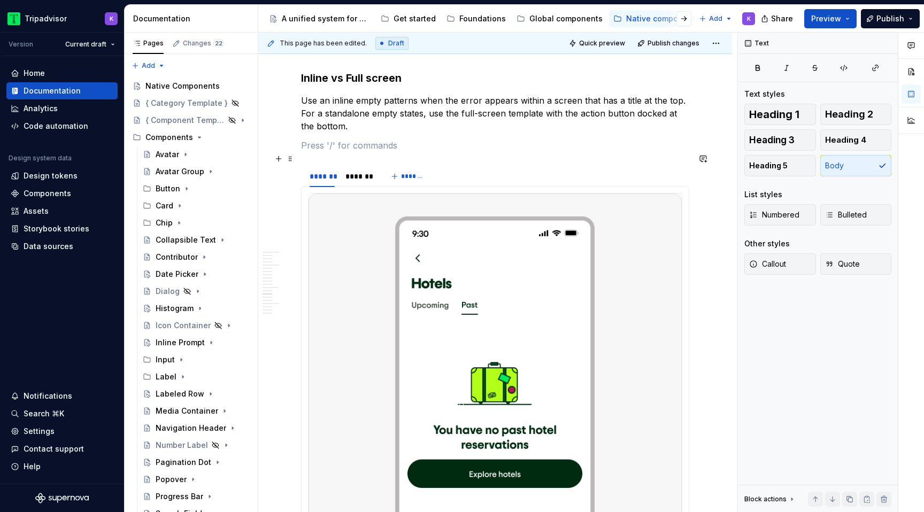
click at [382, 152] on p at bounding box center [495, 145] width 388 height 13
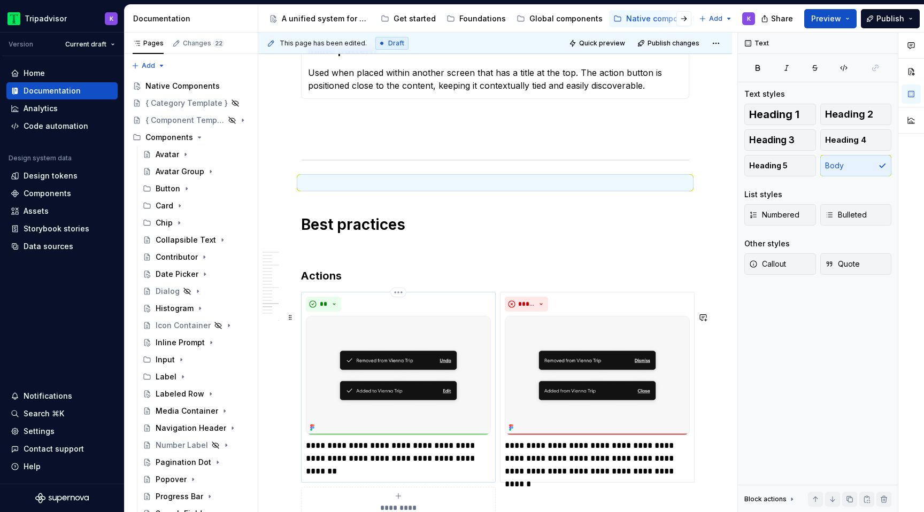
scroll to position [3244, 0]
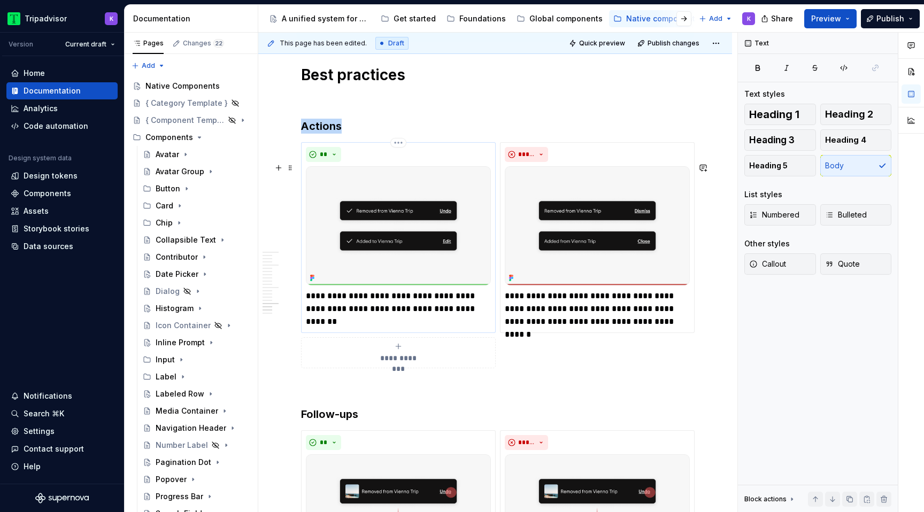
click at [419, 244] on img at bounding box center [398, 225] width 185 height 119
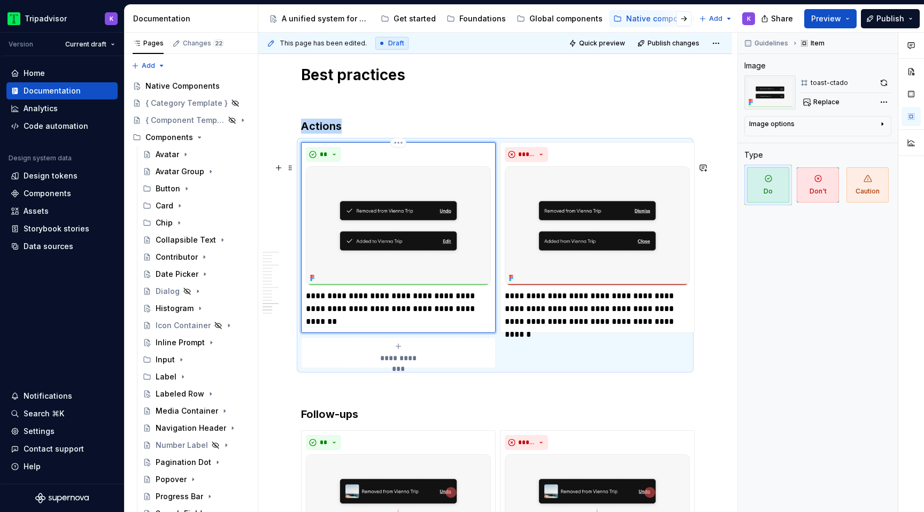
click at [376, 269] on img at bounding box center [398, 225] width 185 height 119
click at [824, 106] on span "Replace" at bounding box center [826, 102] width 26 height 9
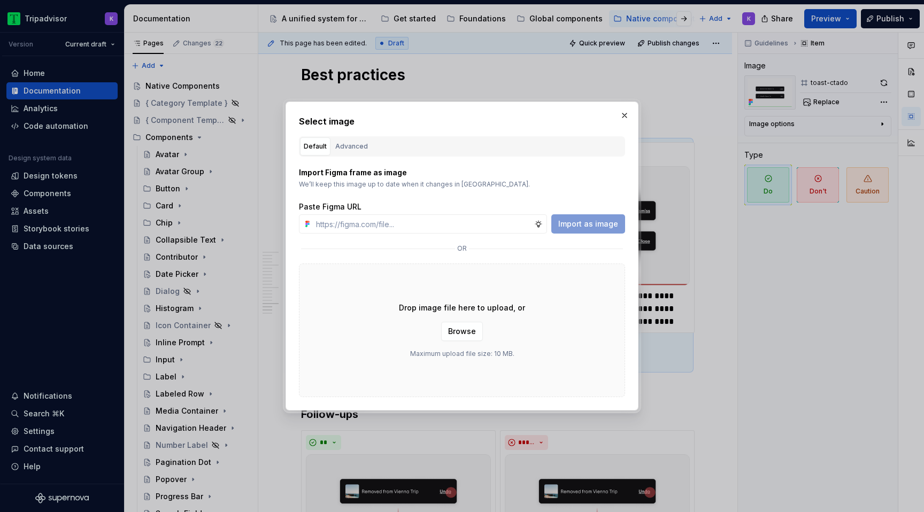
type textarea "*"
type input "[URL][DOMAIN_NAME]"
click at [583, 217] on button "Import as image" at bounding box center [588, 223] width 74 height 19
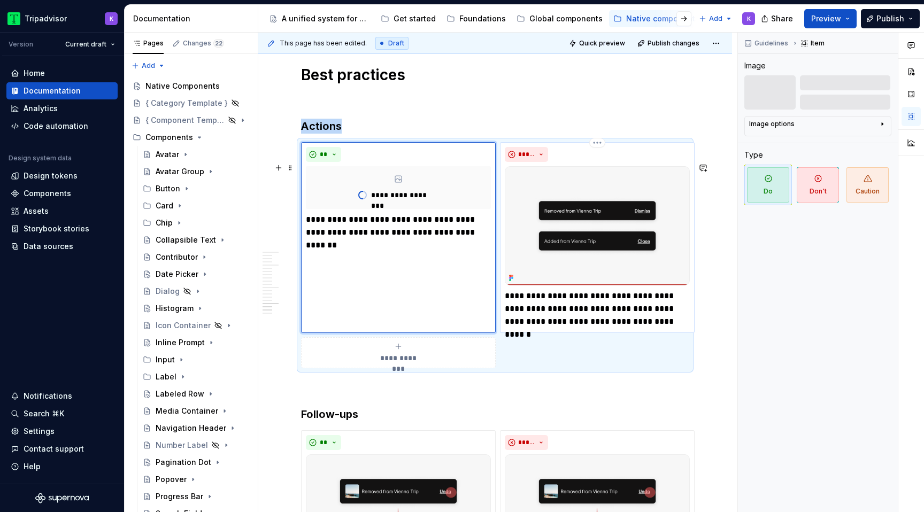
click at [561, 212] on img at bounding box center [597, 225] width 185 height 119
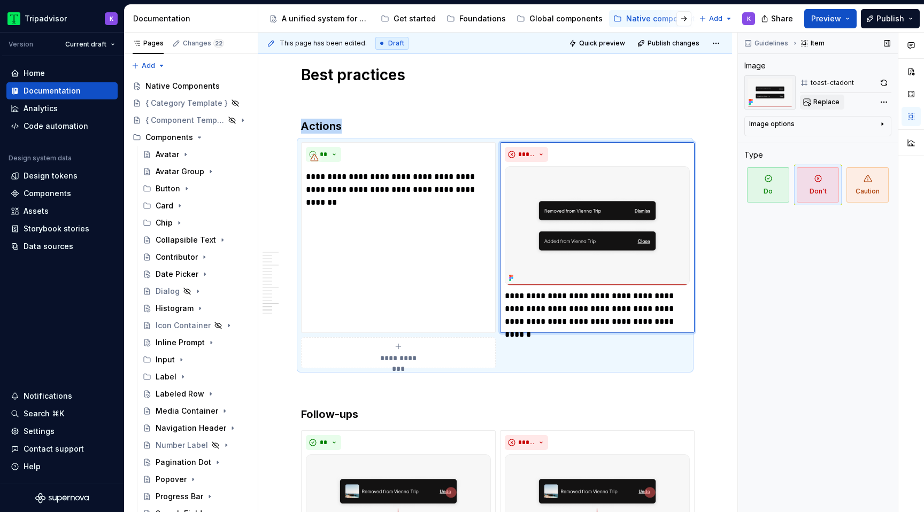
click at [820, 96] on button "Replace" at bounding box center [822, 102] width 44 height 15
type textarea "*"
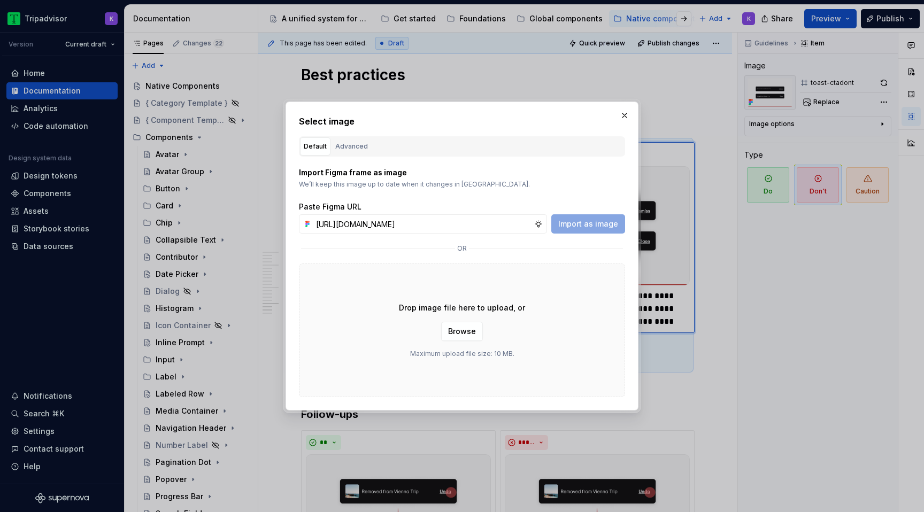
scroll to position [0, 277]
type input "[URL][DOMAIN_NAME]"
click at [575, 222] on span "Import as image" at bounding box center [588, 224] width 60 height 11
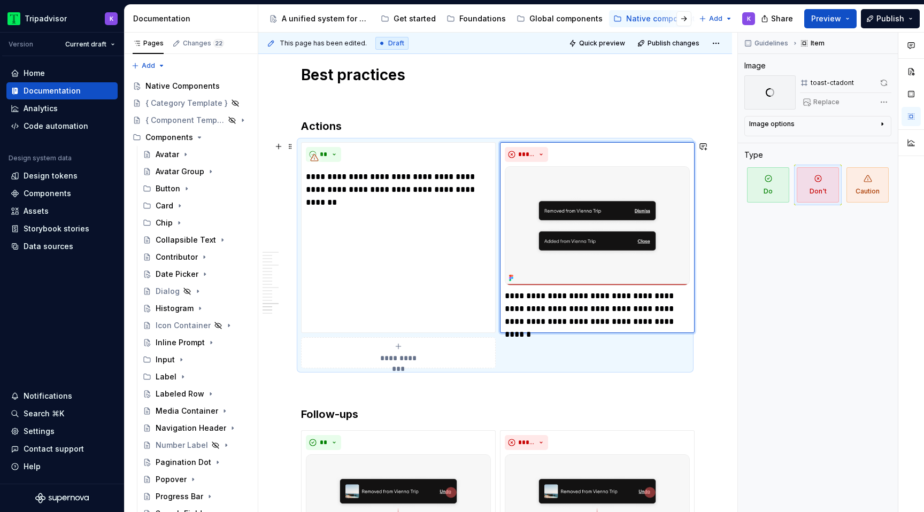
type textarea "*"
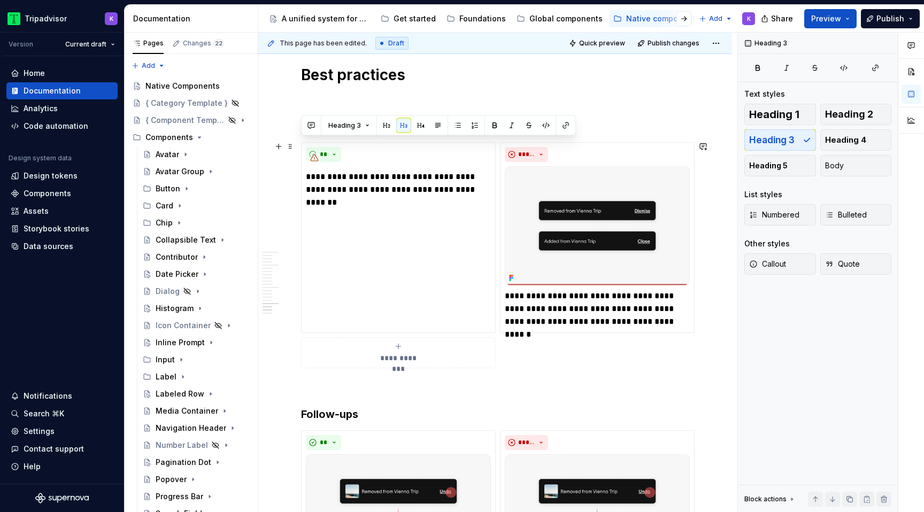
drag, startPoint x: 338, startPoint y: 146, endPoint x: 301, endPoint y: 145, distance: 36.9
click at [301, 134] on h3 "Actions" at bounding box center [495, 126] width 388 height 15
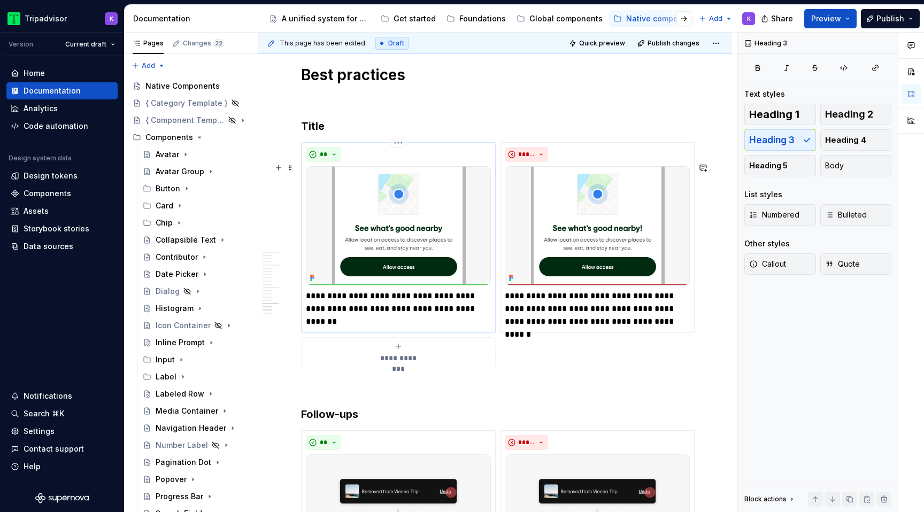
click at [444, 315] on p "**********" at bounding box center [398, 303] width 185 height 26
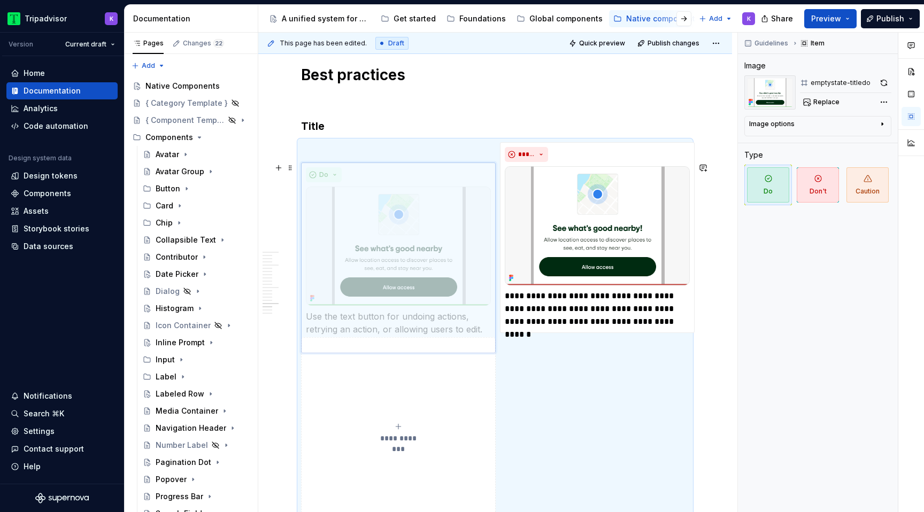
drag, startPoint x: 477, startPoint y: 340, endPoint x: 419, endPoint y: 331, distance: 59.4
click at [419, 331] on body "Tripadvisor K Version Current draft Home Documentation Analytics Code automatio…" at bounding box center [462, 256] width 924 height 512
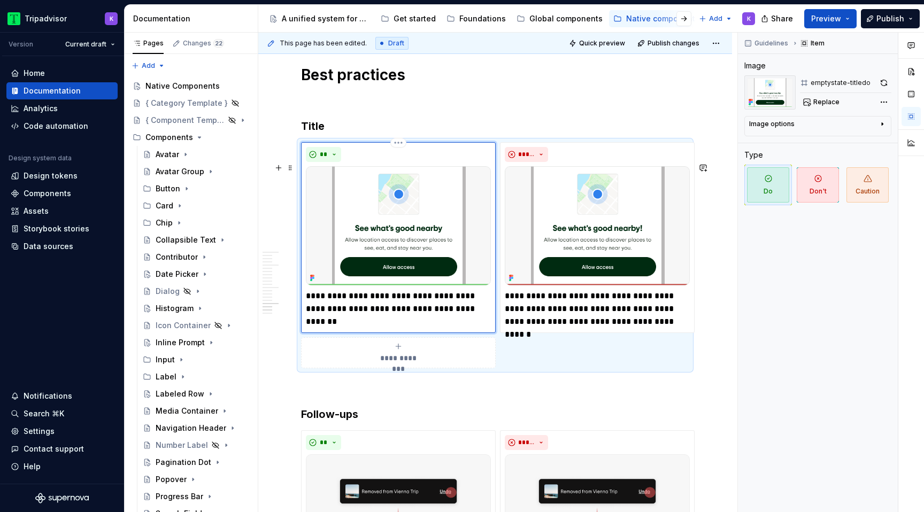
click at [447, 315] on p "**********" at bounding box center [398, 303] width 185 height 26
drag, startPoint x: 481, startPoint y: 329, endPoint x: 302, endPoint y: 319, distance: 179.9
click at [302, 319] on div "**********" at bounding box center [398, 237] width 195 height 191
type textarea "*"
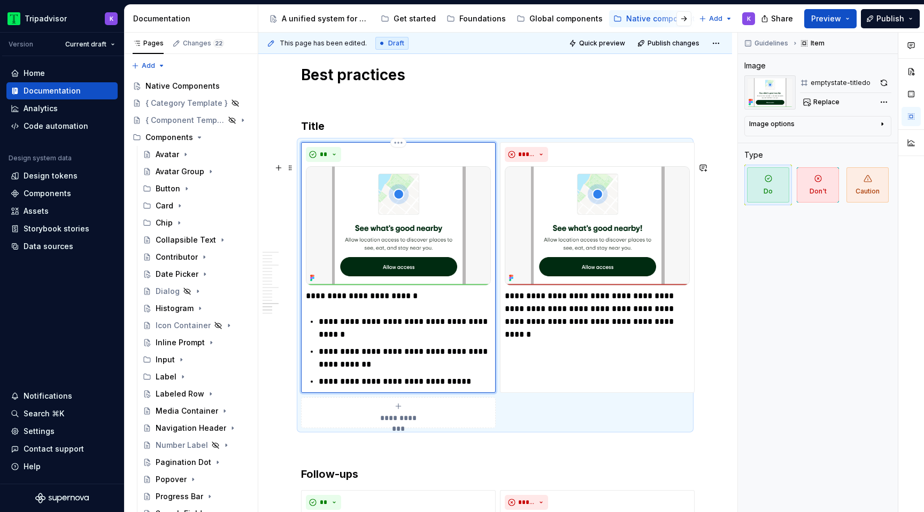
click at [329, 303] on p "**********" at bounding box center [398, 296] width 185 height 13
click at [316, 342] on div "**********" at bounding box center [398, 339] width 185 height 98
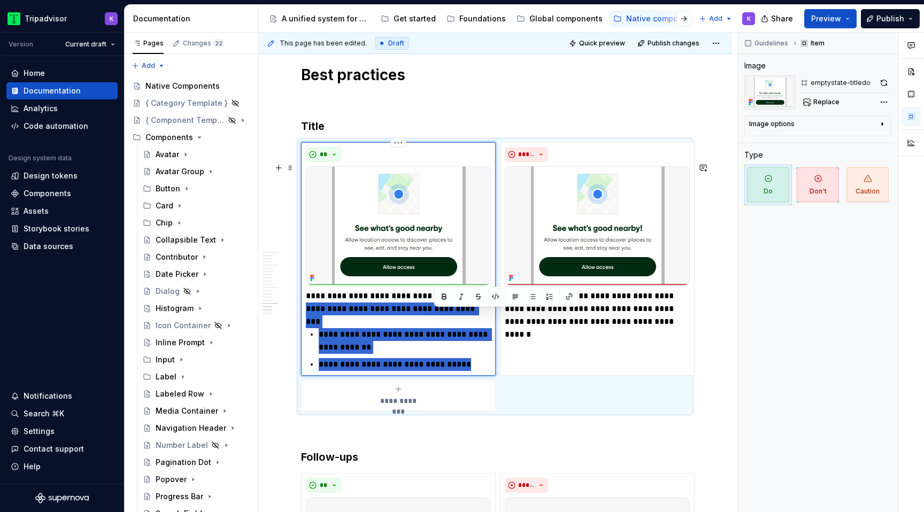
drag, startPoint x: 470, startPoint y: 387, endPoint x: 433, endPoint y: 314, distance: 81.3
click at [433, 314] on div "**********" at bounding box center [398, 330] width 185 height 81
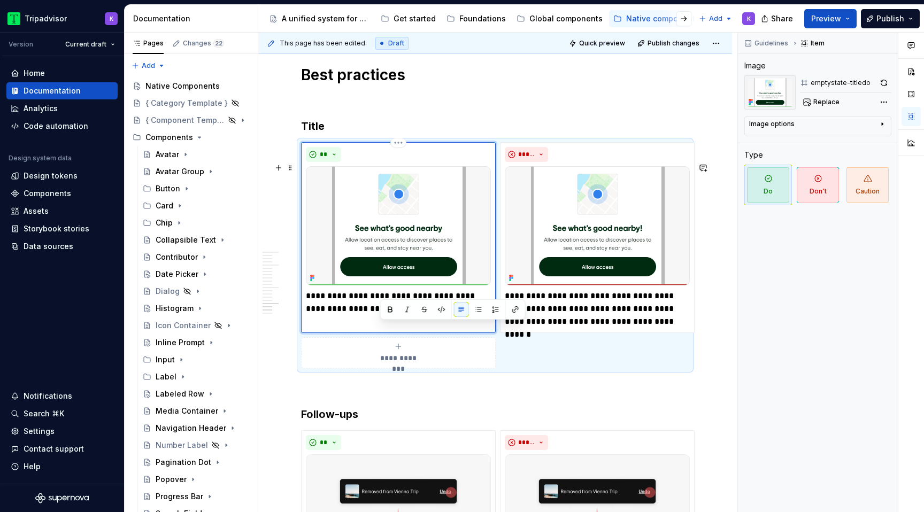
drag, startPoint x: 400, startPoint y: 331, endPoint x: 379, endPoint y: 331, distance: 21.4
click at [379, 315] on p "**********" at bounding box center [398, 303] width 185 height 26
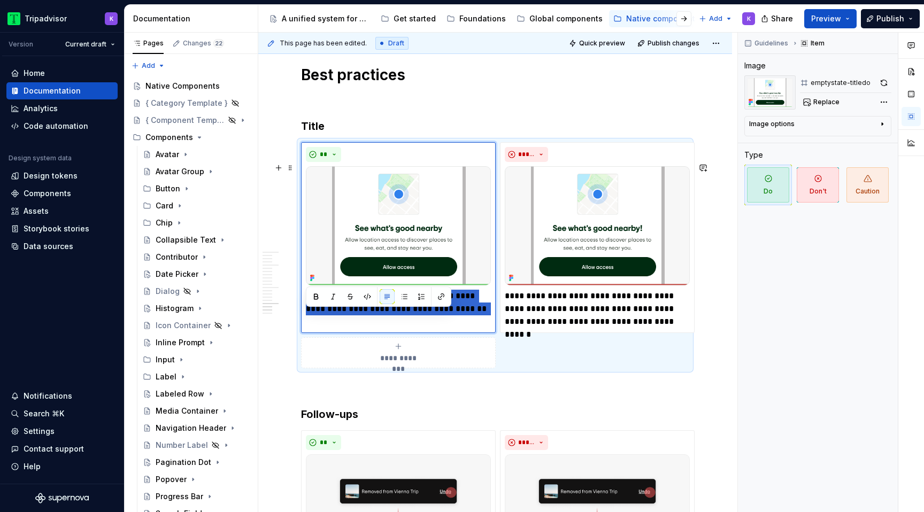
drag, startPoint x: 482, startPoint y: 331, endPoint x: 298, endPoint y: 313, distance: 184.2
click at [301, 313] on div "**********" at bounding box center [495, 255] width 388 height 226
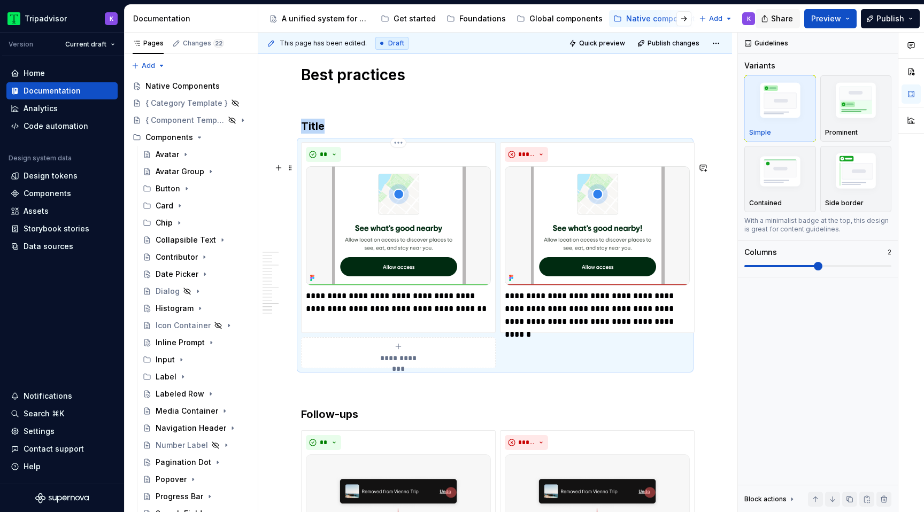
copy h3 "Title"
click at [430, 315] on p "**********" at bounding box center [398, 303] width 185 height 26
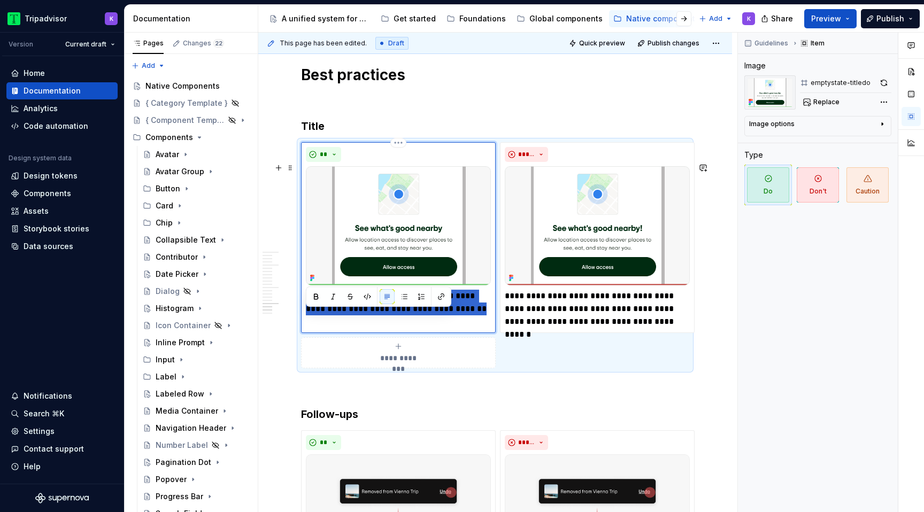
drag, startPoint x: 474, startPoint y: 330, endPoint x: 305, endPoint y: 314, distance: 169.7
click at [305, 314] on div "**********" at bounding box center [398, 237] width 195 height 191
click at [402, 317] on p "**********" at bounding box center [398, 309] width 185 height 38
drag, startPoint x: 392, startPoint y: 314, endPoint x: 467, endPoint y: 313, distance: 74.3
click at [467, 313] on p "**********" at bounding box center [398, 309] width 185 height 38
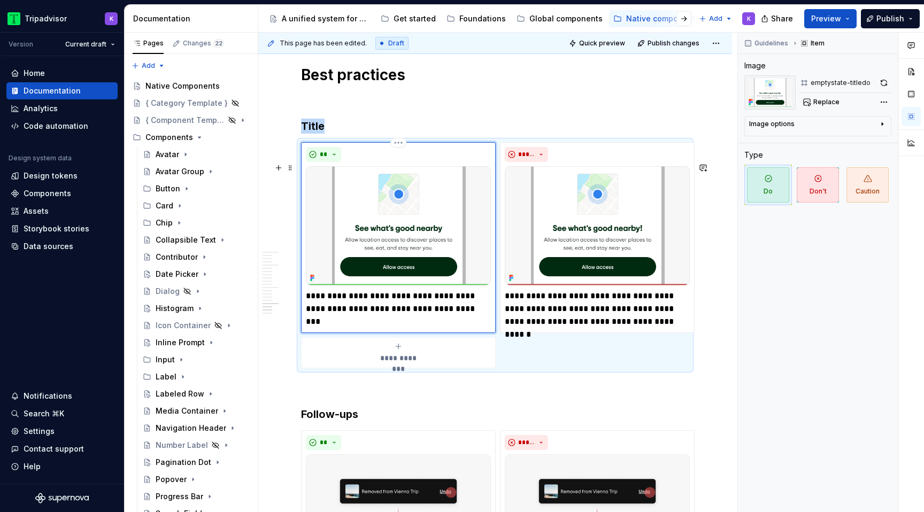
click at [465, 333] on div "**********" at bounding box center [398, 237] width 195 height 191
click at [573, 325] on p "**********" at bounding box center [597, 309] width 185 height 38
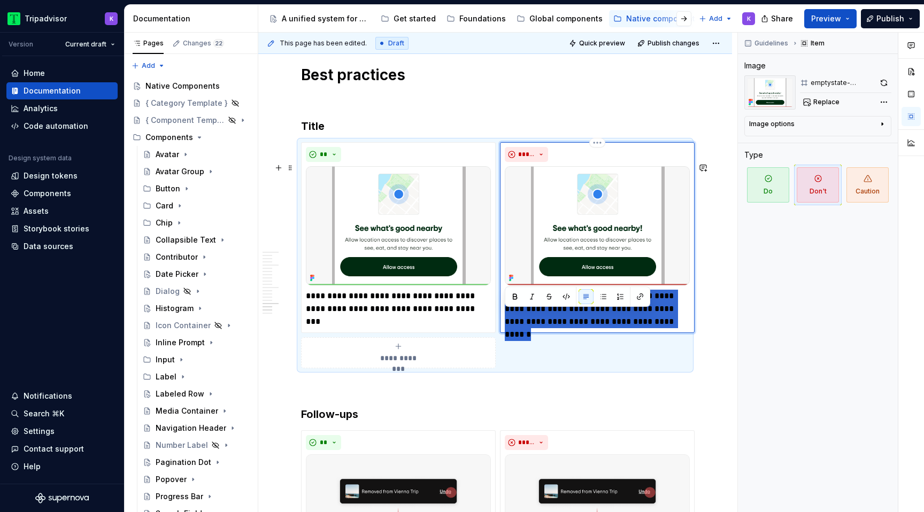
drag, startPoint x: 632, startPoint y: 341, endPoint x: 507, endPoint y: 311, distance: 128.5
click at [507, 311] on p "**********" at bounding box center [597, 309] width 185 height 38
type textarea "*"
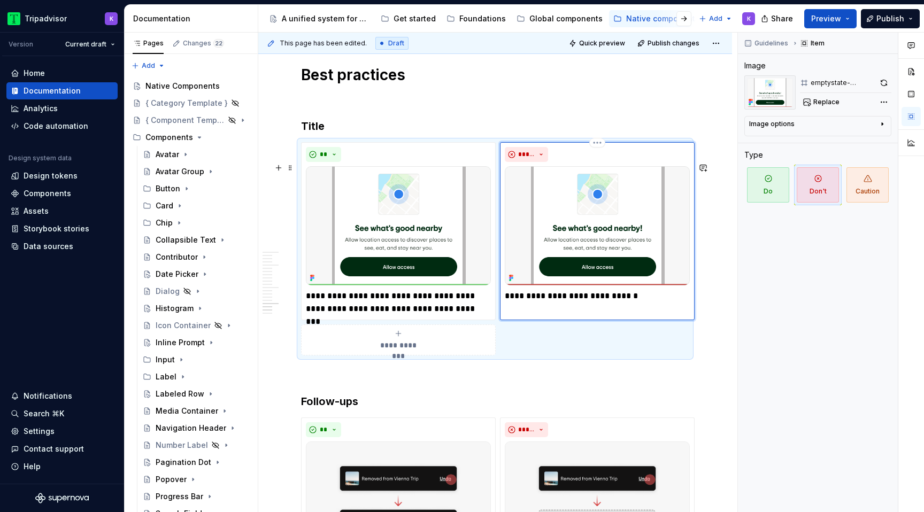
click at [583, 303] on p "**********" at bounding box center [597, 296] width 185 height 13
click at [639, 303] on p "**********" at bounding box center [597, 296] width 185 height 13
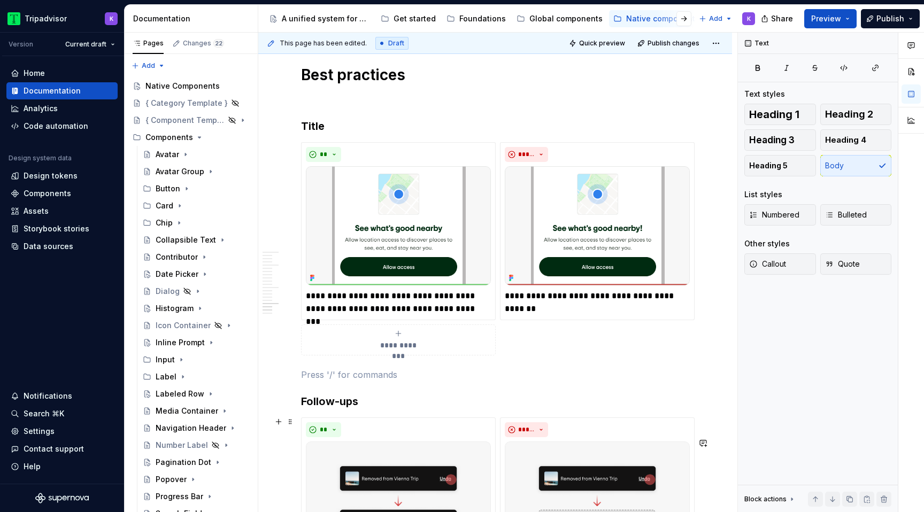
click at [339, 409] on h3 "Follow-ups" at bounding box center [495, 401] width 388 height 15
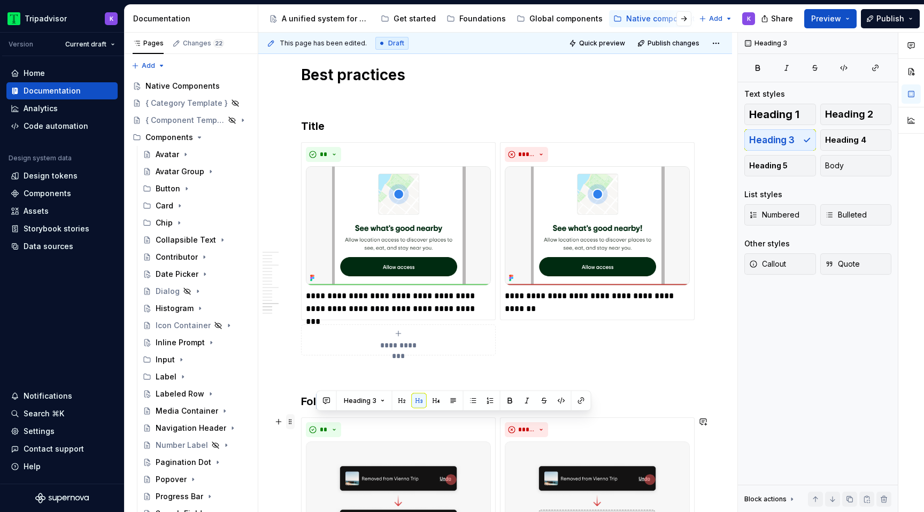
drag, startPoint x: 368, startPoint y: 420, endPoint x: 293, endPoint y: 420, distance: 74.9
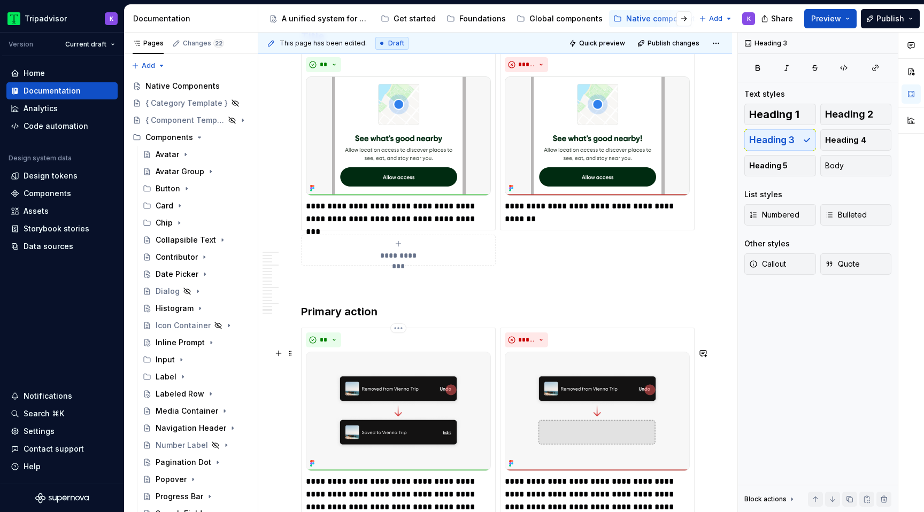
scroll to position [3444, 0]
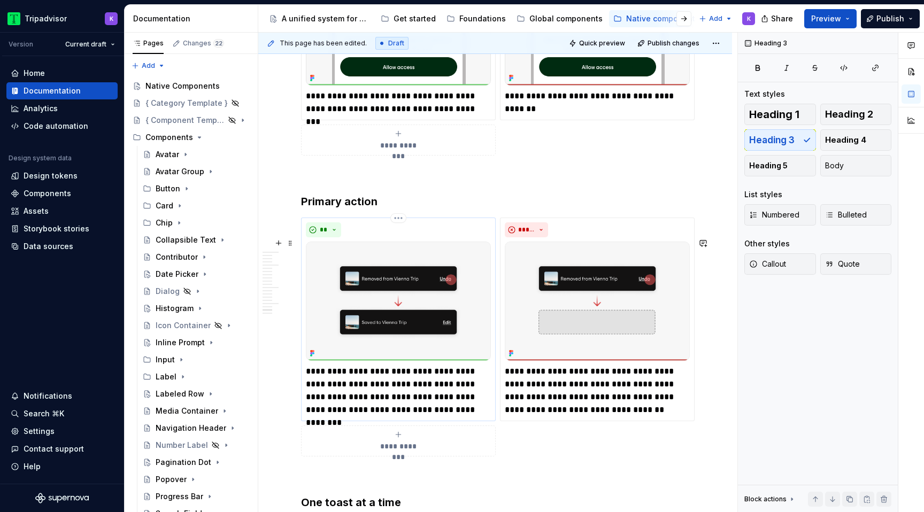
click at [410, 335] on img at bounding box center [398, 301] width 185 height 119
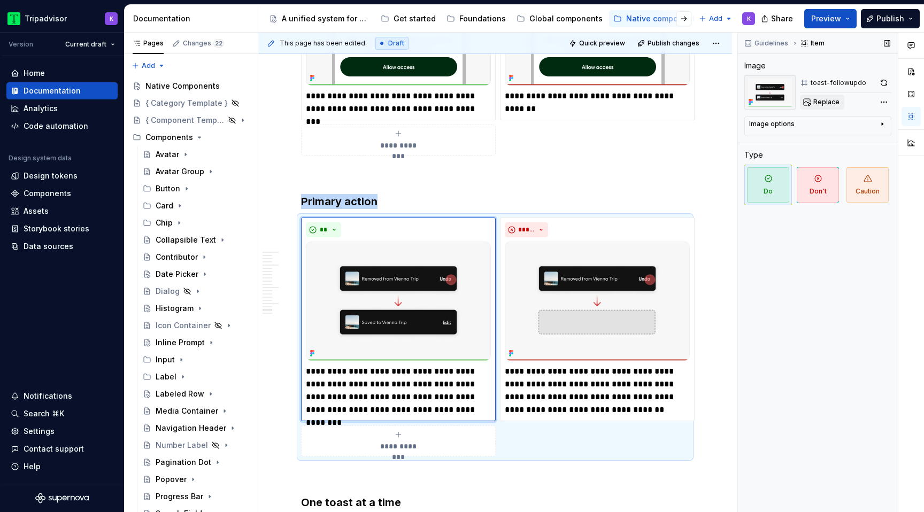
click at [816, 98] on span "Replace" at bounding box center [826, 102] width 26 height 9
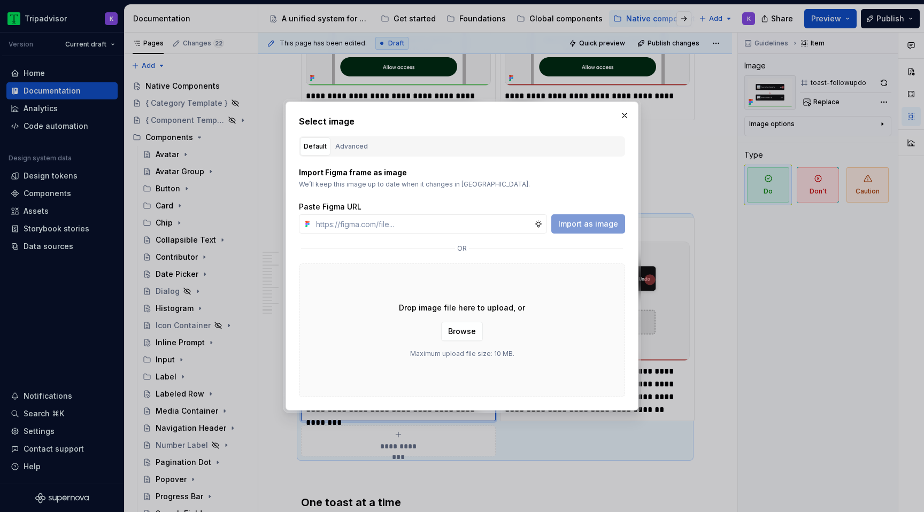
type textarea "*"
type input "[URL][DOMAIN_NAME]"
type textarea "*"
type input "[URL][DOMAIN_NAME]"
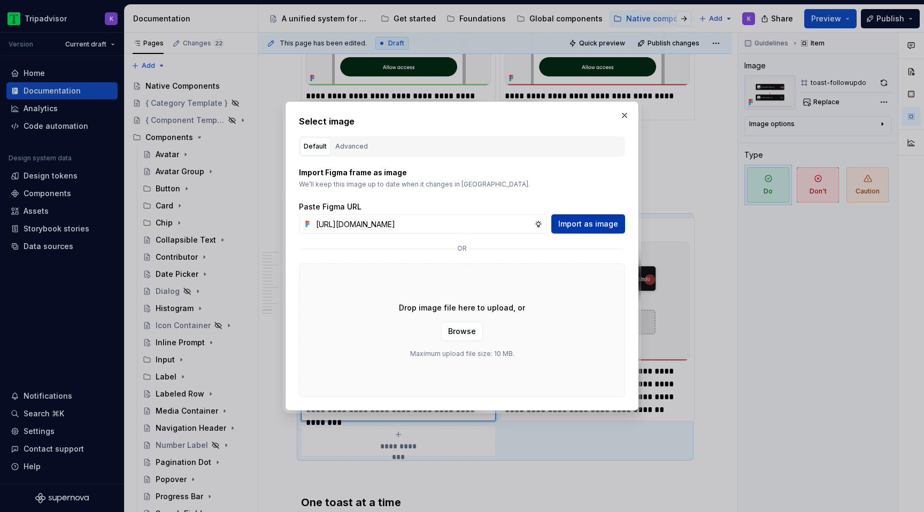
click at [598, 222] on span "Import as image" at bounding box center [588, 224] width 60 height 11
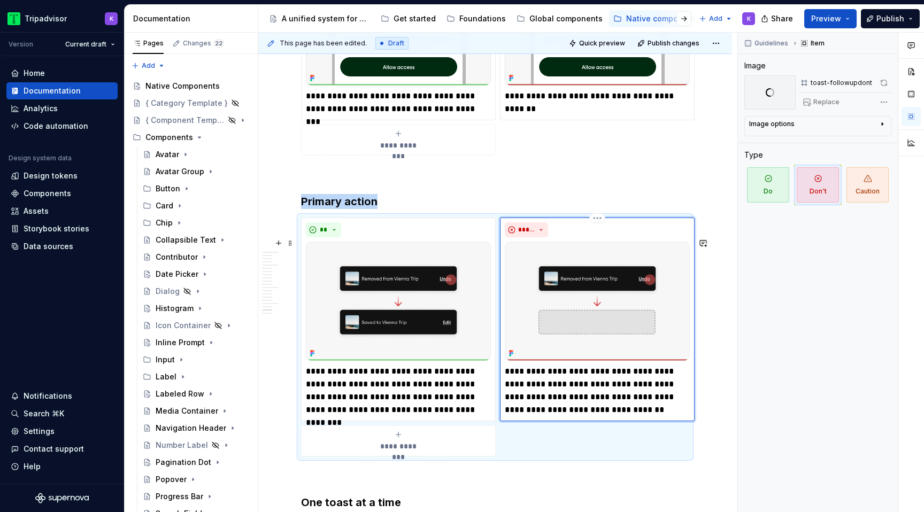
click at [551, 290] on img at bounding box center [597, 301] width 185 height 119
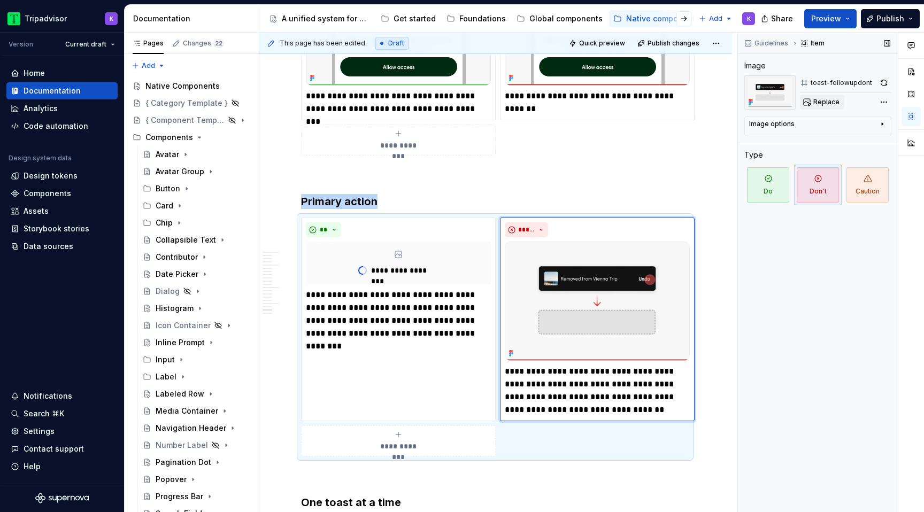
click at [819, 102] on span "Replace" at bounding box center [826, 102] width 26 height 9
type textarea "*"
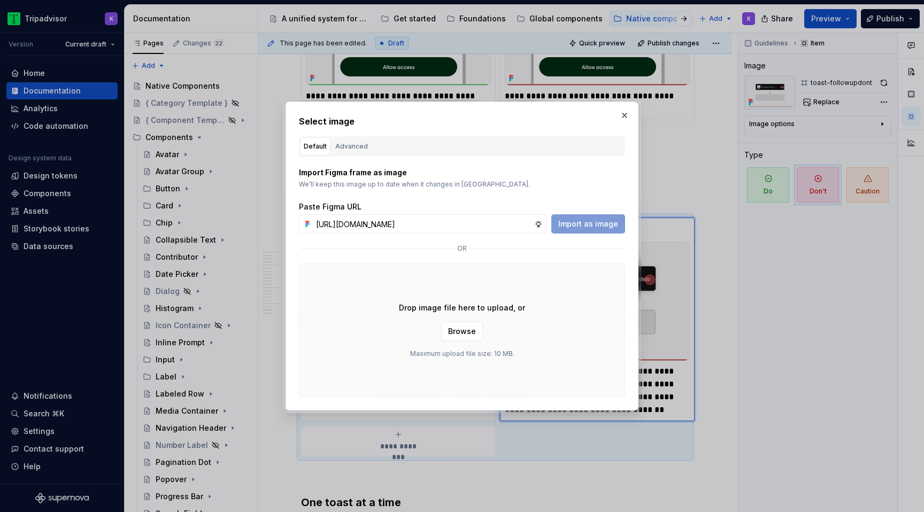
scroll to position [0, 275]
type input "[URL][DOMAIN_NAME]"
click at [606, 220] on span "Import as image" at bounding box center [588, 224] width 60 height 11
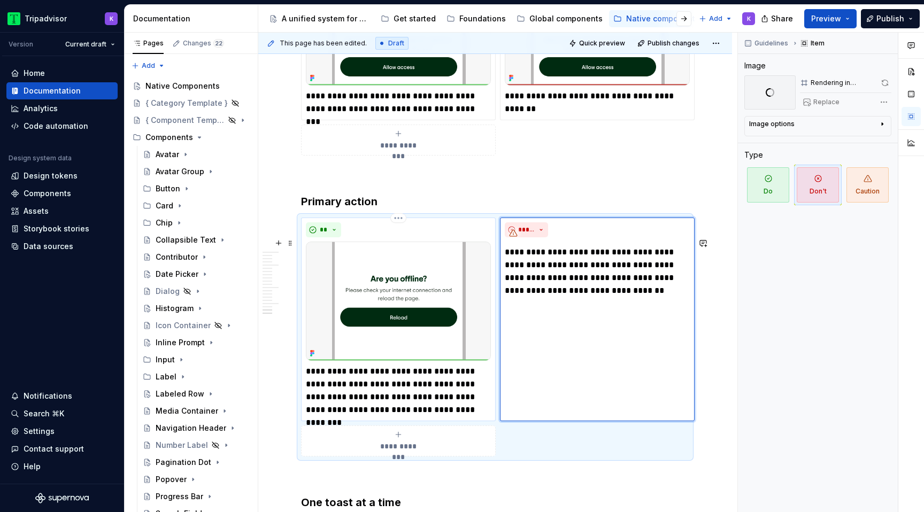
click at [421, 365] on p "**********" at bounding box center [398, 390] width 185 height 51
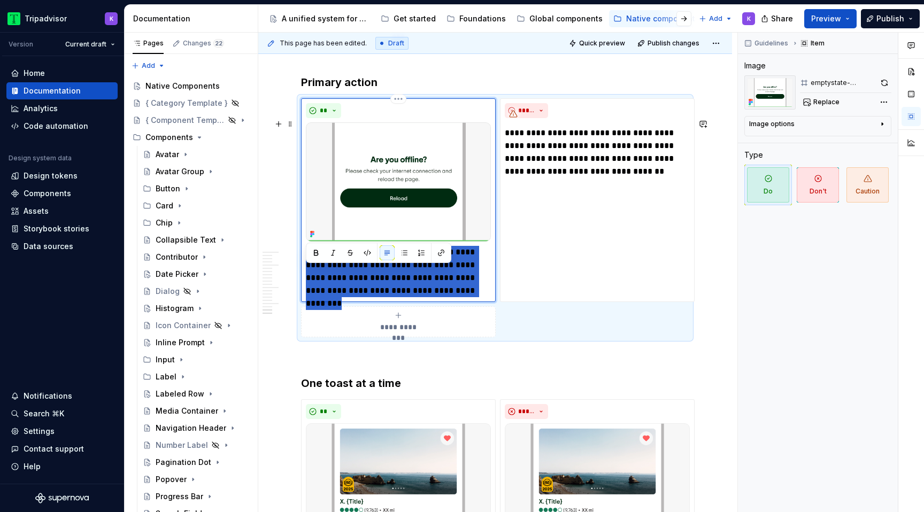
drag, startPoint x: 449, startPoint y: 311, endPoint x: 303, endPoint y: 274, distance: 150.5
click at [303, 274] on div "**********" at bounding box center [398, 200] width 195 height 204
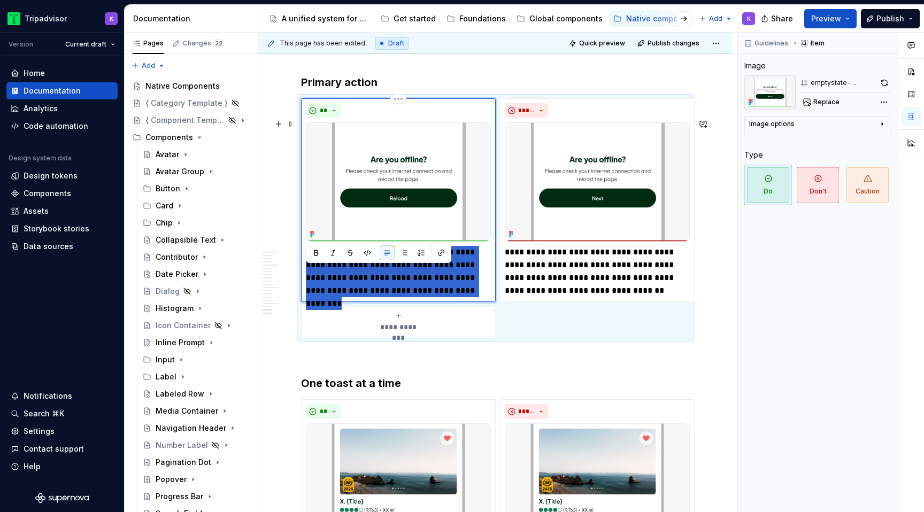
type textarea "*"
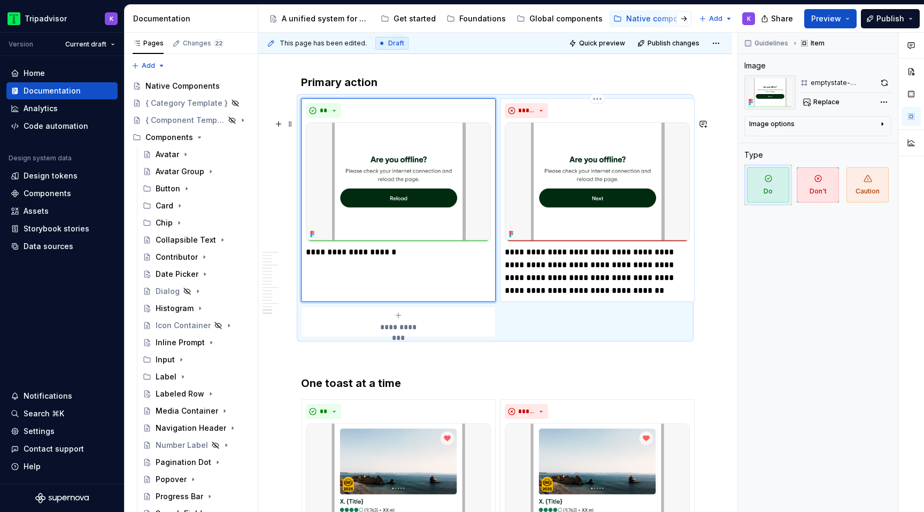
click at [637, 242] on img at bounding box center [597, 181] width 185 height 119
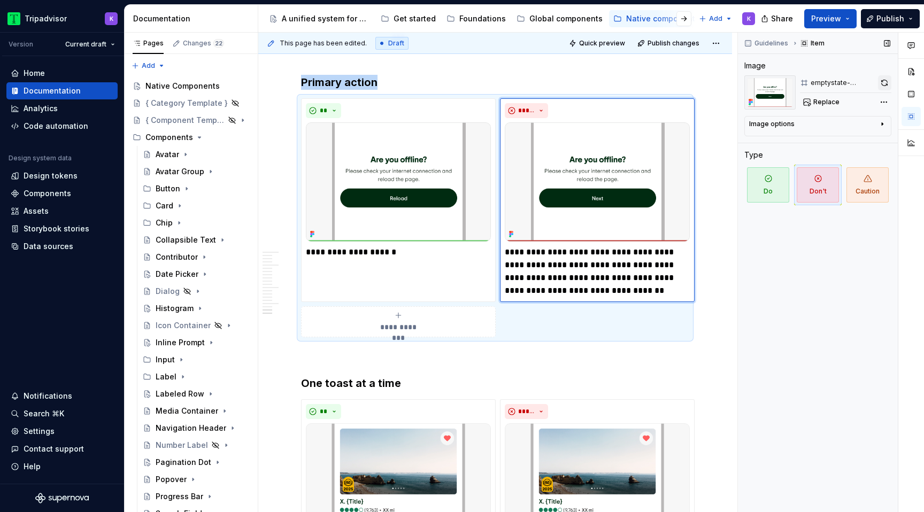
click at [885, 81] on button "button" at bounding box center [884, 82] width 13 height 15
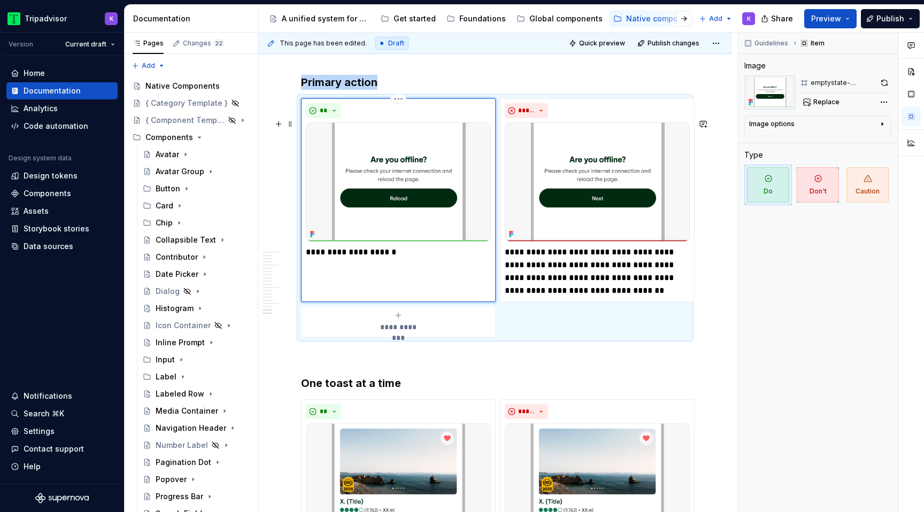
click at [404, 282] on div "**********" at bounding box center [398, 200] width 195 height 204
click at [402, 259] on p "**********" at bounding box center [398, 252] width 185 height 13
click at [571, 285] on p "**********" at bounding box center [597, 271] width 185 height 51
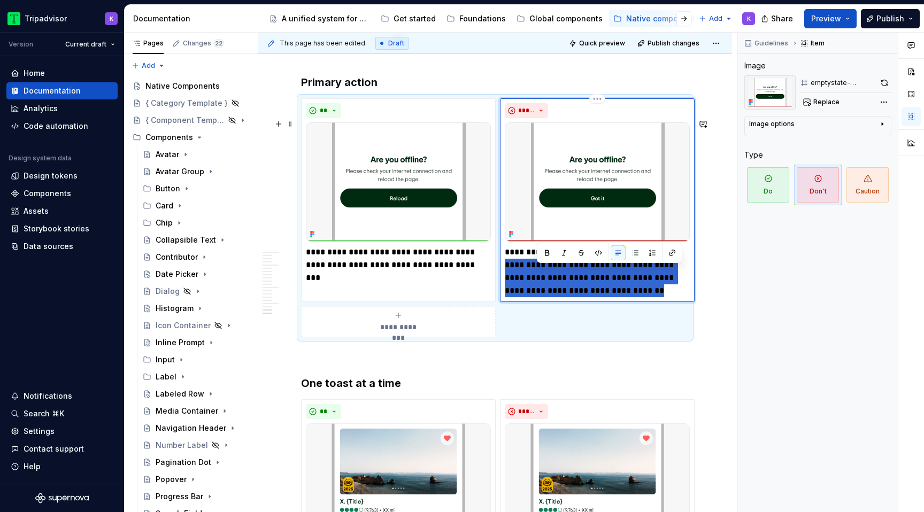
drag, startPoint x: 535, startPoint y: 272, endPoint x: 667, endPoint y: 312, distance: 137.5
click at [667, 297] on p "**********" at bounding box center [597, 271] width 185 height 51
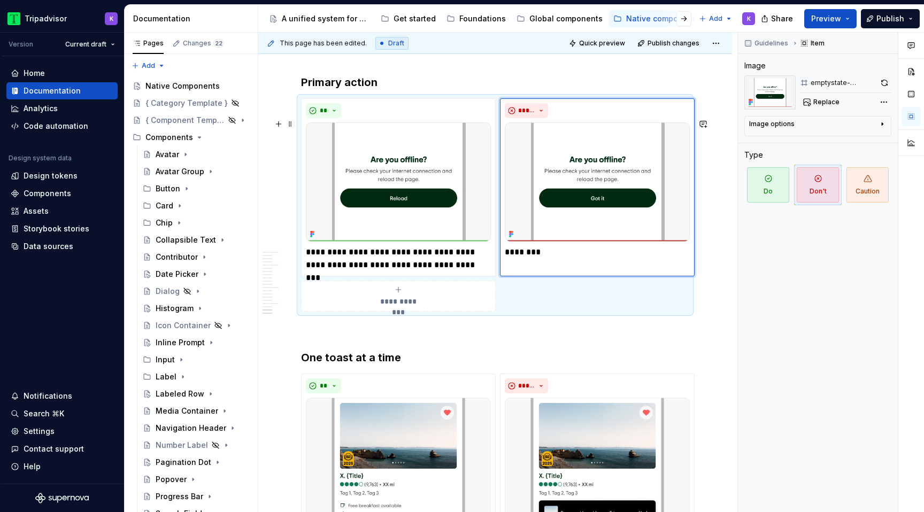
type textarea "*"
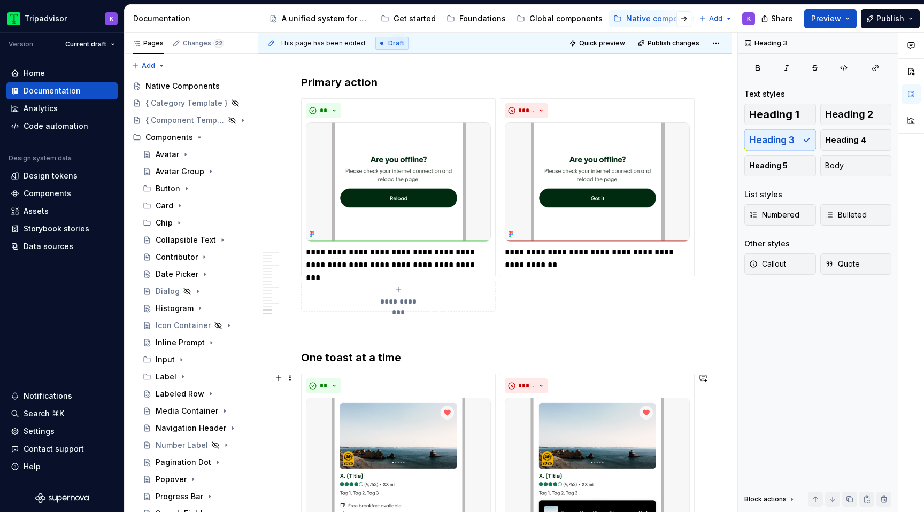
click at [554, 365] on h3 "One toast at a time" at bounding box center [495, 357] width 388 height 15
click at [291, 376] on span at bounding box center [290, 378] width 9 height 15
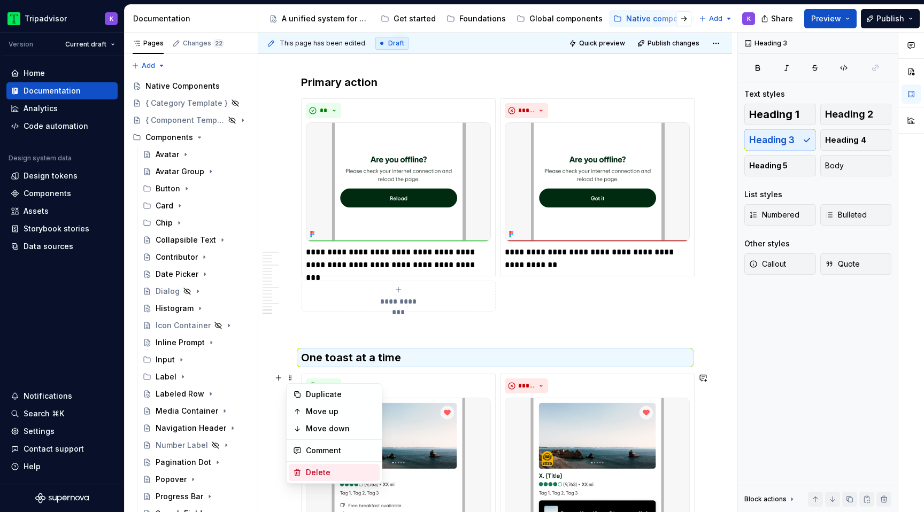
click at [316, 467] on div "Delete" at bounding box center [341, 472] width 70 height 11
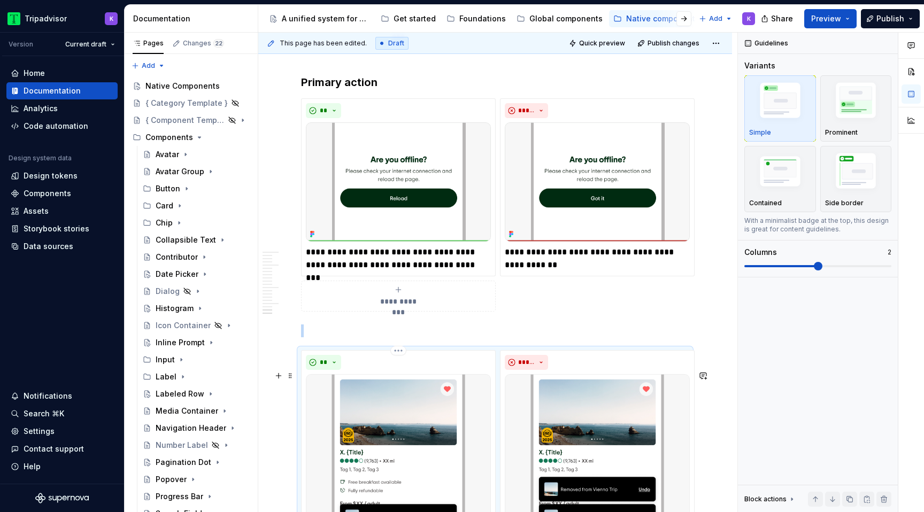
scroll to position [3741, 0]
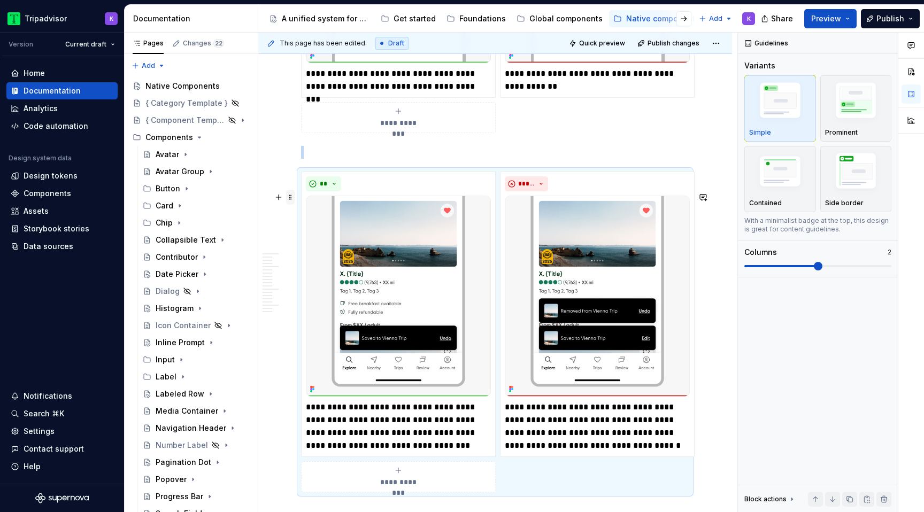
click at [291, 196] on span at bounding box center [290, 197] width 9 height 15
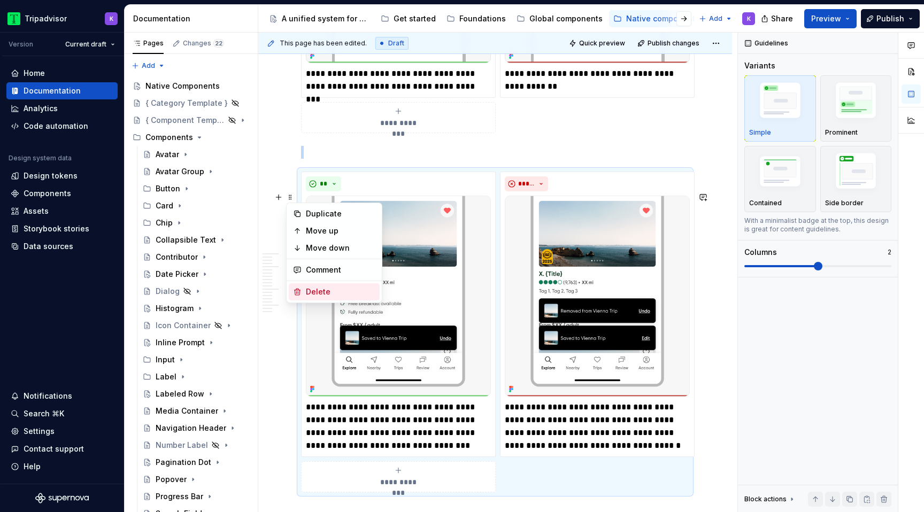
click at [311, 289] on div "Delete" at bounding box center [341, 292] width 70 height 11
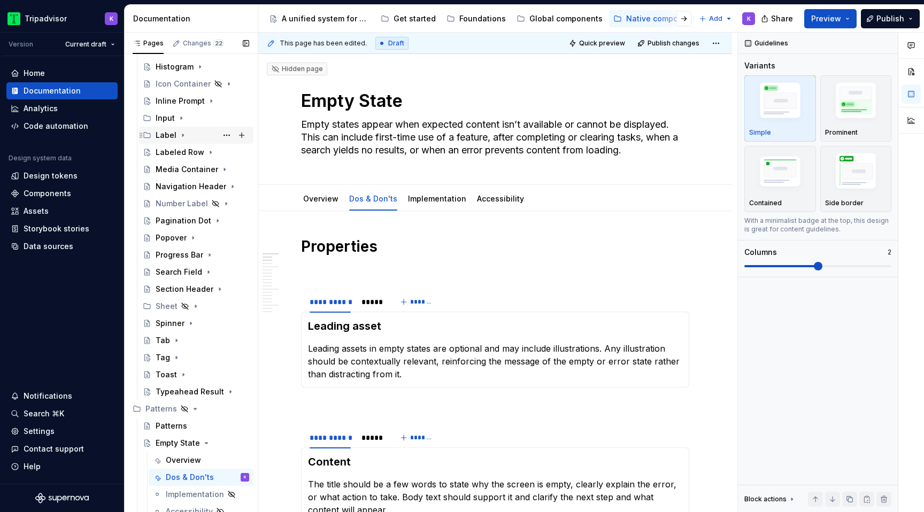
scroll to position [264, 0]
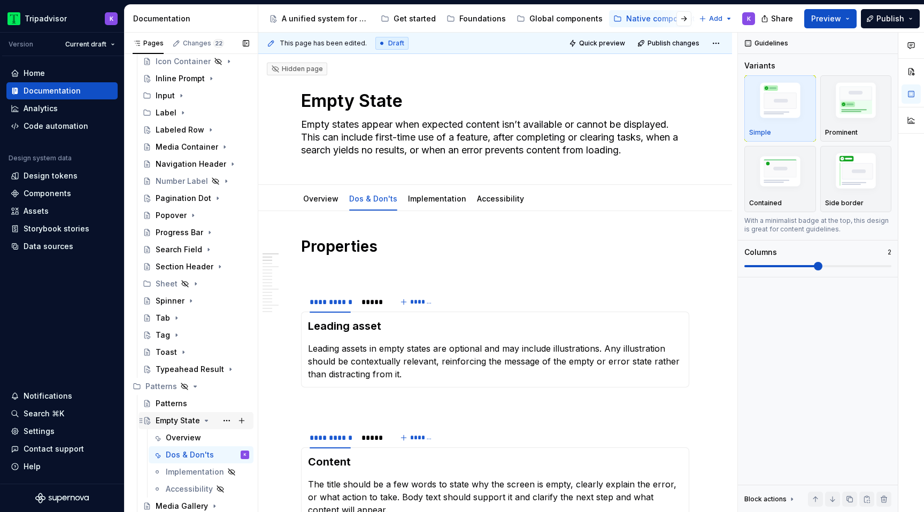
click at [206, 422] on icon "Page tree" at bounding box center [206, 420] width 9 height 9
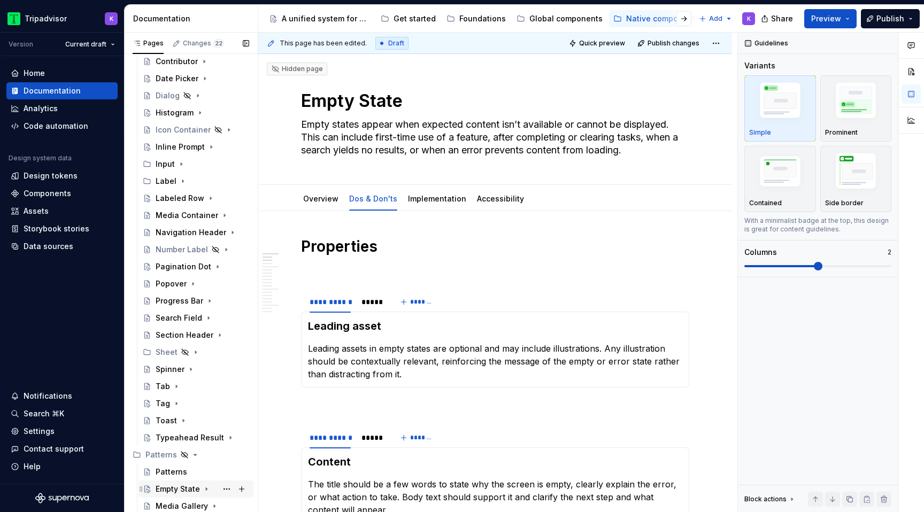
scroll to position [196, 0]
click at [226, 489] on button "Page tree" at bounding box center [226, 489] width 15 height 15
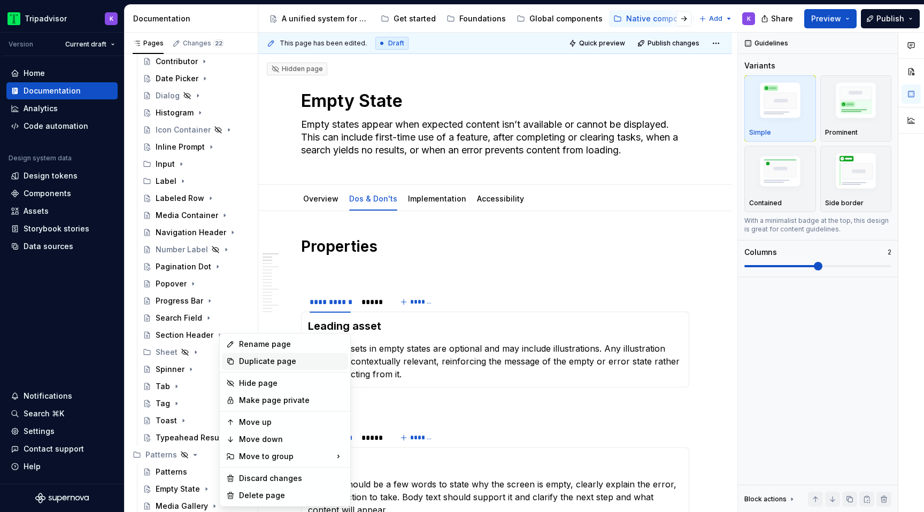
click at [280, 361] on div "Duplicate page" at bounding box center [291, 361] width 105 height 11
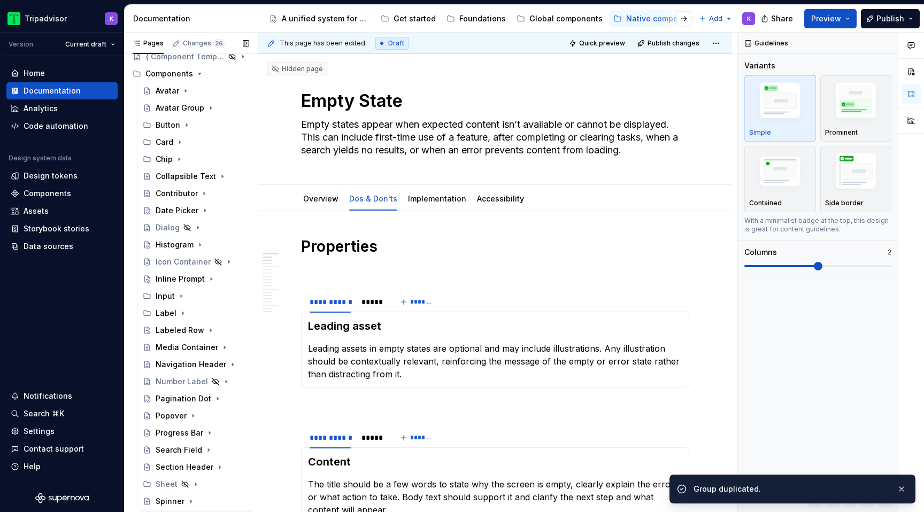
scroll to position [213, 0]
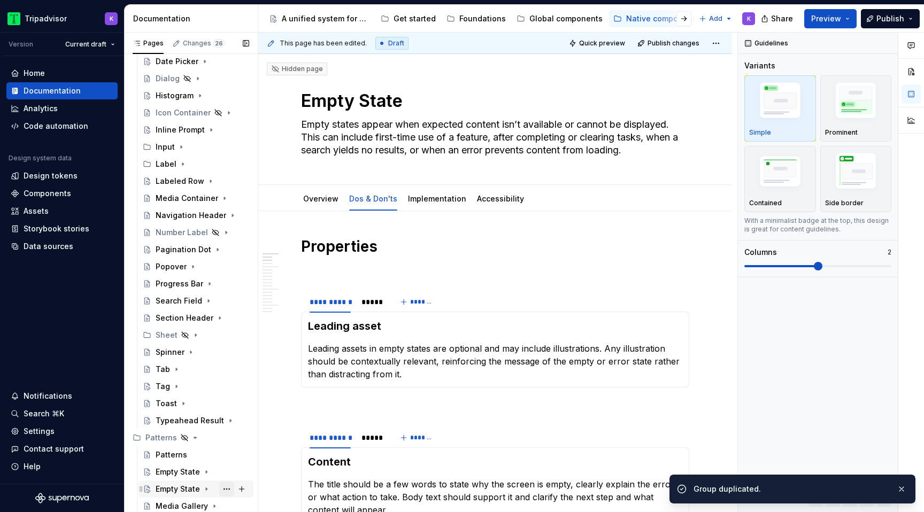
click at [229, 487] on button "Page tree" at bounding box center [226, 489] width 15 height 15
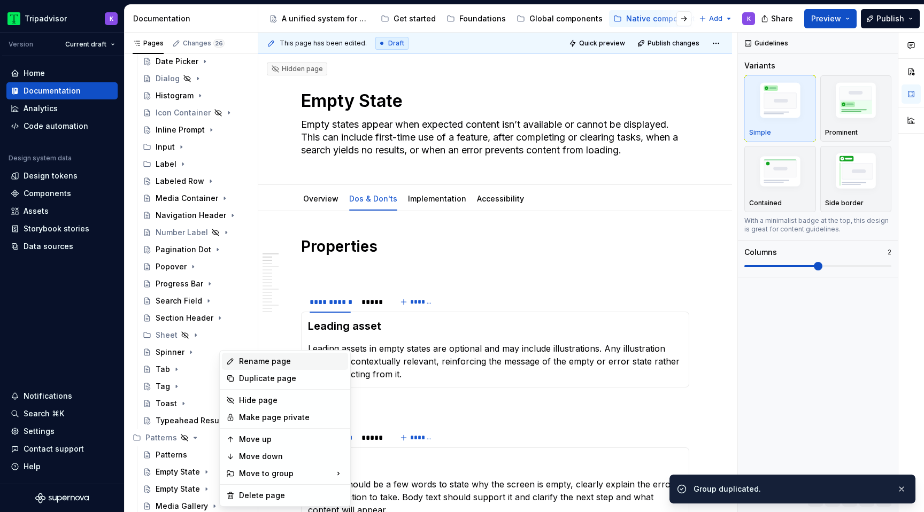
click at [281, 361] on div "Rename page" at bounding box center [291, 361] width 105 height 11
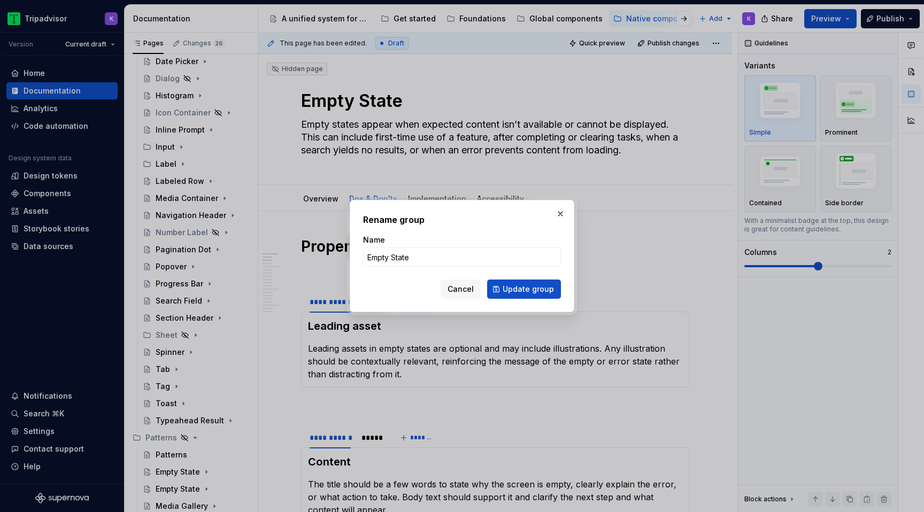
type textarea "*"
type input "Loading State"
click button "Update group" at bounding box center [524, 289] width 74 height 19
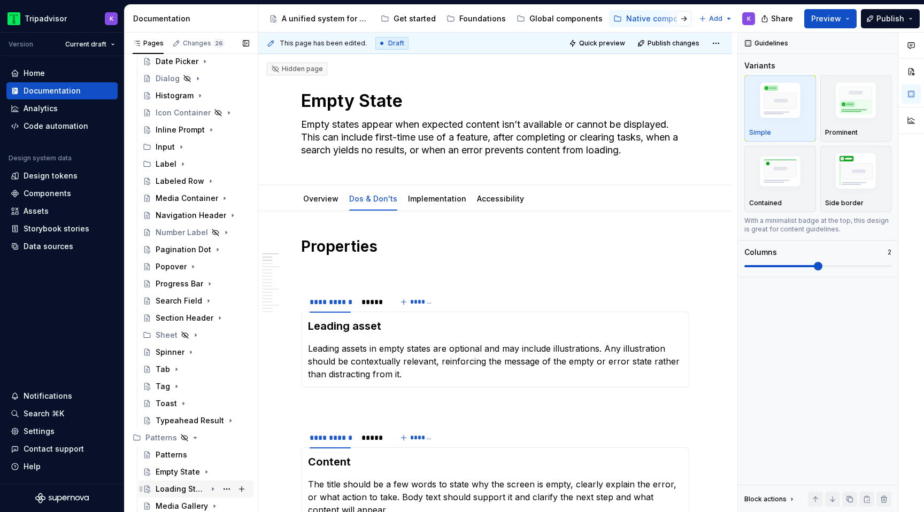
click at [188, 487] on div "Loading State" at bounding box center [181, 489] width 51 height 11
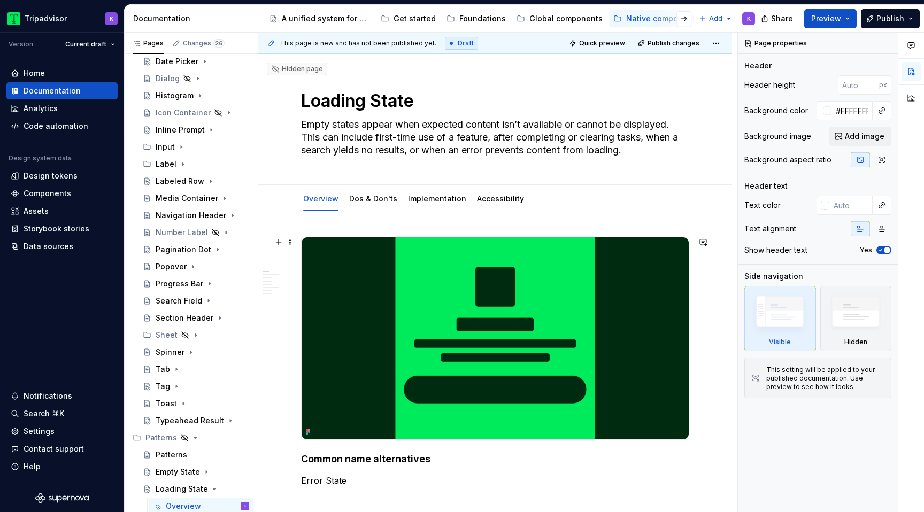
click at [452, 351] on img at bounding box center [495, 338] width 387 height 202
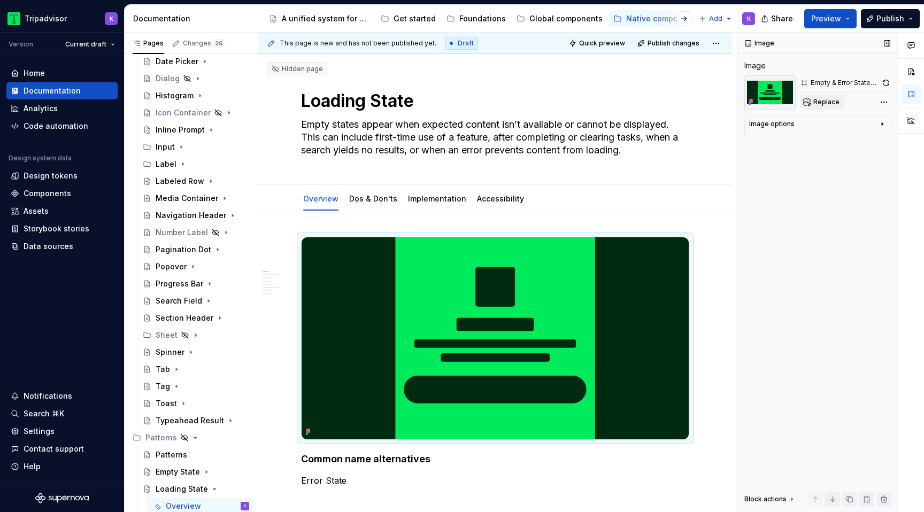
click at [817, 101] on span "Replace" at bounding box center [826, 102] width 26 height 9
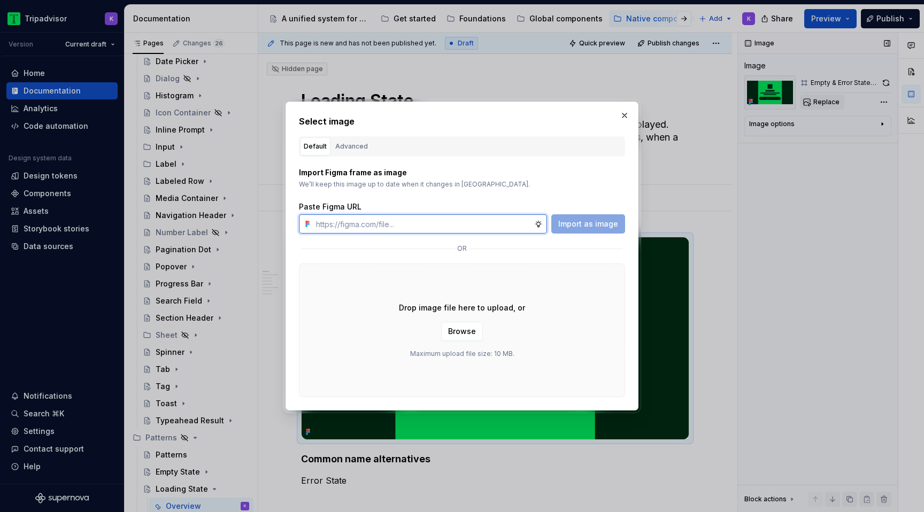
type textarea "*"
paste input "[URL][DOMAIN_NAME]"
type input "[URL][DOMAIN_NAME]"
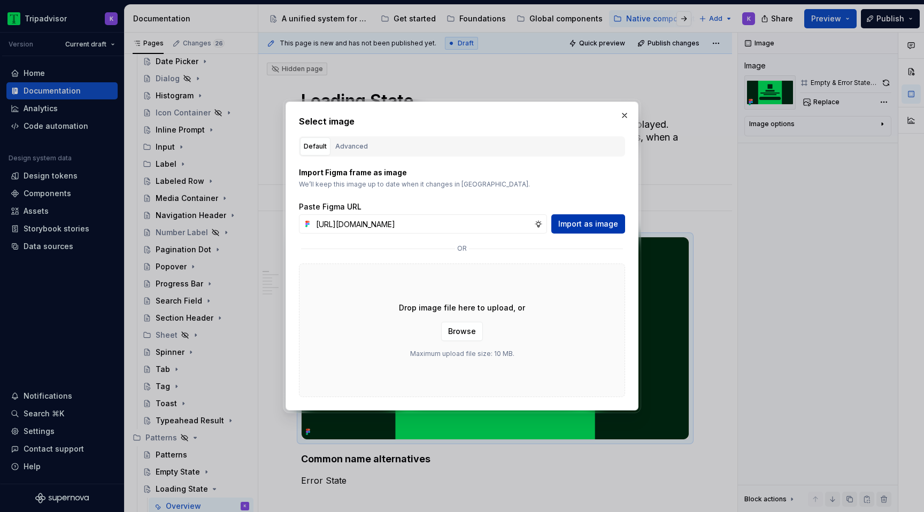
click at [592, 227] on span "Import as image" at bounding box center [588, 224] width 60 height 11
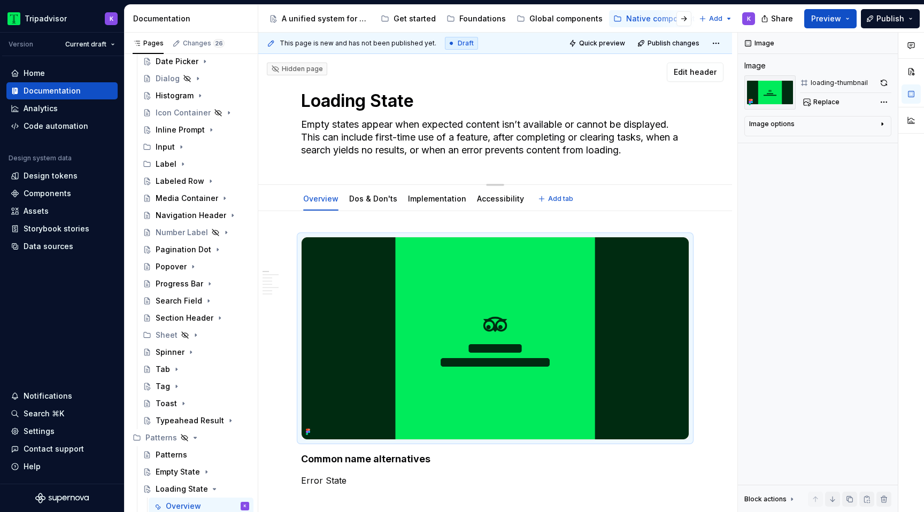
click at [463, 137] on textarea "Empty states appear when expected content isn’t available or cannot be displaye…" at bounding box center [493, 137] width 388 height 43
paste textarea "Loading states clearly and concisely inform users that a process is underway. T…"
type textarea "*"
type textarea "Loading states clearly and concisely inform users that a process is underway. T…"
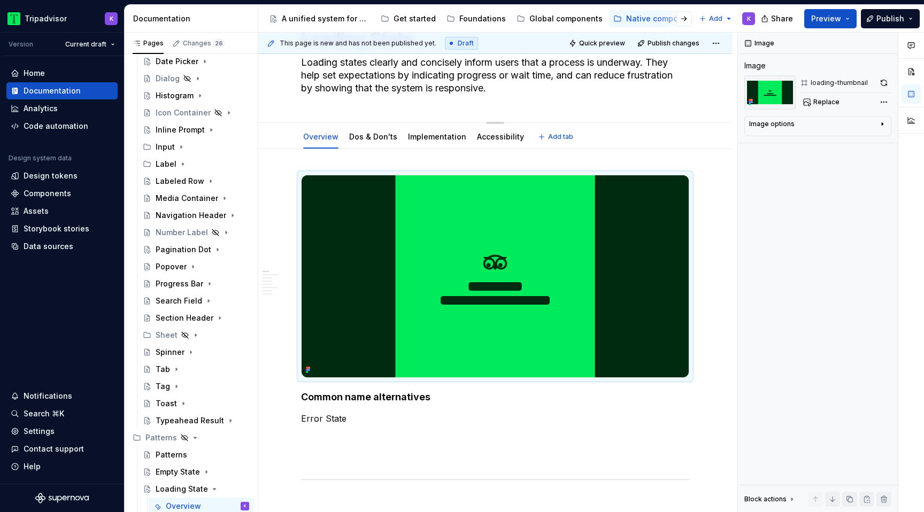
type textarea "*"
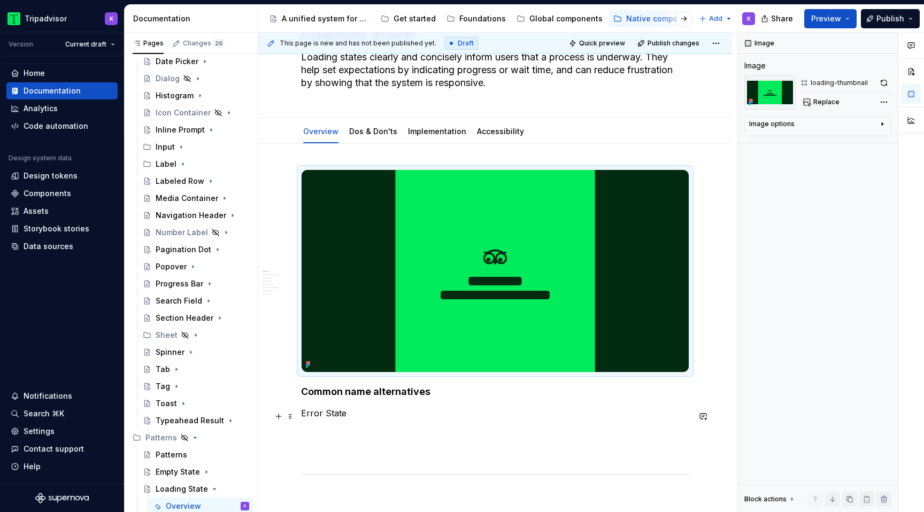
type textarea "Loading states clearly and concisely inform users that a process is underway. T…"
click at [475, 416] on p "Error State" at bounding box center [495, 413] width 388 height 13
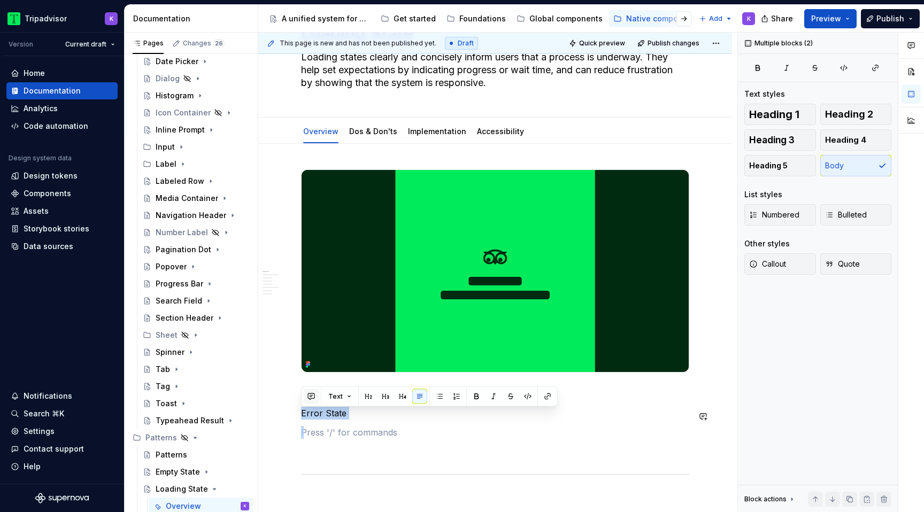
drag, startPoint x: 367, startPoint y: 423, endPoint x: 307, endPoint y: 402, distance: 64.1
click at [349, 418] on p "Error State" at bounding box center [495, 413] width 388 height 13
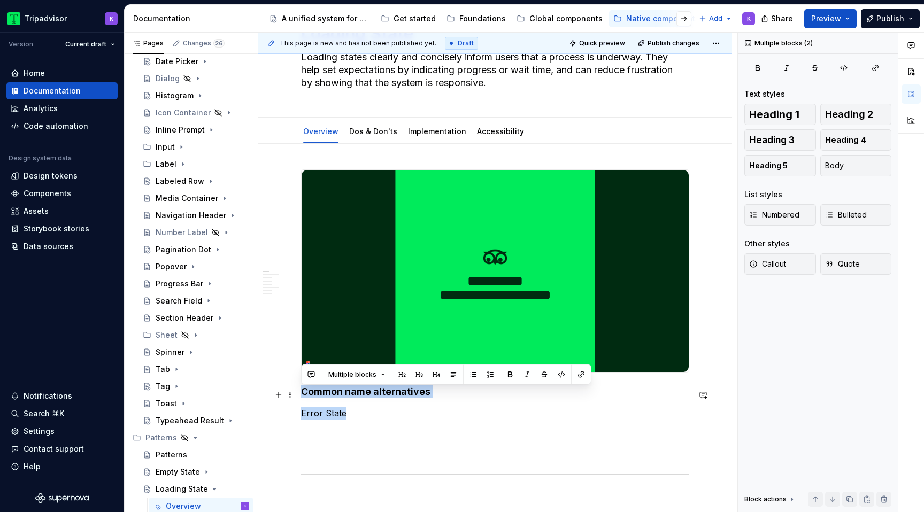
drag, startPoint x: 348, startPoint y: 416, endPoint x: 298, endPoint y: 399, distance: 52.6
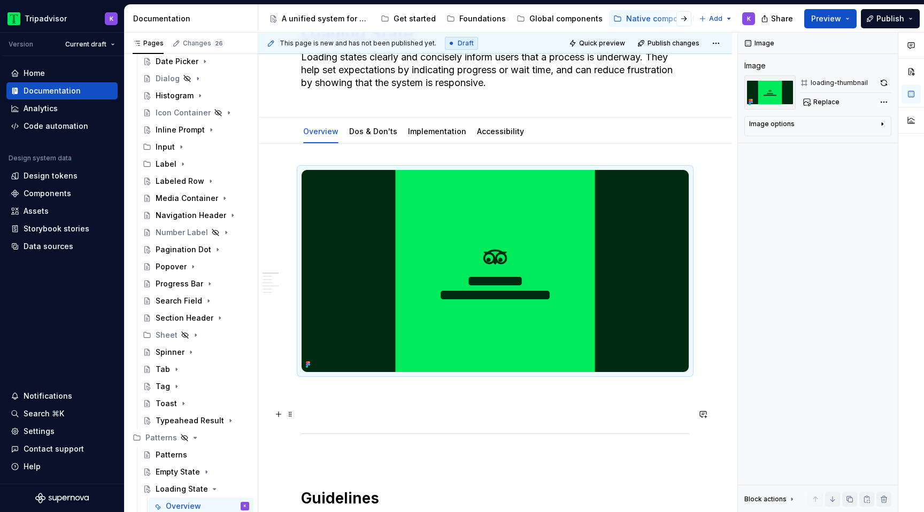
click at [320, 418] on p at bounding box center [495, 411] width 388 height 13
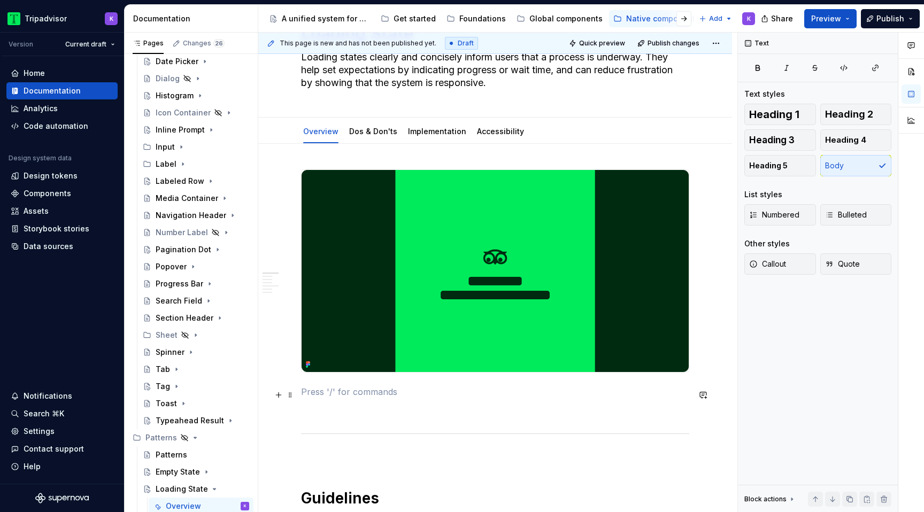
click at [320, 398] on p at bounding box center [495, 391] width 388 height 13
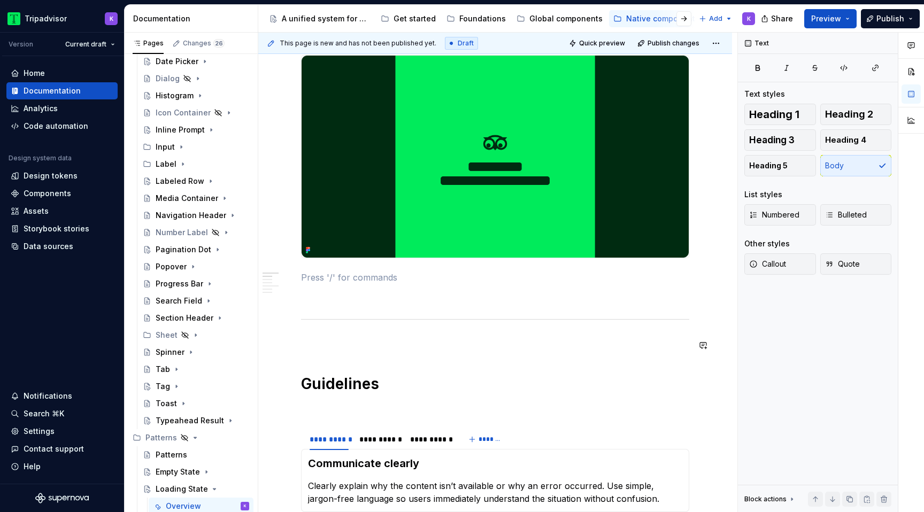
scroll to position [189, 0]
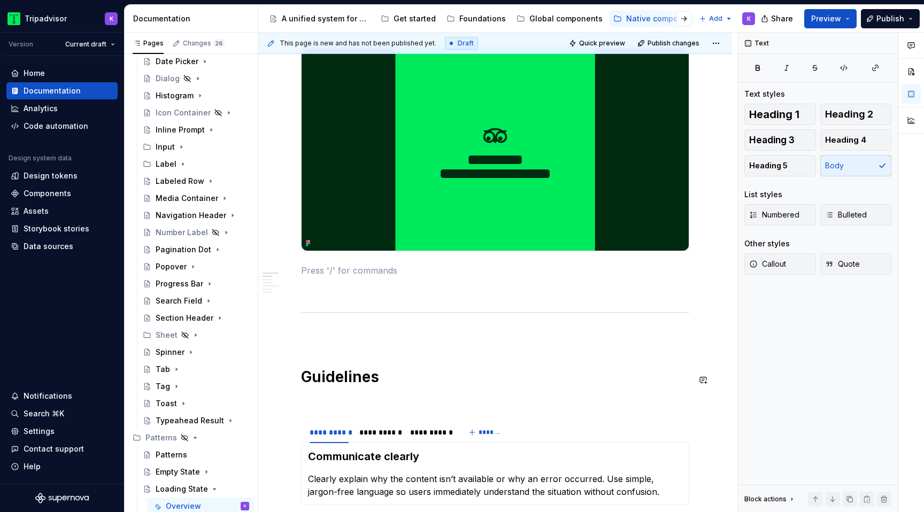
click at [328, 362] on div "**********" at bounding box center [495, 473] width 388 height 851
click at [326, 342] on p at bounding box center [495, 335] width 388 height 13
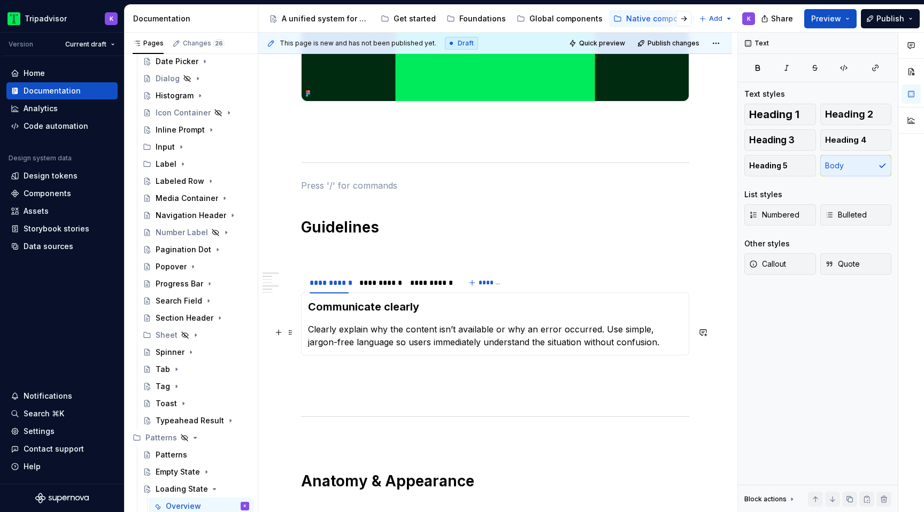
scroll to position [397, 0]
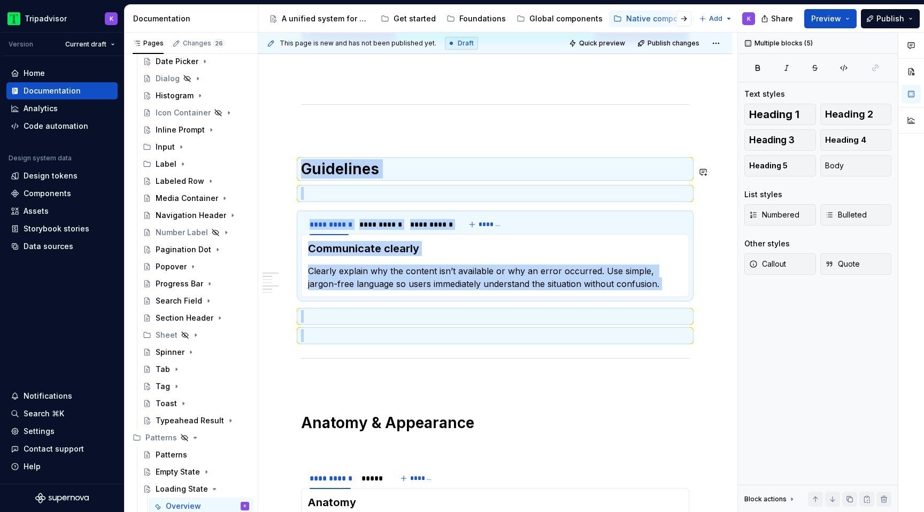
drag, startPoint x: 311, startPoint y: 364, endPoint x: 302, endPoint y: 144, distance: 219.9
click at [302, 144] on div "**********" at bounding box center [495, 265] width 388 height 851
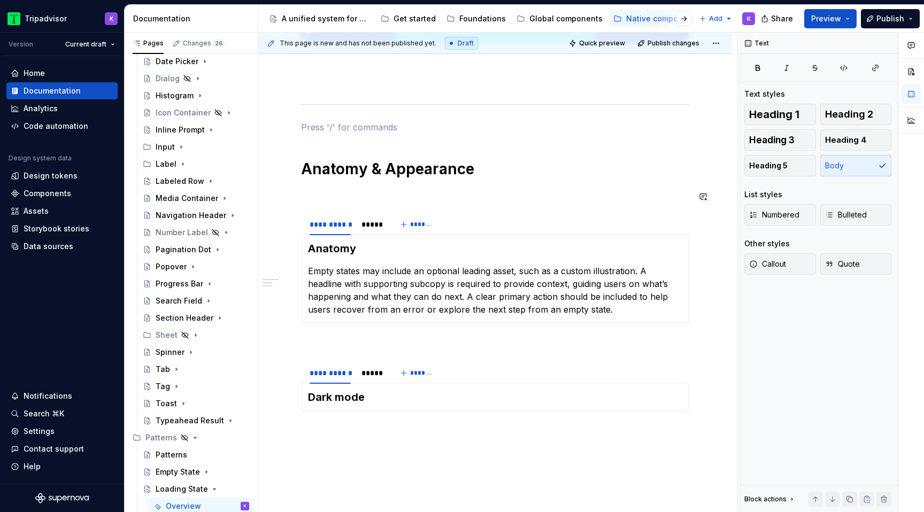
click at [321, 184] on div "**********" at bounding box center [495, 138] width 388 height 597
click at [382, 226] on div "*****" at bounding box center [371, 224] width 29 height 15
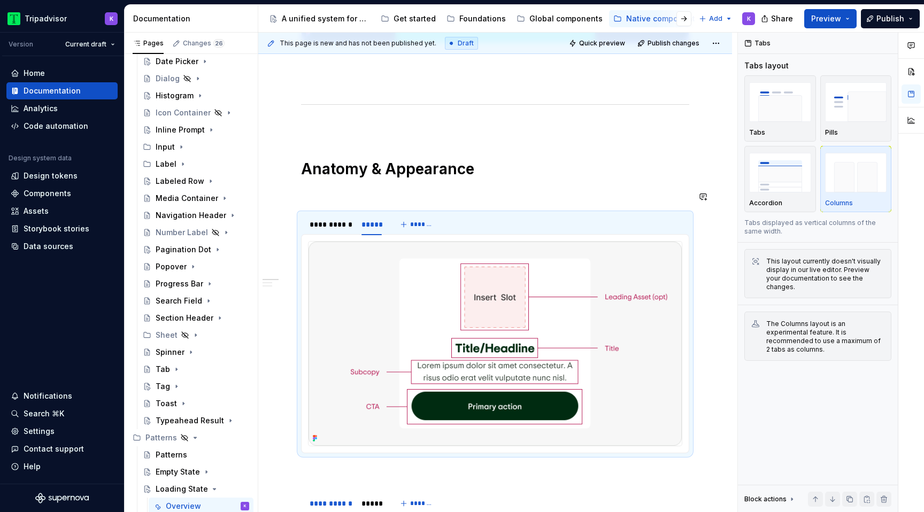
click at [583, 190] on p at bounding box center [495, 193] width 388 height 13
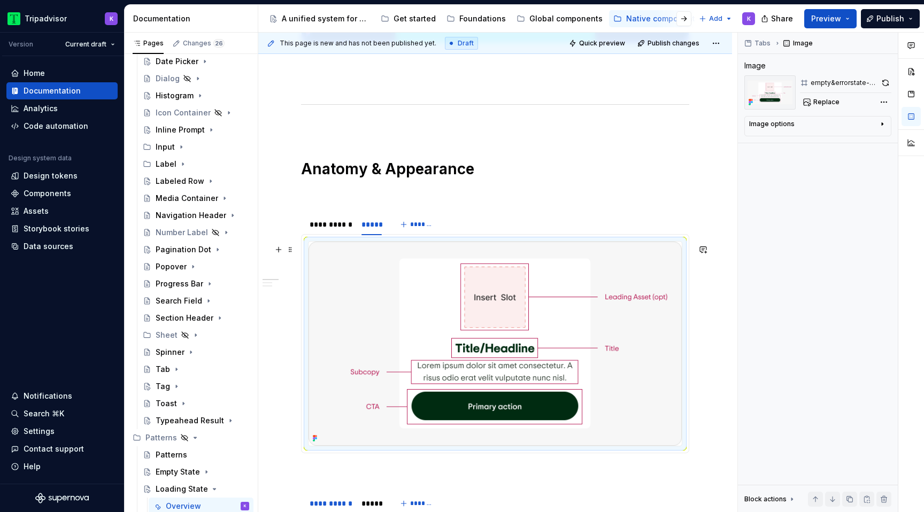
click at [506, 318] on img at bounding box center [494, 344] width 373 height 204
click at [826, 98] on span "Replace" at bounding box center [826, 102] width 26 height 9
type textarea "*"
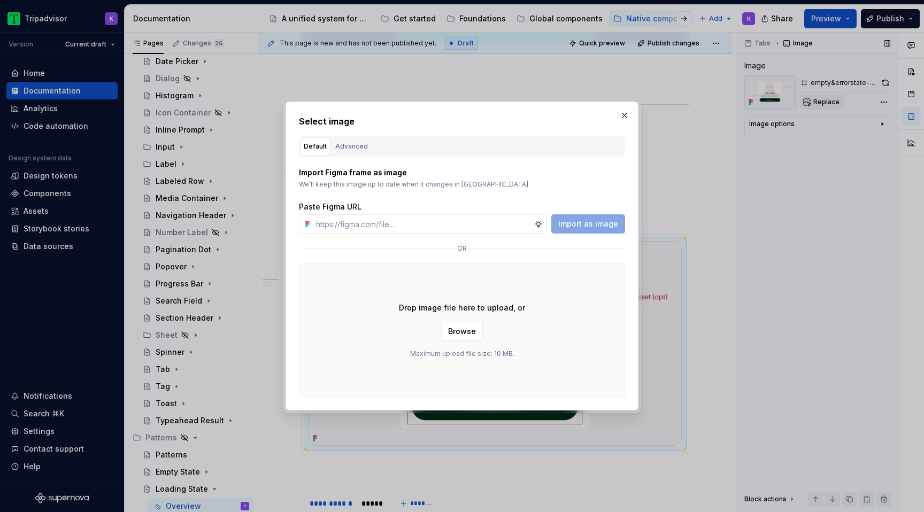
type input "[URL][DOMAIN_NAME]"
type textarea "*"
type input "[URL][DOMAIN_NAME]"
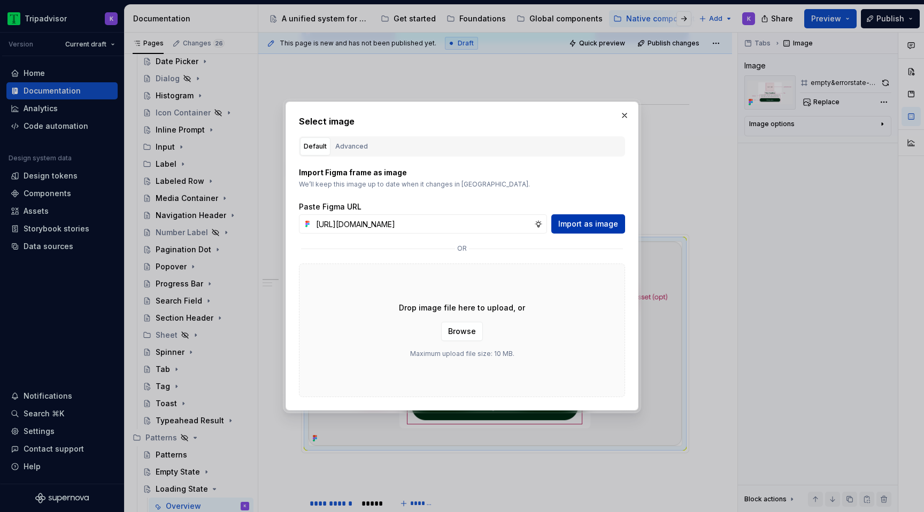
click at [579, 224] on span "Import as image" at bounding box center [588, 224] width 60 height 11
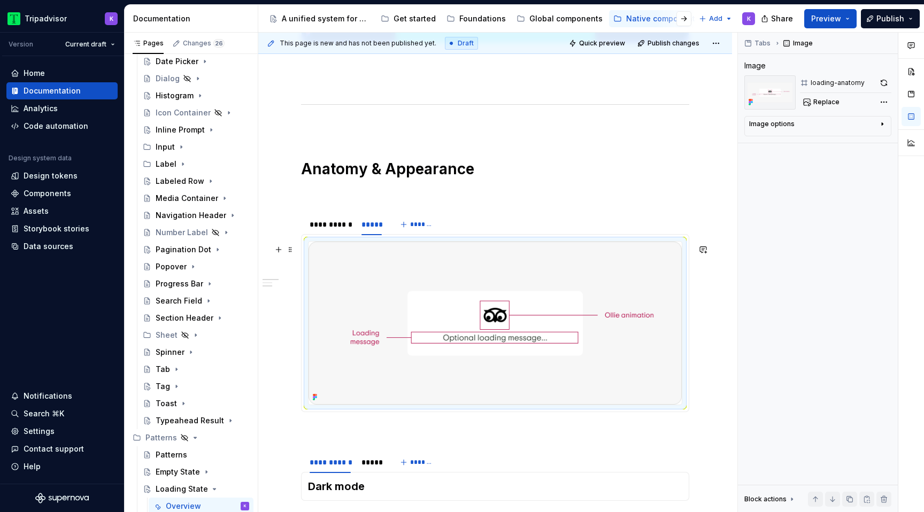
scroll to position [496, 0]
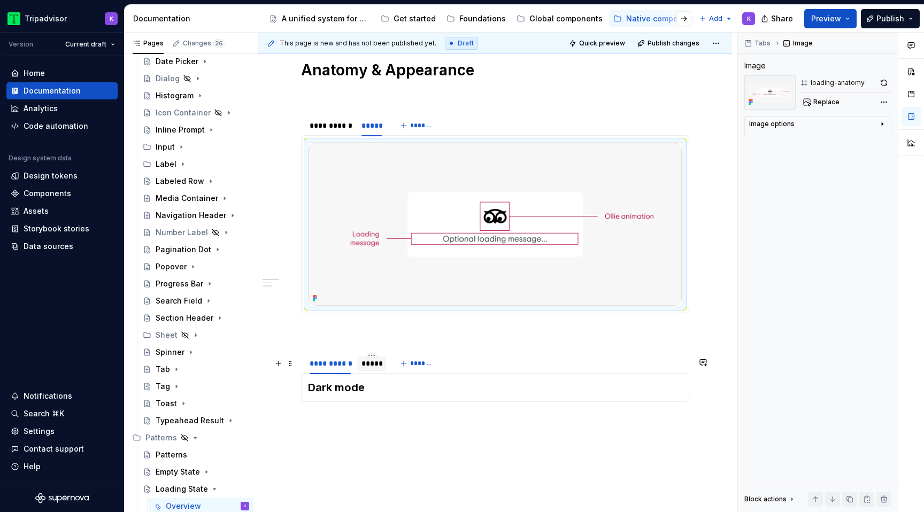
click at [366, 369] on div "*****" at bounding box center [371, 363] width 20 height 11
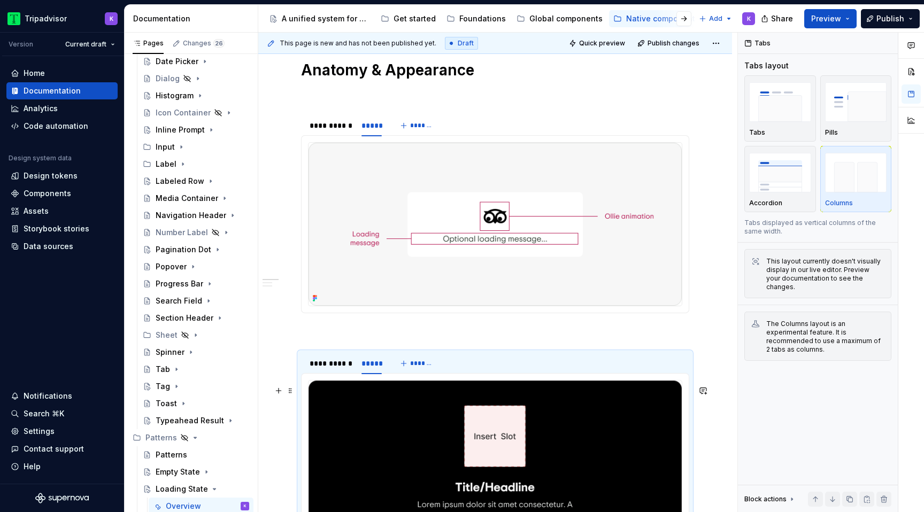
click at [448, 437] on img at bounding box center [494, 483] width 373 height 204
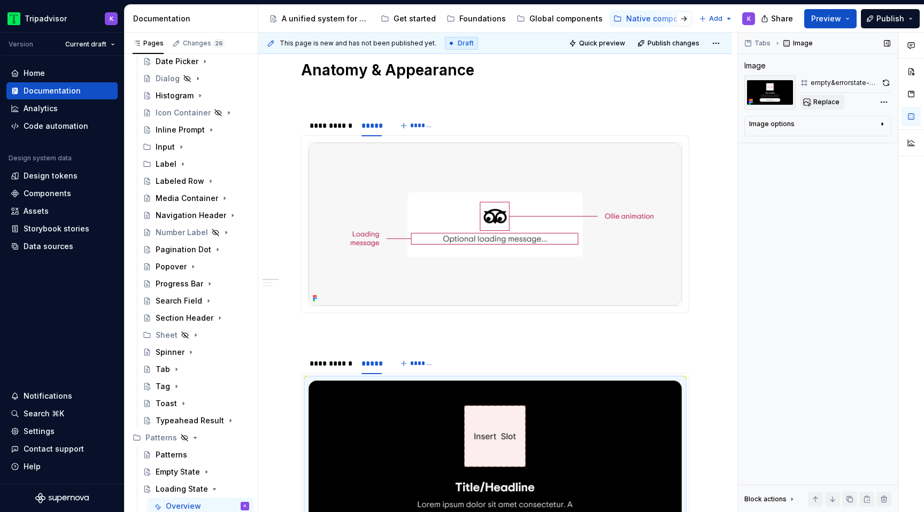
click at [823, 103] on span "Replace" at bounding box center [826, 102] width 26 height 9
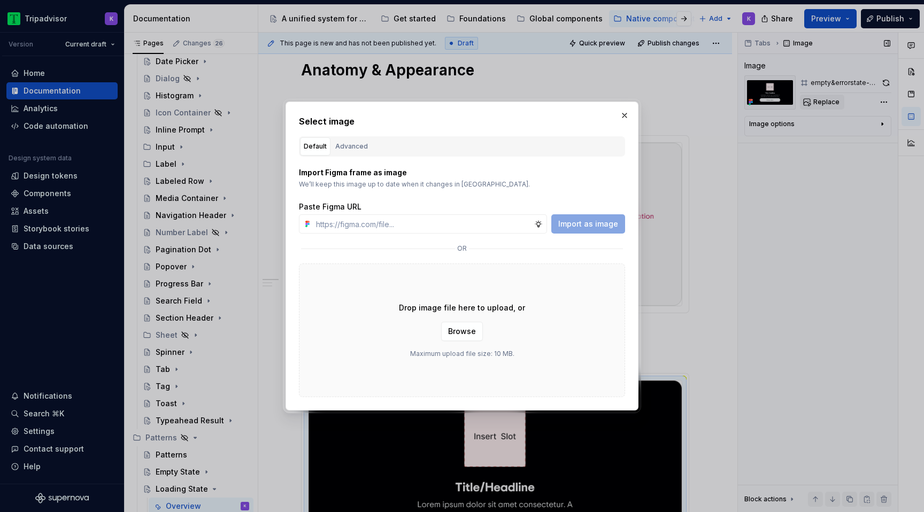
type textarea "*"
type input "[URL][DOMAIN_NAME]"
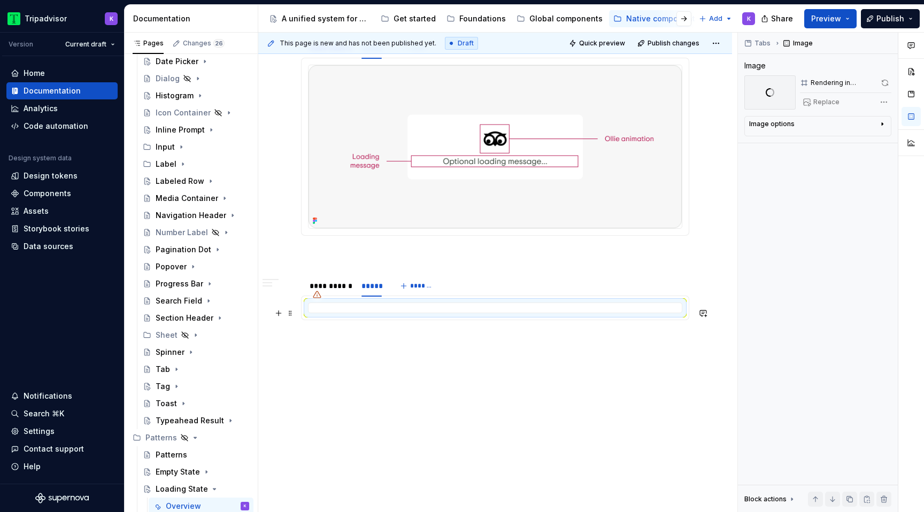
scroll to position [611, 0]
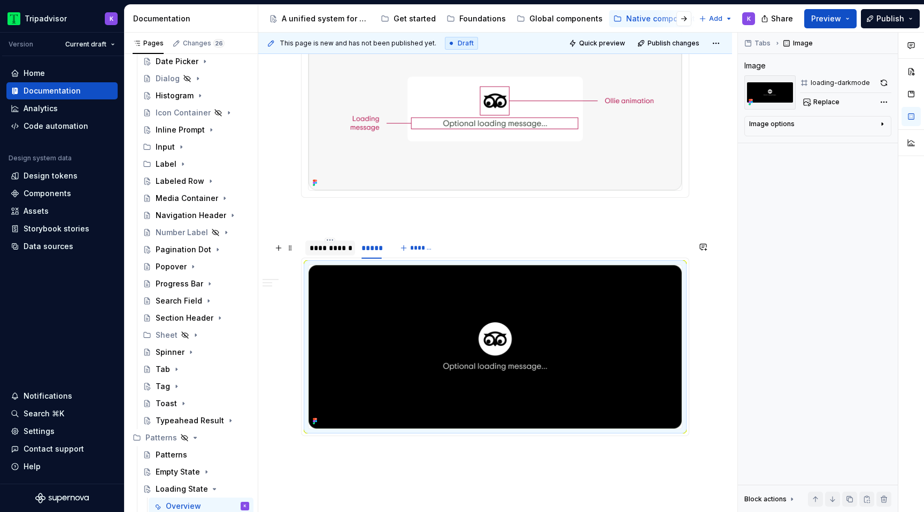
click at [331, 253] on div "**********" at bounding box center [330, 248] width 41 height 11
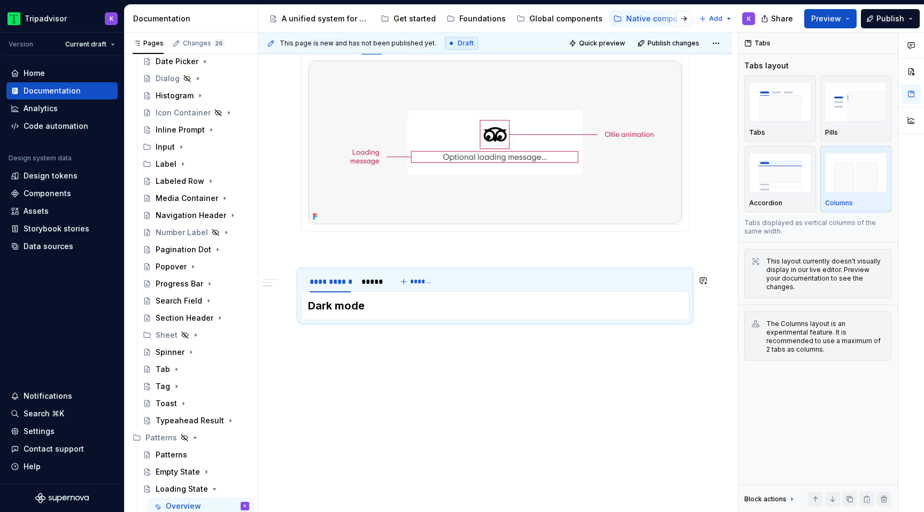
click at [368, 313] on h3 "Dark mode" at bounding box center [495, 305] width 374 height 15
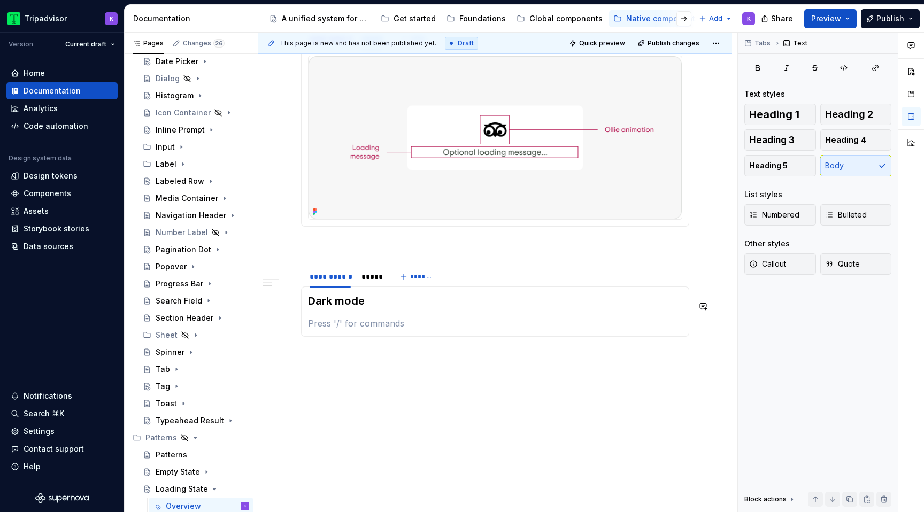
scroll to position [604, 0]
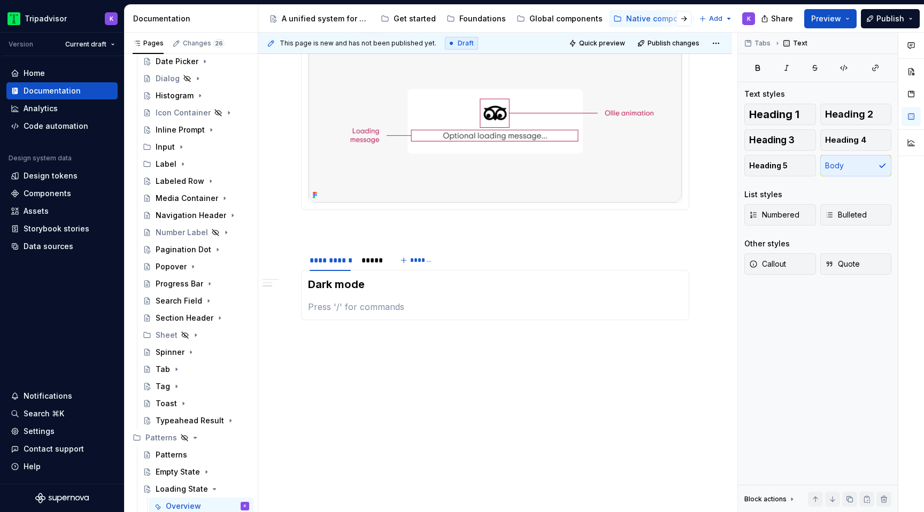
type textarea "*"
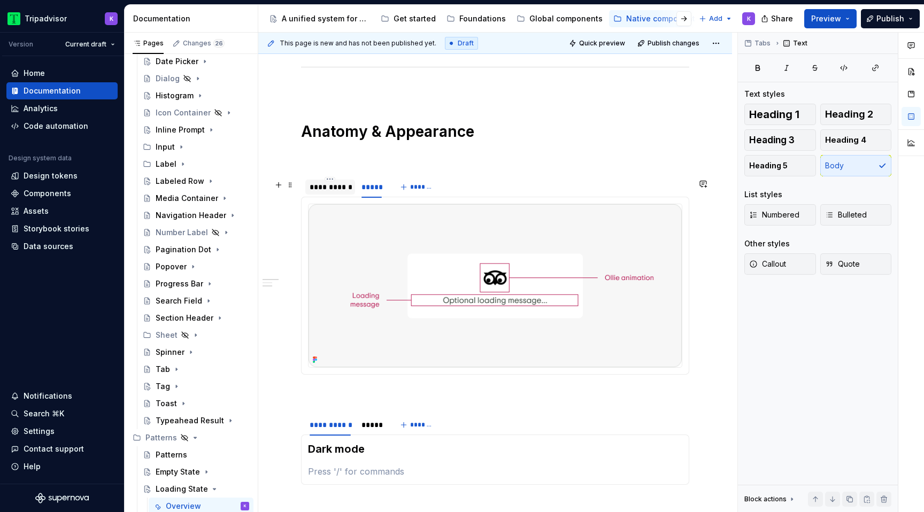
click at [333, 192] on div "**********" at bounding box center [330, 187] width 41 height 11
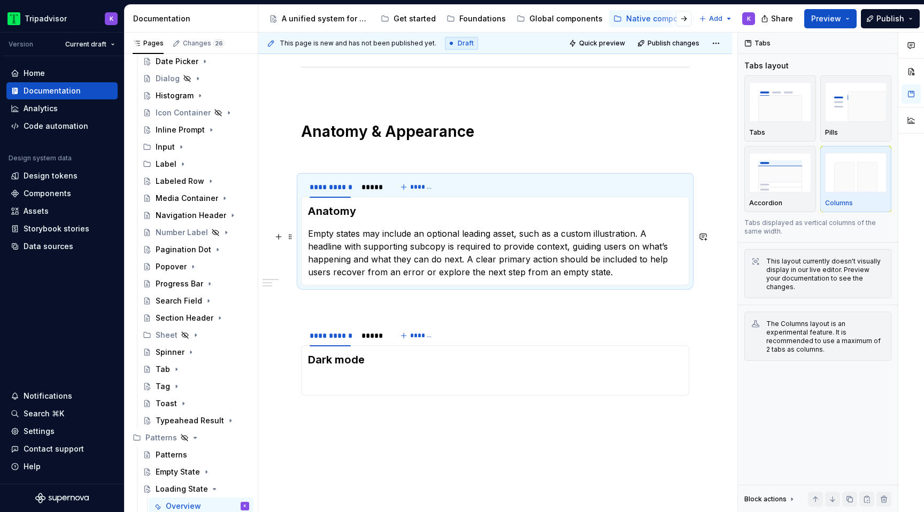
click at [564, 275] on p "Empty states may include an optional leading asset, such as a custom illustrati…" at bounding box center [495, 252] width 374 height 51
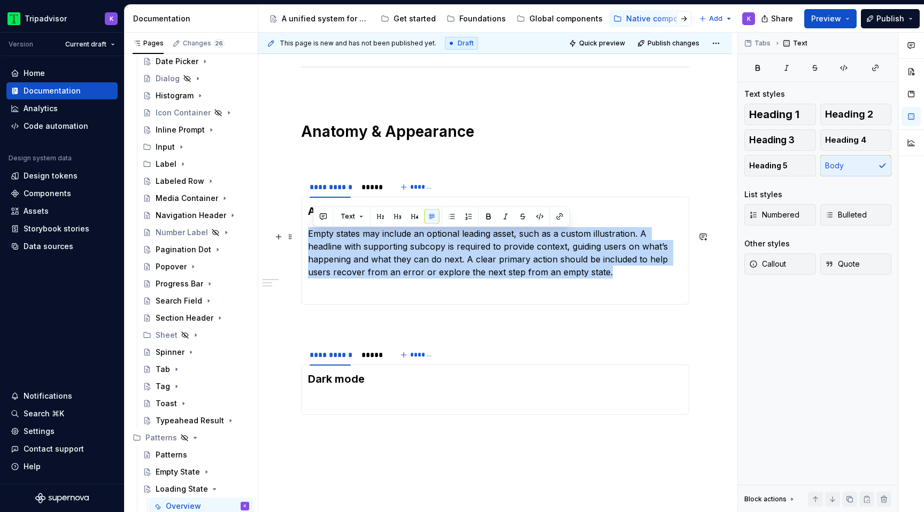
drag, startPoint x: 564, startPoint y: 275, endPoint x: 310, endPoint y: 231, distance: 257.8
click at [310, 231] on p "Empty states may include an optional leading asset, such as a custom illustrati…" at bounding box center [495, 252] width 374 height 51
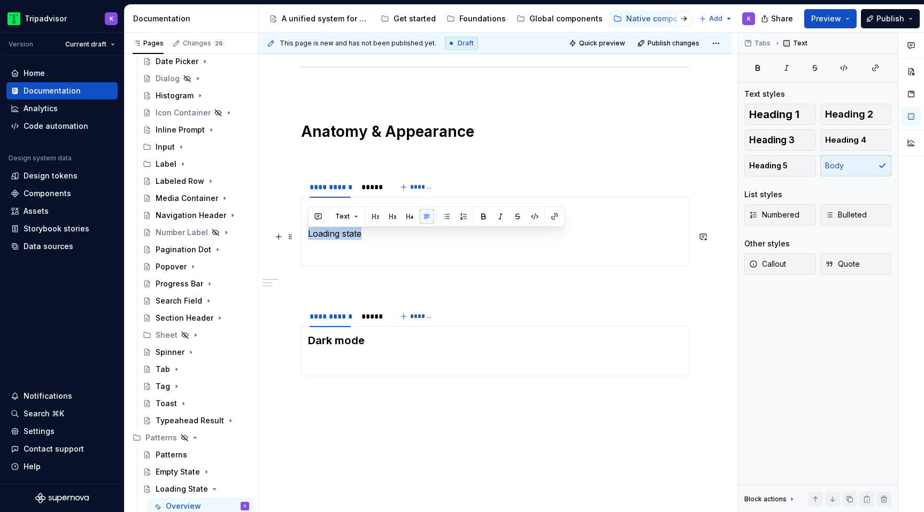
drag, startPoint x: 366, startPoint y: 235, endPoint x: 304, endPoint y: 235, distance: 62.0
click at [304, 235] on div "Anatomy Loading state" at bounding box center [495, 232] width 388 height 70
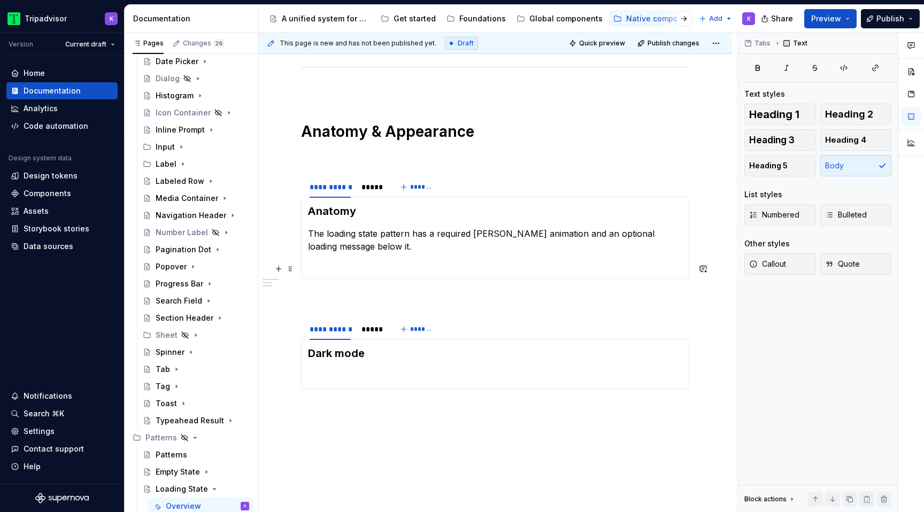
click at [328, 276] on div "Anatomy The loading state pattern has a required [PERSON_NAME] animation and an…" at bounding box center [495, 238] width 388 height 82
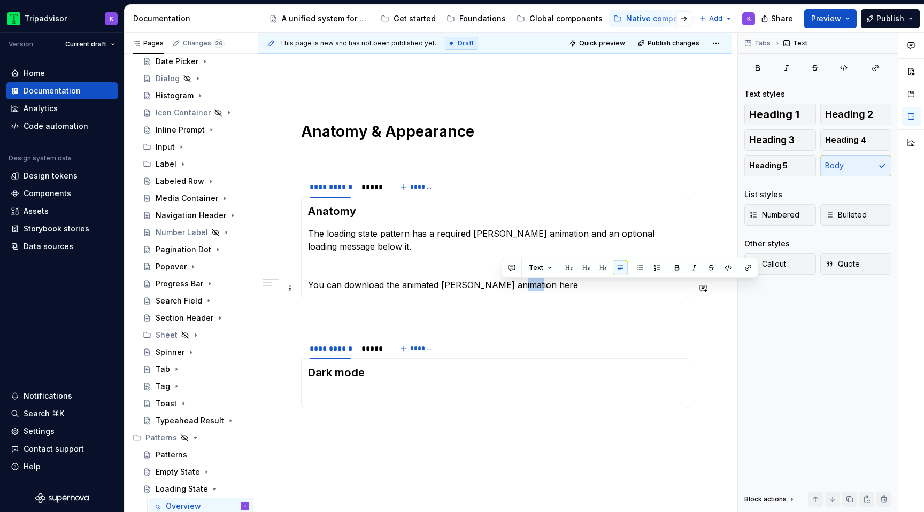
drag, startPoint x: 503, startPoint y: 292, endPoint x: 520, endPoint y: 292, distance: 17.1
click at [520, 291] on p "You can download the animated [PERSON_NAME] animation here" at bounding box center [495, 285] width 374 height 13
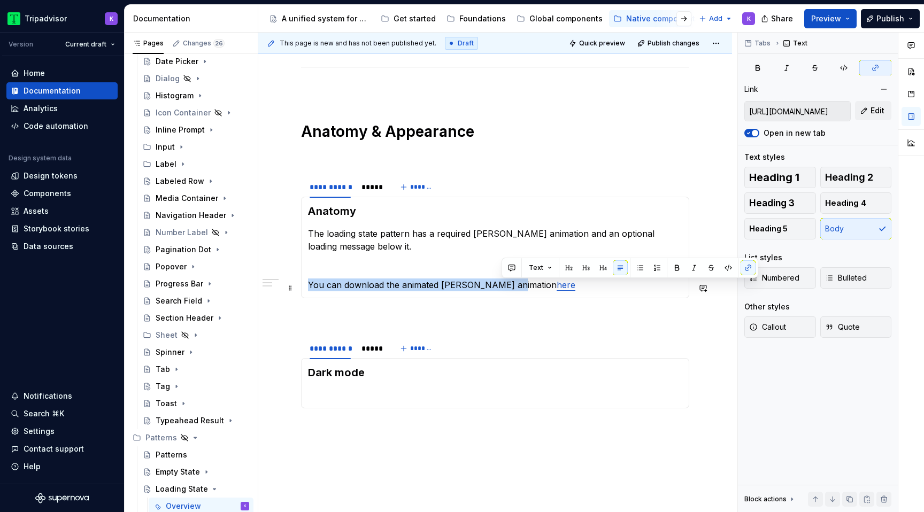
click at [530, 285] on p "You can download the animated [PERSON_NAME] animation here" at bounding box center [495, 285] width 374 height 13
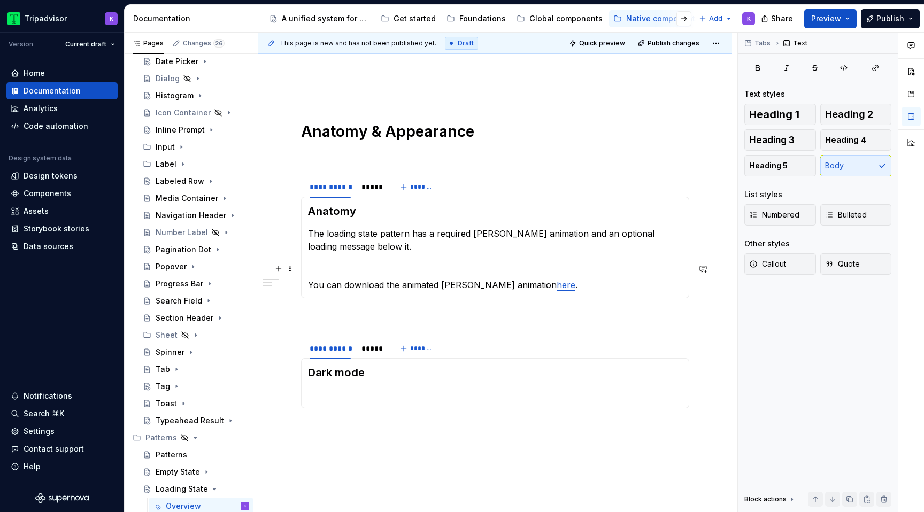
click at [476, 257] on section-item-column "Anatomy The loading state pattern has a required [PERSON_NAME] animation and an…" at bounding box center [495, 248] width 374 height 88
click at [457, 290] on p "You can download the animated [PERSON_NAME] animation here ." at bounding box center [495, 285] width 374 height 13
click at [564, 248] on p "The loading state pattern has a required [PERSON_NAME] animation and an optiona…" at bounding box center [495, 240] width 374 height 26
click at [395, 270] on p at bounding box center [495, 265] width 374 height 13
click at [414, 388] on section-item-column "Dark mode" at bounding box center [495, 383] width 374 height 36
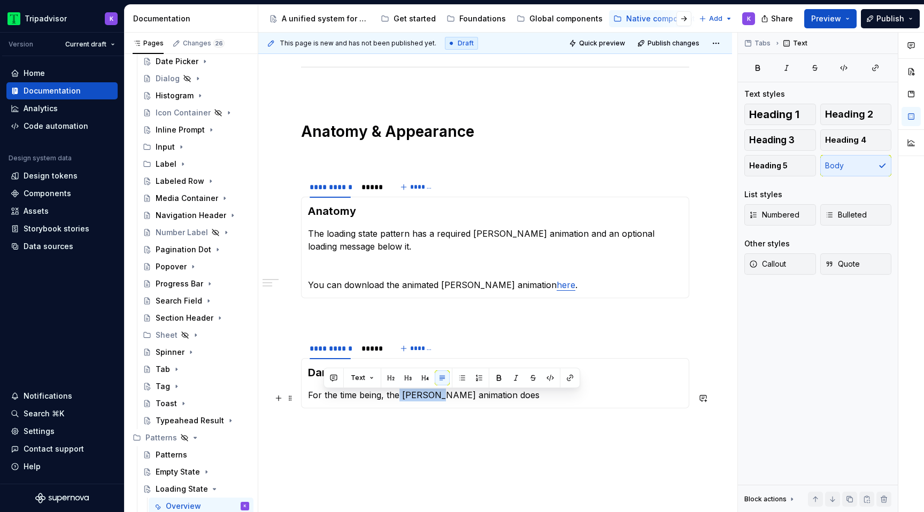
drag, startPoint x: 399, startPoint y: 400, endPoint x: 436, endPoint y: 401, distance: 37.4
click at [436, 401] on p "For the time being, the [PERSON_NAME] animation does" at bounding box center [495, 395] width 374 height 13
click at [518, 404] on div "Dark mode For the time being, the [PERSON_NAME] animation does" at bounding box center [495, 383] width 388 height 50
click at [370, 350] on div "*****" at bounding box center [371, 348] width 20 height 11
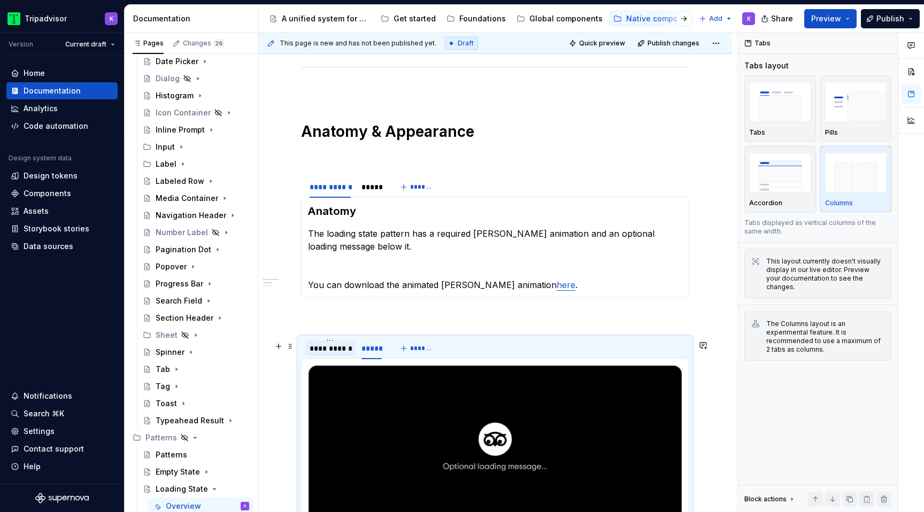
click at [338, 354] on div "**********" at bounding box center [330, 348] width 41 height 11
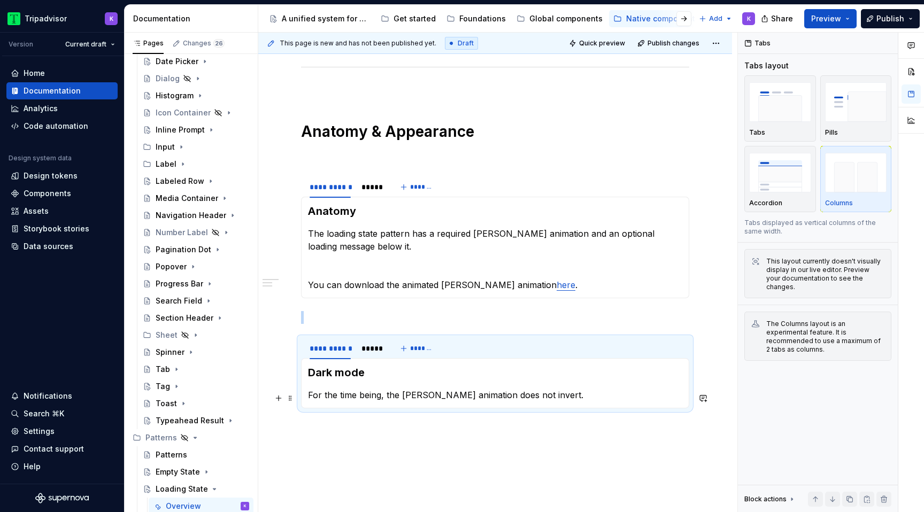
click at [558, 396] on p "For the time being, the [PERSON_NAME] animation does not invert." at bounding box center [495, 395] width 374 height 13
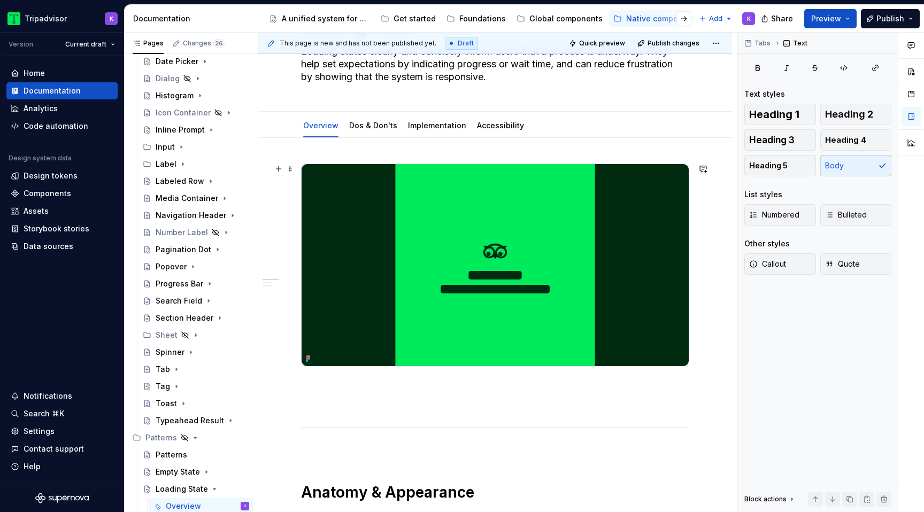
scroll to position [0, 0]
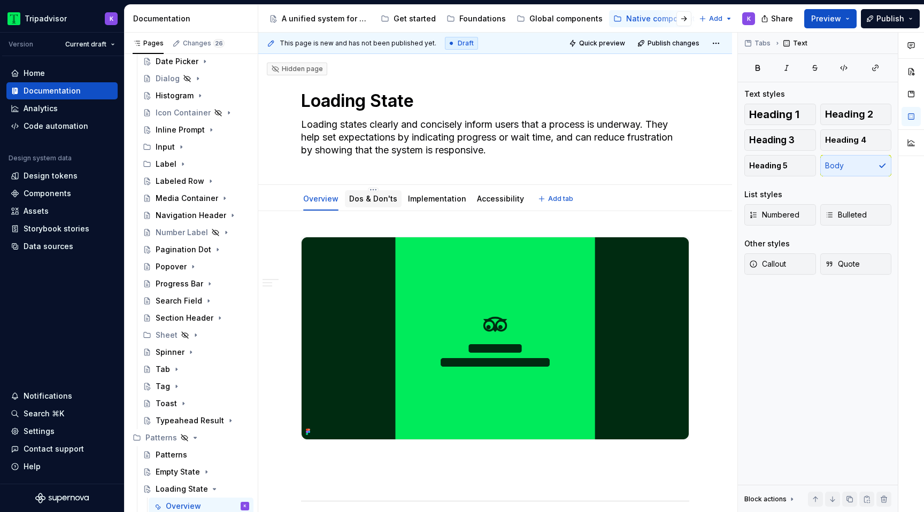
click at [374, 202] on link "Dos & Don'ts" at bounding box center [373, 198] width 48 height 9
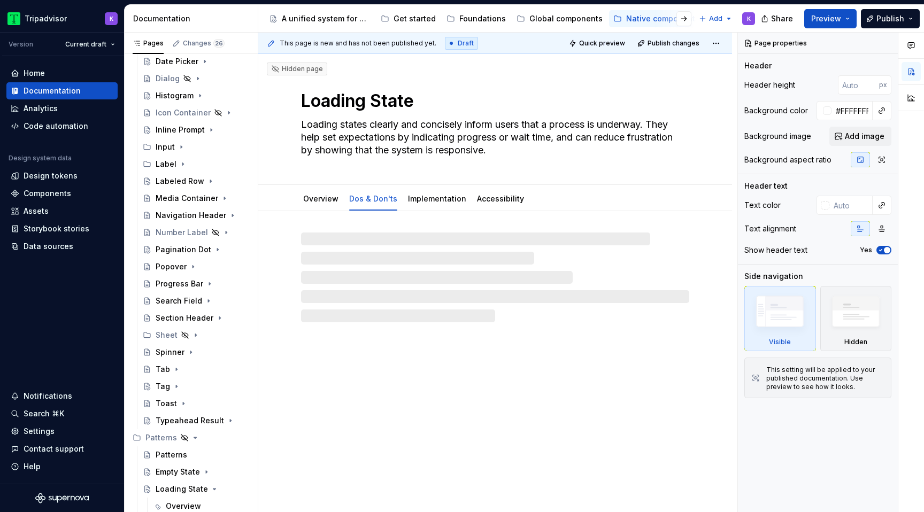
type textarea "*"
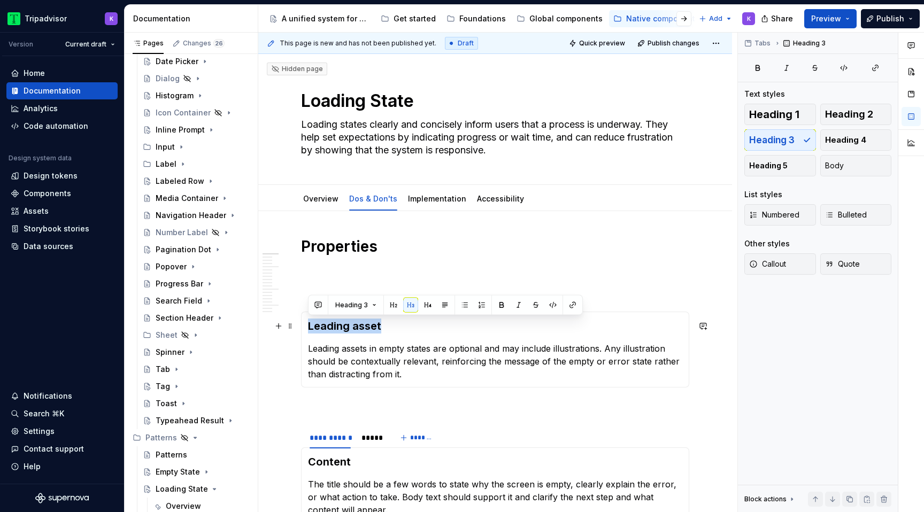
drag, startPoint x: 381, startPoint y: 329, endPoint x: 305, endPoint y: 327, distance: 75.9
click at [305, 327] on div "Leading asset Leading assets in empty states are optional and may include illus…" at bounding box center [495, 350] width 388 height 76
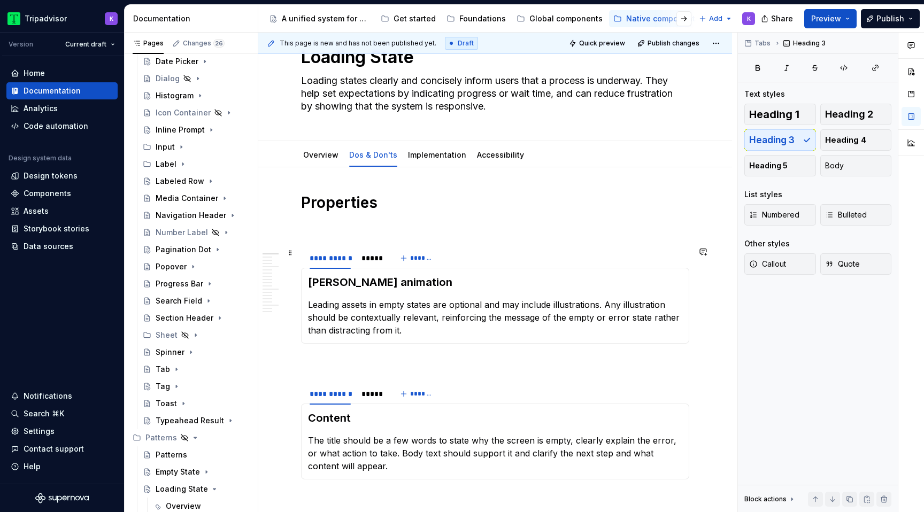
scroll to position [47, 0]
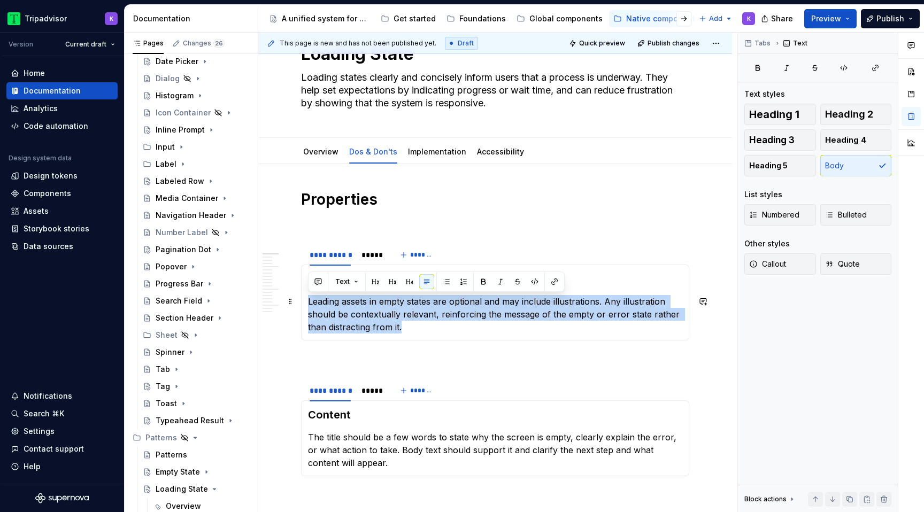
drag, startPoint x: 413, startPoint y: 334, endPoint x: 307, endPoint y: 300, distance: 111.1
click at [307, 300] on div "[PERSON_NAME] animation Leading assets in empty states are optional and may inc…" at bounding box center [495, 303] width 388 height 76
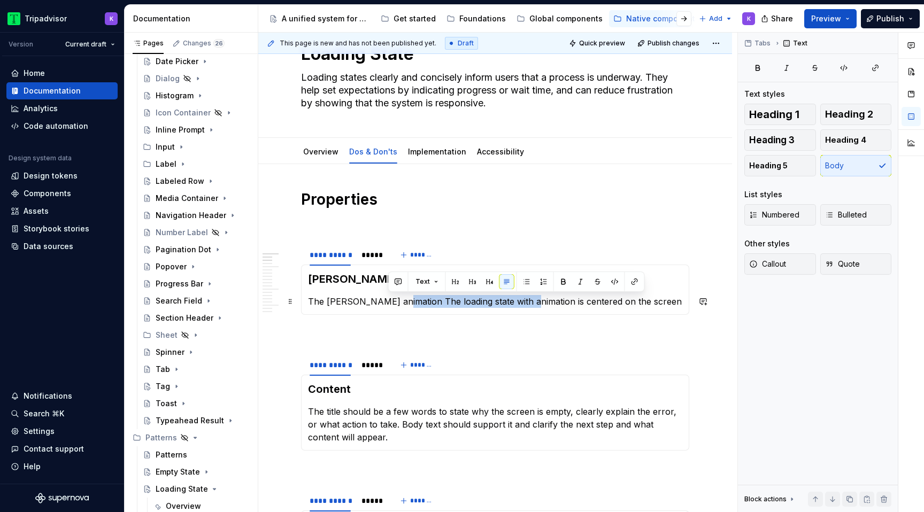
drag, startPoint x: 388, startPoint y: 301, endPoint x: 519, endPoint y: 299, distance: 130.5
click at [519, 299] on p "The [PERSON_NAME] animation The loading state with animation is centered on the…" at bounding box center [495, 301] width 374 height 13
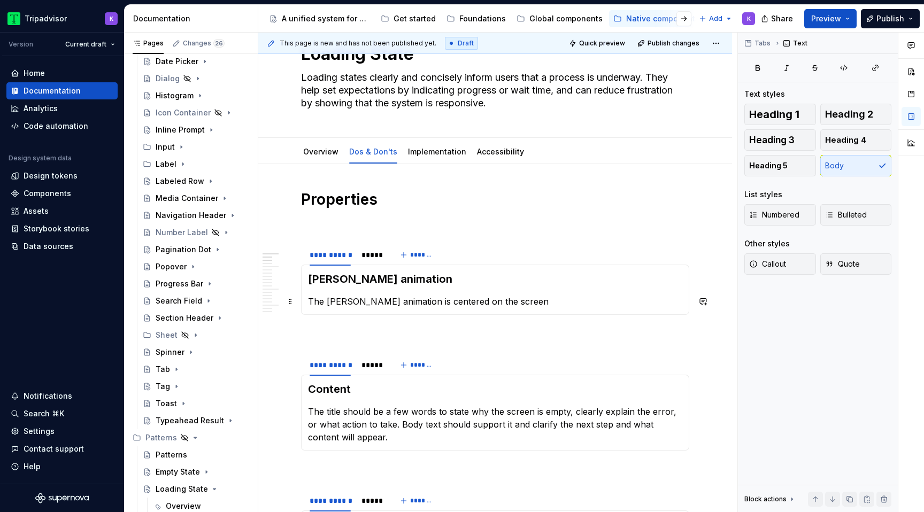
click at [398, 298] on p "The [PERSON_NAME] animation is centered on the screen" at bounding box center [495, 301] width 374 height 13
click at [523, 301] on p "The [PERSON_NAME] animation is always centered on the screen" at bounding box center [495, 301] width 374 height 13
click at [366, 253] on div "*****" at bounding box center [371, 255] width 20 height 11
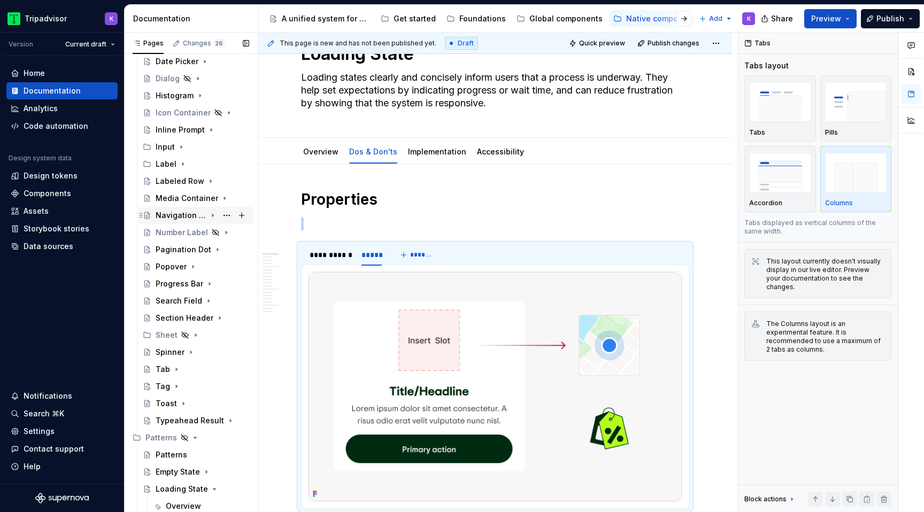
click at [184, 212] on div "Navigation Header" at bounding box center [181, 215] width 51 height 11
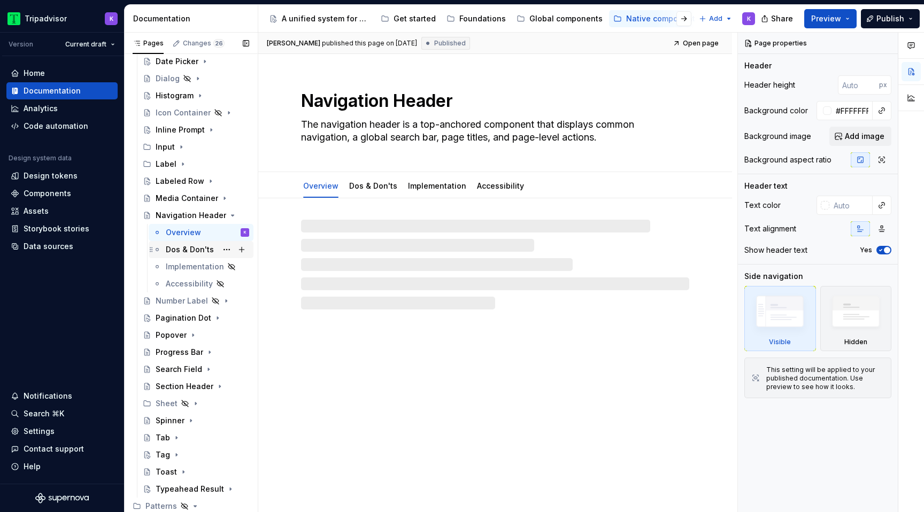
click at [191, 245] on div "Dos & Don'ts" at bounding box center [190, 249] width 48 height 11
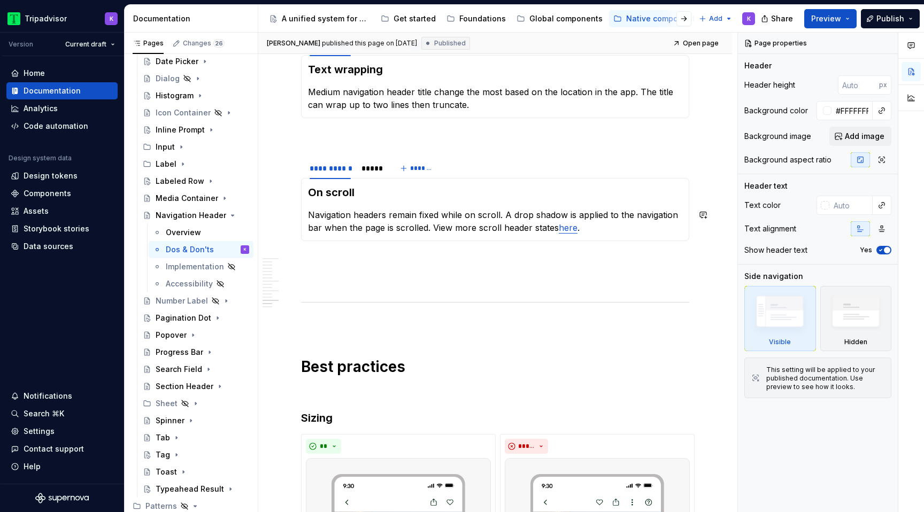
scroll to position [1557, 0]
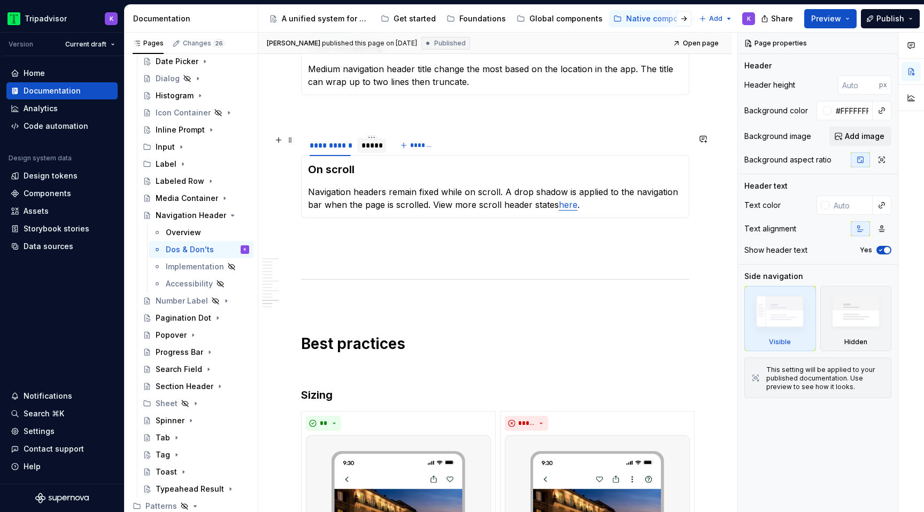
click at [366, 149] on div "*****" at bounding box center [371, 145] width 20 height 11
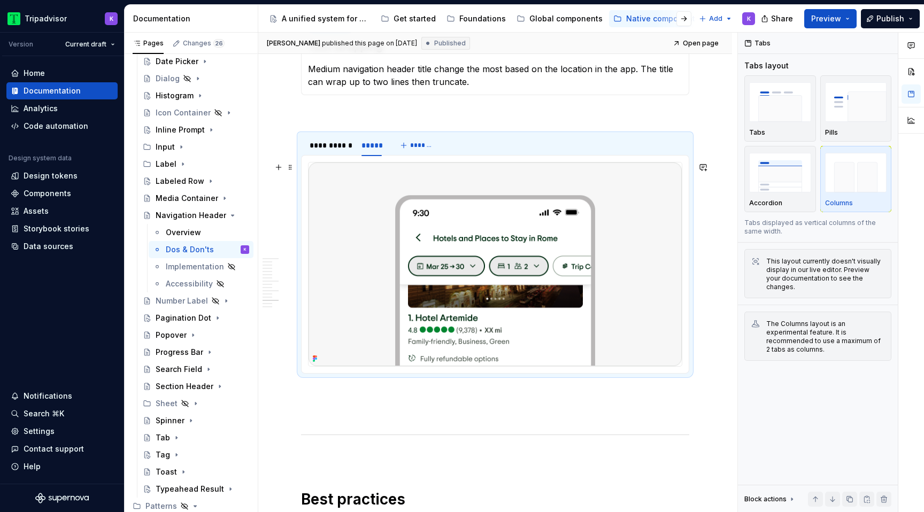
click at [603, 316] on img at bounding box center [494, 265] width 373 height 204
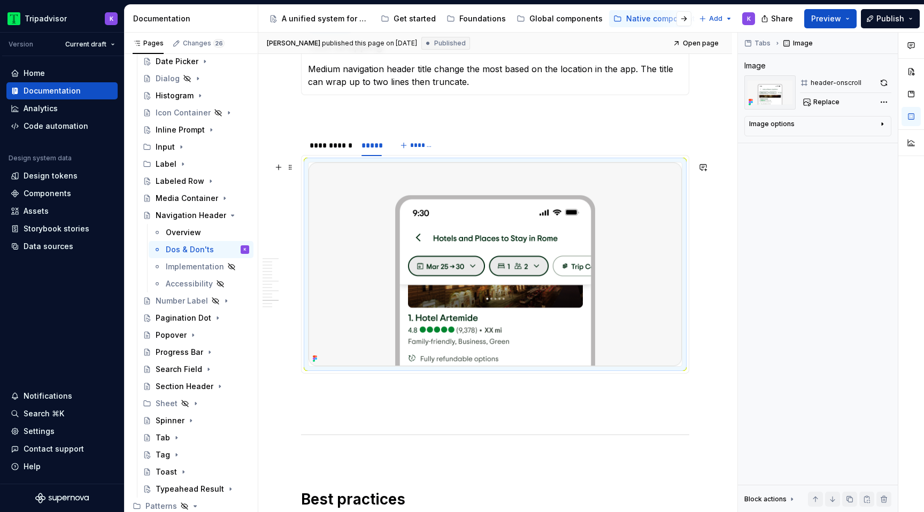
click at [564, 266] on img at bounding box center [494, 265] width 373 height 204
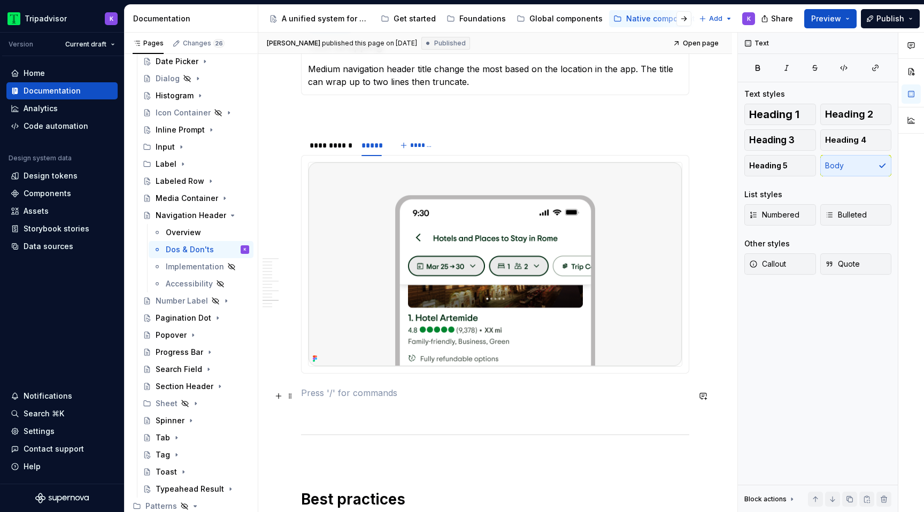
click at [505, 398] on p at bounding box center [495, 393] width 388 height 13
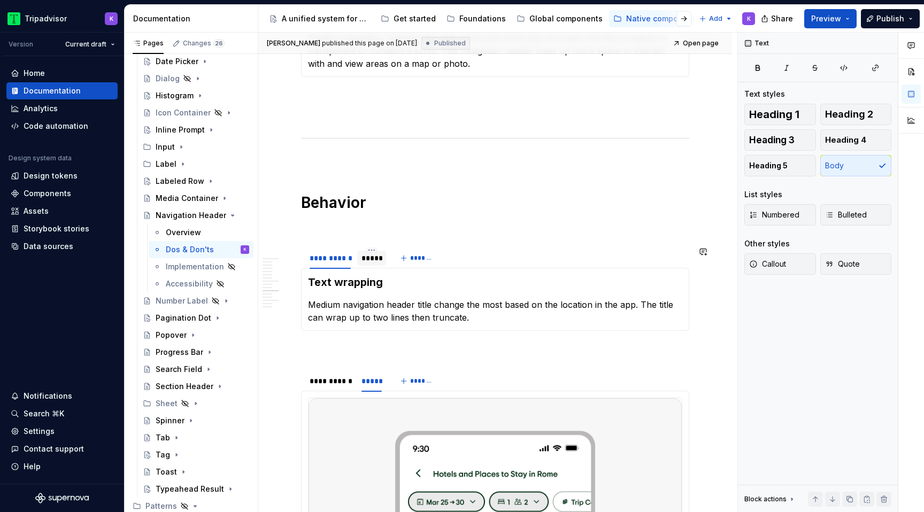
scroll to position [1128, 0]
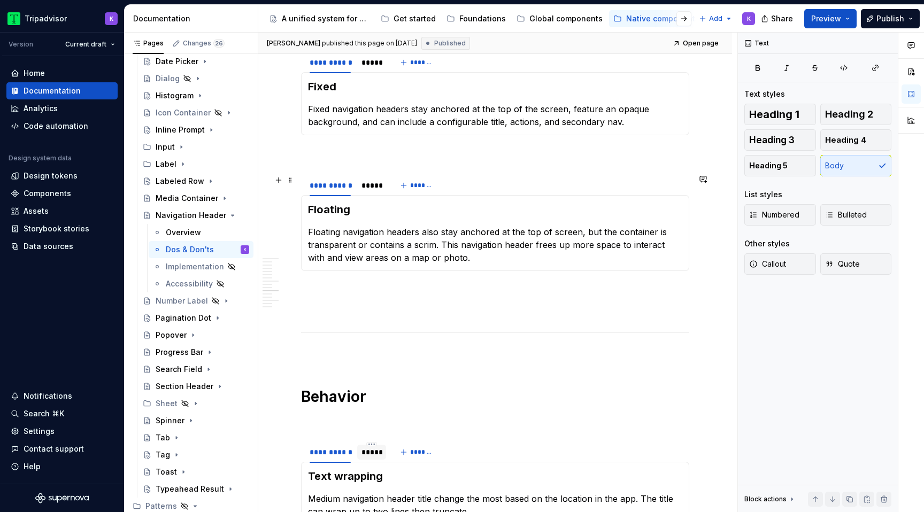
click at [368, 189] on div "*****" at bounding box center [371, 185] width 20 height 11
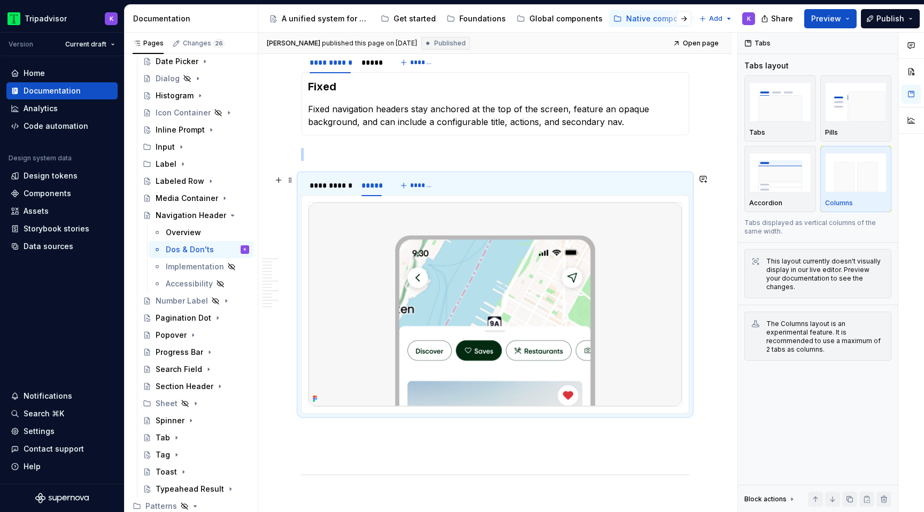
click at [368, 189] on div "*****" at bounding box center [371, 185] width 20 height 11
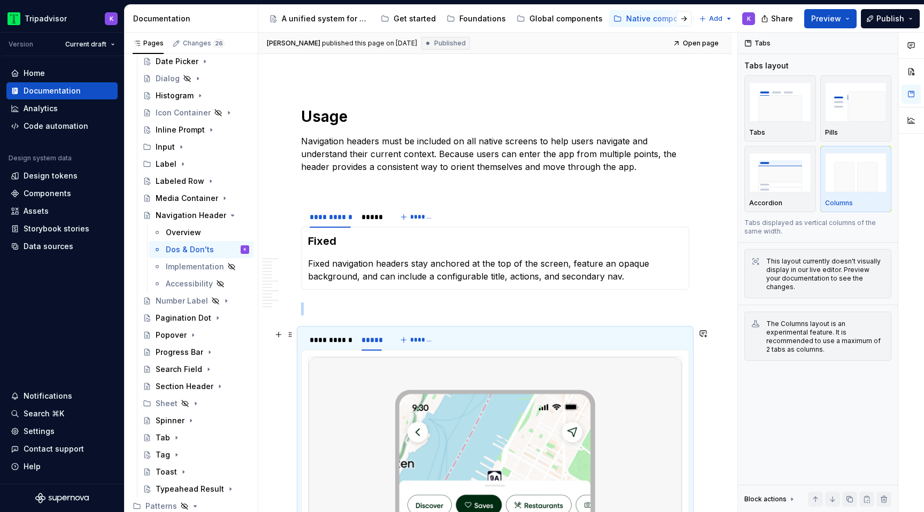
scroll to position [964, 0]
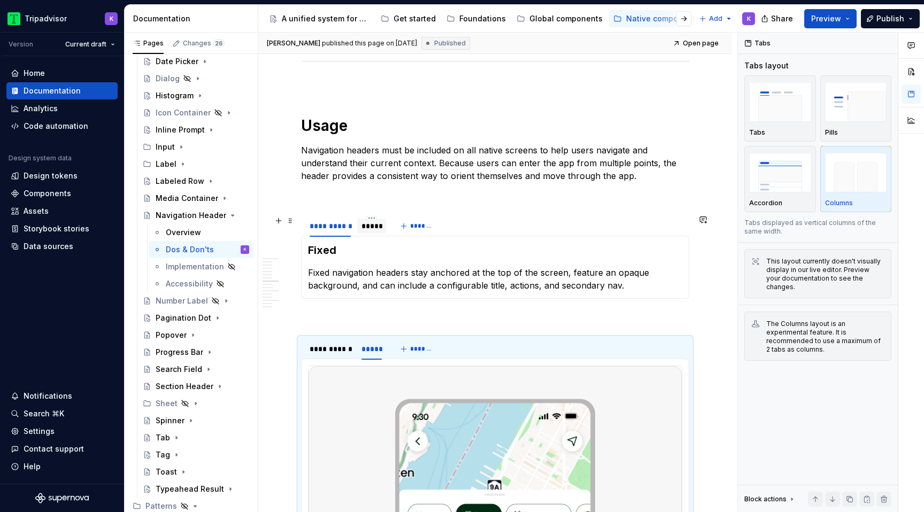
click at [375, 223] on div "*****" at bounding box center [371, 226] width 20 height 11
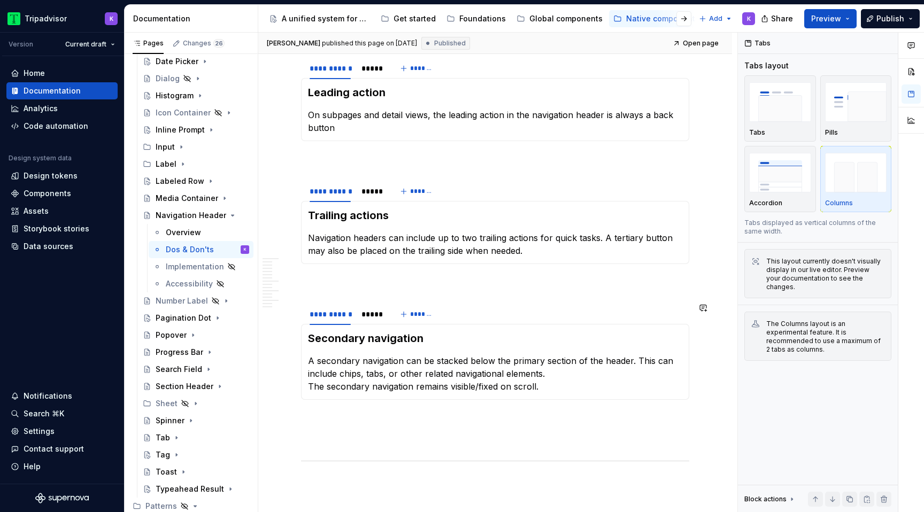
scroll to position [410, 0]
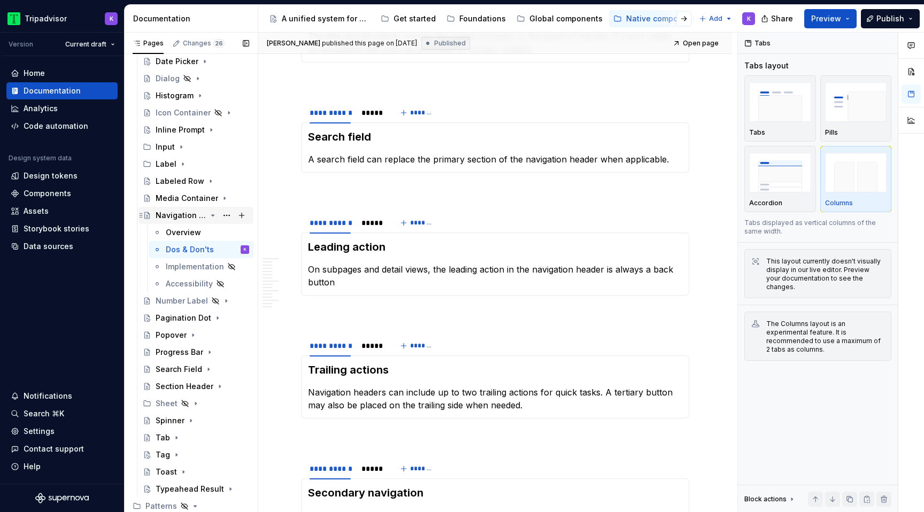
click at [212, 213] on icon "Page tree" at bounding box center [213, 215] width 9 height 9
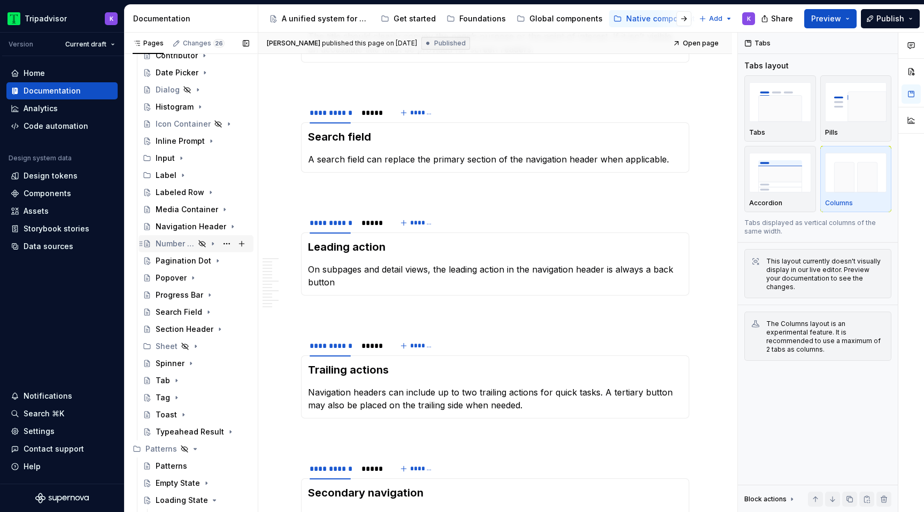
scroll to position [281, 0]
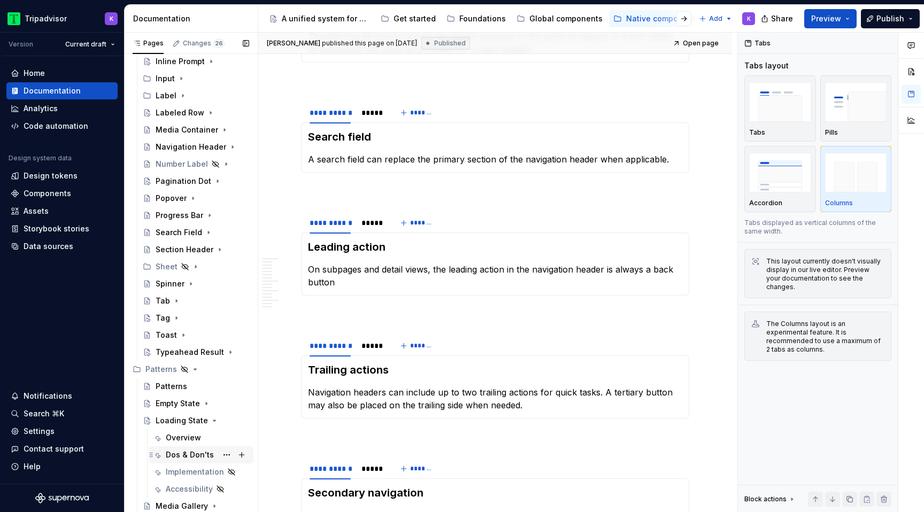
click at [190, 456] on div "Dos & Don'ts" at bounding box center [190, 455] width 48 height 11
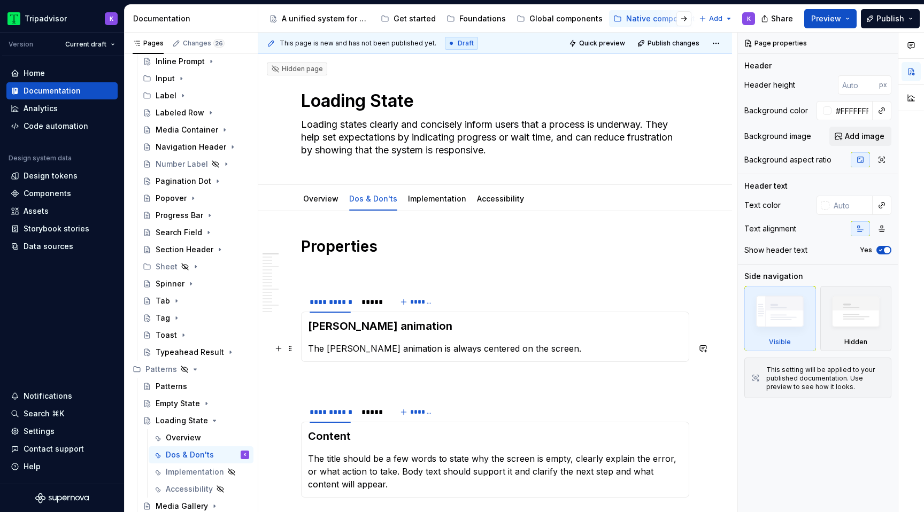
type textarea "*"
click at [541, 348] on p "The [PERSON_NAME] animation is always centered on the screen." at bounding box center [495, 348] width 374 height 13
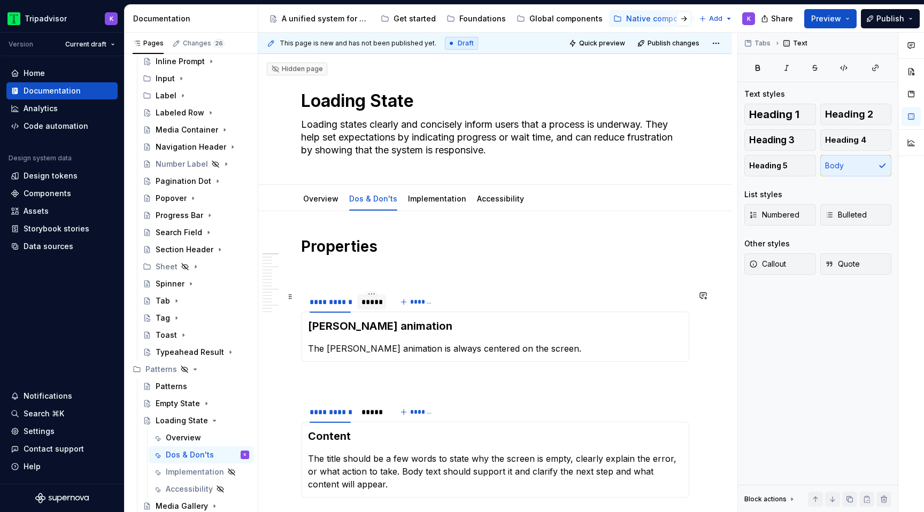
click at [374, 304] on div "*****" at bounding box center [371, 302] width 20 height 11
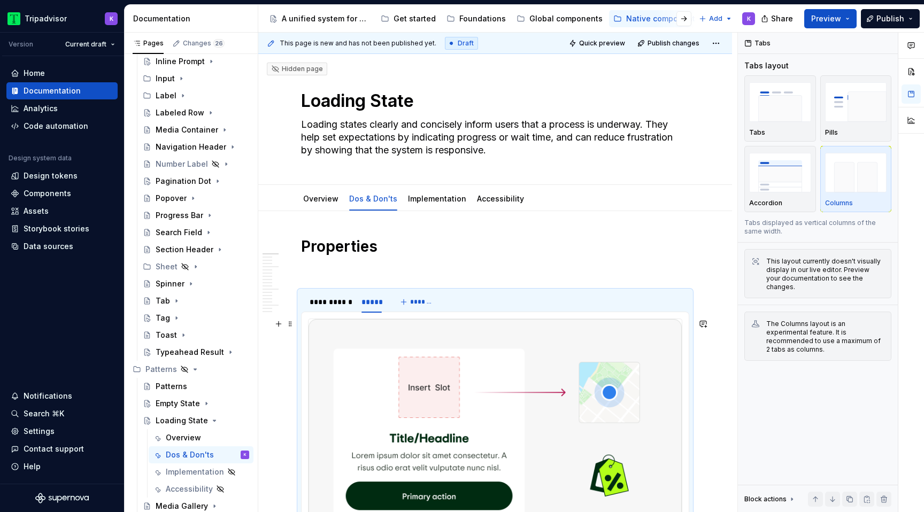
click at [484, 350] on img at bounding box center [494, 433] width 373 height 229
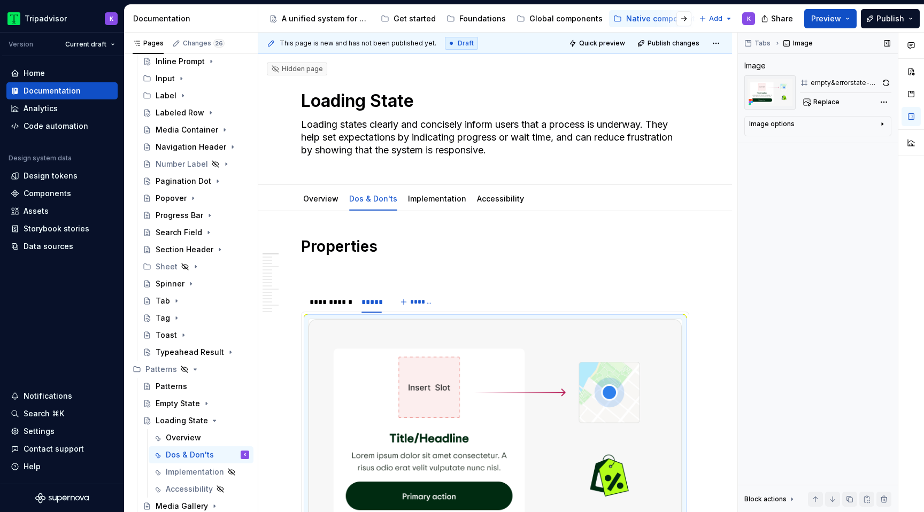
click at [807, 127] on div "Image options" at bounding box center [813, 126] width 129 height 13
click at [807, 127] on div "Image options" at bounding box center [813, 124] width 129 height 9
click at [610, 425] on img at bounding box center [494, 433] width 373 height 229
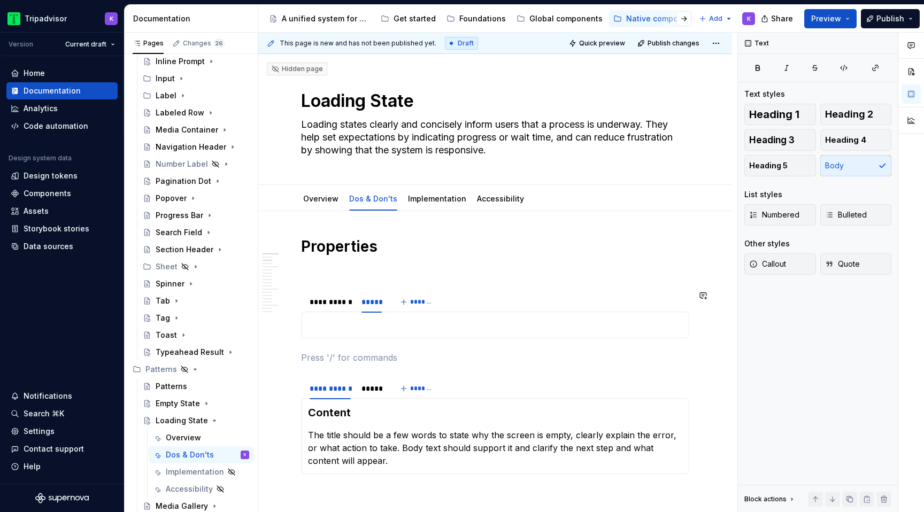
click at [560, 331] on div "[PERSON_NAME] animation The [PERSON_NAME] animation is always centered on the s…" at bounding box center [495, 325] width 388 height 27
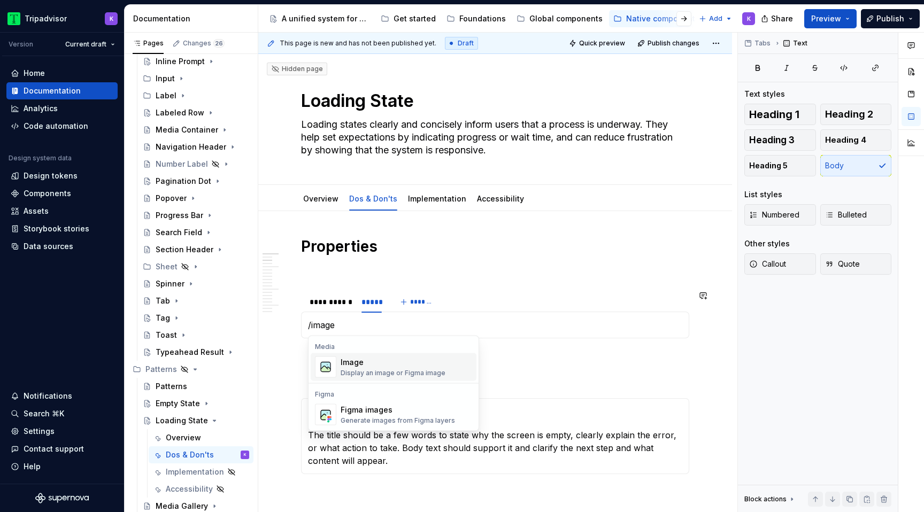
click at [445, 366] on div "Image Display an image or Figma image" at bounding box center [407, 367] width 132 height 21
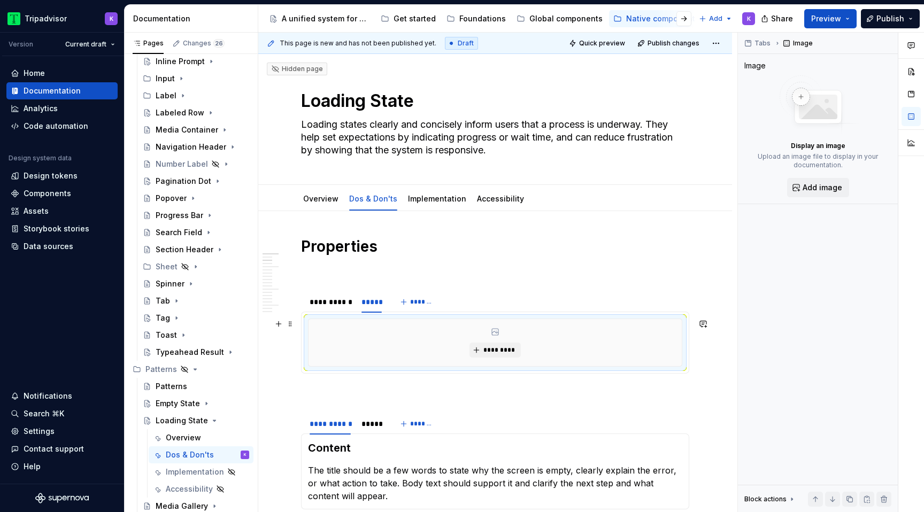
click at [487, 359] on div "*********" at bounding box center [494, 342] width 373 height 47
click at [489, 353] on span "*********" at bounding box center [499, 350] width 33 height 9
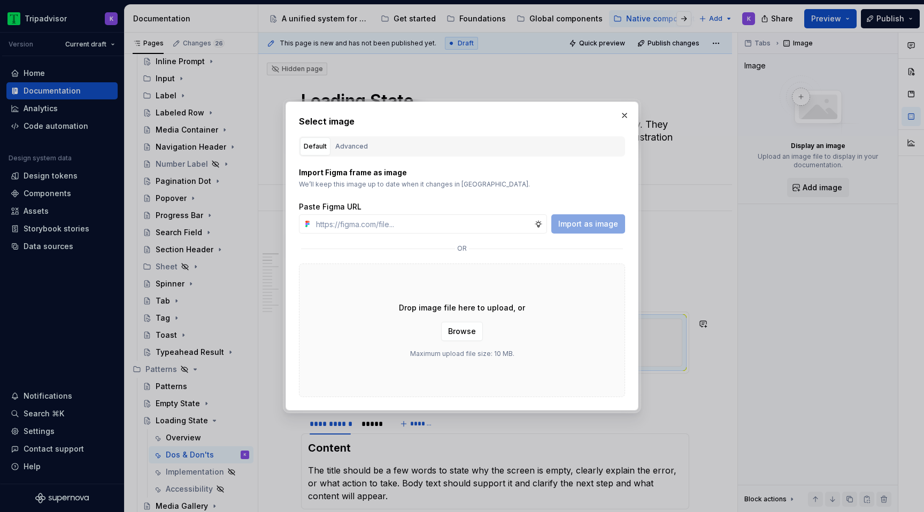
click at [567, 225] on div "Import as image" at bounding box center [588, 223] width 74 height 19
click at [488, 225] on input "text" at bounding box center [423, 223] width 222 height 19
drag, startPoint x: 551, startPoint y: 357, endPoint x: 542, endPoint y: 357, distance: 9.1
click at [551, 357] on div "Drop image file here to upload, or Browse Maximum upload file size: 10 MB." at bounding box center [462, 331] width 326 height 134
click at [474, 336] on span "Browse" at bounding box center [462, 331] width 28 height 11
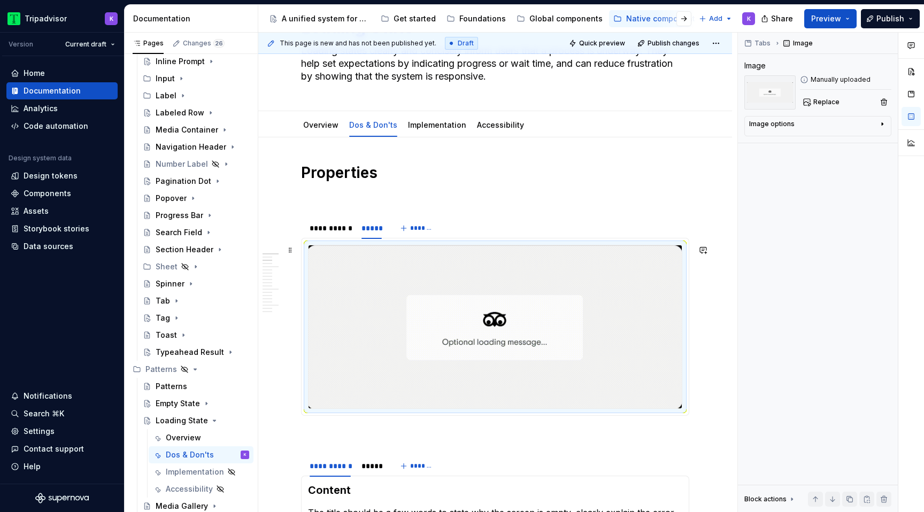
scroll to position [75, 0]
click at [657, 331] on img at bounding box center [494, 325] width 373 height 163
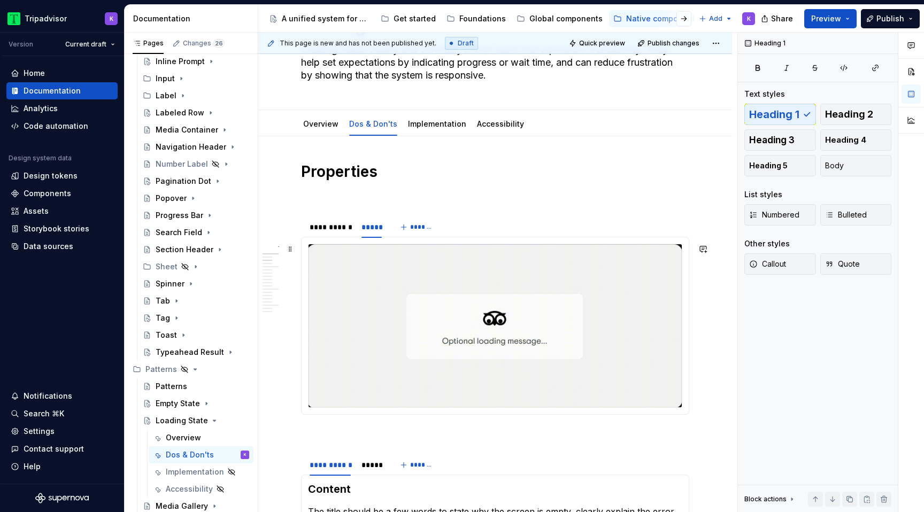
click at [659, 305] on img at bounding box center [494, 325] width 373 height 163
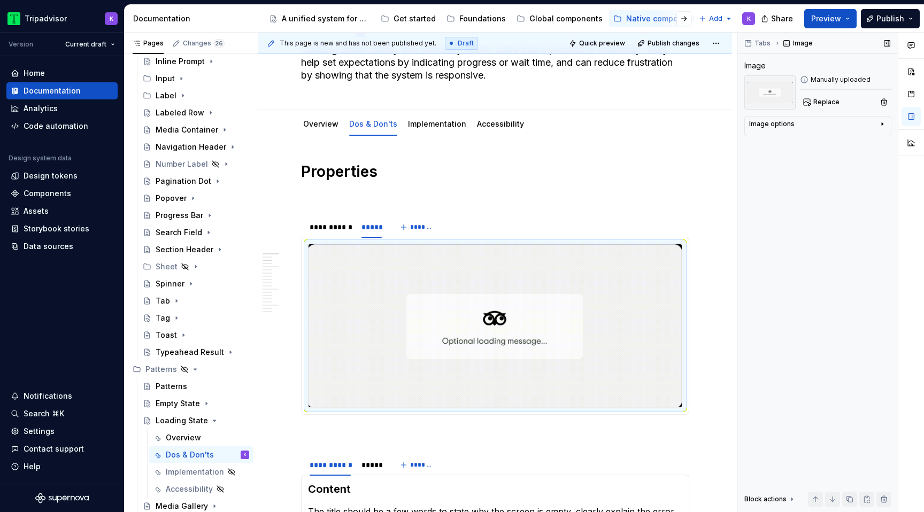
click at [782, 124] on div "Image options" at bounding box center [771, 124] width 45 height 9
click at [599, 215] on section "**********" at bounding box center [495, 314] width 388 height 199
click at [591, 329] on img at bounding box center [494, 325] width 373 height 163
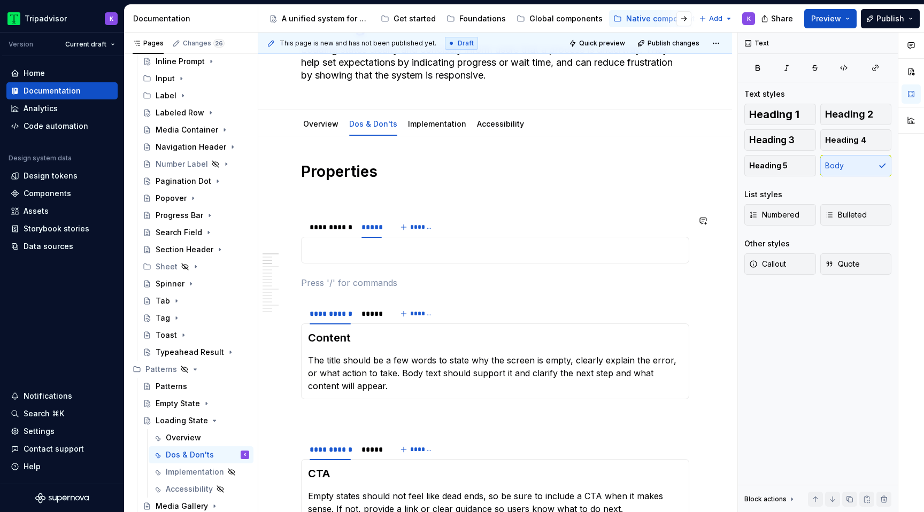
click at [369, 257] on div "[PERSON_NAME] animation The [PERSON_NAME] animation is always centered on the s…" at bounding box center [495, 250] width 388 height 27
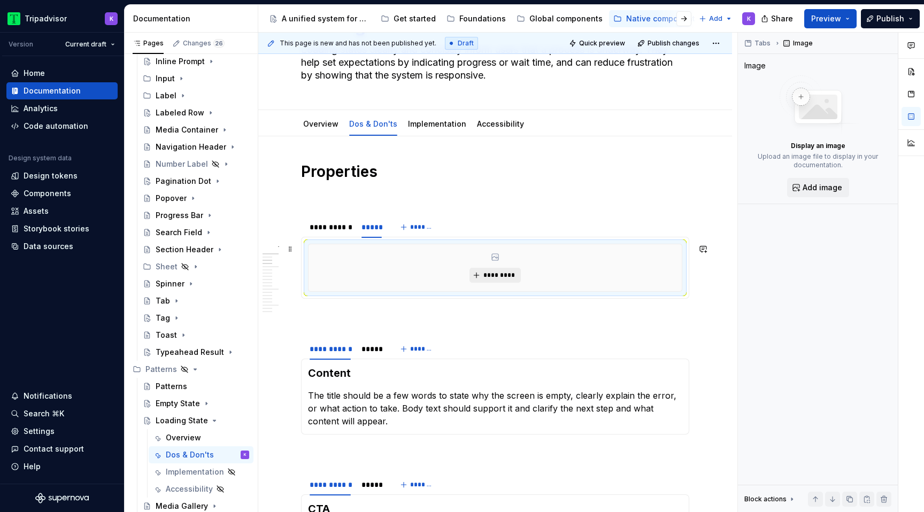
click at [488, 273] on span "*********" at bounding box center [499, 275] width 33 height 9
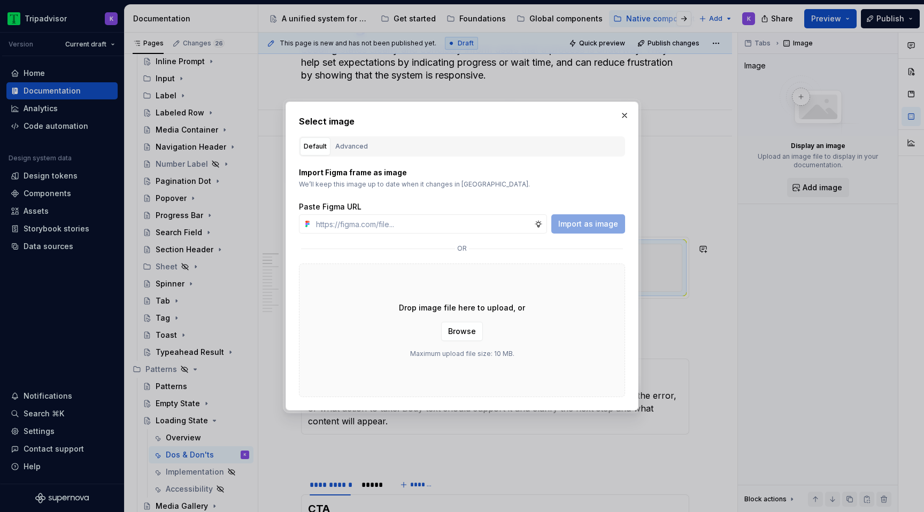
click at [436, 300] on div "Drop image file here to upload, or Browse Maximum upload file size: 10 MB." at bounding box center [462, 331] width 326 height 134
click at [469, 334] on span "Browse" at bounding box center [462, 331] width 28 height 11
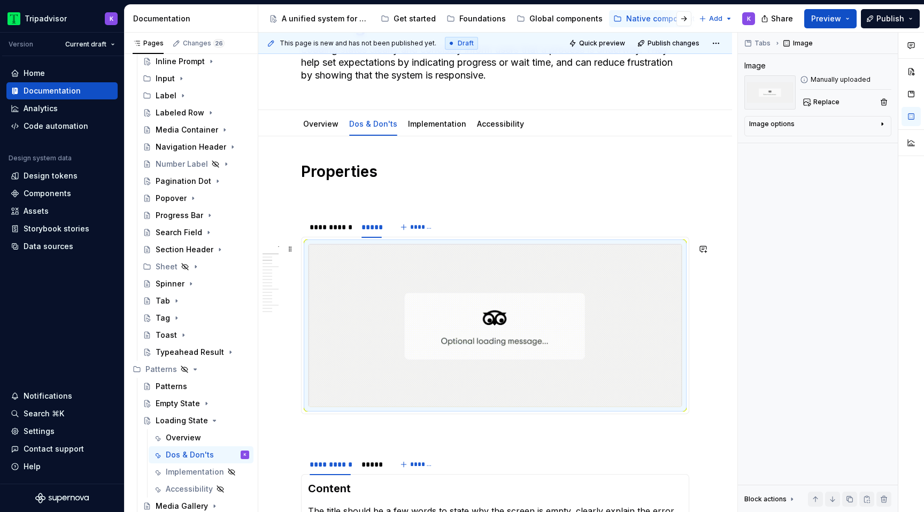
click at [319, 234] on div "**********" at bounding box center [330, 227] width 50 height 15
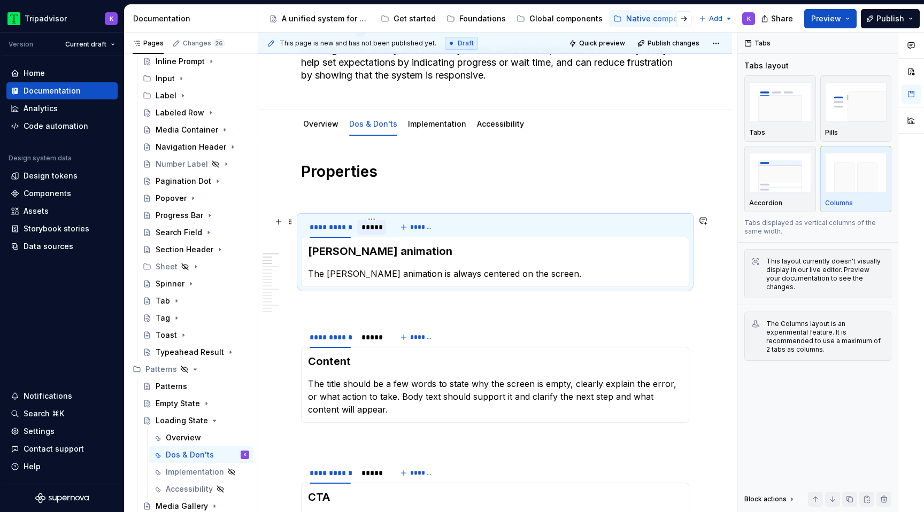
click at [370, 230] on div "*****" at bounding box center [371, 227] width 20 height 11
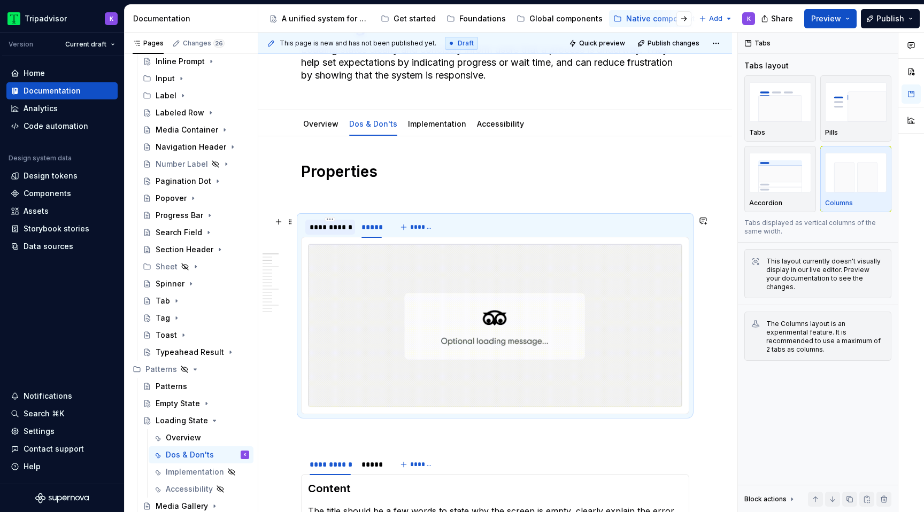
click at [324, 231] on div "**********" at bounding box center [330, 227] width 41 height 11
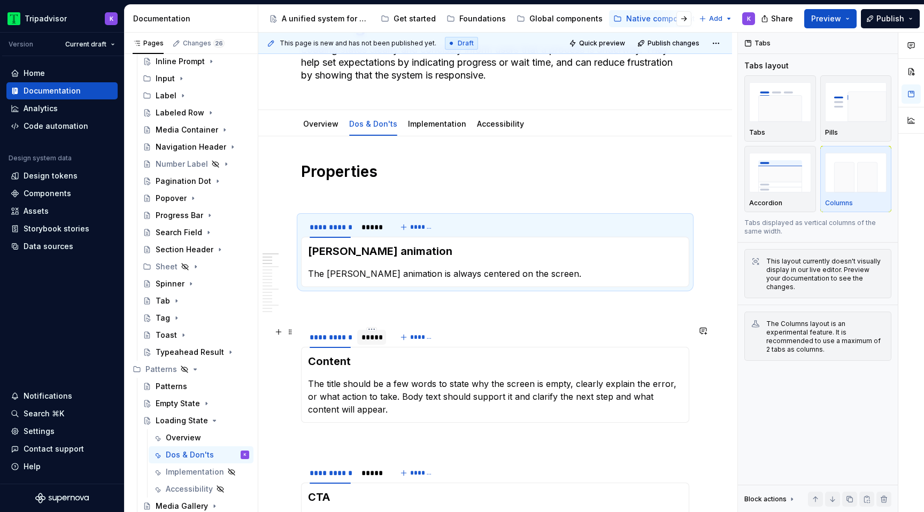
click at [367, 346] on div at bounding box center [371, 346] width 29 height 1
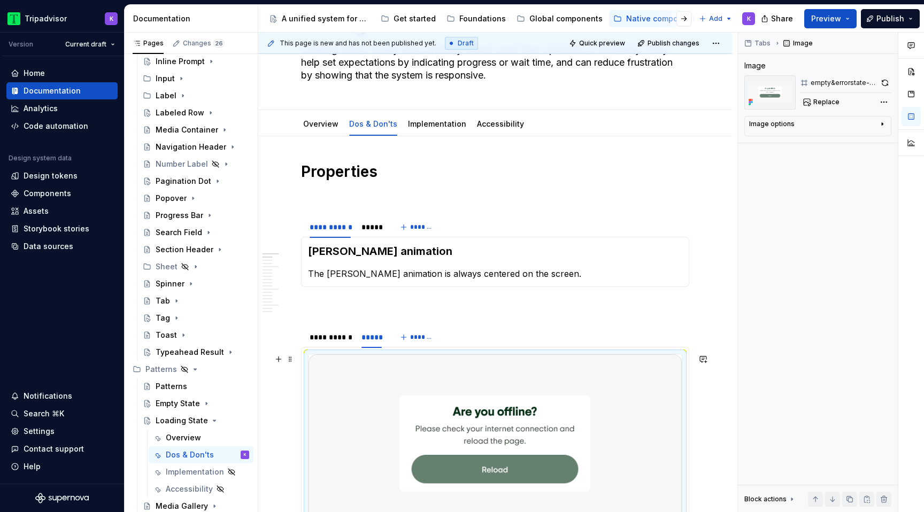
click at [456, 435] on img at bounding box center [494, 443] width 373 height 179
click at [824, 98] on span "Replace" at bounding box center [826, 102] width 26 height 9
type textarea "*"
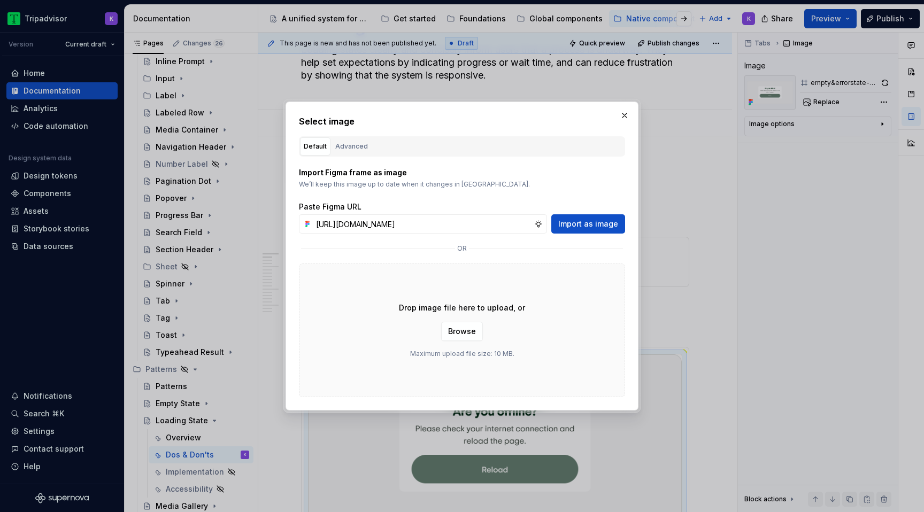
scroll to position [0, 267]
type input "[URL][DOMAIN_NAME]"
click at [573, 226] on span "Import as image" at bounding box center [588, 224] width 60 height 11
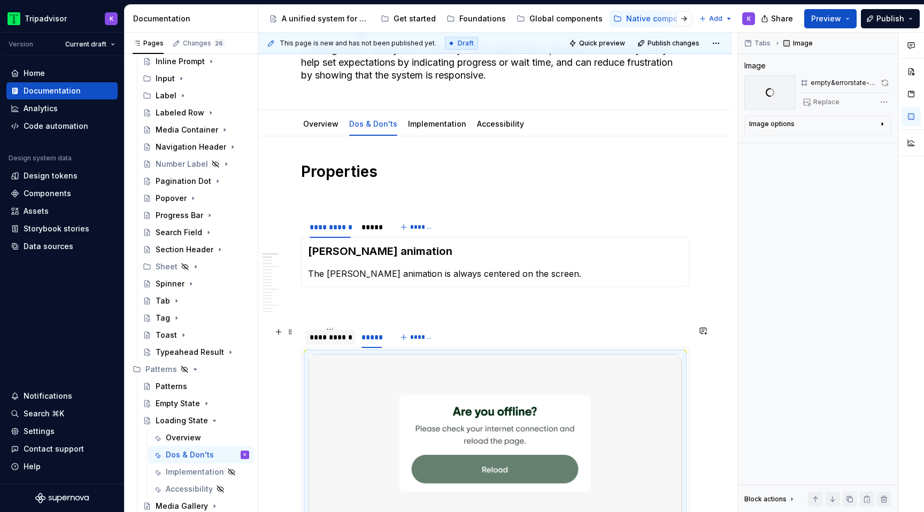
click at [332, 342] on div "**********" at bounding box center [330, 337] width 41 height 11
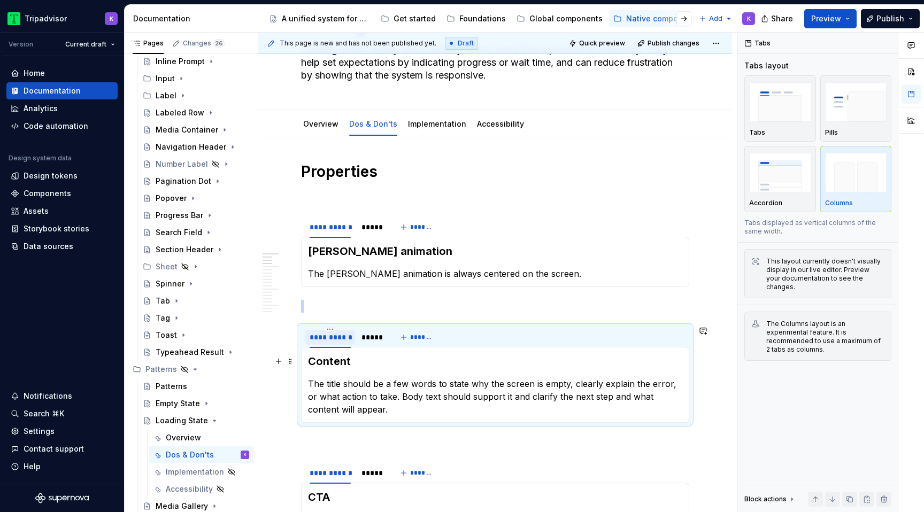
scroll to position [176, 0]
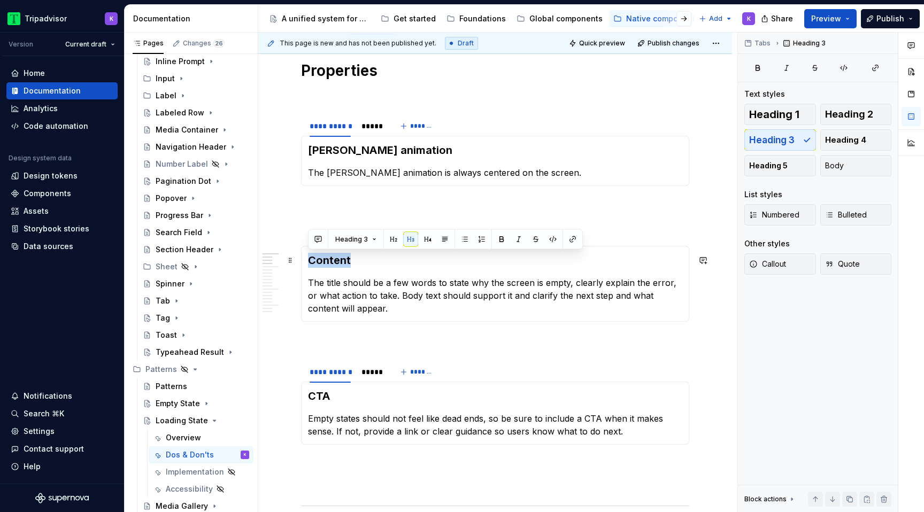
drag, startPoint x: 359, startPoint y: 263, endPoint x: 307, endPoint y: 258, distance: 52.1
click at [307, 258] on div "Content The title should be a few words to state why the screen is empty, clear…" at bounding box center [495, 284] width 388 height 76
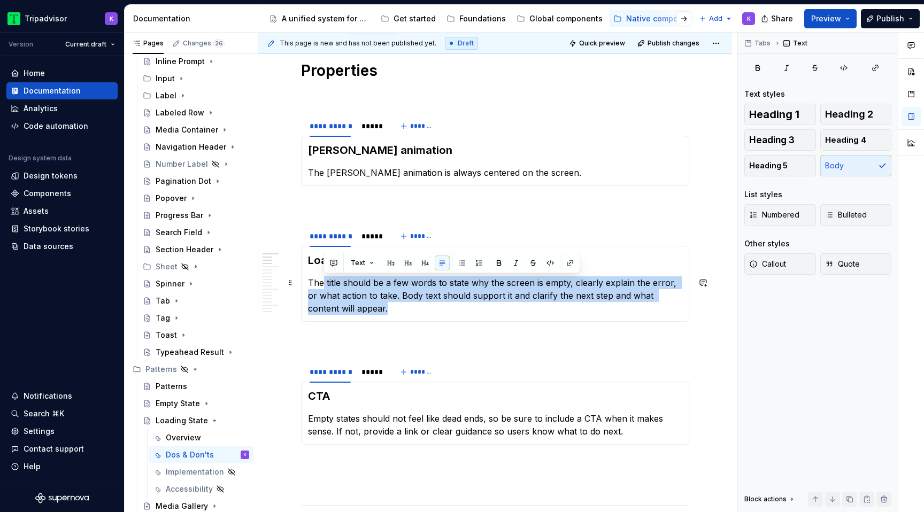
drag, startPoint x: 351, startPoint y: 310, endPoint x: 324, endPoint y: 282, distance: 38.6
click at [324, 282] on p "The title should be a few words to state why the screen is empty, clearly expla…" at bounding box center [495, 295] width 374 height 38
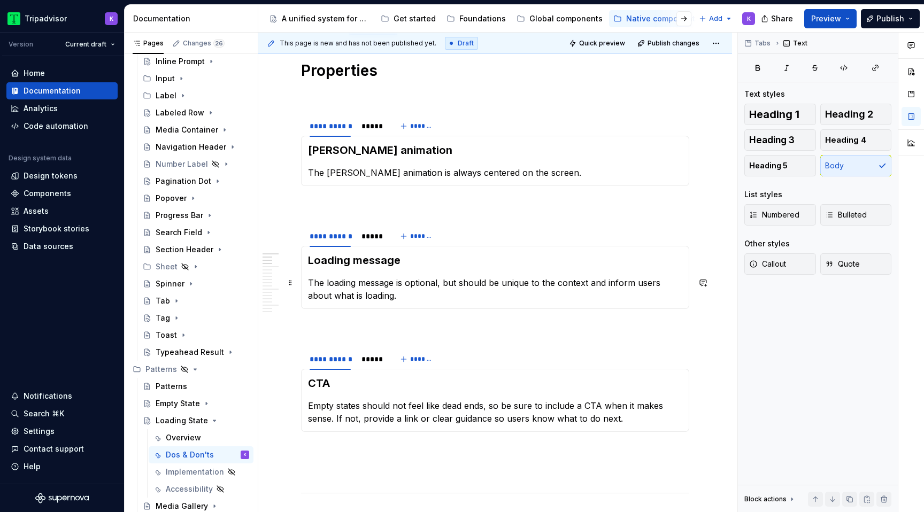
click at [439, 297] on p "The loading message is optional, but should be unique to the context and inform…" at bounding box center [495, 289] width 374 height 26
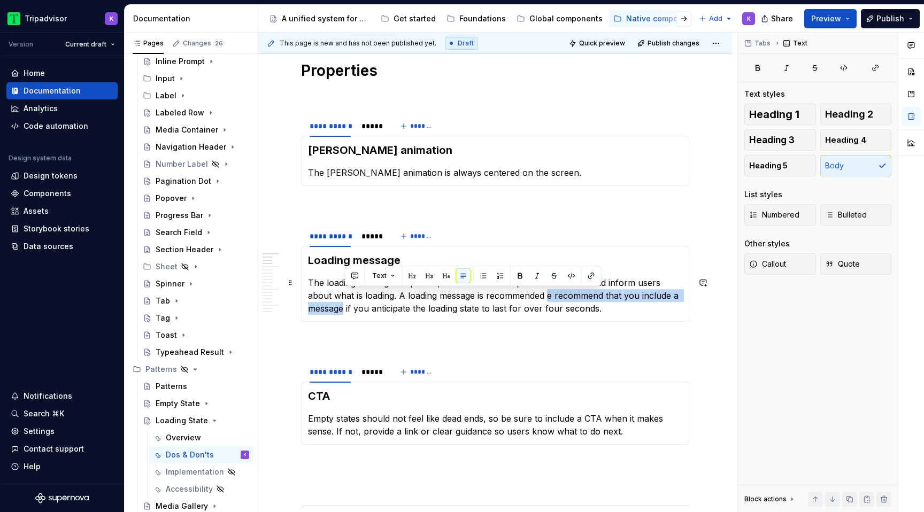
drag, startPoint x: 522, startPoint y: 296, endPoint x: 345, endPoint y: 311, distance: 177.6
click at [345, 311] on p "The loading message is optional, but should be unique to the context and inform…" at bounding box center [495, 295] width 374 height 38
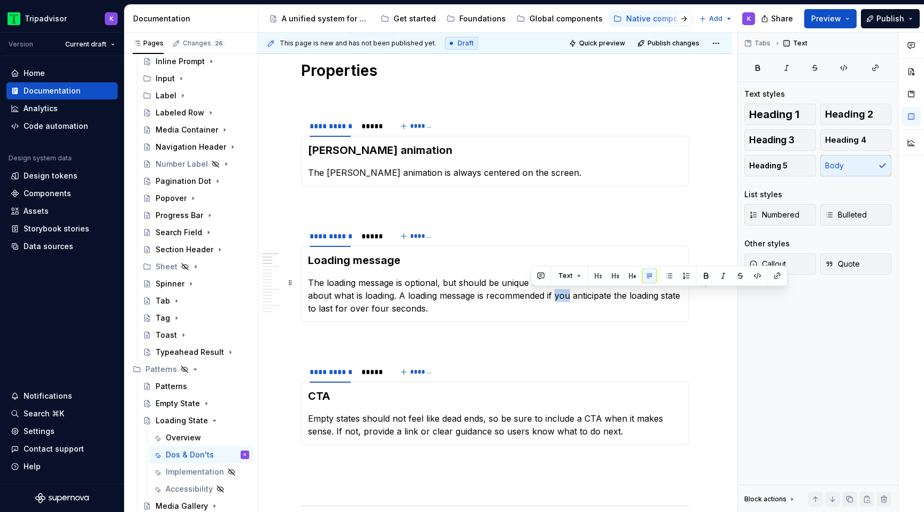
drag, startPoint x: 544, startPoint y: 298, endPoint x: 529, endPoint y: 297, distance: 14.4
click at [529, 297] on p "The loading message is optional, but should be unique to the context and inform…" at bounding box center [495, 295] width 374 height 38
click at [627, 298] on p "The loading message is optional, but should be unique to the context and inform…" at bounding box center [495, 295] width 374 height 38
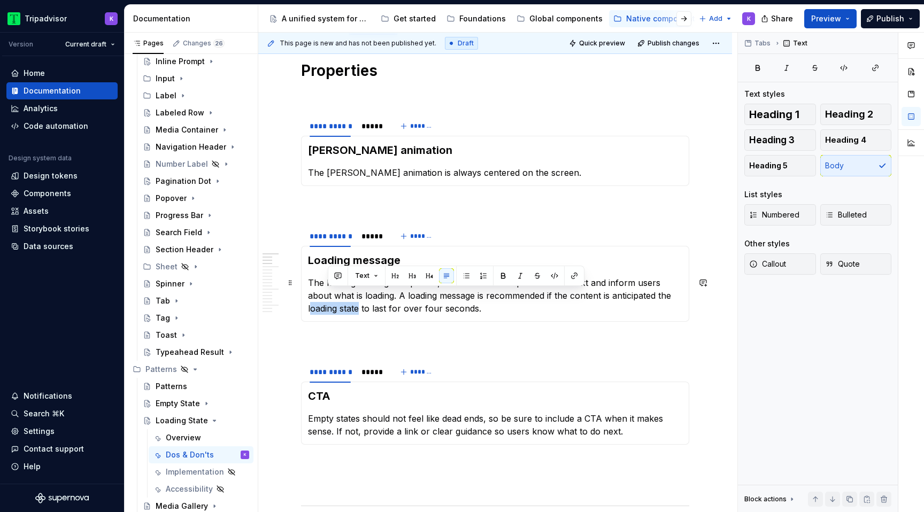
drag, startPoint x: 328, startPoint y: 308, endPoint x: 653, endPoint y: 293, distance: 325.4
click at [653, 293] on p "The loading message is optional, but should be unique to the context and inform…" at bounding box center [495, 295] width 374 height 38
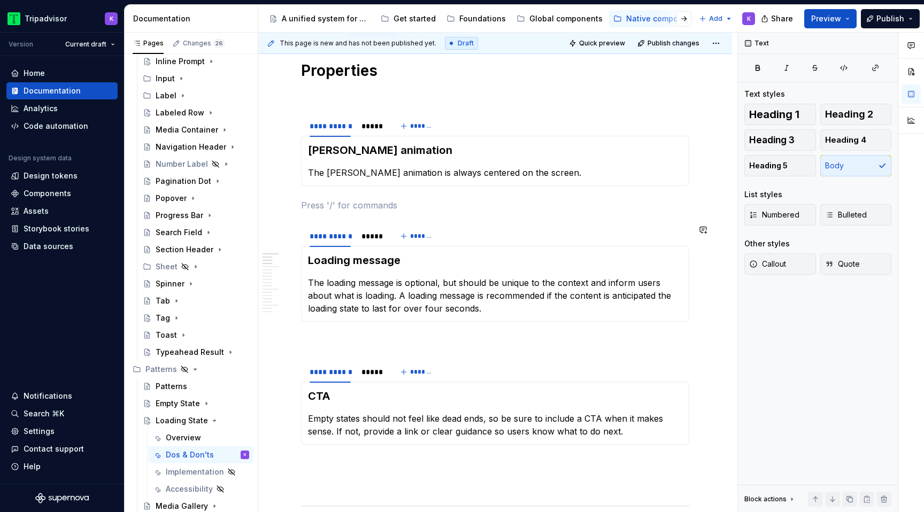
click at [627, 322] on section "**********" at bounding box center [495, 273] width 388 height 97
drag, startPoint x: 583, startPoint y: 299, endPoint x: 545, endPoint y: 299, distance: 38.5
click at [545, 299] on p "The loading message is optional, but should be unique to the context and inform…" at bounding box center [495, 295] width 374 height 38
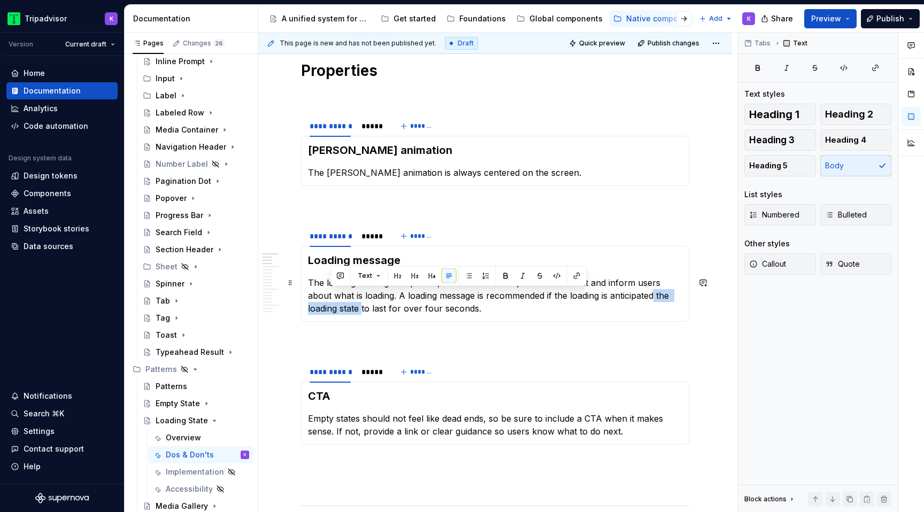
drag, startPoint x: 632, startPoint y: 296, endPoint x: 329, endPoint y: 313, distance: 303.6
click at [329, 313] on p "The loading message is optional, but should be unique to the context and inform…" at bounding box center [495, 295] width 374 height 38
click at [587, 310] on p "The loading message is optional, but should be unique to the context and inform…" at bounding box center [495, 295] width 374 height 38
click at [379, 237] on div "*****" at bounding box center [371, 236] width 20 height 11
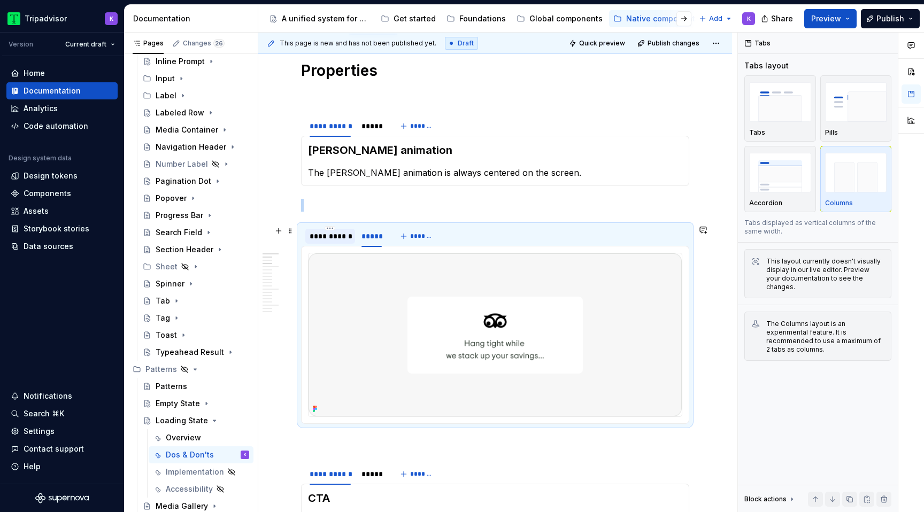
click at [337, 242] on div "**********" at bounding box center [330, 236] width 50 height 15
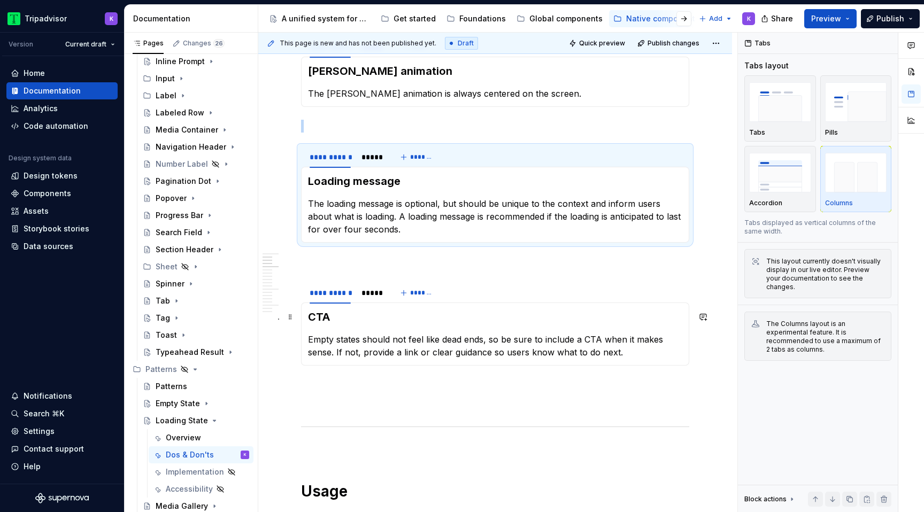
scroll to position [257, 0]
click at [449, 202] on p "The loading message is optional, but should be unique to the context and inform…" at bounding box center [495, 215] width 374 height 38
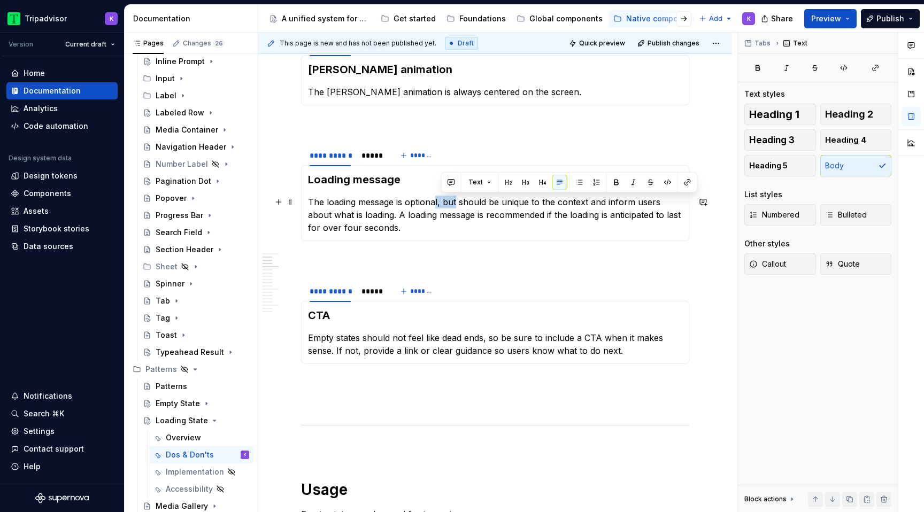
drag, startPoint x: 457, startPoint y: 202, endPoint x: 437, endPoint y: 201, distance: 20.3
click at [437, 201] on p "The loading message is optional, but should be unique to the context and inform…" at bounding box center [495, 215] width 374 height 38
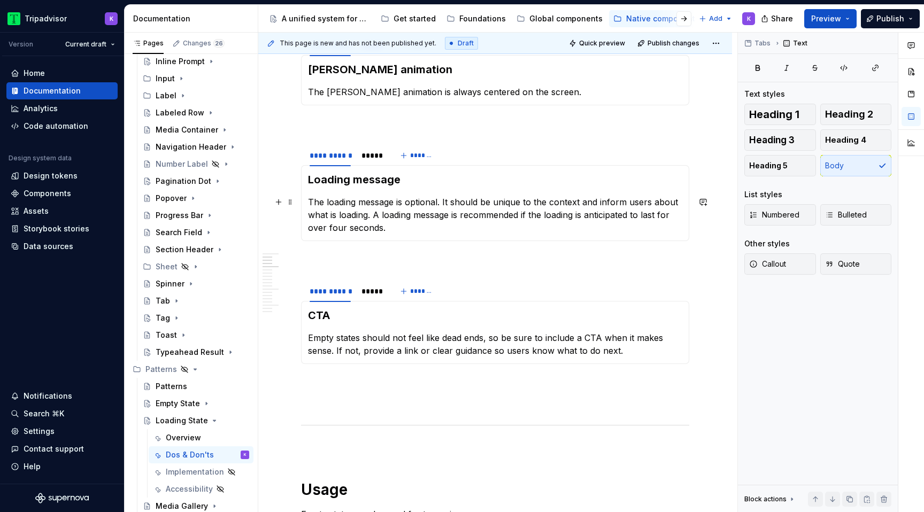
click at [411, 240] on div "Loading message The loading message is optional. It should be unique to the con…" at bounding box center [495, 203] width 388 height 76
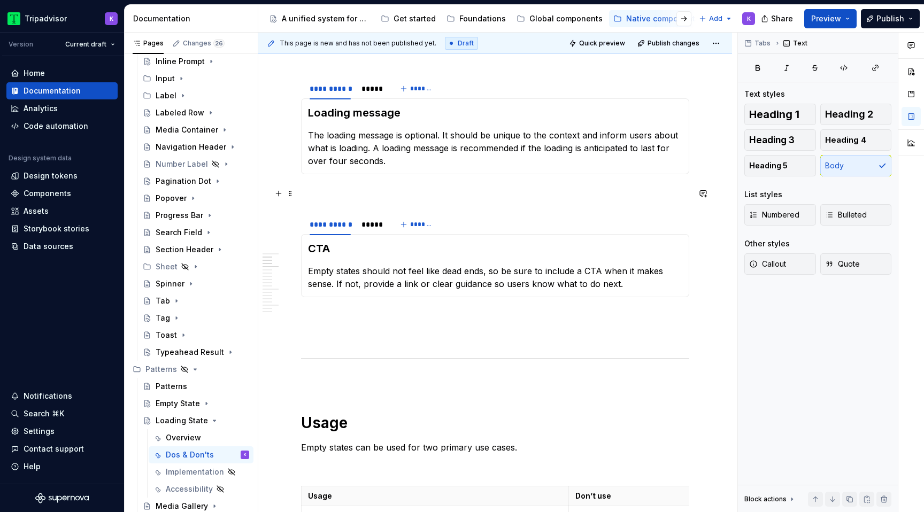
scroll to position [331, 0]
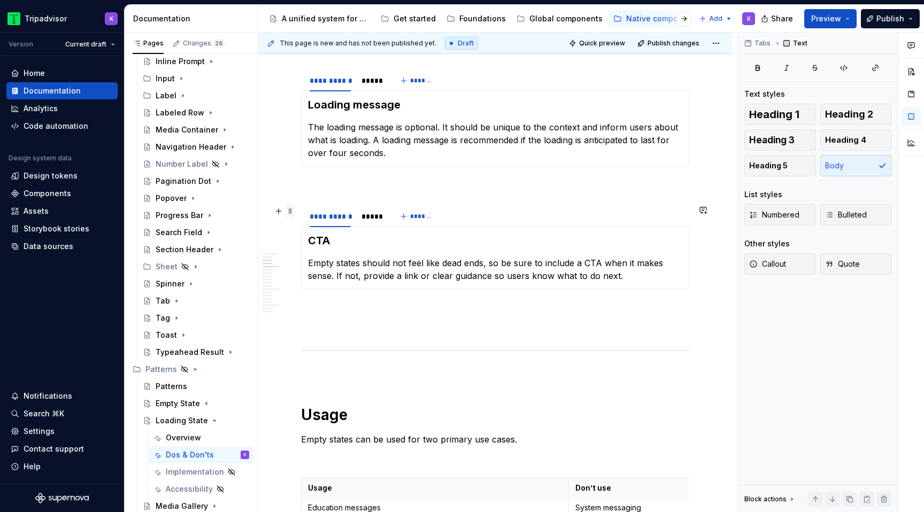
click at [292, 217] on span at bounding box center [290, 211] width 9 height 15
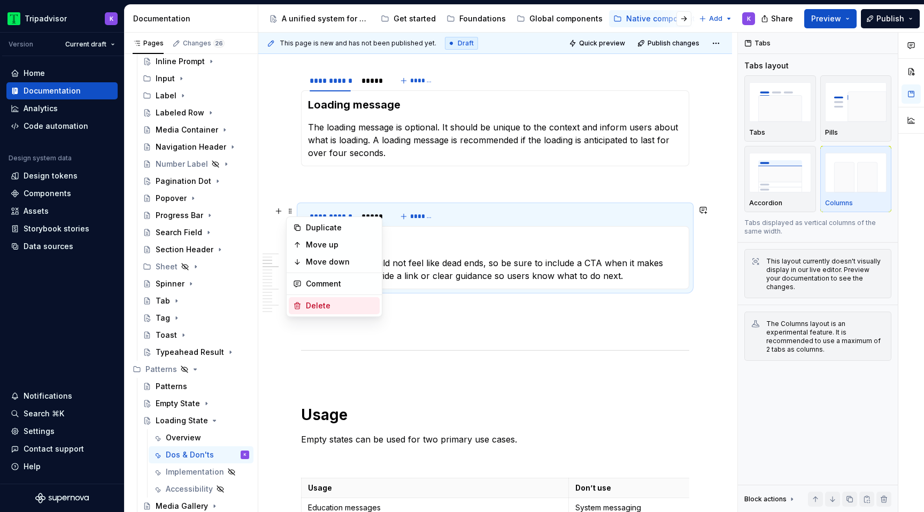
click at [332, 310] on div "Delete" at bounding box center [341, 305] width 70 height 11
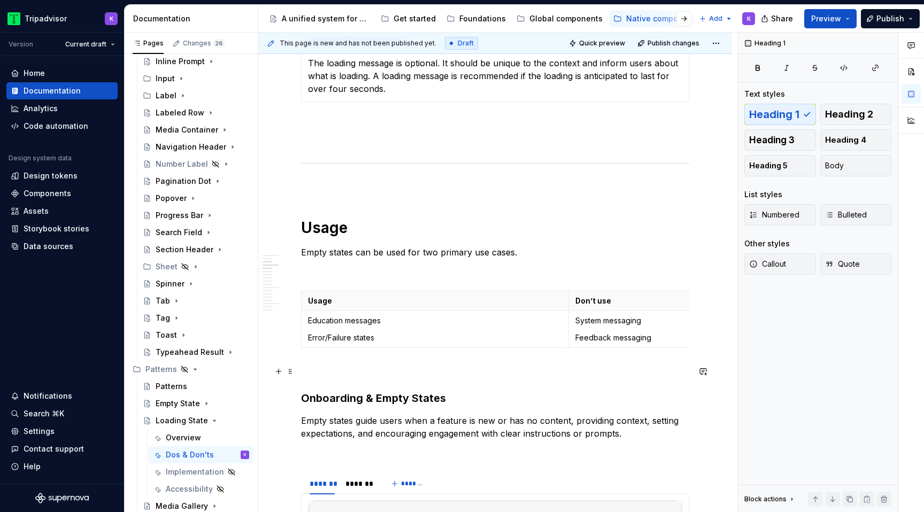
scroll to position [416, 0]
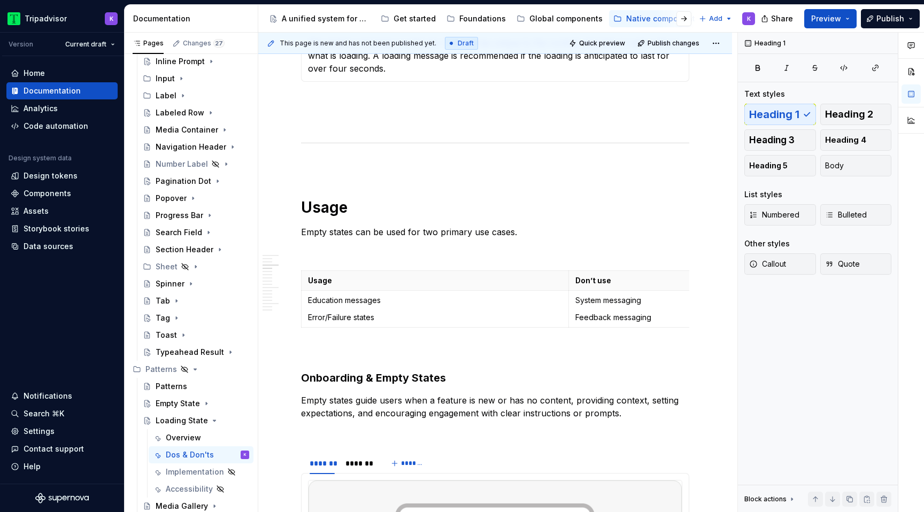
type textarea "*"
